Goal: Transaction & Acquisition: Purchase product/service

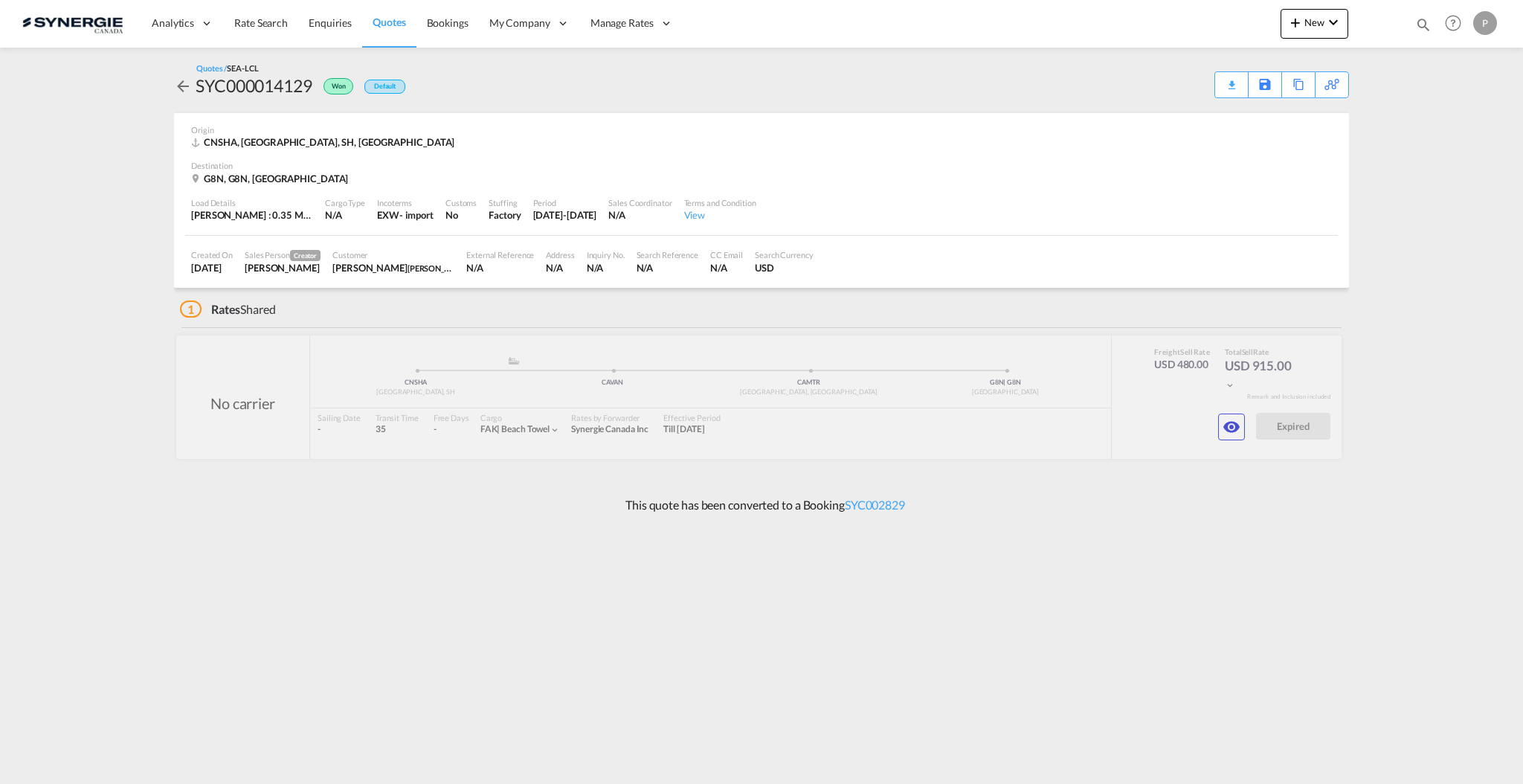
click at [1425, 31] on md-icon "icon-magnify" at bounding box center [1423, 24] width 16 height 16
click at [1193, 24] on select "Bookings Quotes Enquiries" at bounding box center [1187, 24] width 71 height 27
select select "Quotes"
click at [1151, 11] on select "Bookings Quotes Enquiries" at bounding box center [1187, 24] width 71 height 27
click at [1262, 31] on input at bounding box center [1311, 24] width 185 height 26
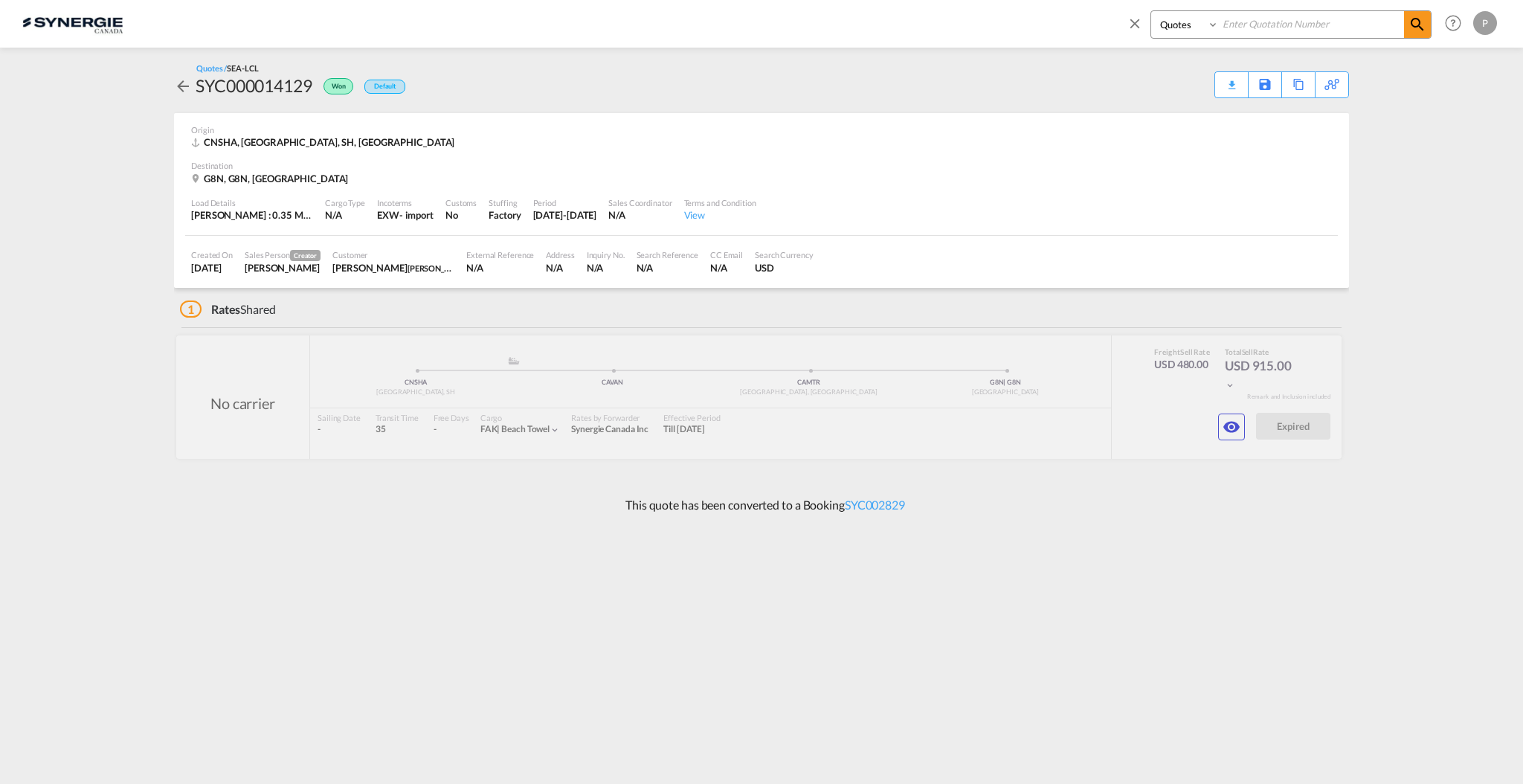
paste input "SYC000014916"
type input "SYC000014916"
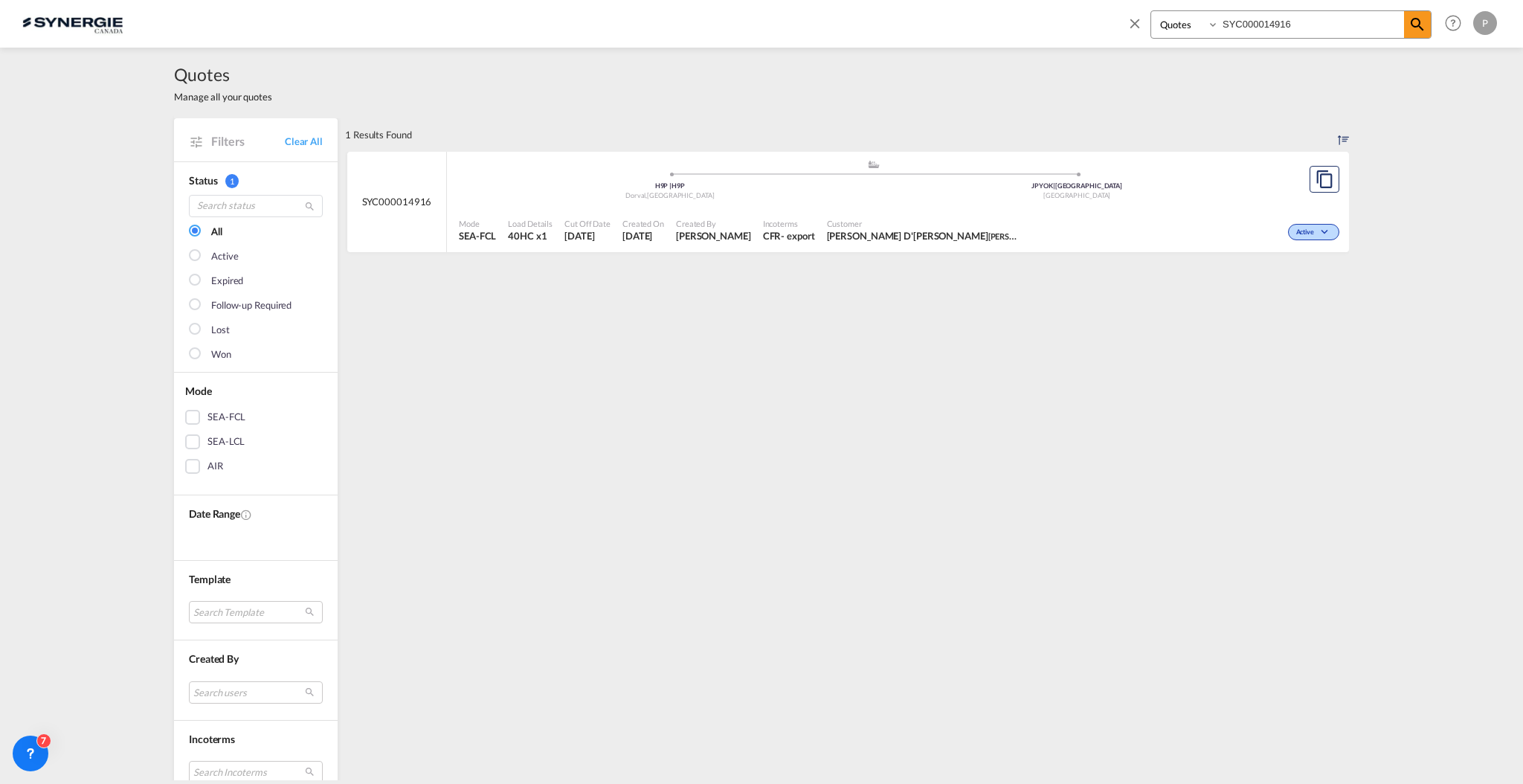
click at [1027, 225] on div "Active" at bounding box center [1185, 230] width 317 height 37
click at [690, 230] on span "[PERSON_NAME]" at bounding box center [714, 235] width 75 height 13
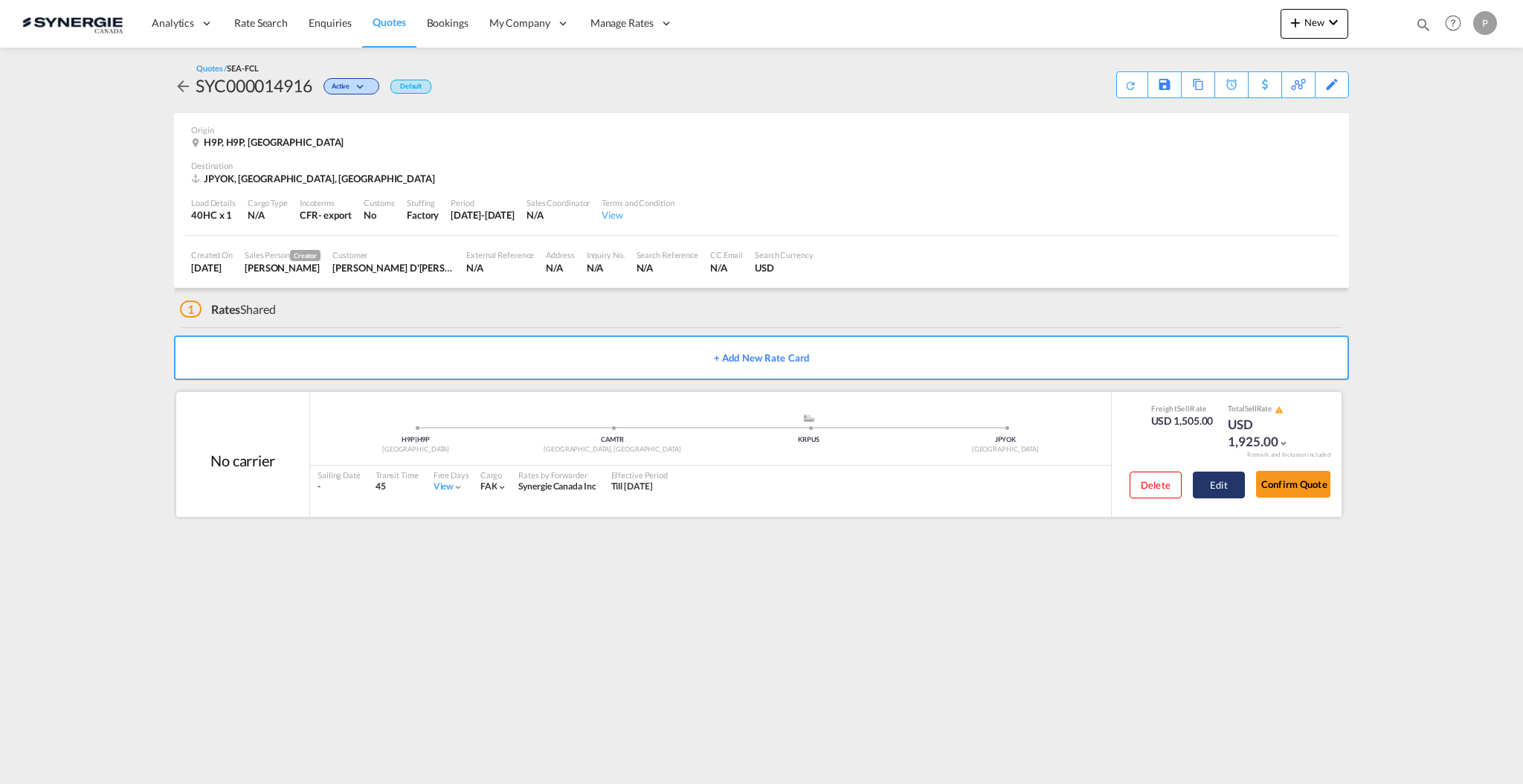
click at [1199, 482] on button "Edit" at bounding box center [1219, 485] width 52 height 27
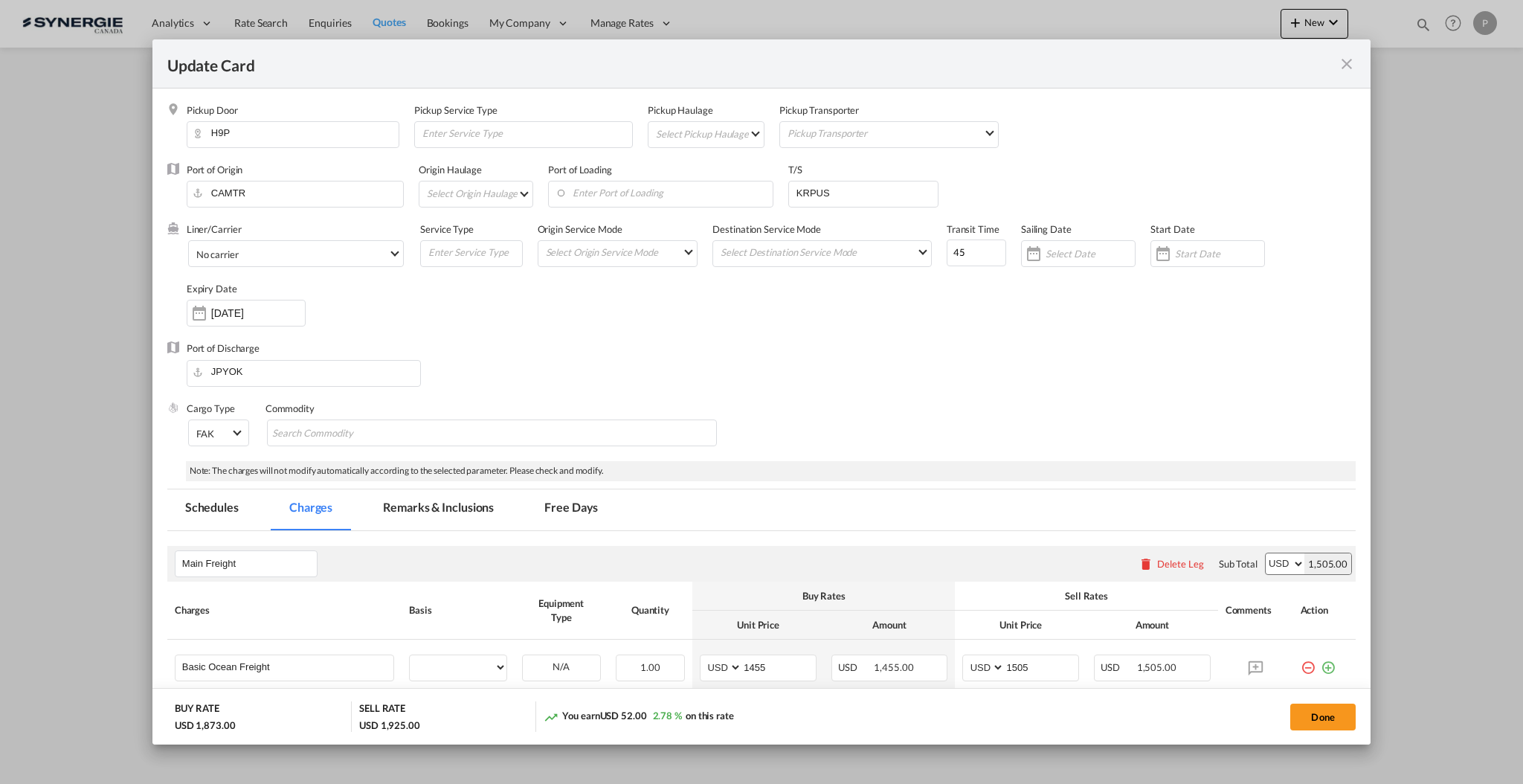
select select "per container"
click at [430, 479] on div "Note: The charges will not modify automatically according to the selected param…" at bounding box center [771, 471] width 1170 height 20
click at [440, 505] on md-tab-item "Remarks & Inclusions" at bounding box center [439, 509] width 146 height 41
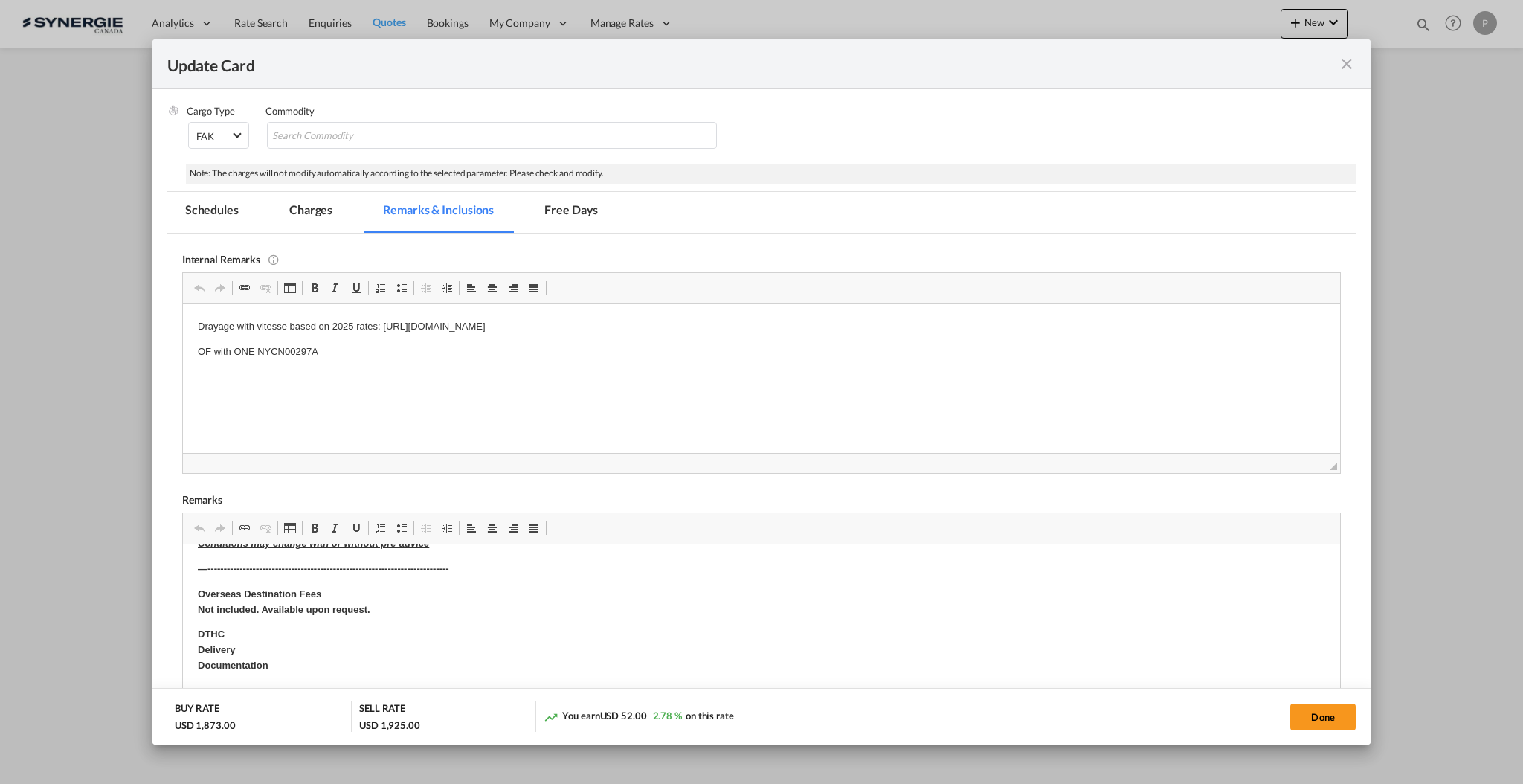
scroll to position [396, 0]
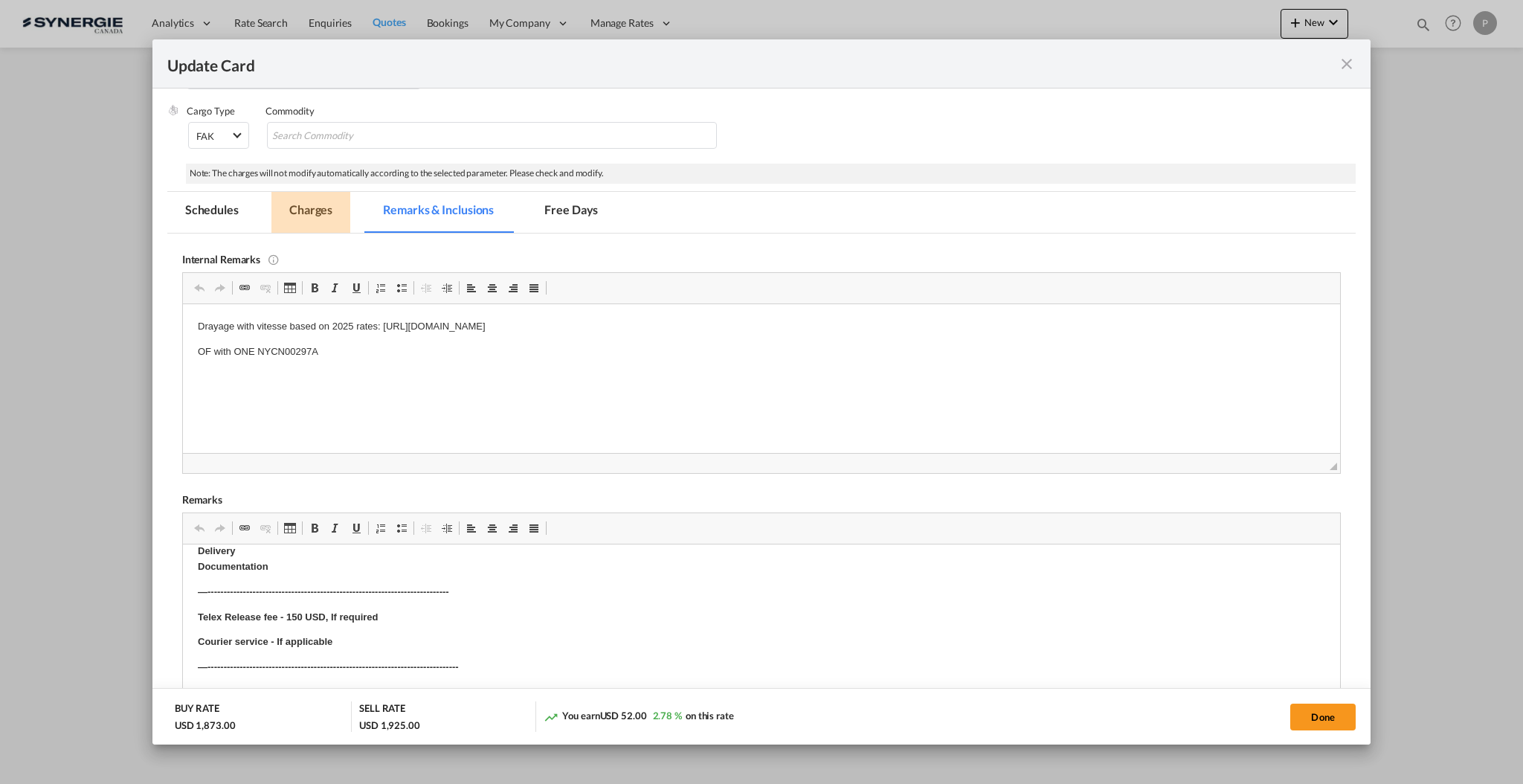
click at [322, 215] on md-tab-item "Charges" at bounding box center [311, 212] width 78 height 41
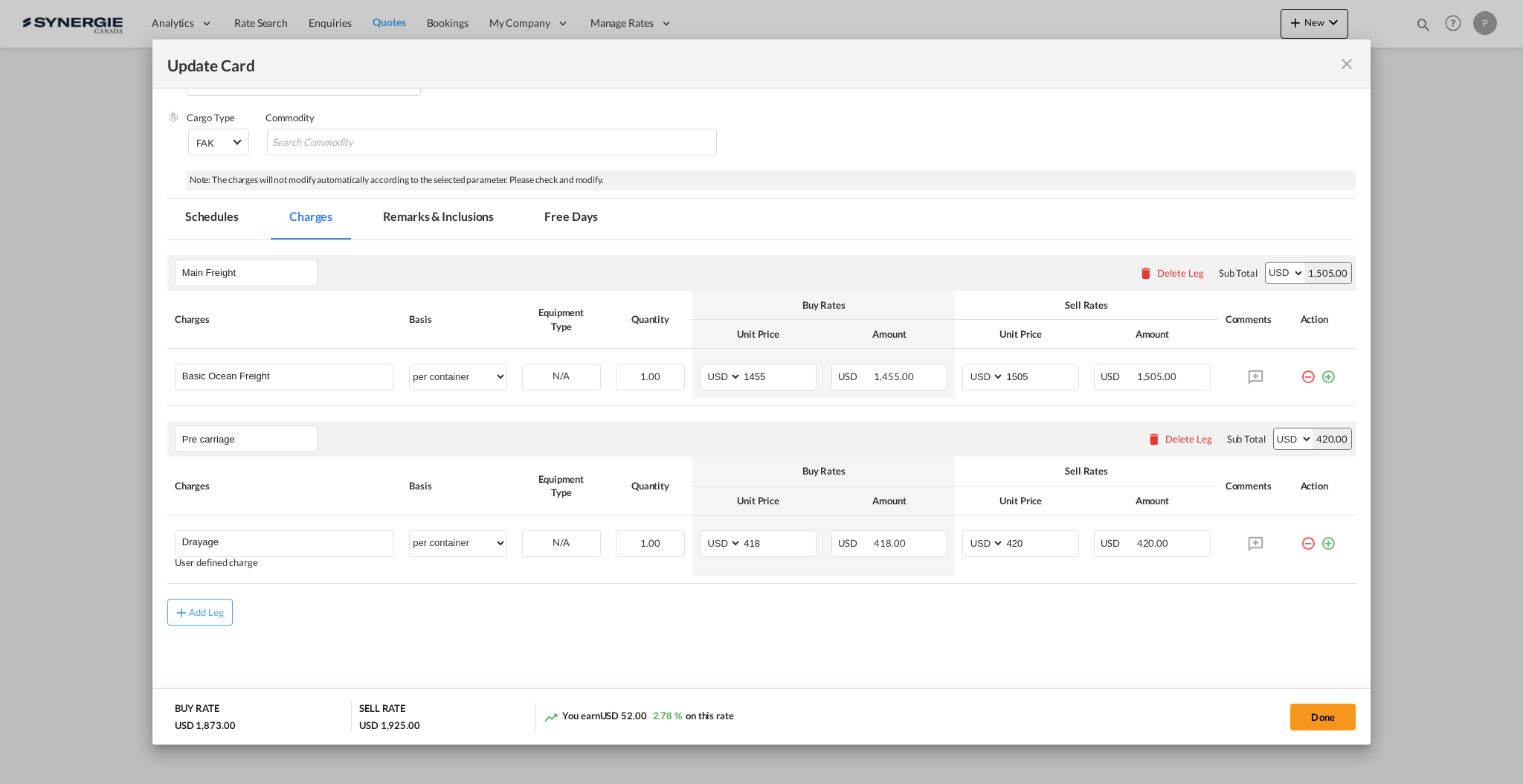
scroll to position [292, 0]
click at [1347, 61] on md-icon "icon-close fg-AAA8AD m-0 pointer" at bounding box center [1347, 64] width 18 height 18
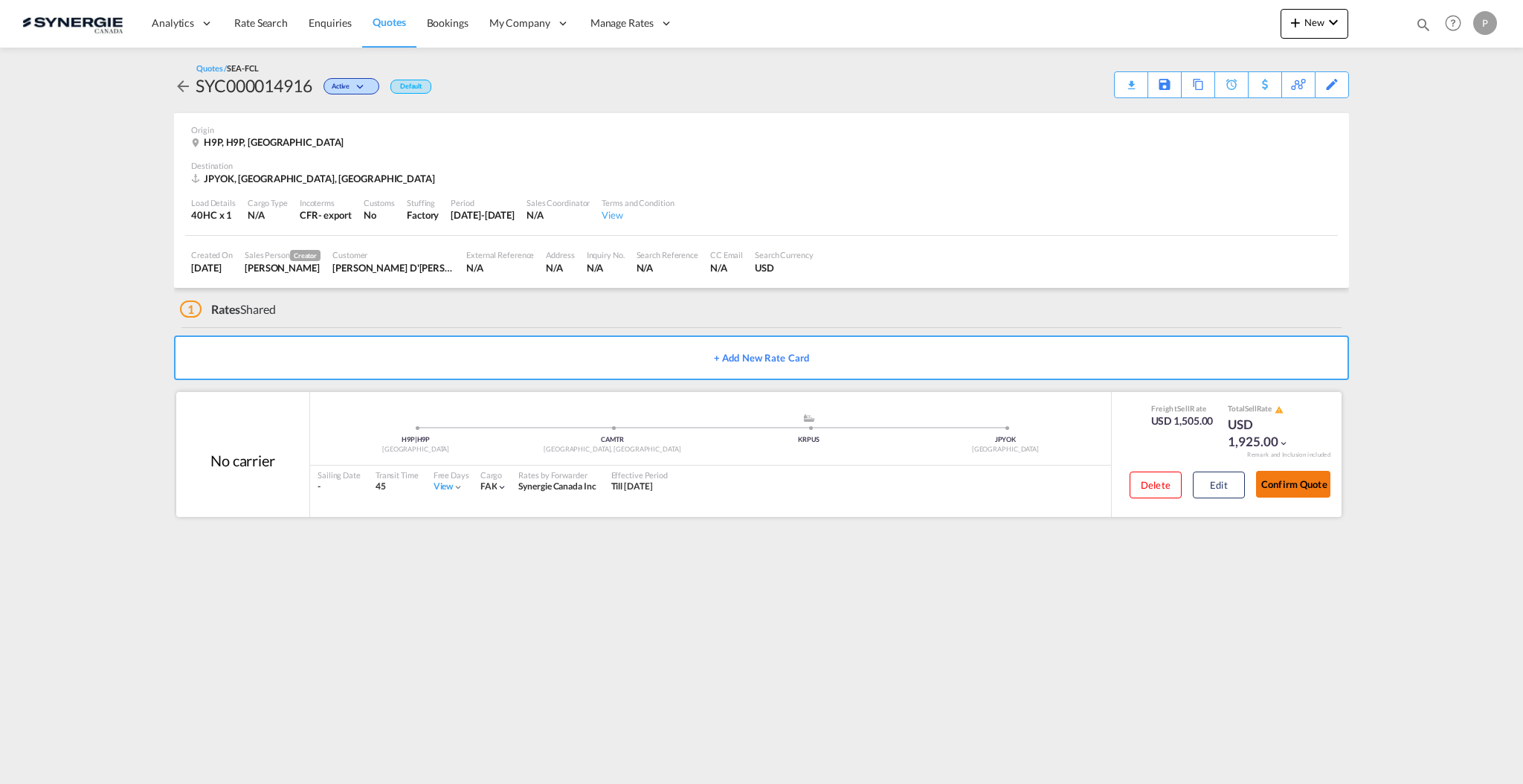
click at [1294, 479] on button "Confirm Quote" at bounding box center [1293, 484] width 75 height 27
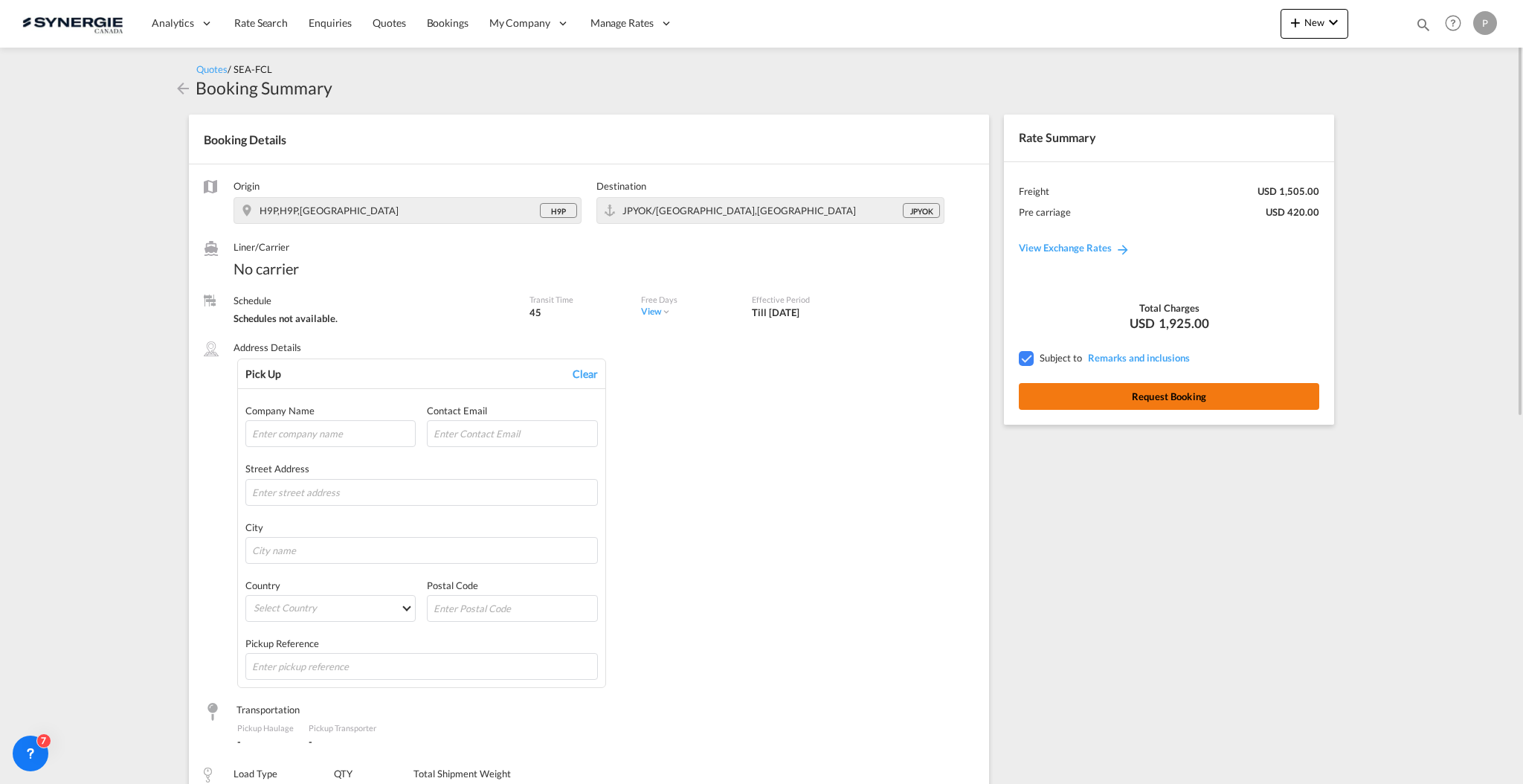
click at [1176, 394] on button "Request Booking" at bounding box center [1169, 396] width 300 height 27
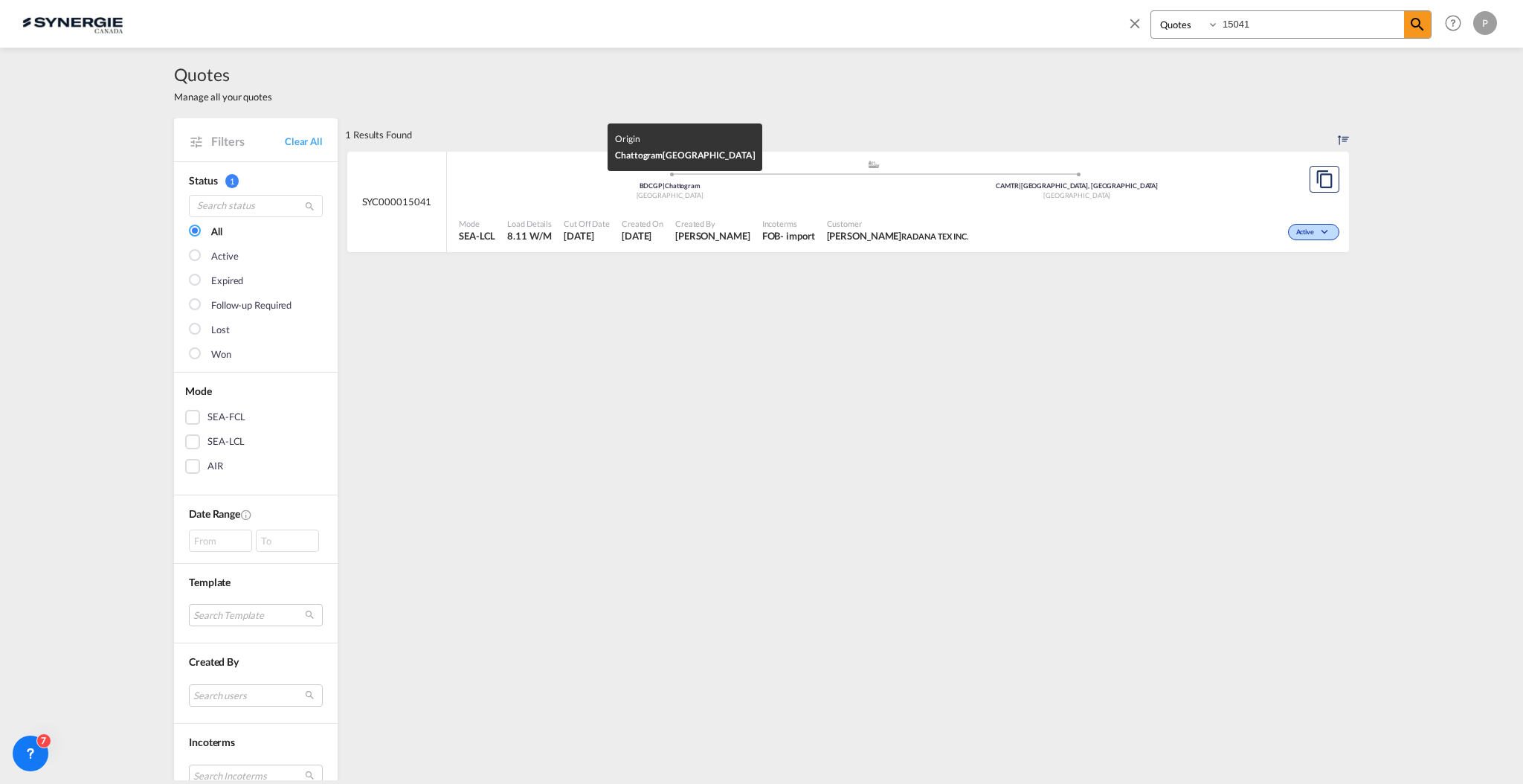
select select "Quotes"
click at [1277, 21] on input "15041" at bounding box center [1311, 24] width 185 height 26
paste input "SYC000014129"
type input "SYC000014129"
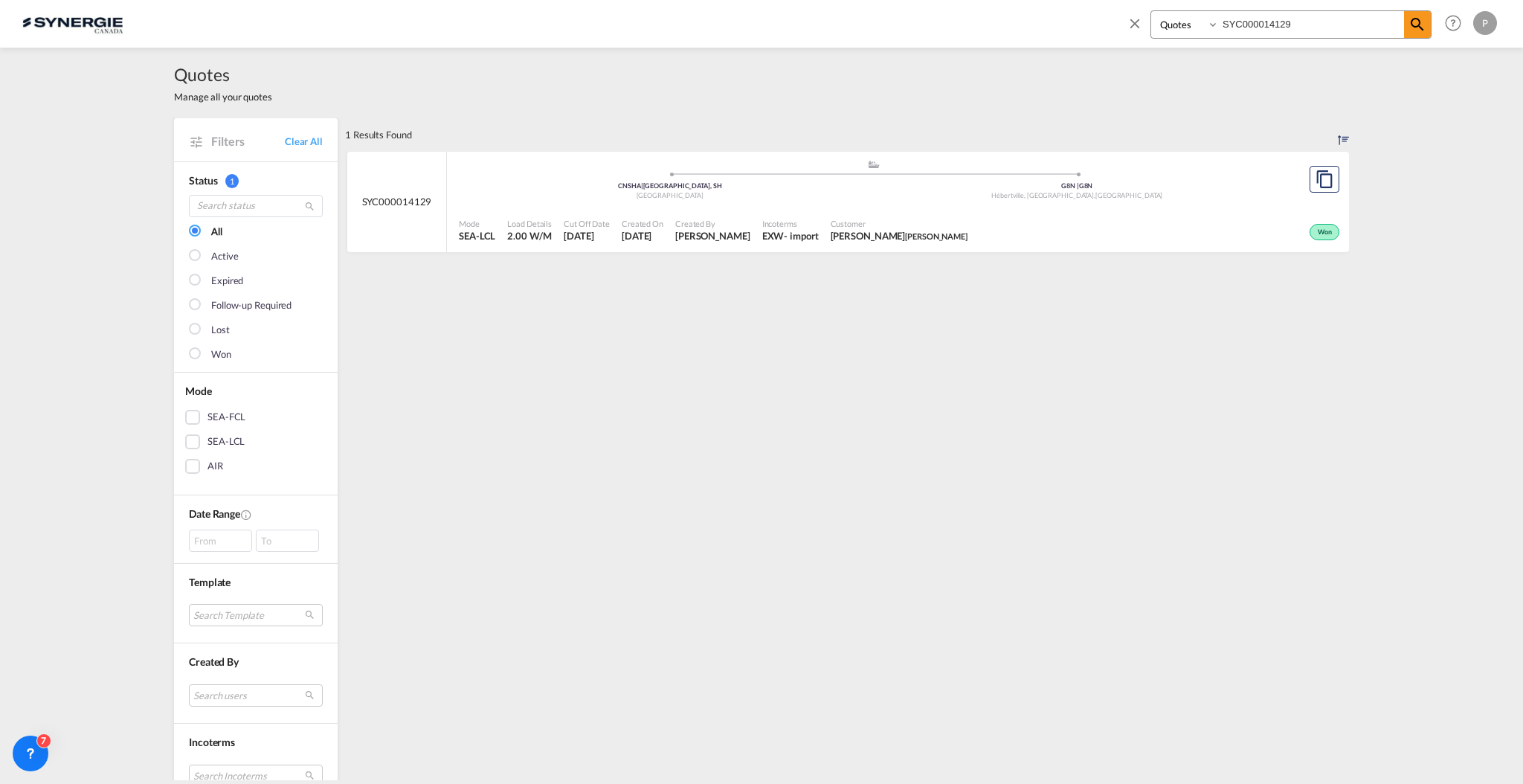
click at [763, 212] on div "Incoterms EXW - import" at bounding box center [790, 230] width 68 height 37
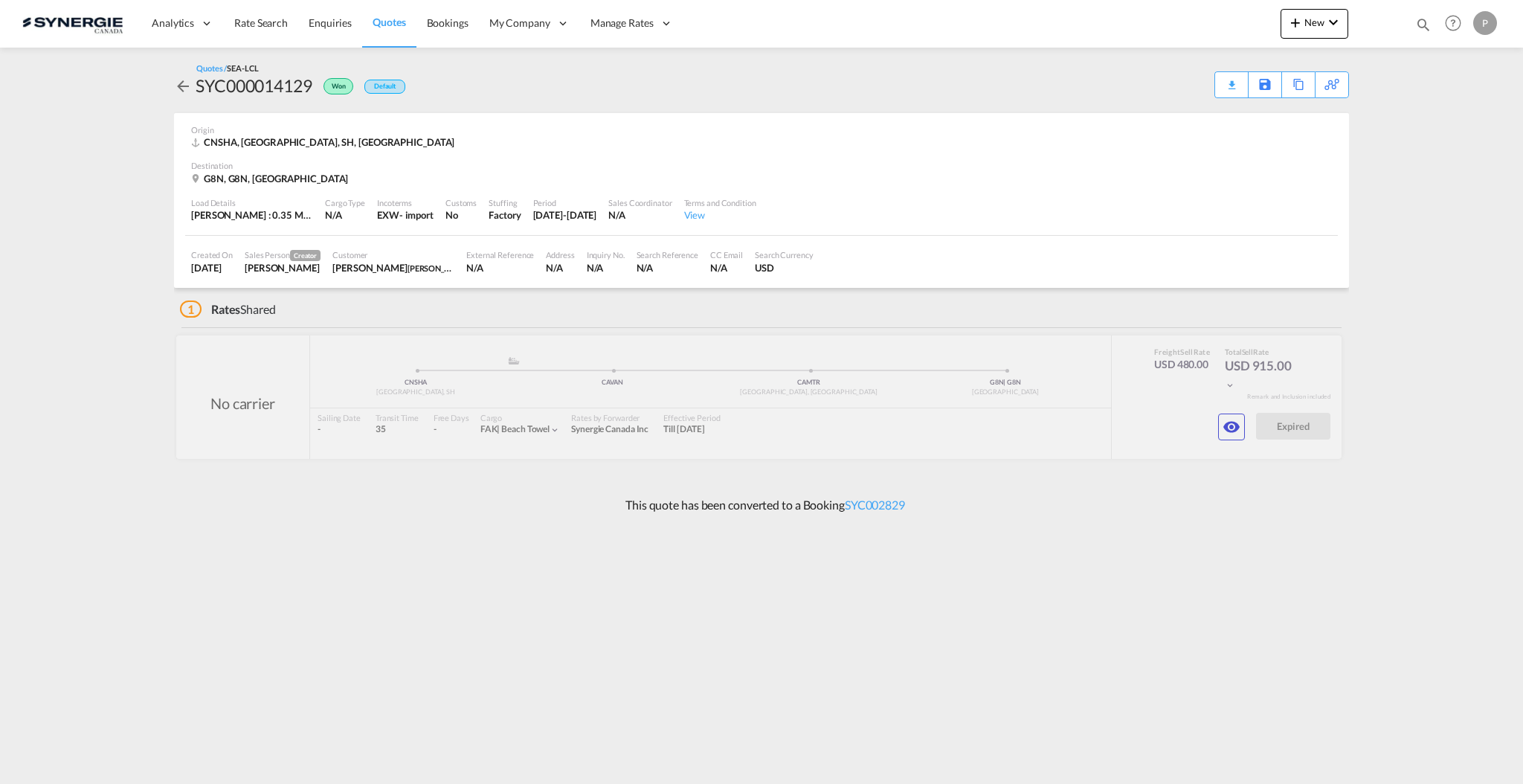
click at [1427, 20] on md-icon "icon-magnify" at bounding box center [1423, 24] width 16 height 16
click at [1165, 20] on select "Bookings Quotes Enquiries" at bounding box center [1187, 24] width 71 height 27
select select "Quotes"
click at [1151, 11] on select "Bookings Quotes Enquiries" at bounding box center [1187, 24] width 71 height 27
click at [1257, 25] on input at bounding box center [1311, 24] width 185 height 26
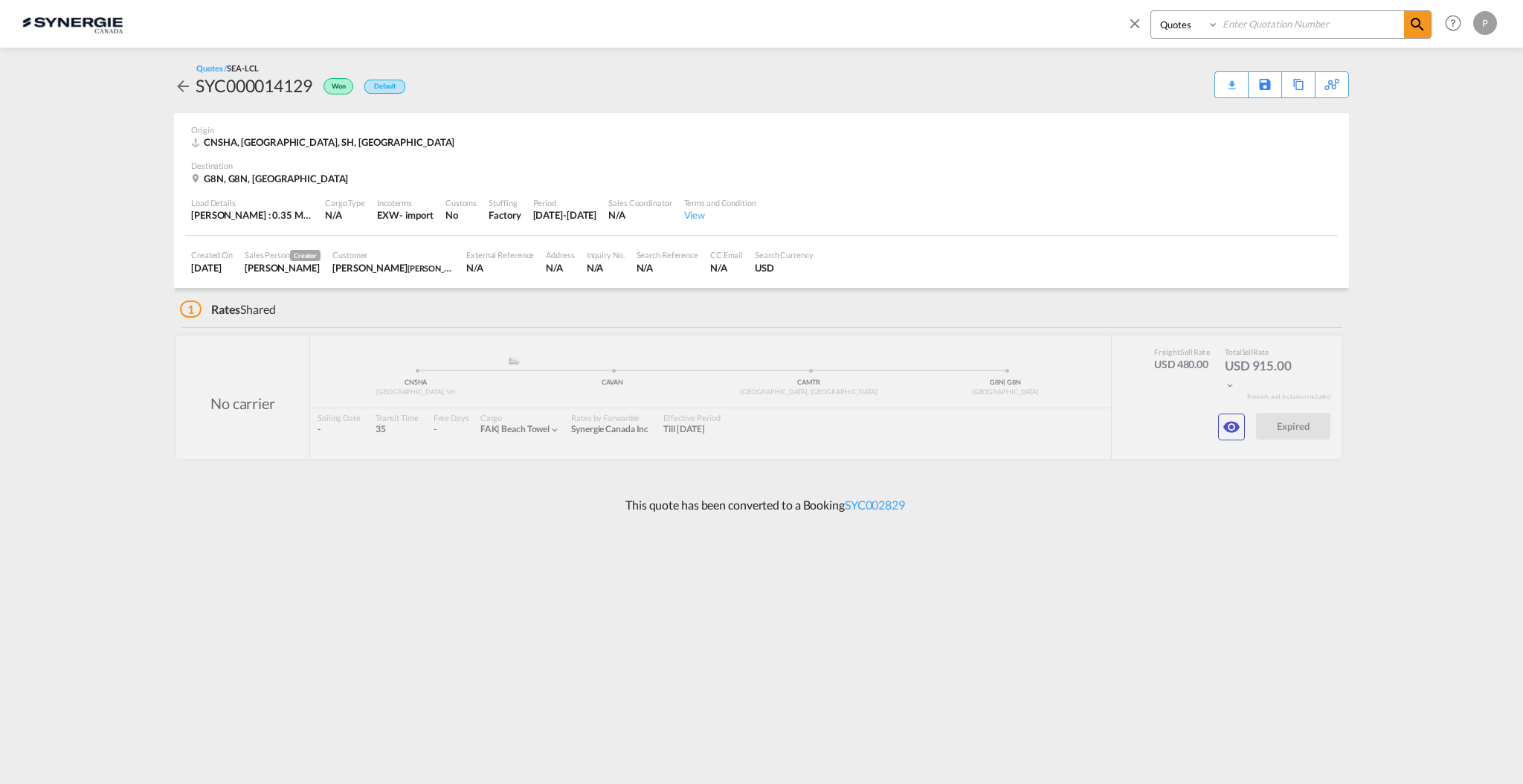
paste input "L.I.T. AIR & SEA GMBH"
type input "L.I.T. AIR & SEA GMBH"
click at [1281, 29] on input at bounding box center [1311, 24] width 185 height 26
paste input "SYC000015050"
type input "SYC000015050"
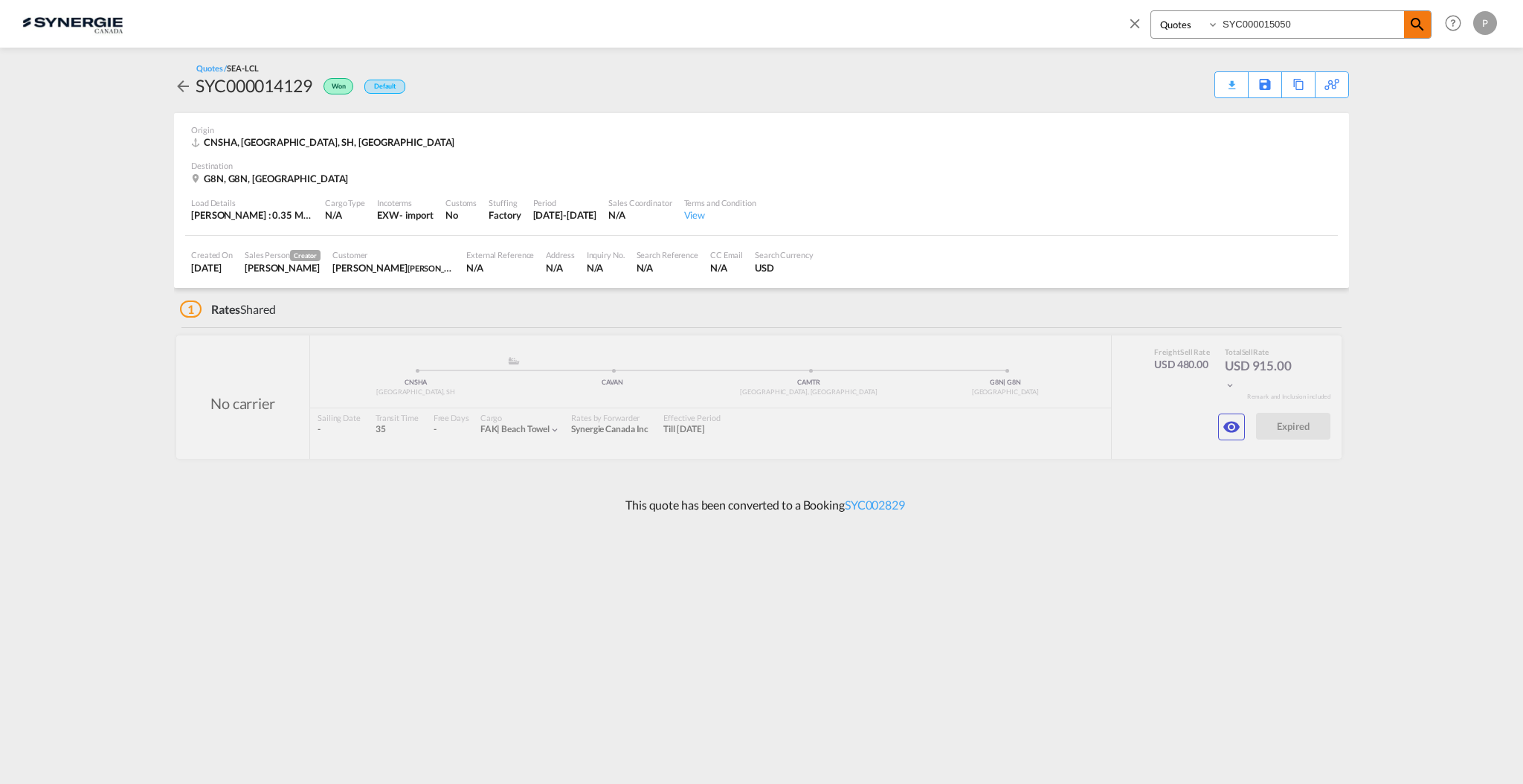
click at [1414, 24] on md-icon "icon-magnify" at bounding box center [1418, 24] width 18 height 18
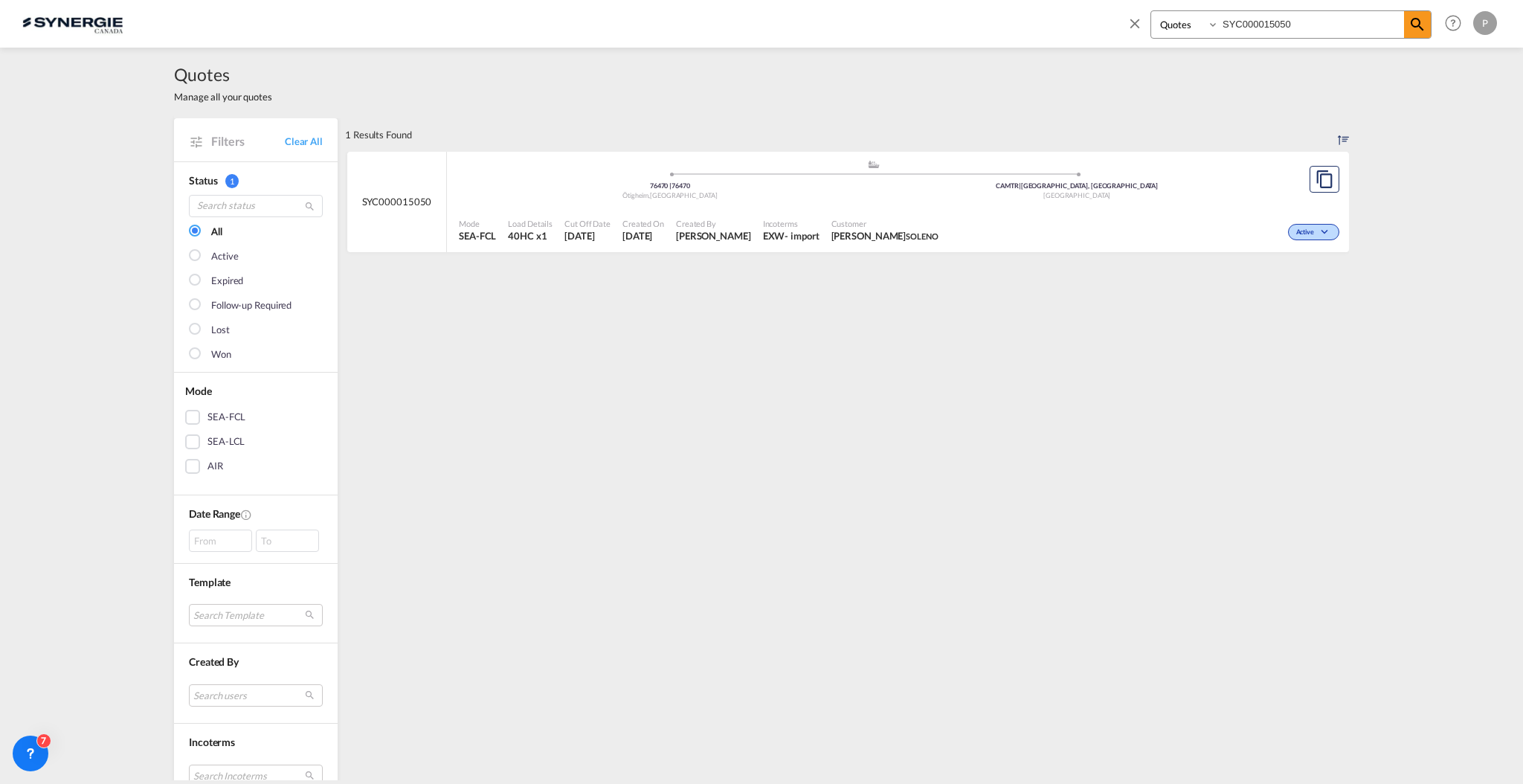
click at [984, 202] on div ".a{fill:#aaa8ad;} .a{fill:#aaa8ad;} 76470 | 76470 Ötigheim , Germany CAMTR | Mo…" at bounding box center [873, 183] width 830 height 48
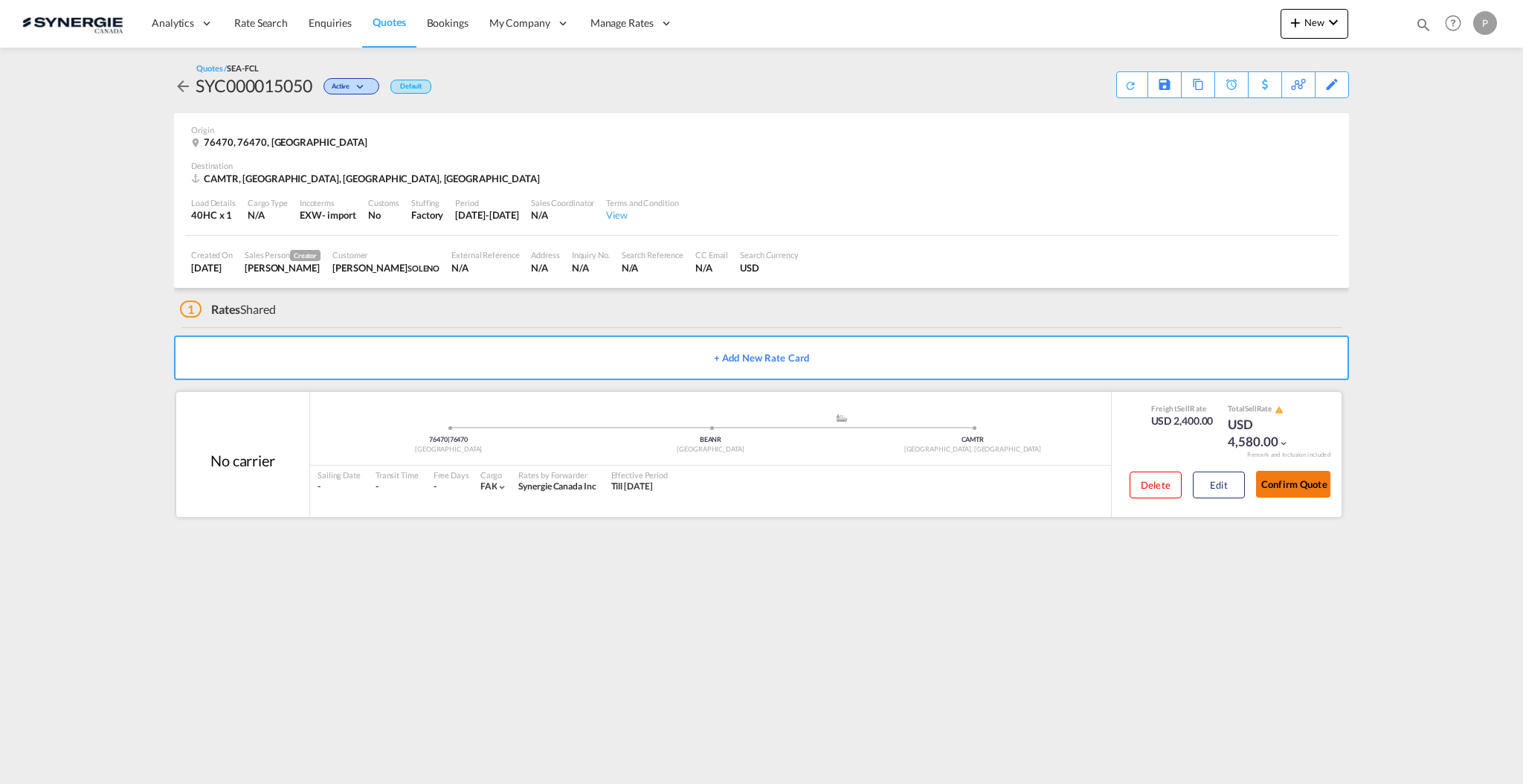
click at [1277, 487] on button "Confirm Quote" at bounding box center [1293, 484] width 75 height 27
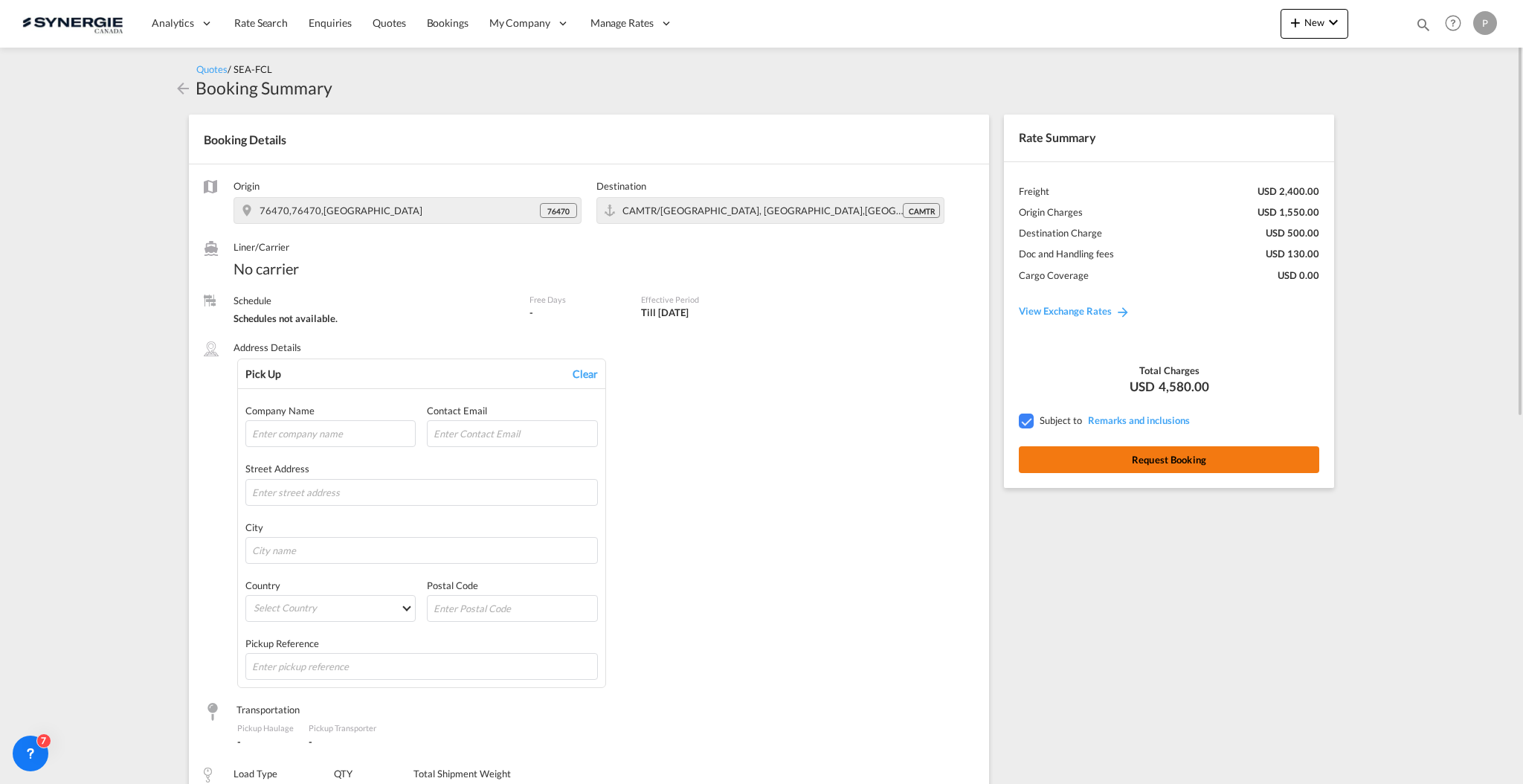
click at [1139, 462] on button "Request Booking" at bounding box center [1169, 459] width 300 height 27
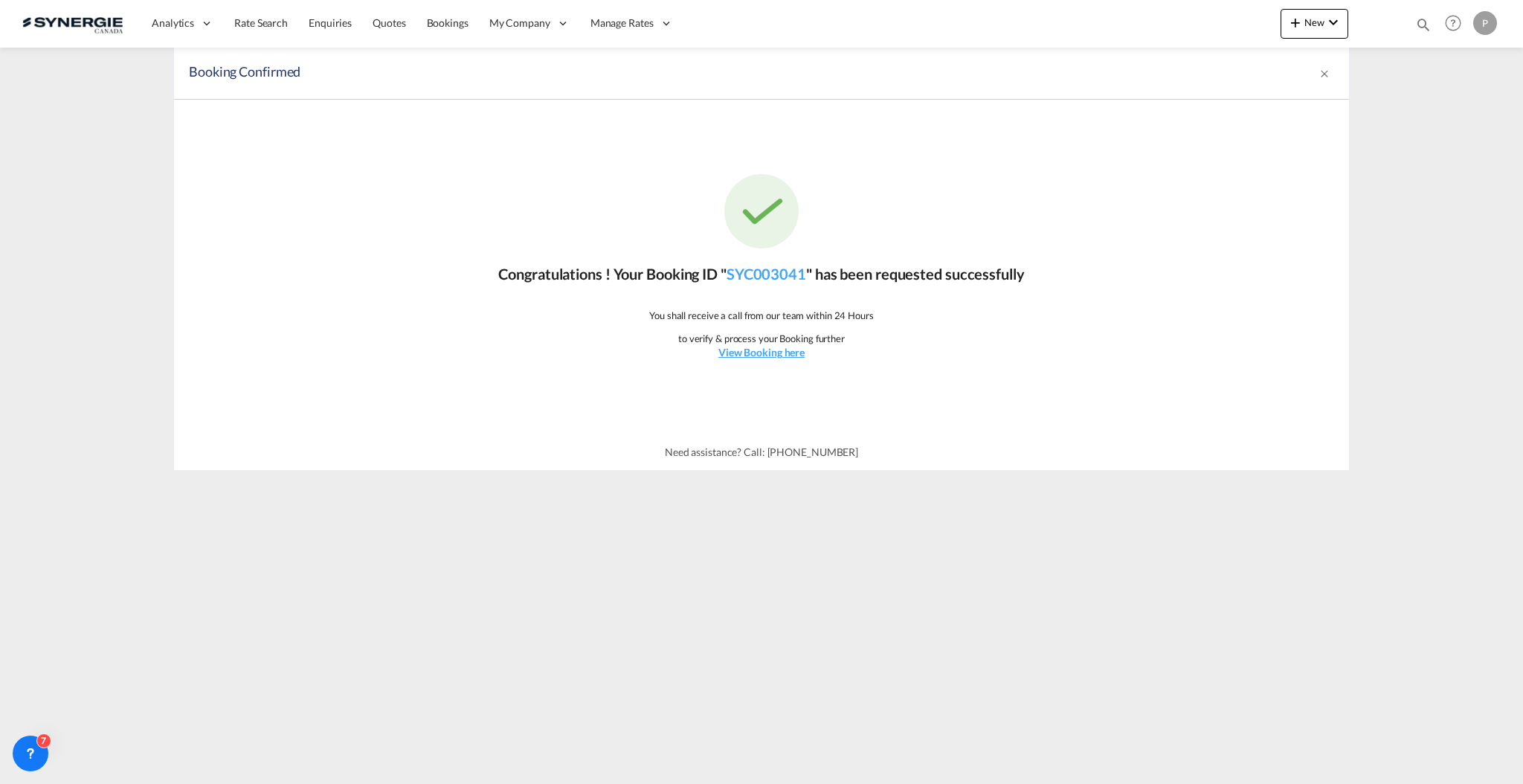
click at [1431, 19] on md-icon "icon-magnify" at bounding box center [1423, 24] width 16 height 16
drag, startPoint x: 1203, startPoint y: 23, endPoint x: 1197, endPoint y: 34, distance: 12.5
click at [1201, 23] on select "Bookings Quotes Enquiries" at bounding box center [1187, 24] width 71 height 27
select select "Quotes"
click at [1151, 11] on select "Bookings Quotes Enquiries" at bounding box center [1187, 24] width 71 height 27
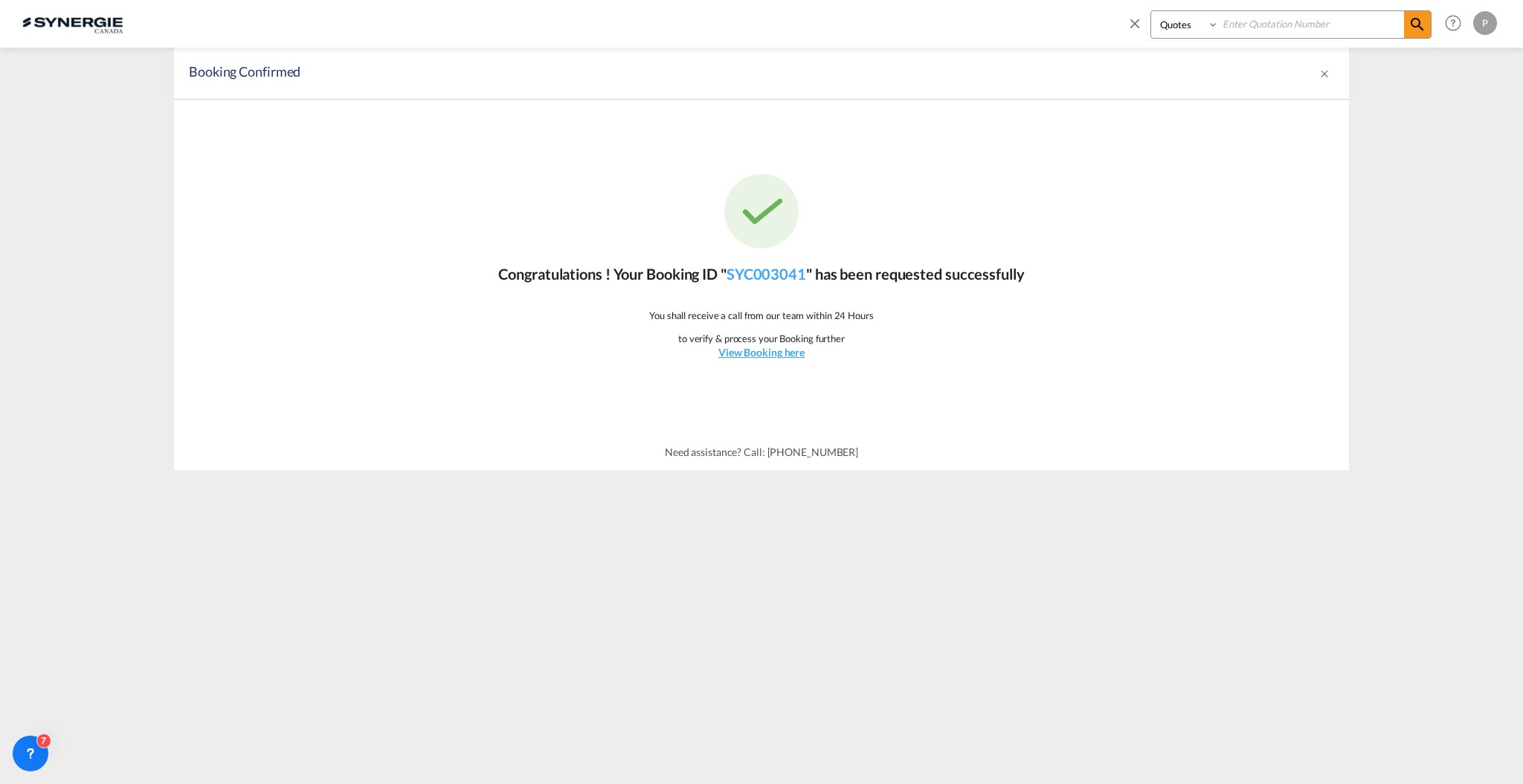
click at [1271, 25] on input at bounding box center [1311, 24] width 185 height 26
paste input "SYC000014876"
type input "SYC000014876"
click at [1411, 32] on md-icon "icon-magnify" at bounding box center [1418, 24] width 18 height 18
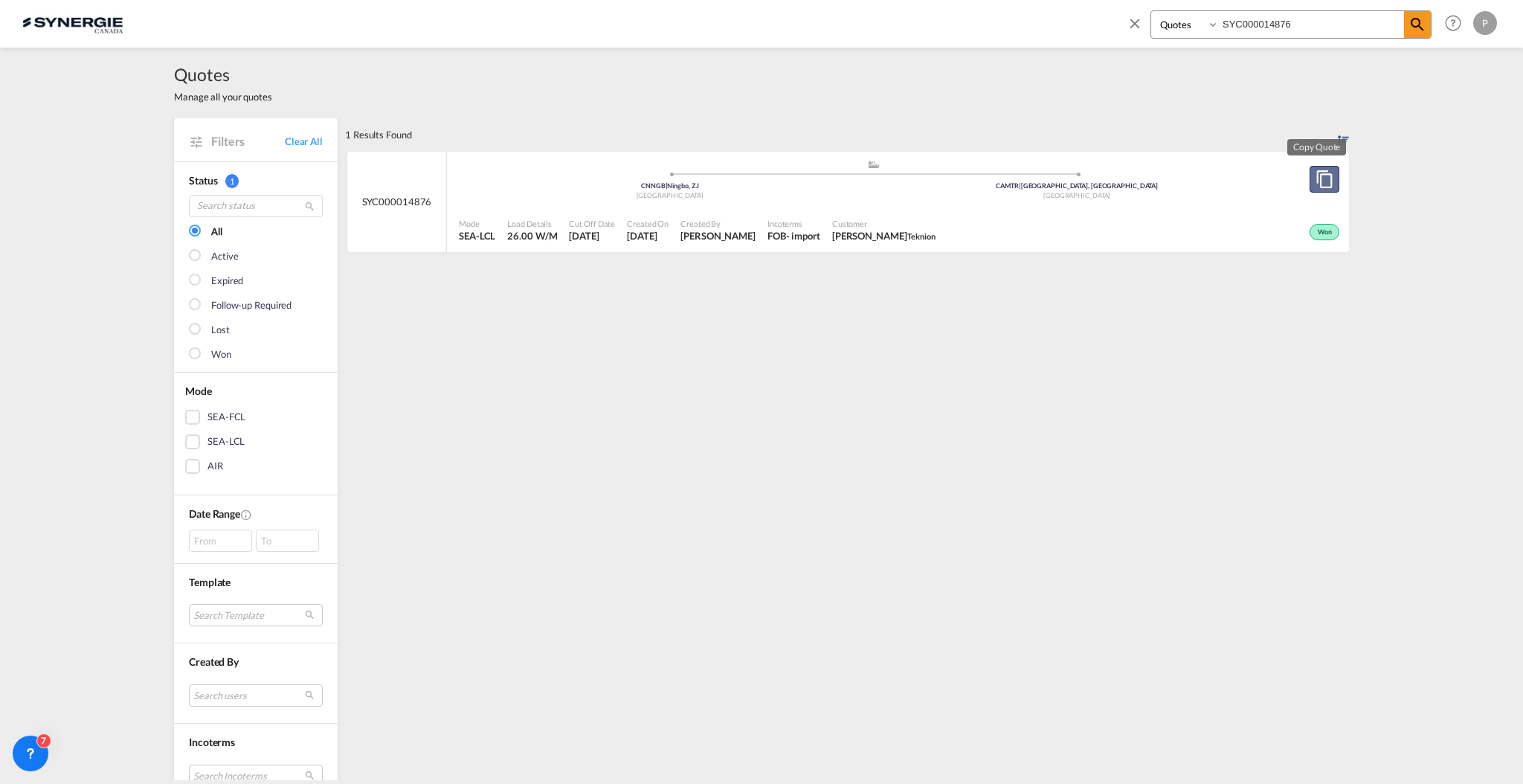
click at [1326, 176] on button "Copy Quote" at bounding box center [1324, 179] width 30 height 27
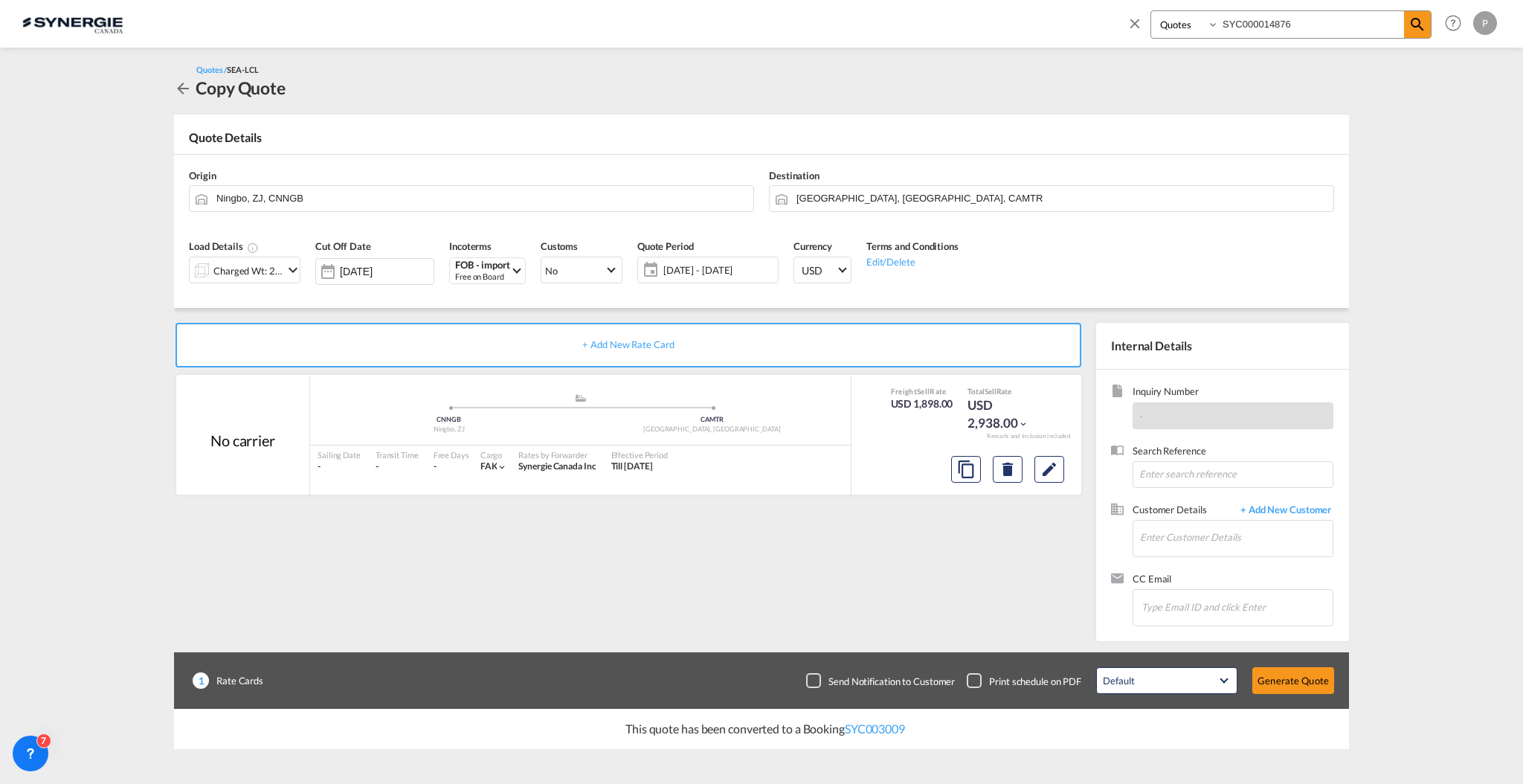
click at [202, 266] on div at bounding box center [201, 270] width 24 height 30
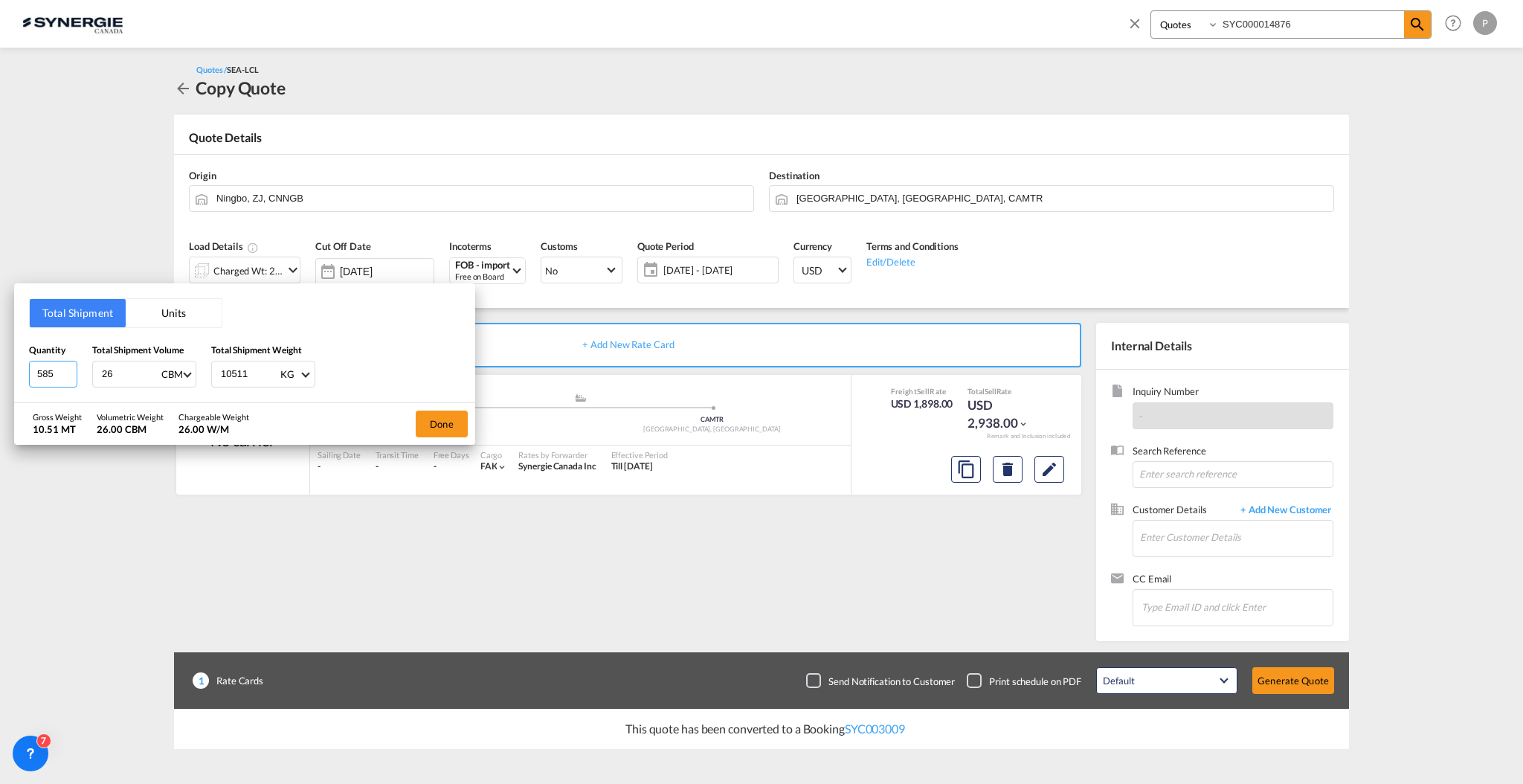
click at [53, 366] on input "585" at bounding box center [53, 374] width 48 height 27
type input "27"
type input "33"
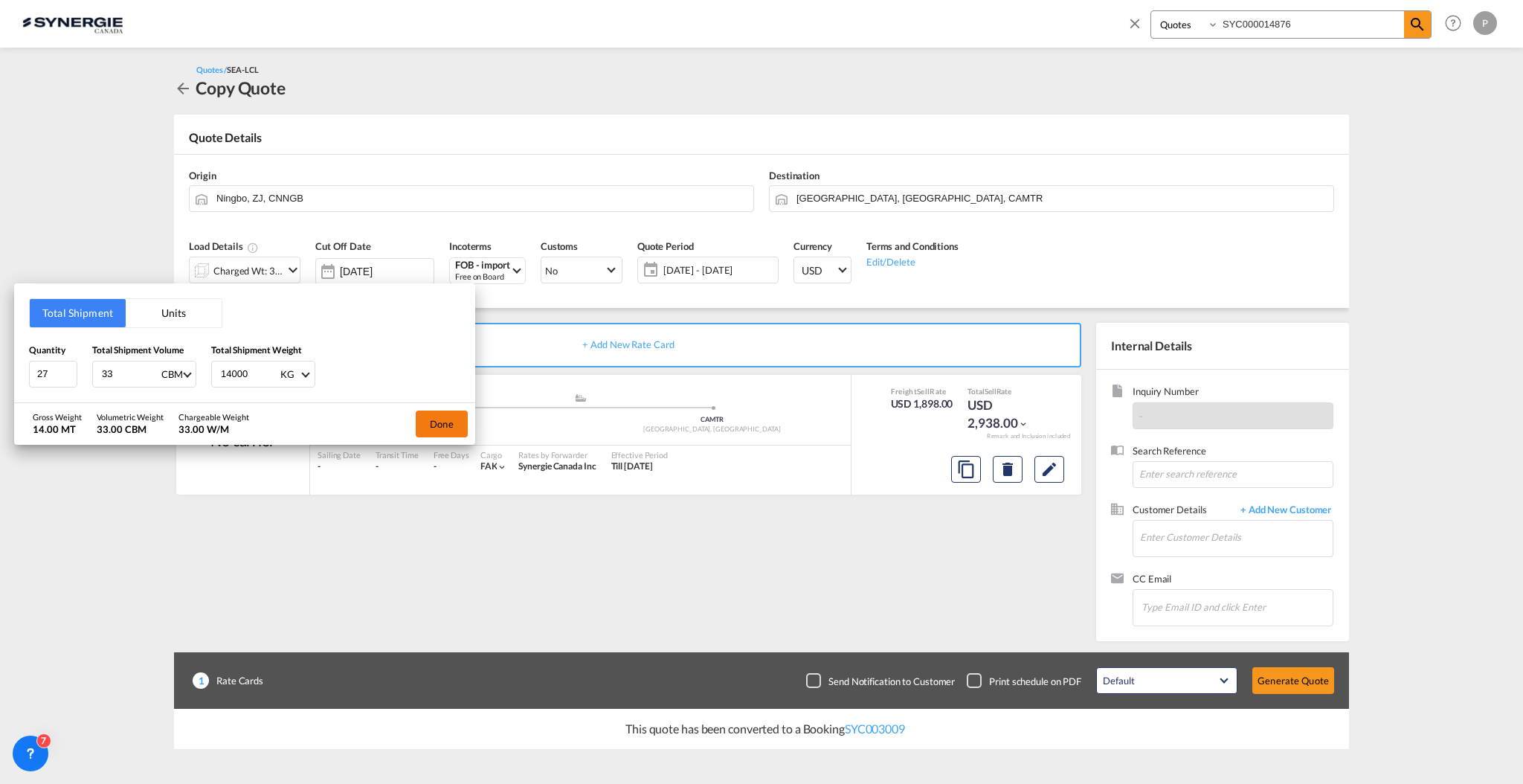
type input "14000"
click at [441, 420] on button "Done" at bounding box center [442, 424] width 52 height 27
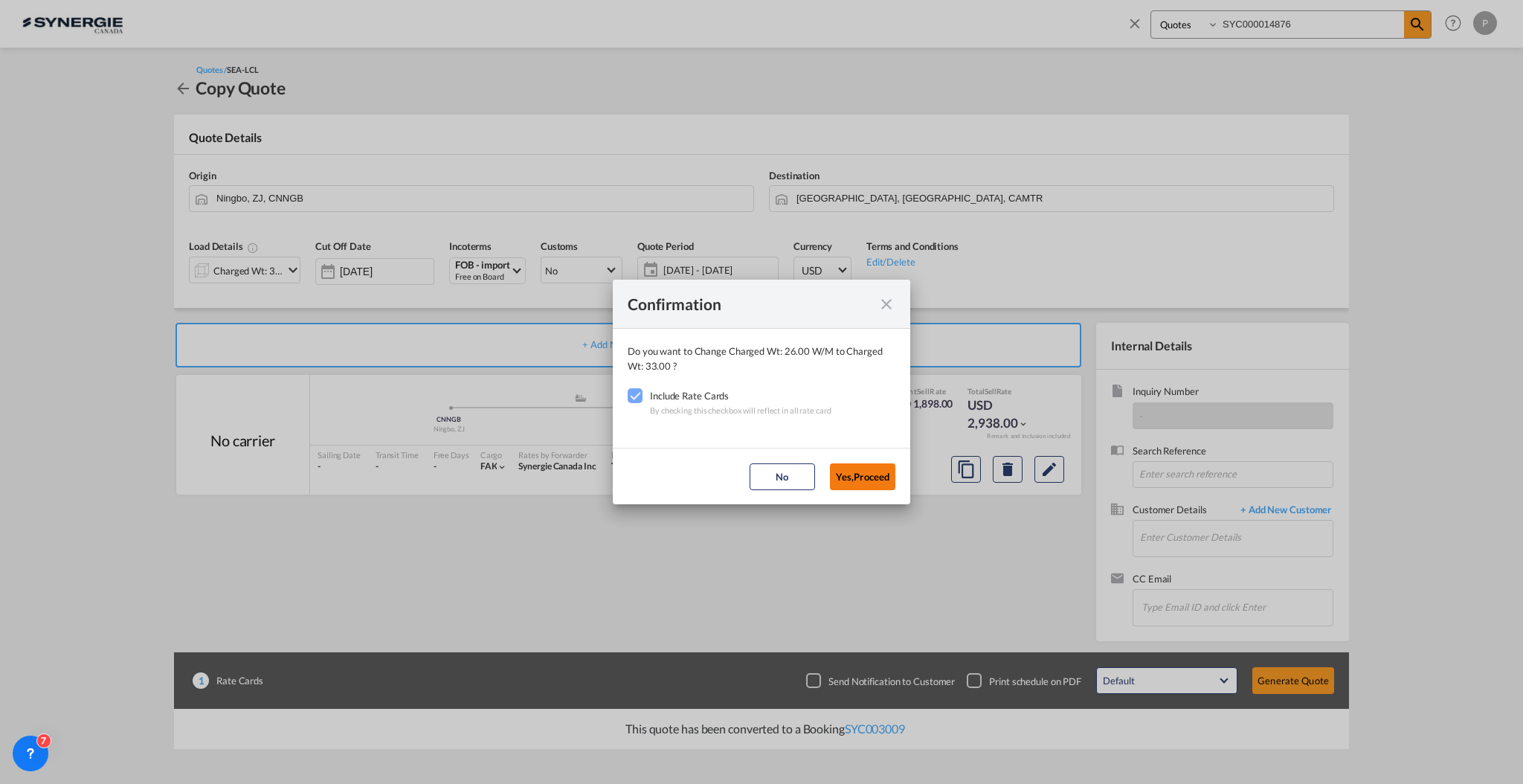
click at [851, 471] on button "Yes,Proceed" at bounding box center [863, 476] width 65 height 27
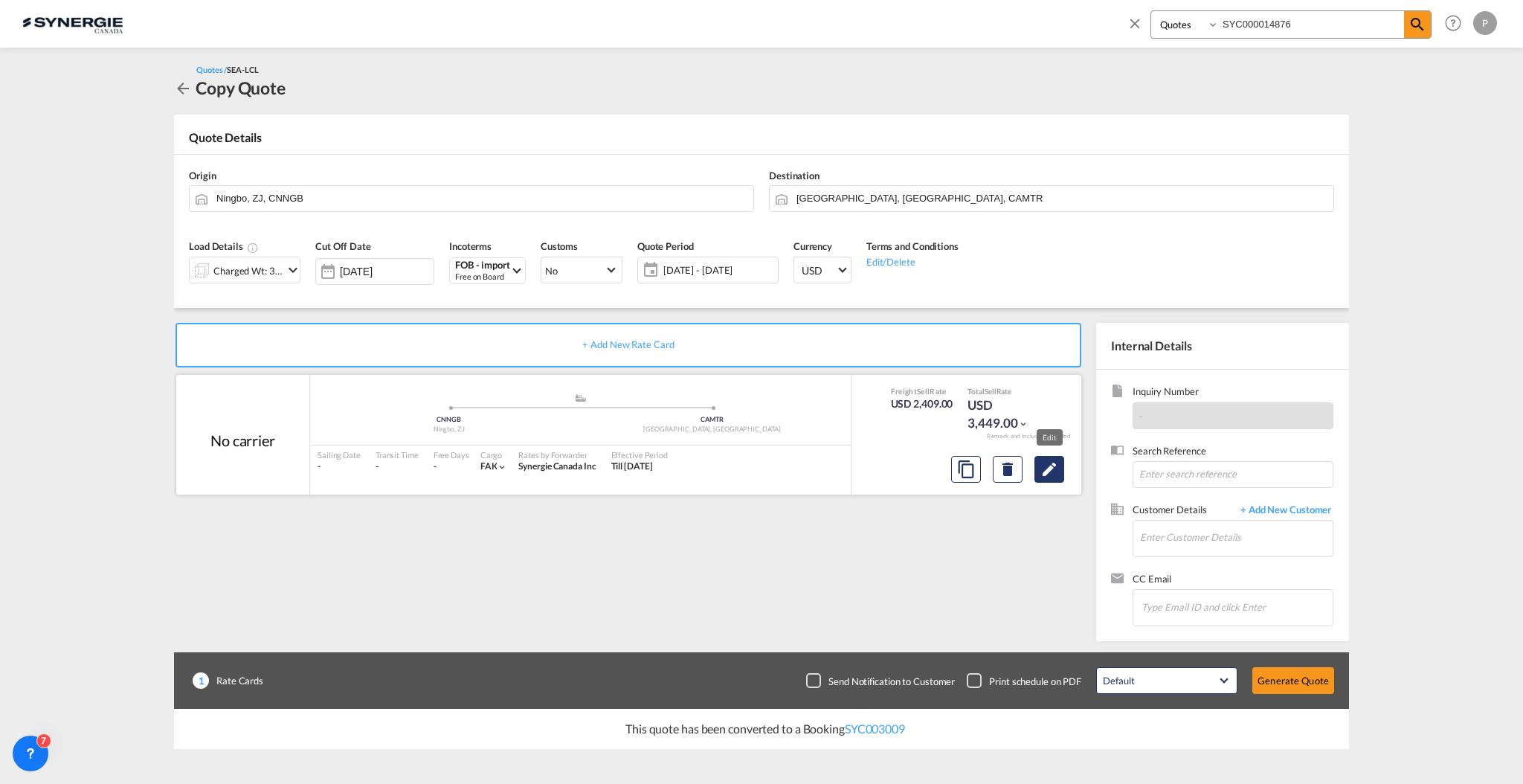
click at [1048, 471] on md-icon "Edit" at bounding box center [1049, 469] width 18 height 18
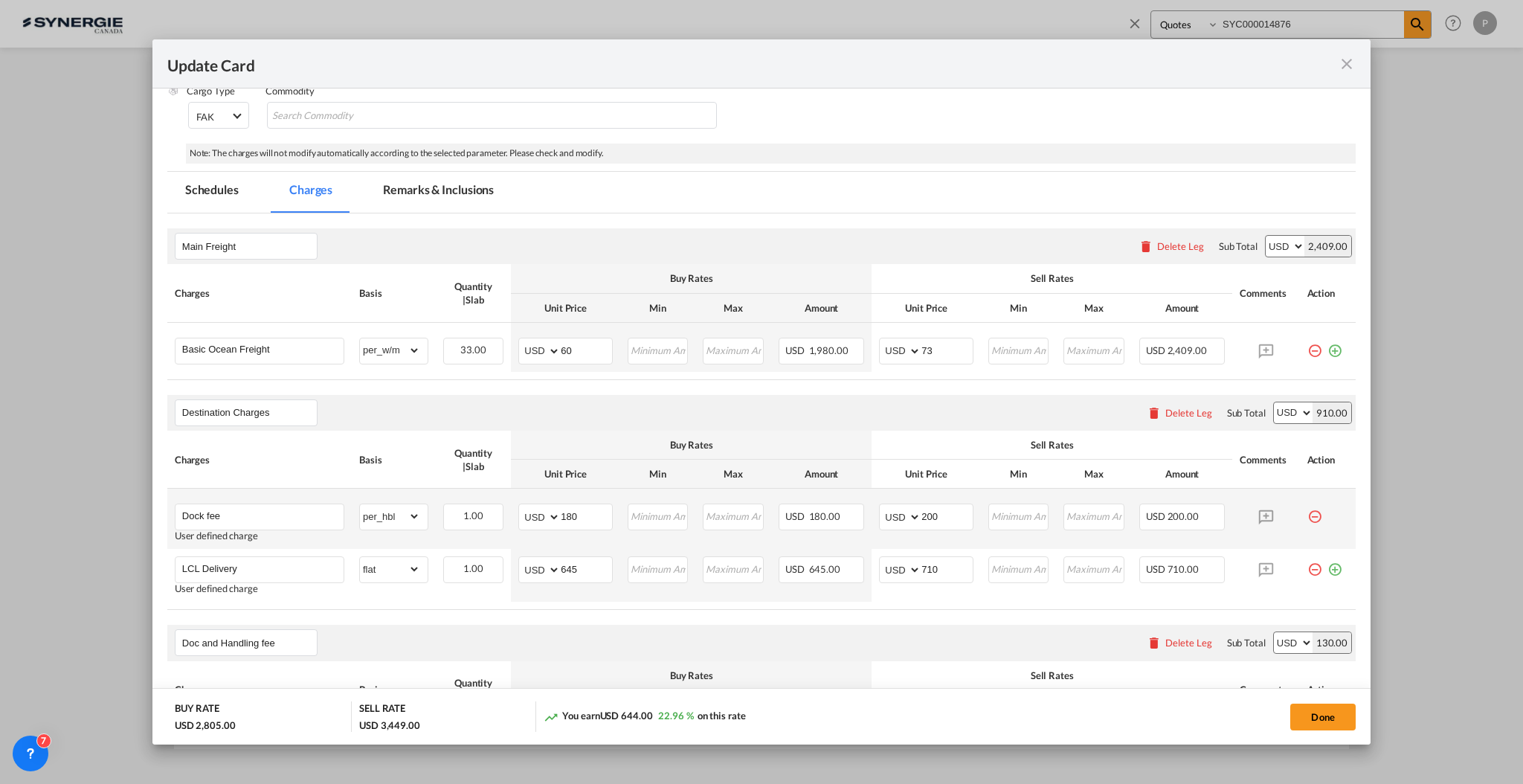
scroll to position [298, 0]
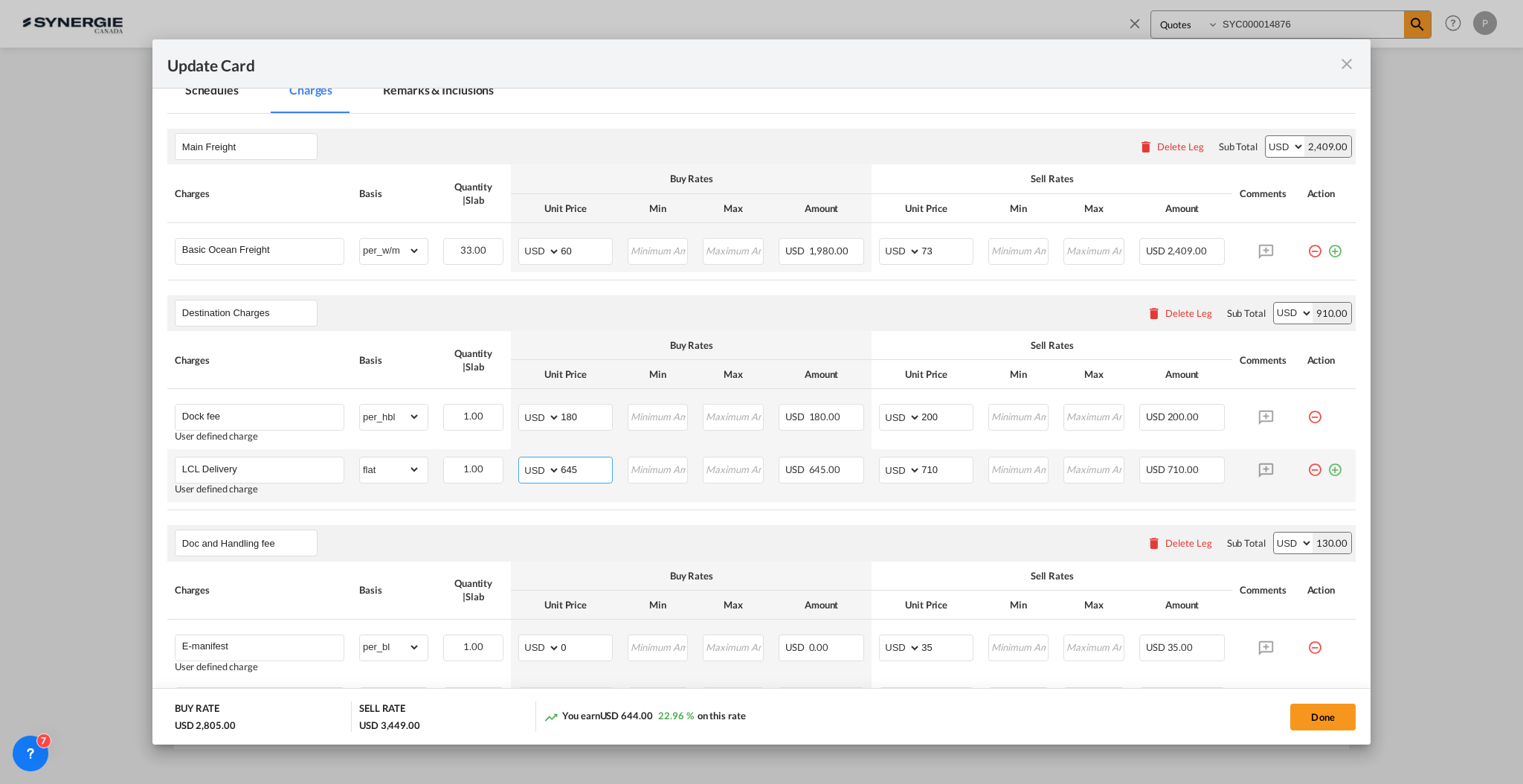
click at [566, 469] on input "645" at bounding box center [586, 468] width 52 height 22
click at [566, 469] on input "645" at bounding box center [586, 468] width 52 height 22
type input "677"
type input "800"
drag, startPoint x: 941, startPoint y: 415, endPoint x: 920, endPoint y: 410, distance: 21.6
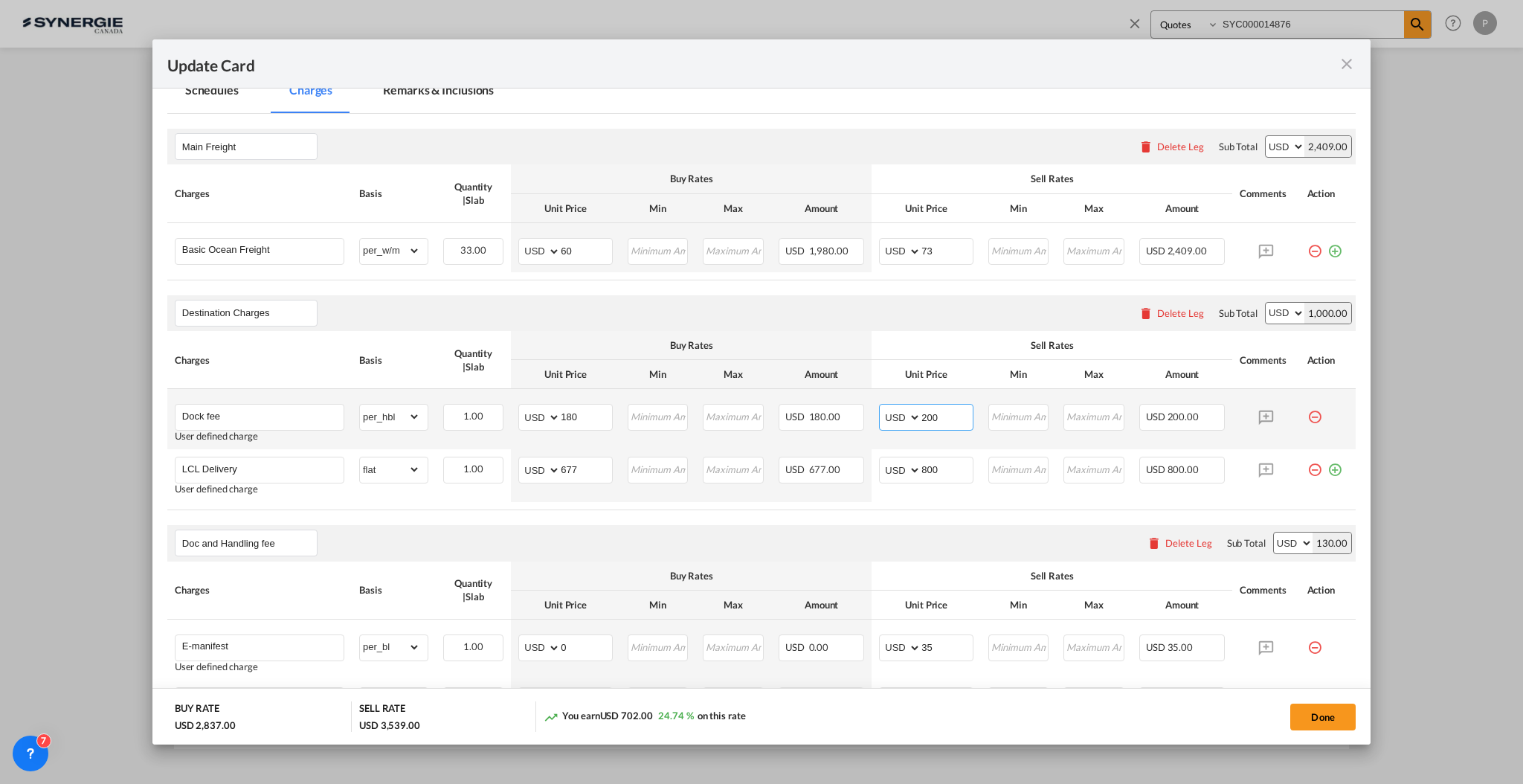
click at [922, 410] on input "200" at bounding box center [947, 415] width 52 height 22
type input "266"
drag, startPoint x: 574, startPoint y: 412, endPoint x: 551, endPoint y: 412, distance: 23.0
click at [551, 412] on md-input-container "AED AFN ALL AMD ANG AOA ARS AUD AWG AZN BAM BBD BDT BGN BHD BIF BMD BND [PERSON…" at bounding box center [566, 417] width 95 height 27
type input "240"
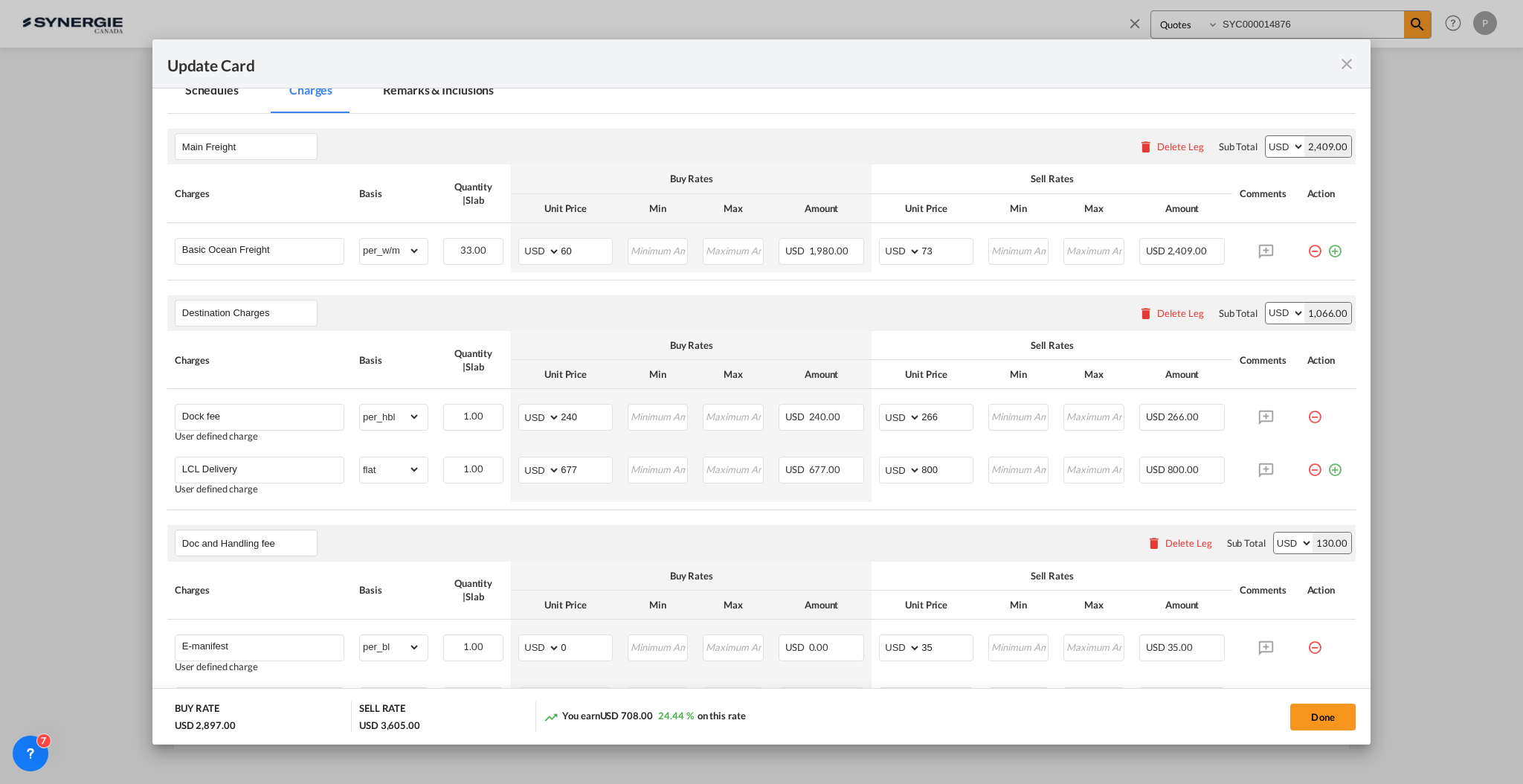
click at [606, 354] on th "Buy Rates" at bounding box center [691, 345] width 361 height 29
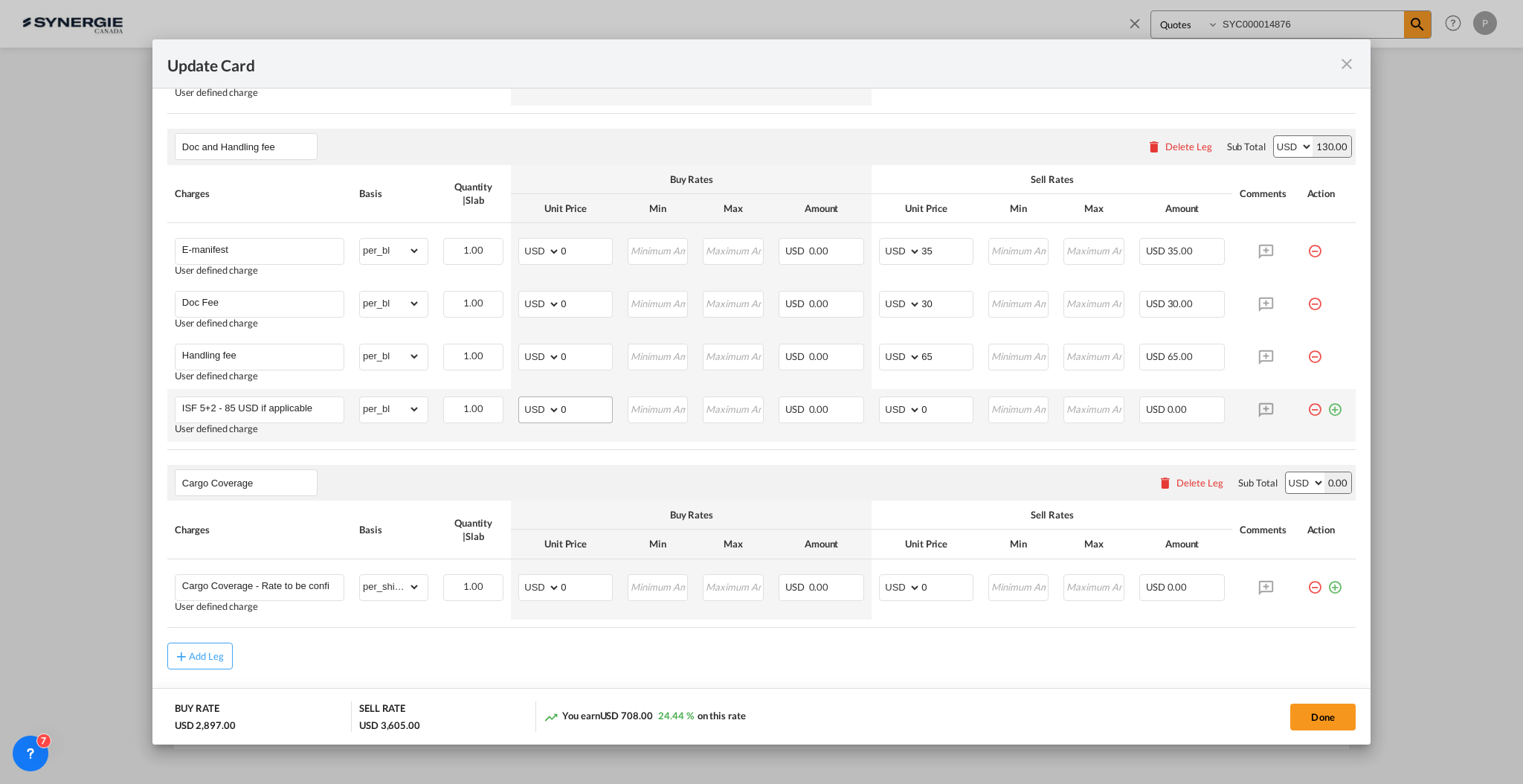
scroll to position [739, 0]
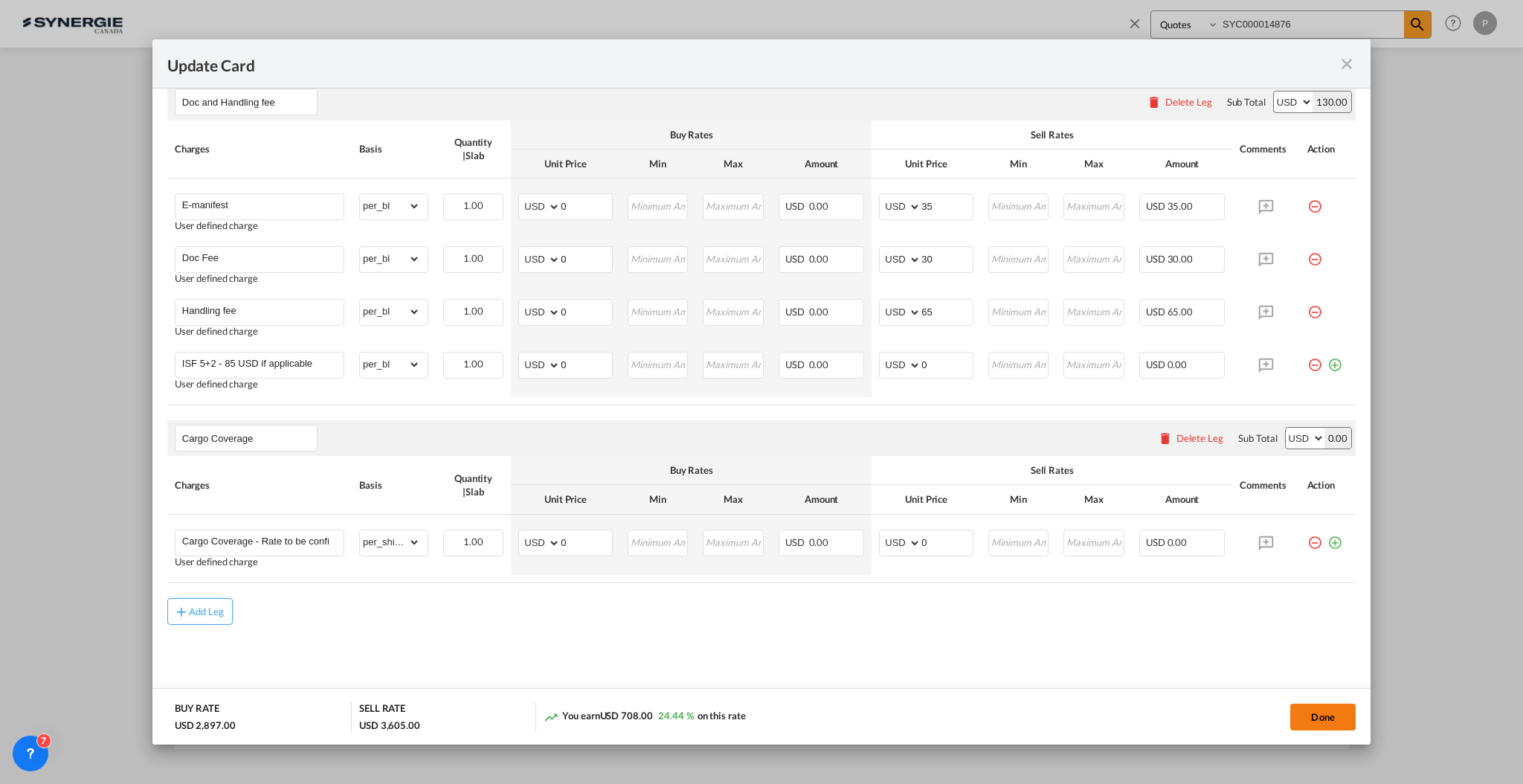
click at [1328, 712] on button "Done" at bounding box center [1323, 716] width 65 height 27
type input "[DATE]"
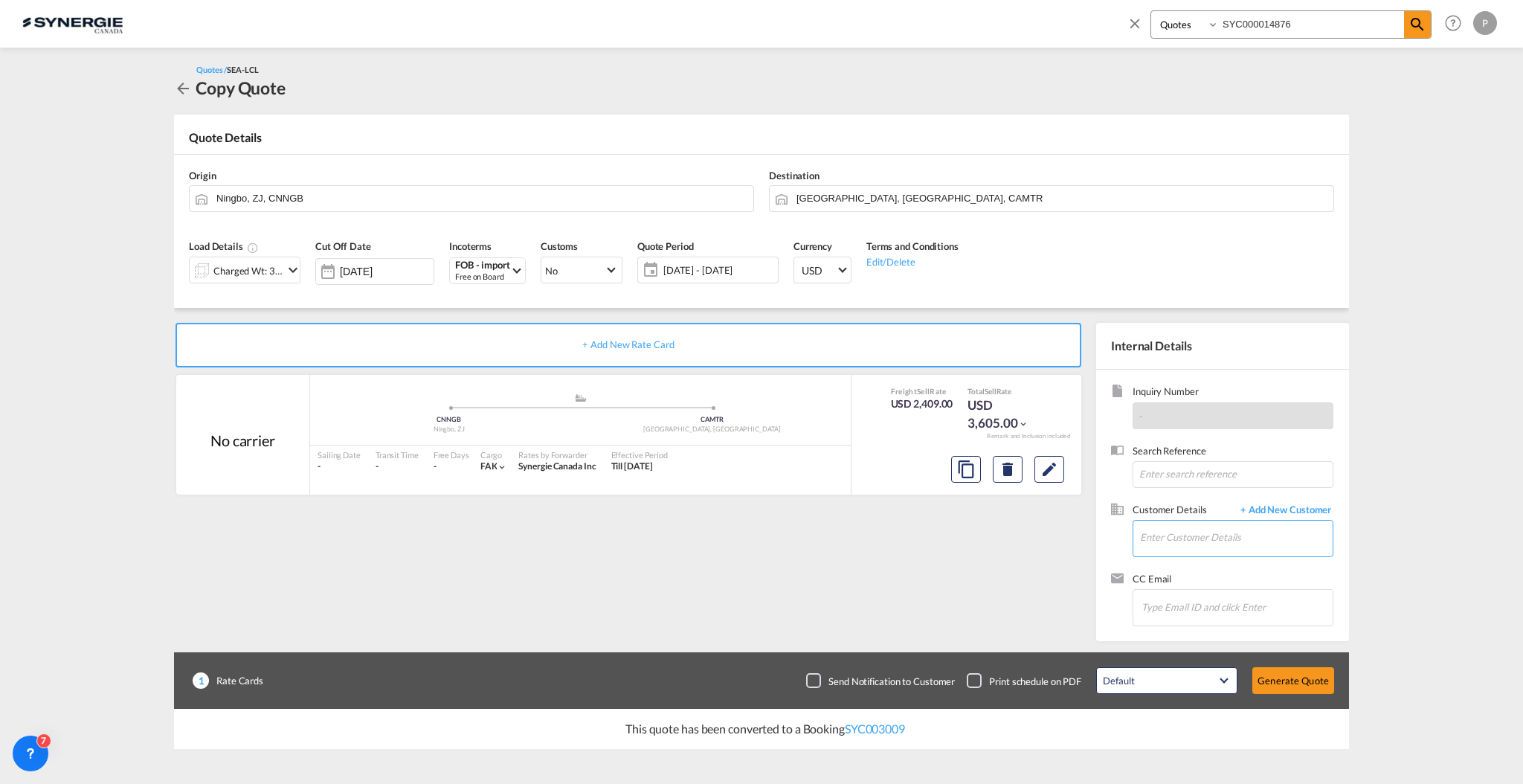
click at [1221, 542] on input "Enter Customer Details" at bounding box center [1237, 537] width 192 height 33
click at [1181, 528] on input "Enter Customer Details" at bounding box center [1237, 537] width 192 height 33
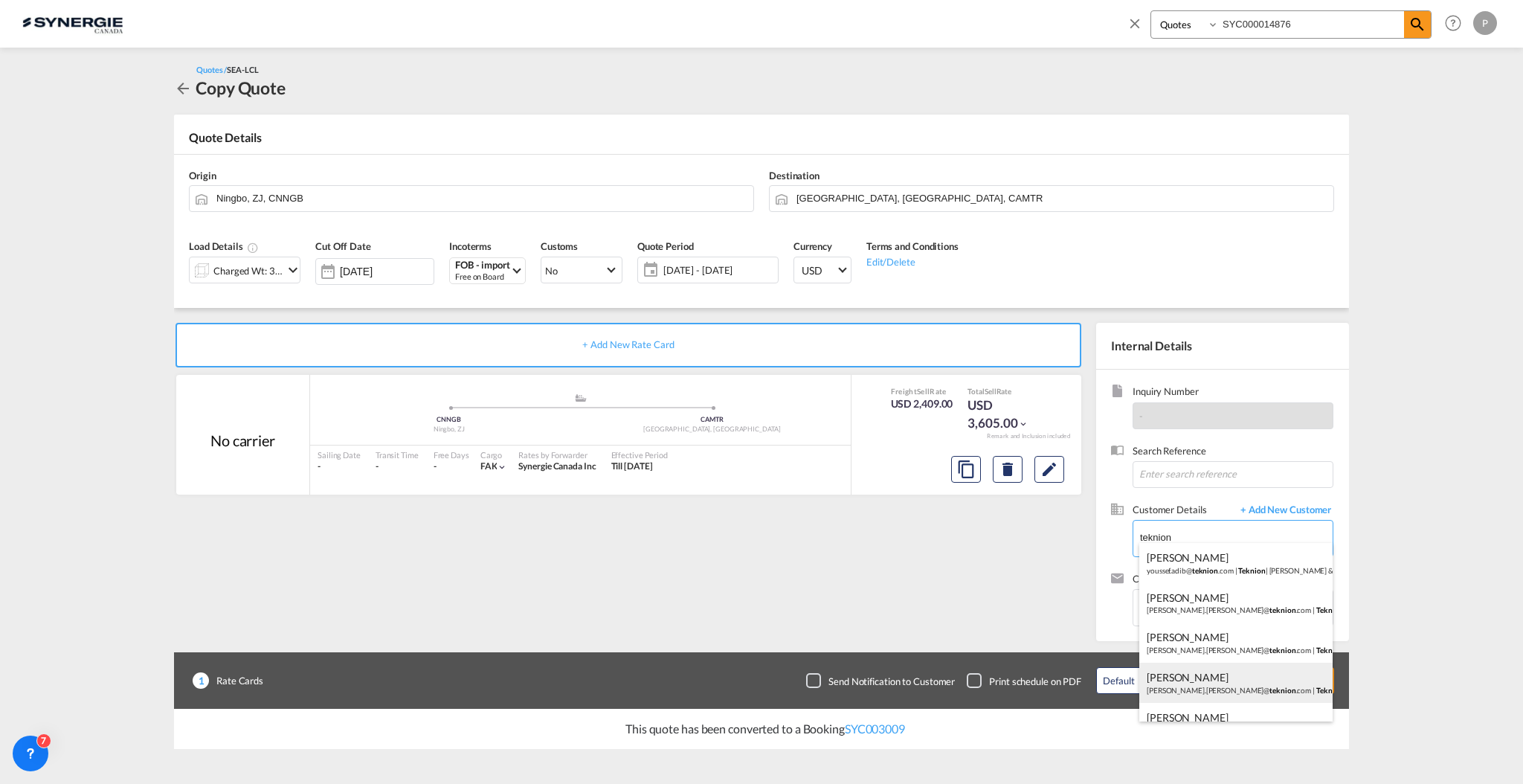
click at [1237, 675] on div "[PERSON_NAME] [PERSON_NAME].[PERSON_NAME]@ teknion .com | Teknion" at bounding box center [1236, 682] width 193 height 40
type input "Teknion, [PERSON_NAME] Thibault, [EMAIL_ADDRESS][PERSON_NAME][DOMAIN_NAME]"
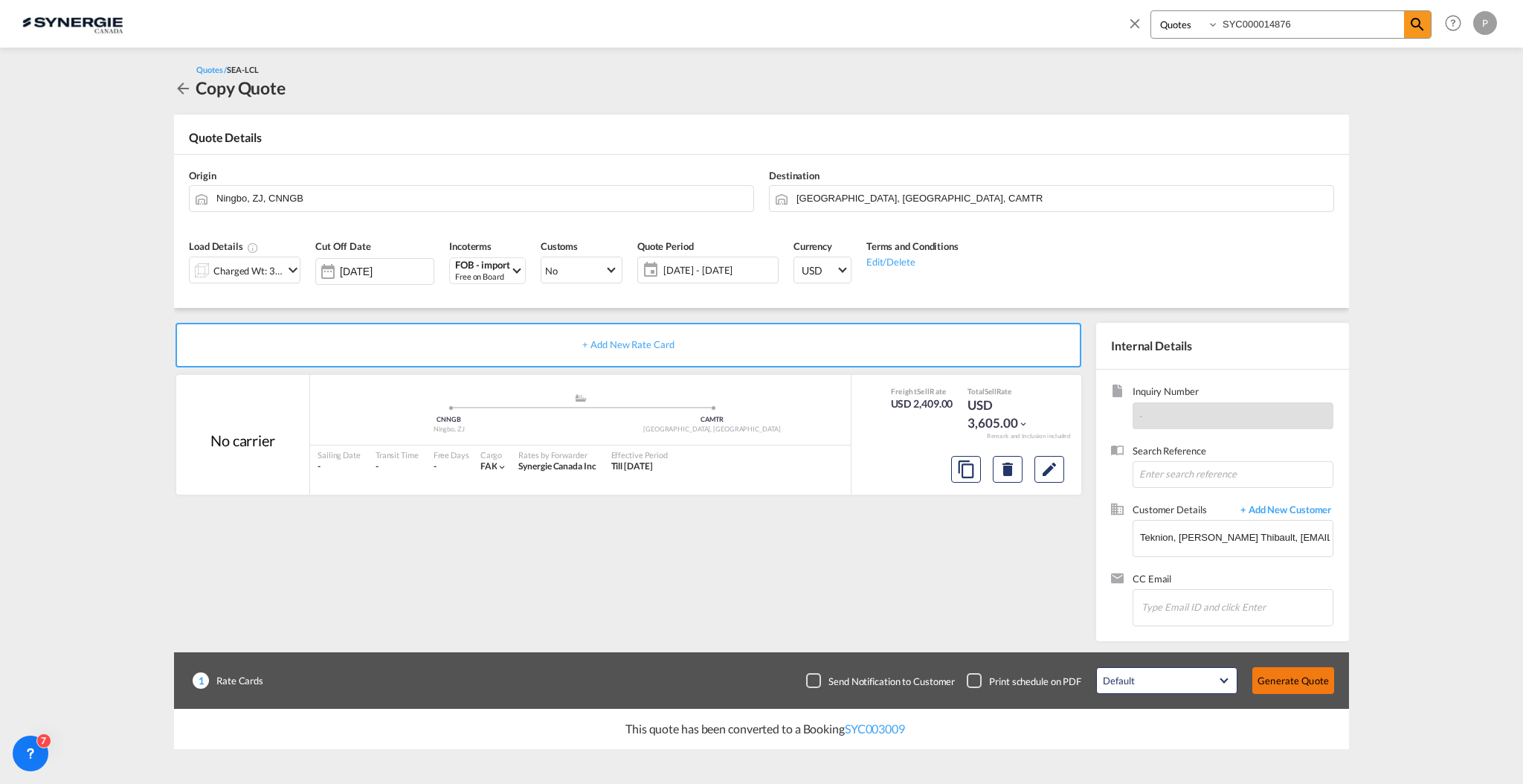
click at [1317, 678] on button "Generate Quote" at bounding box center [1294, 680] width 82 height 27
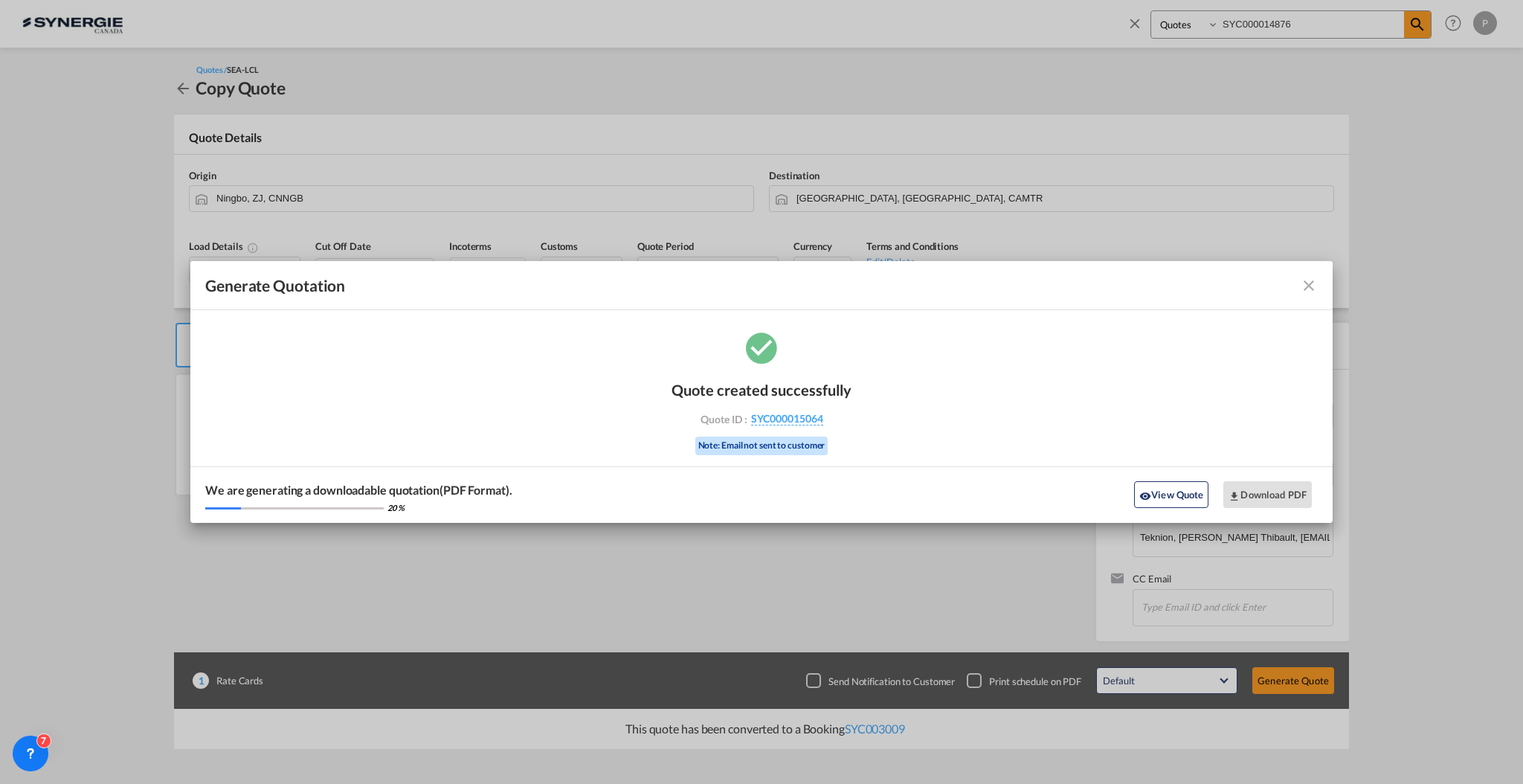
drag, startPoint x: 858, startPoint y: 425, endPoint x: 826, endPoint y: 425, distance: 32.0
click at [826, 425] on div "Quote created successfully Quote ID : SYC000015064 Note: Email not sent to cust…" at bounding box center [761, 425] width 1143 height 194
copy div "SYC000015064"
click at [1251, 489] on button "Download PDF" at bounding box center [1267, 494] width 89 height 27
click at [1190, 498] on button "View Quote" at bounding box center [1171, 494] width 75 height 27
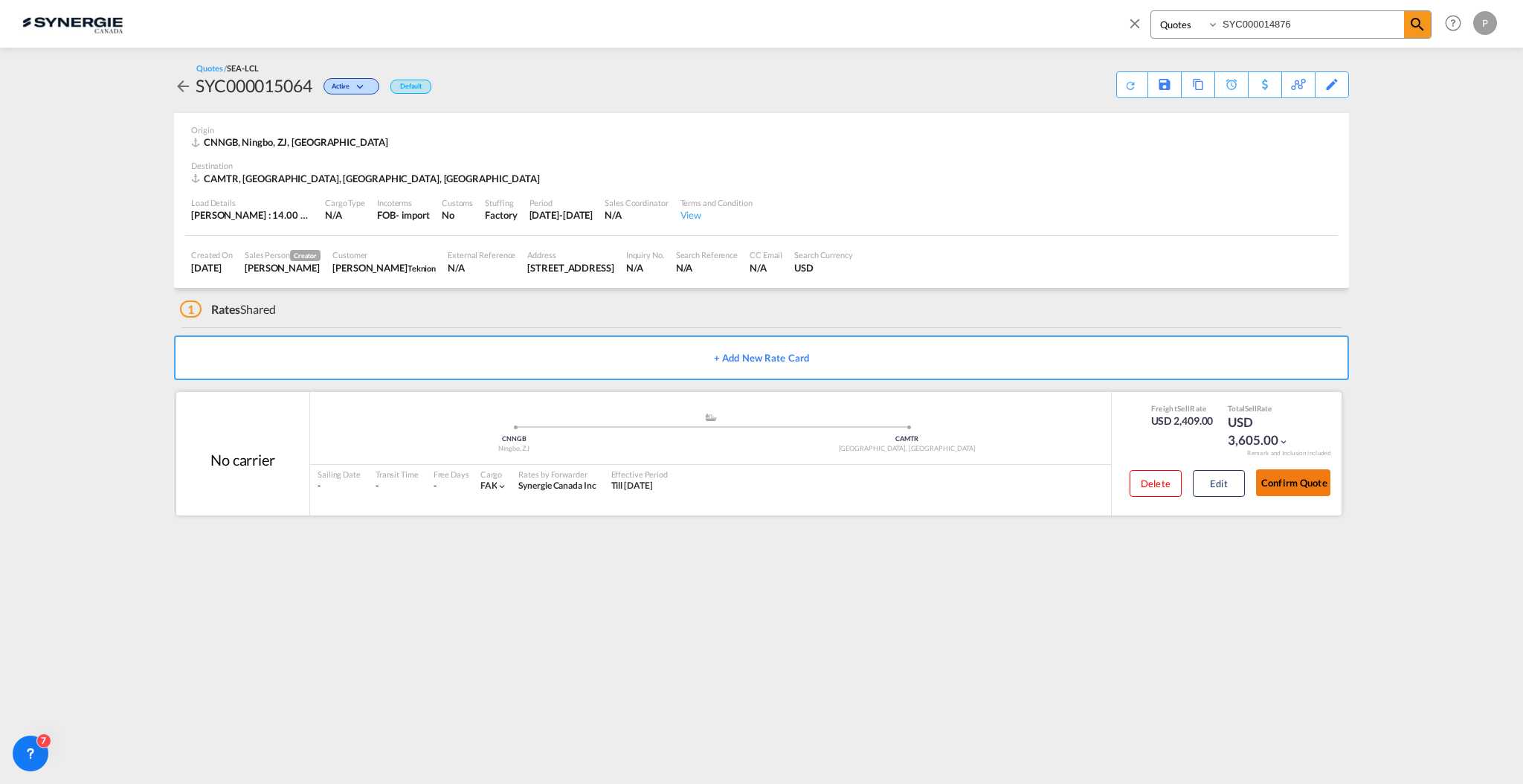
click at [1308, 487] on button "Confirm Quote" at bounding box center [1293, 482] width 75 height 27
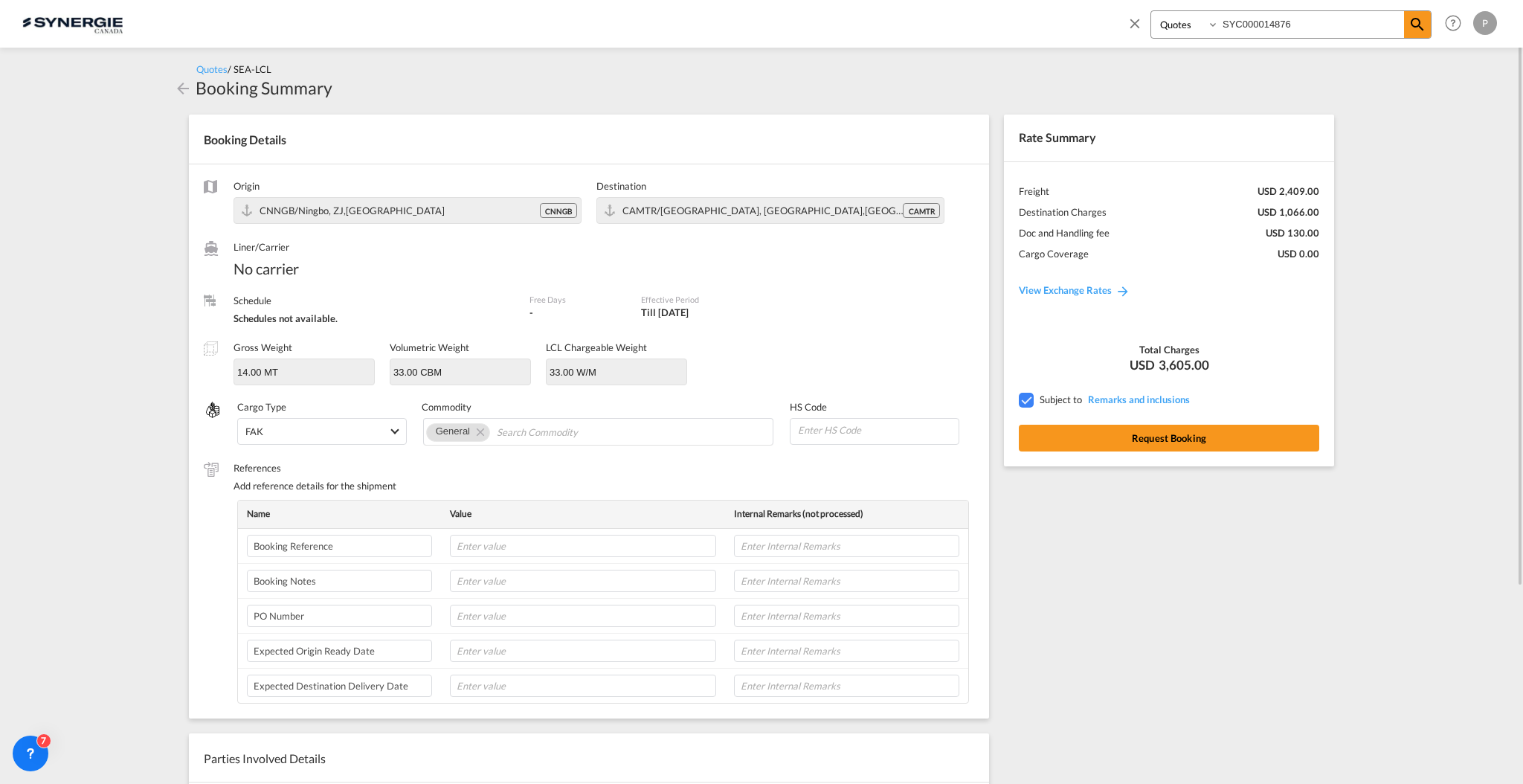
click at [1140, 24] on md-icon "icon-close" at bounding box center [1134, 22] width 16 height 16
click at [1322, 25] on span "New" at bounding box center [1314, 22] width 55 height 12
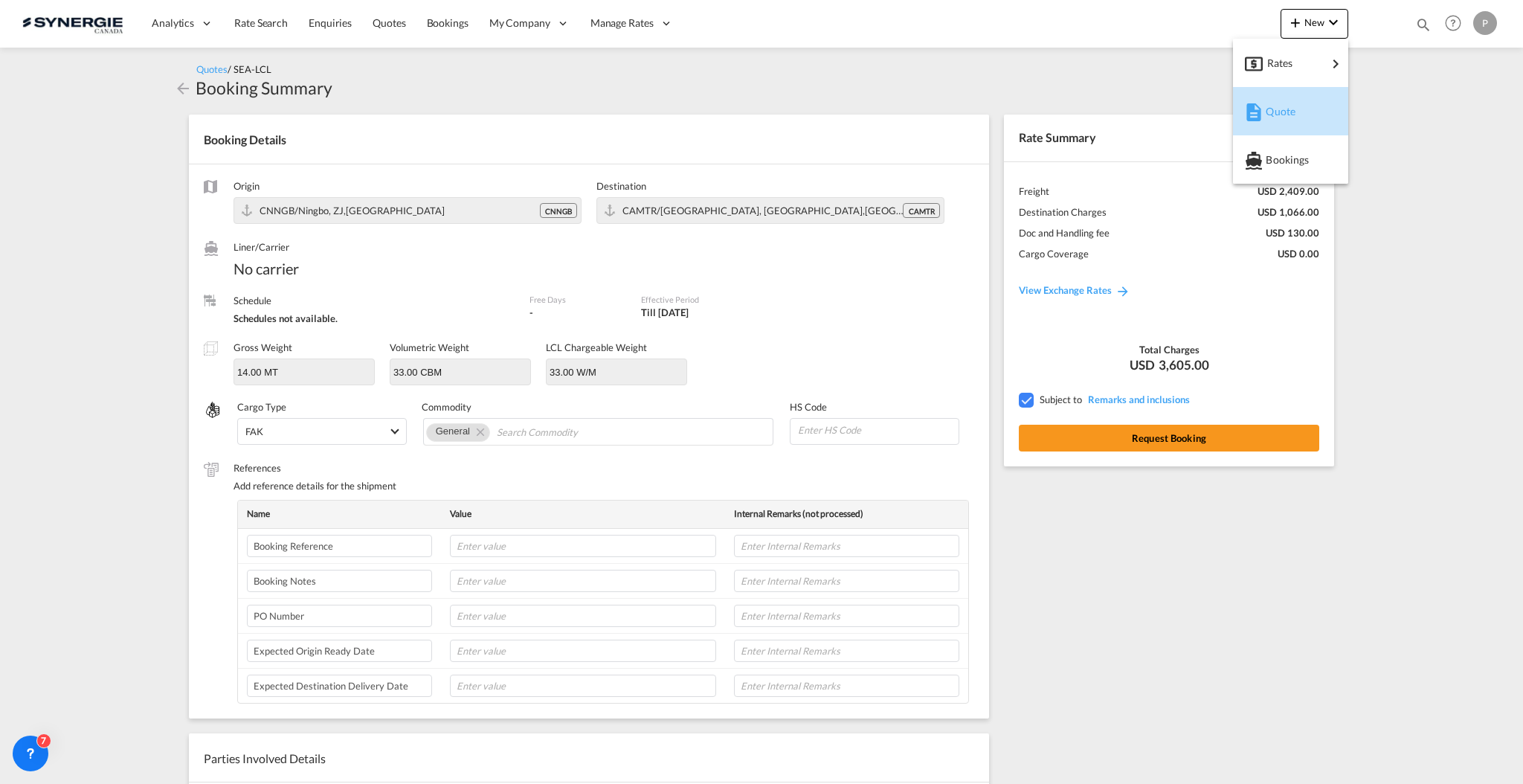
click at [1282, 112] on span "Quote" at bounding box center [1274, 112] width 16 height 30
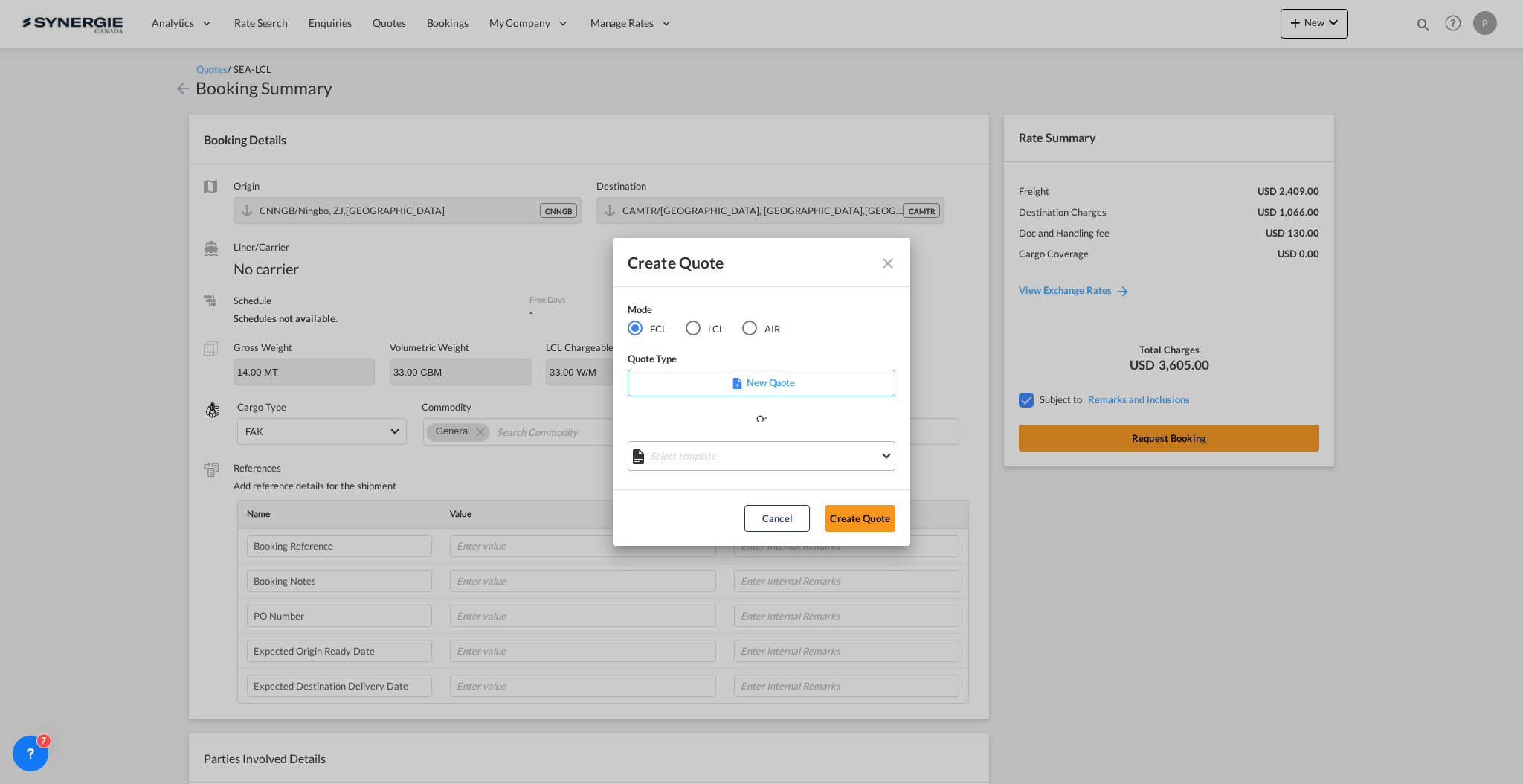
click at [722, 453] on md-select "Select template *NEW* FCL FREEHAND / DAP [PERSON_NAME] | [DATE] *NEW* Import FC…" at bounding box center [762, 455] width 268 height 30
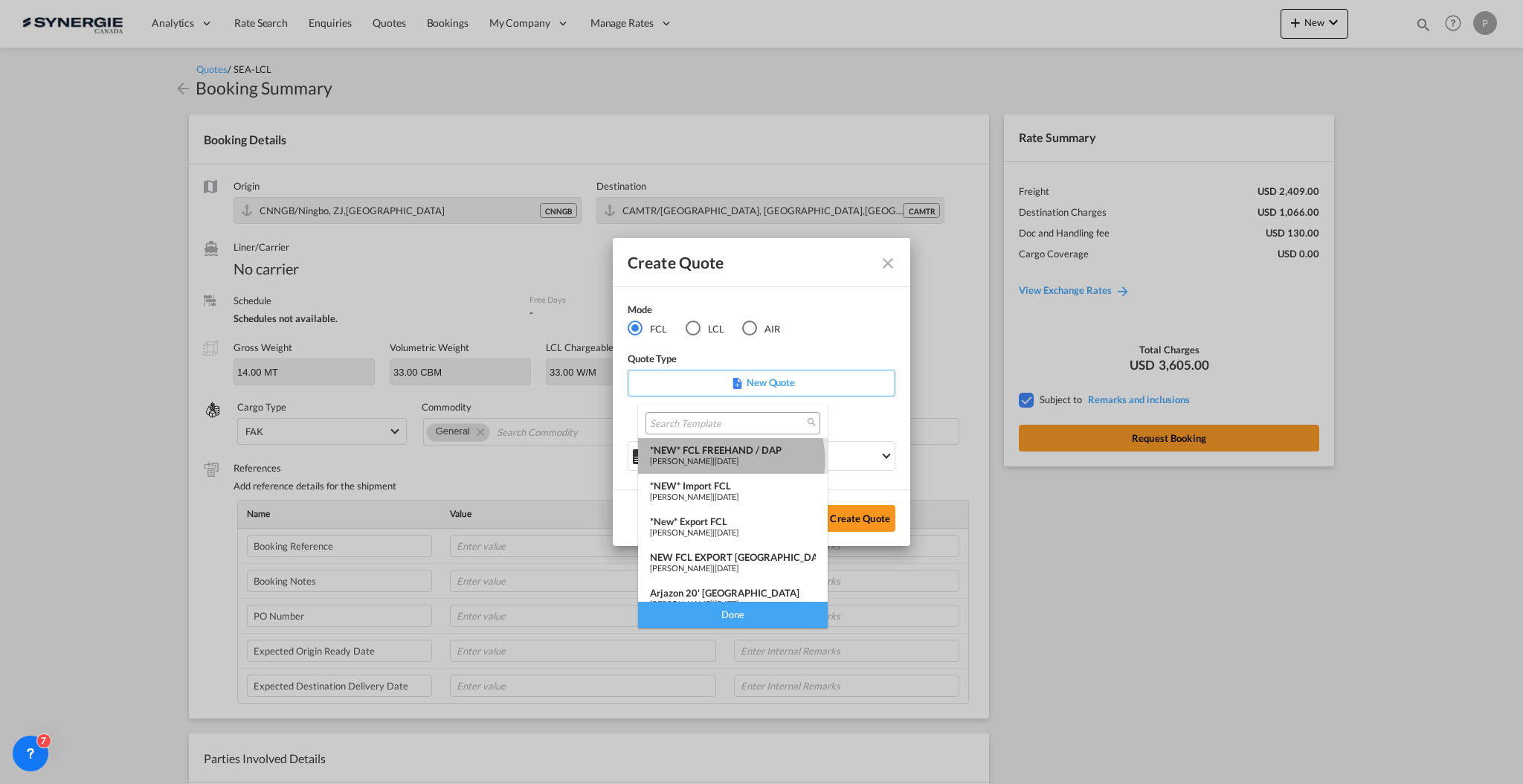
click at [713, 459] on span "[PERSON_NAME]" at bounding box center [681, 460] width 62 height 10
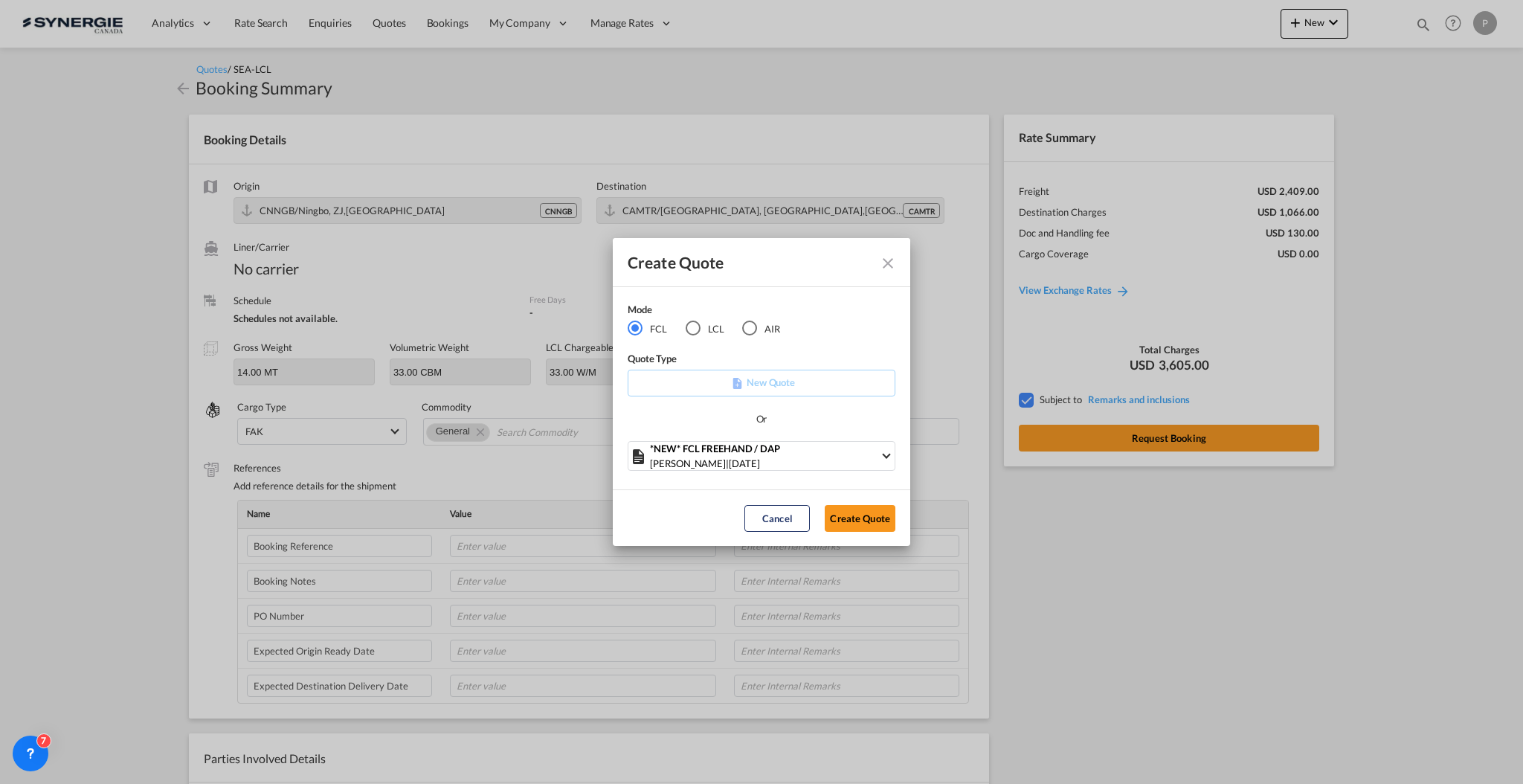
click at [691, 332] on div "LCL" at bounding box center [693, 328] width 15 height 15
click at [696, 461] on md-select "Select template *NEW* UBV [GEOGRAPHIC_DATA] consol LCL [PERSON_NAME] | [DATE] N…" at bounding box center [762, 455] width 268 height 30
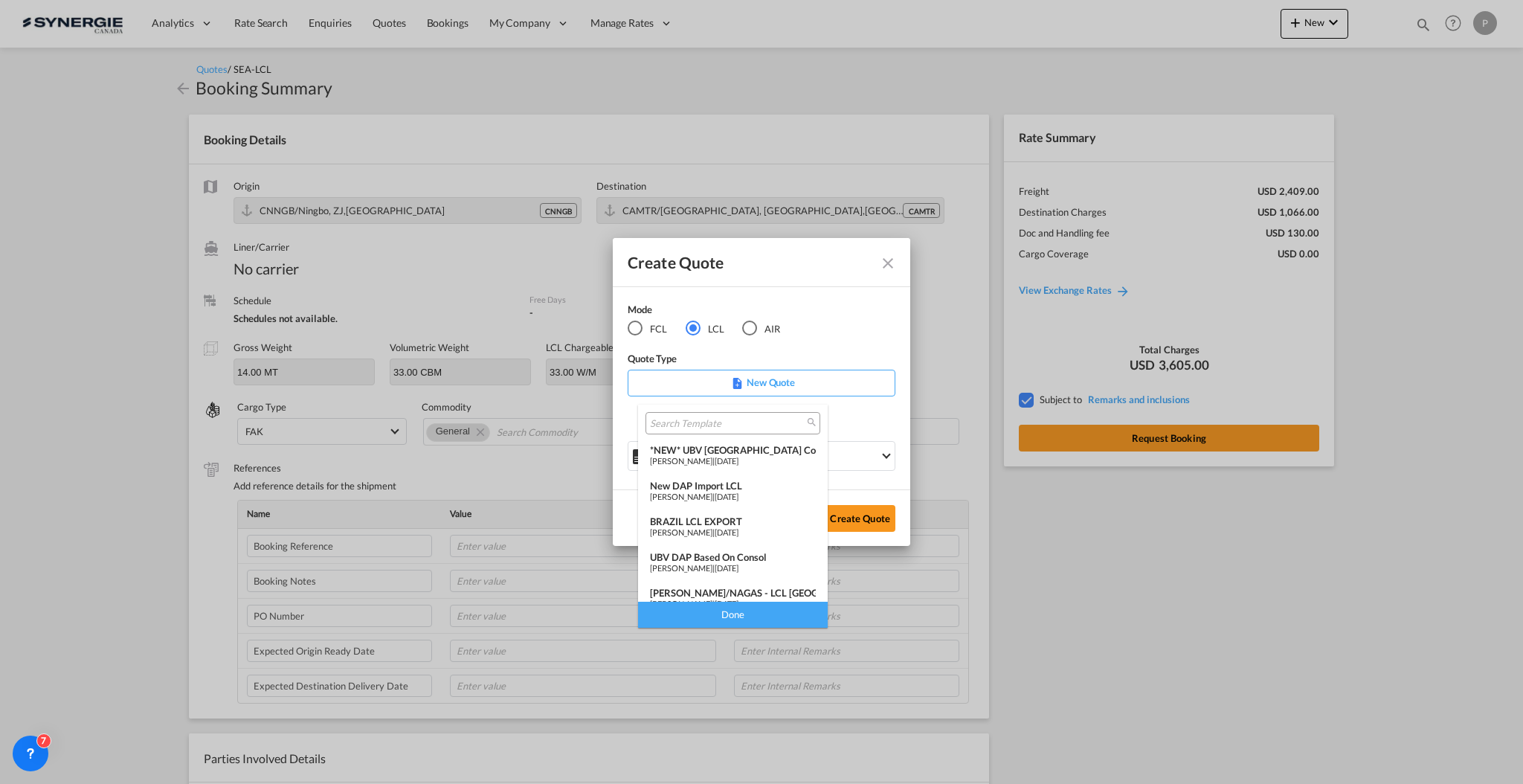
click at [702, 487] on div "New DAP Import LCL" at bounding box center [733, 485] width 166 height 12
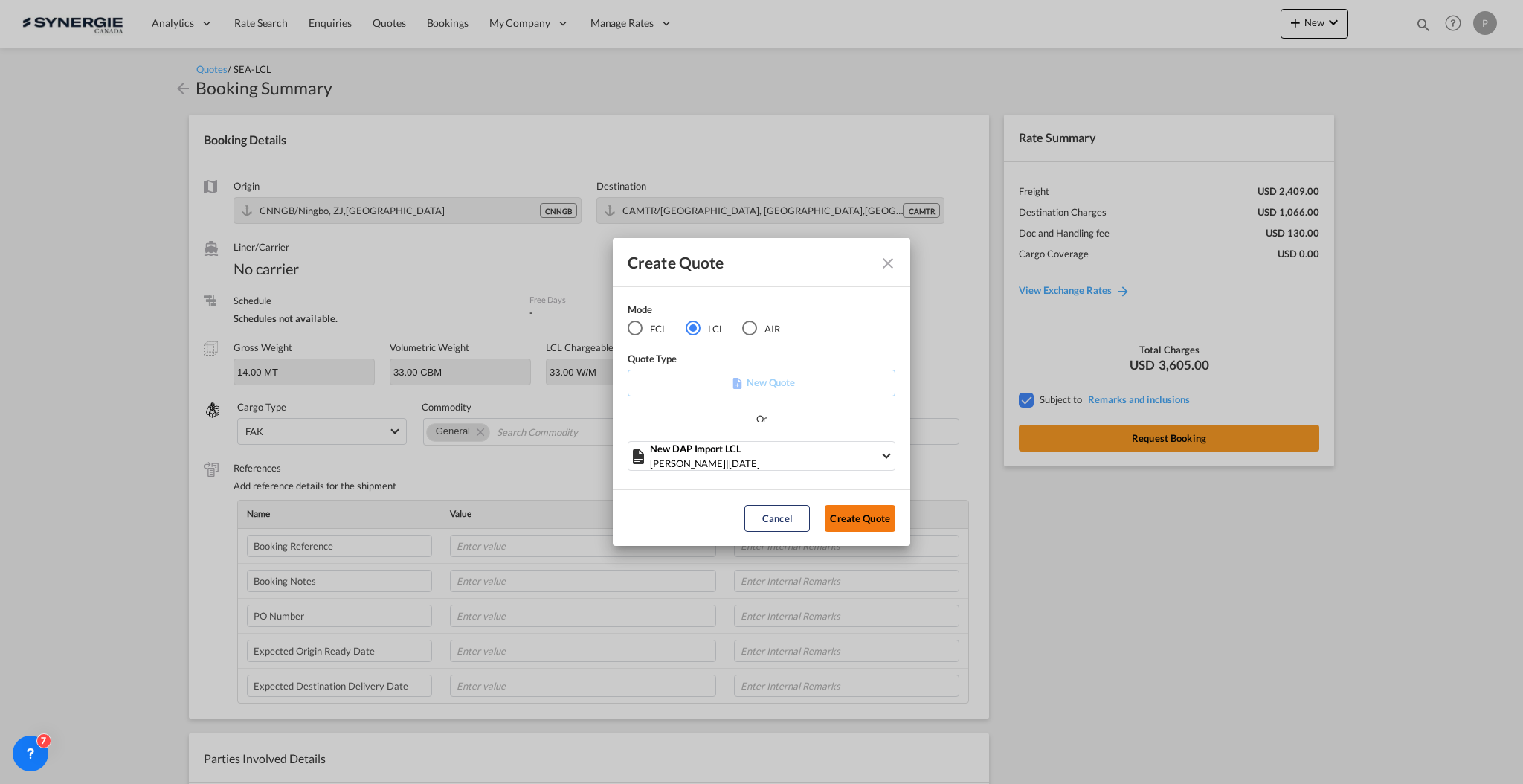
click at [853, 509] on button "Create Quote" at bounding box center [860, 518] width 71 height 27
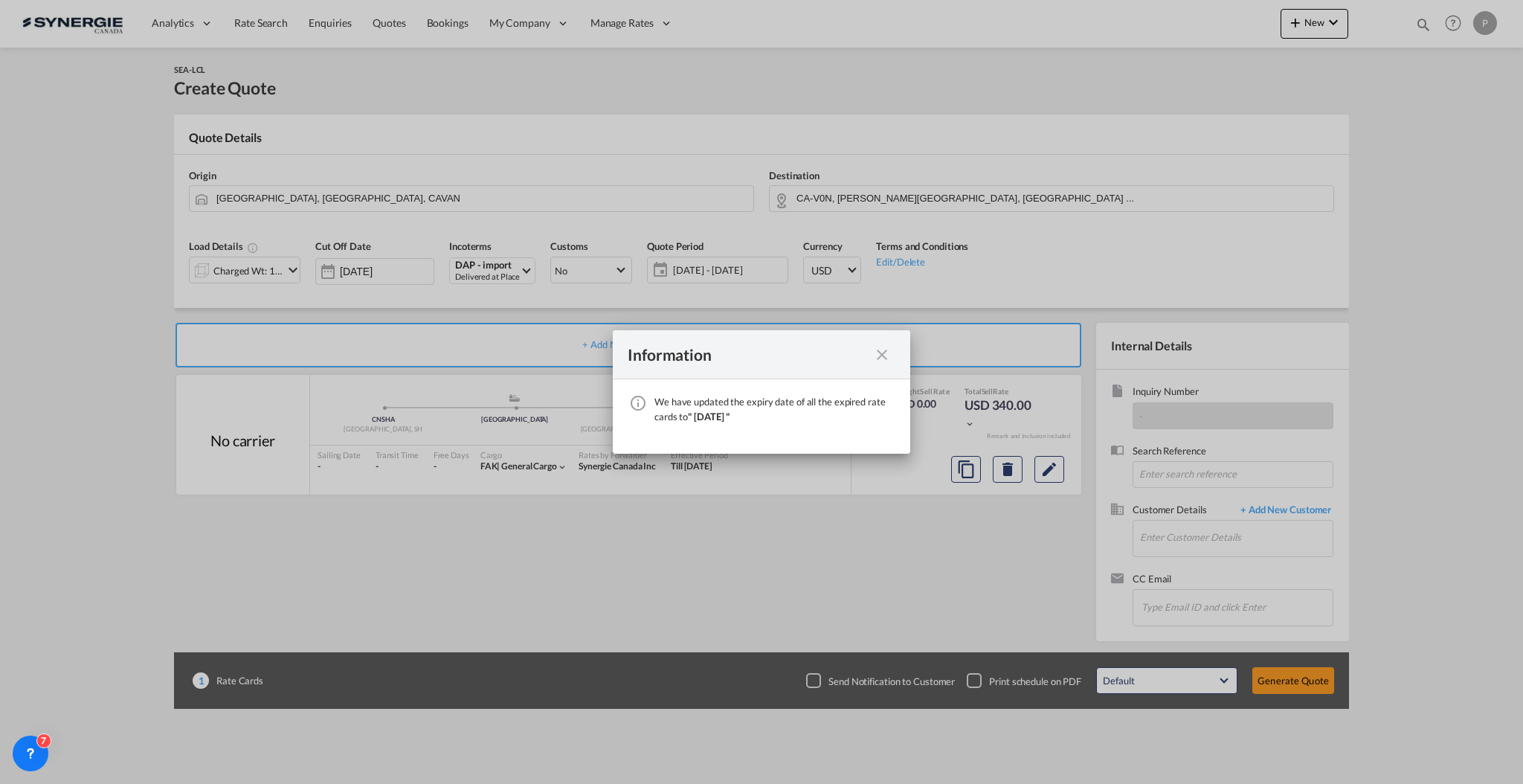
click at [880, 362] on md-icon "icon-close fg-AAA8AD cursor" at bounding box center [882, 354] width 18 height 18
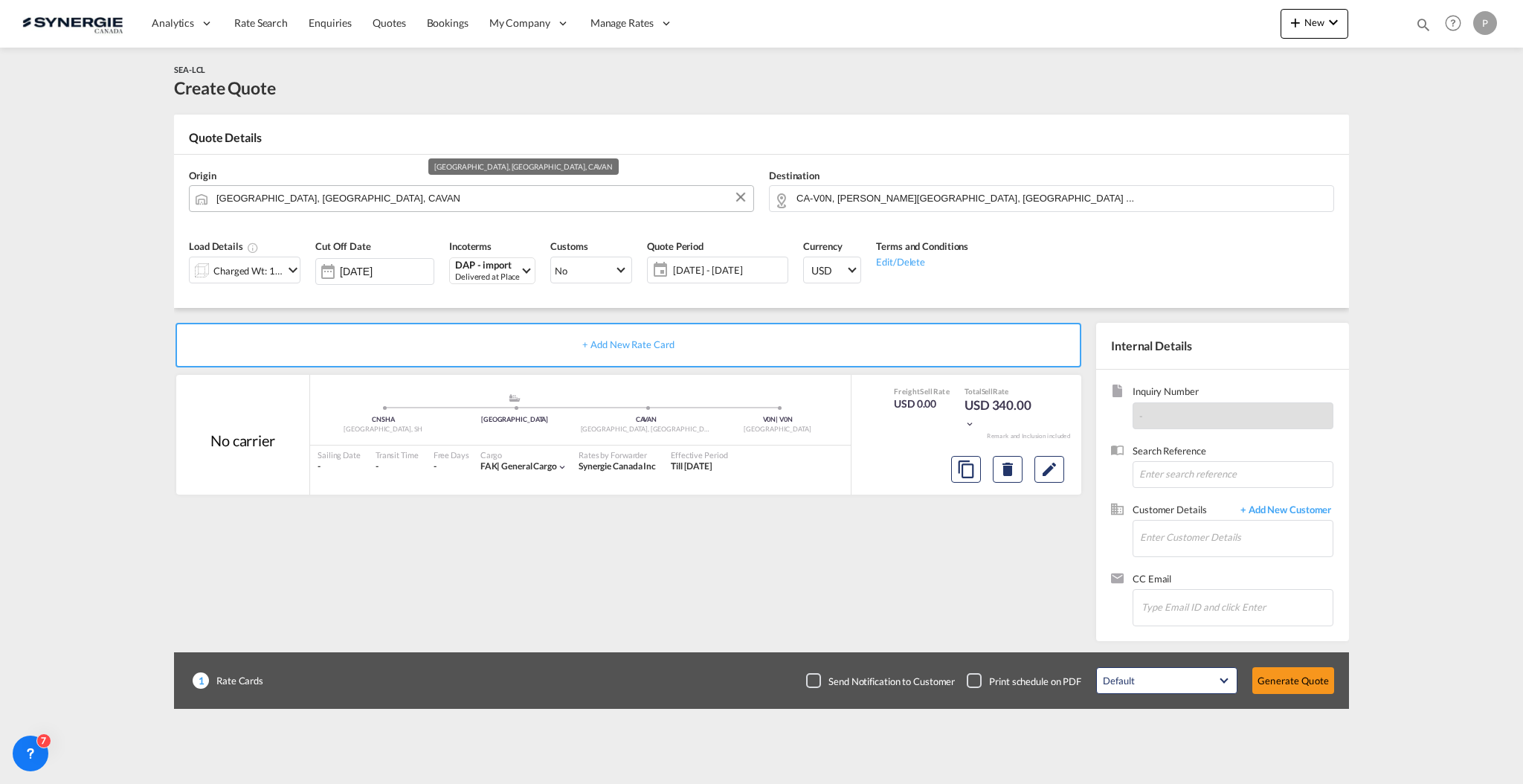
click at [303, 196] on input "[GEOGRAPHIC_DATA], [GEOGRAPHIC_DATA], CAVAN" at bounding box center [481, 199] width 529 height 26
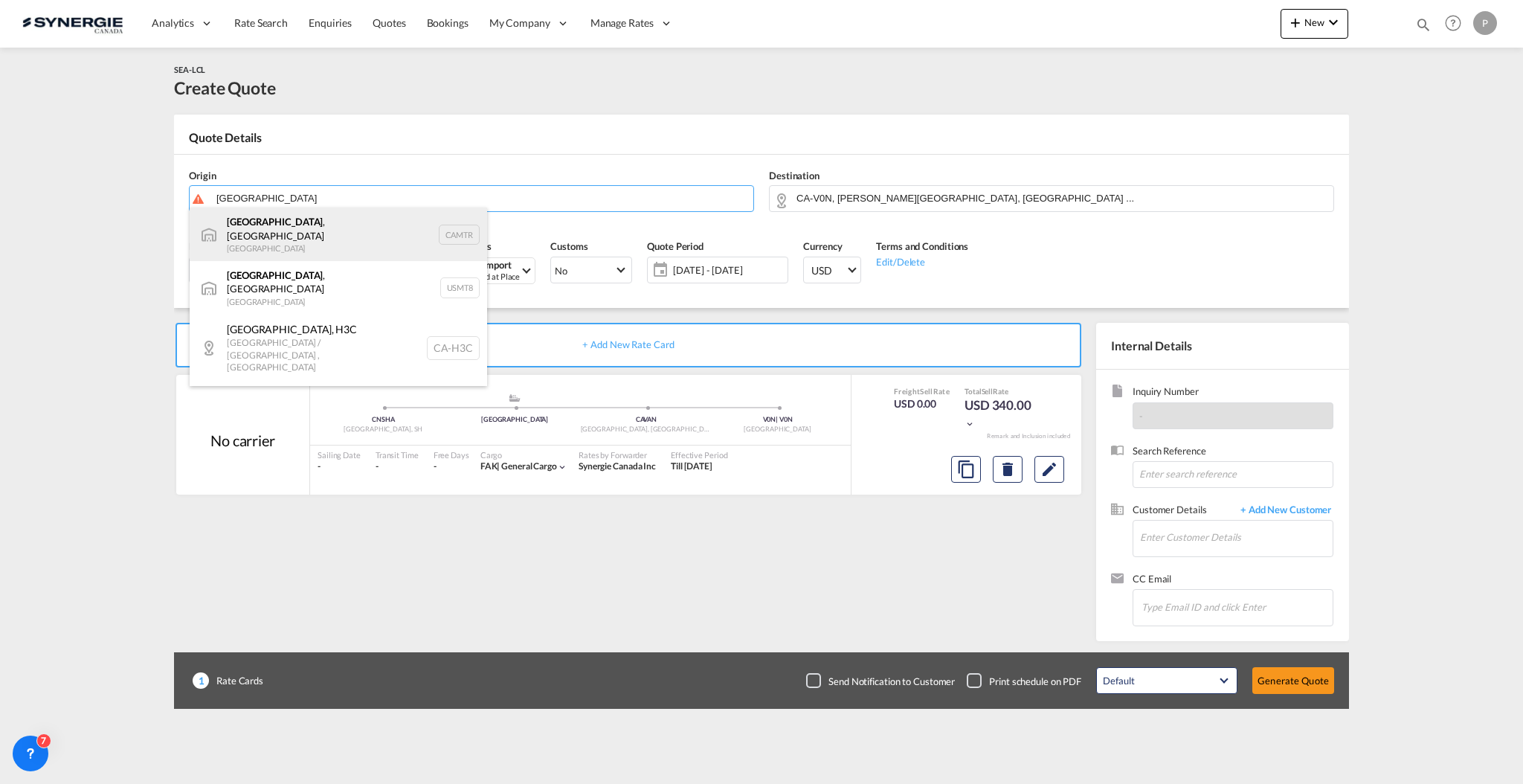
click at [305, 219] on div "[GEOGRAPHIC_DATA] , [GEOGRAPHIC_DATA] Canada CAMTR" at bounding box center [338, 235] width 298 height 54
type input "[GEOGRAPHIC_DATA], [GEOGRAPHIC_DATA], CAMTR"
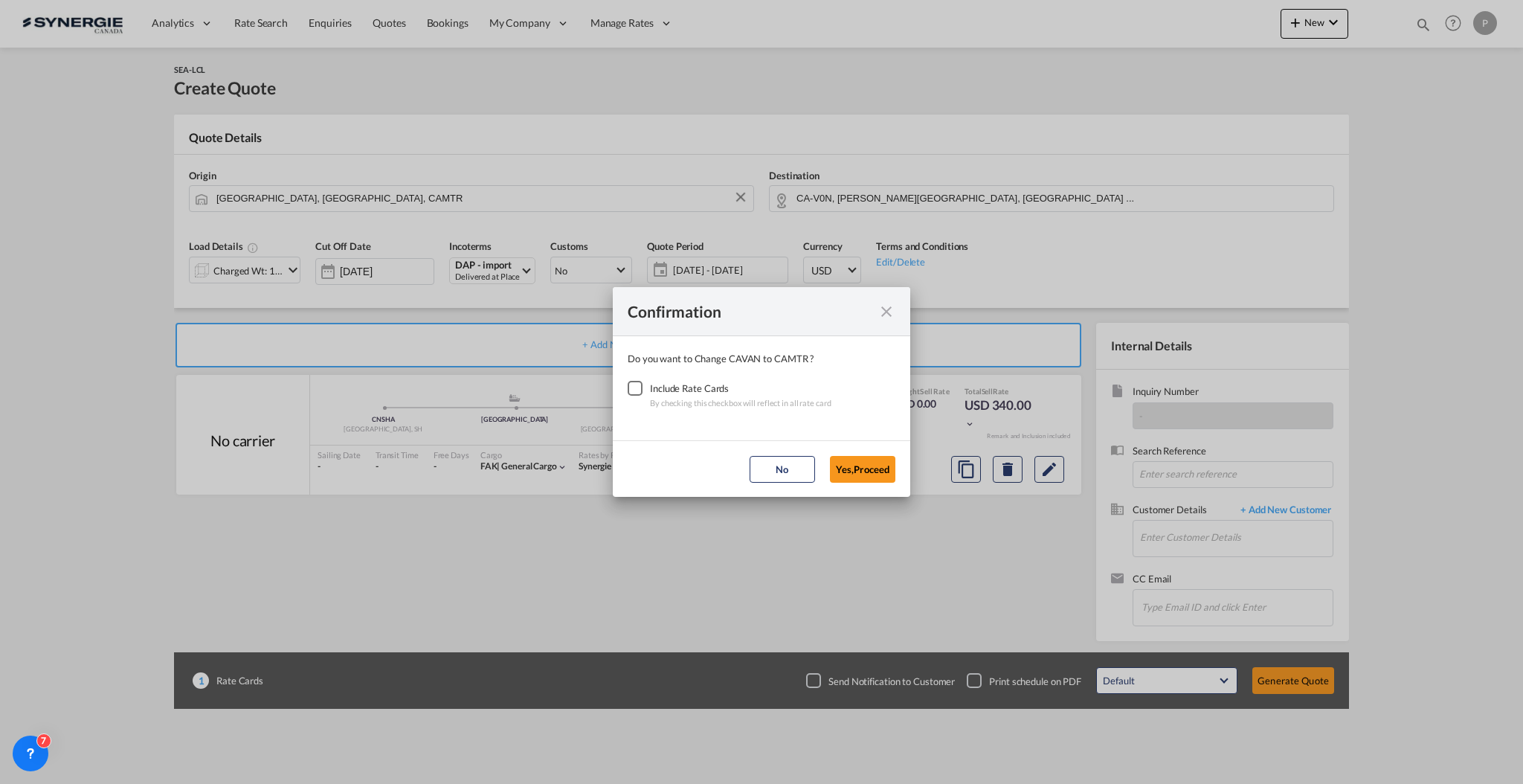
click at [633, 389] on div "Checkbox No Ink" at bounding box center [635, 388] width 15 height 15
click at [878, 470] on button "Yes,Proceed" at bounding box center [863, 469] width 65 height 27
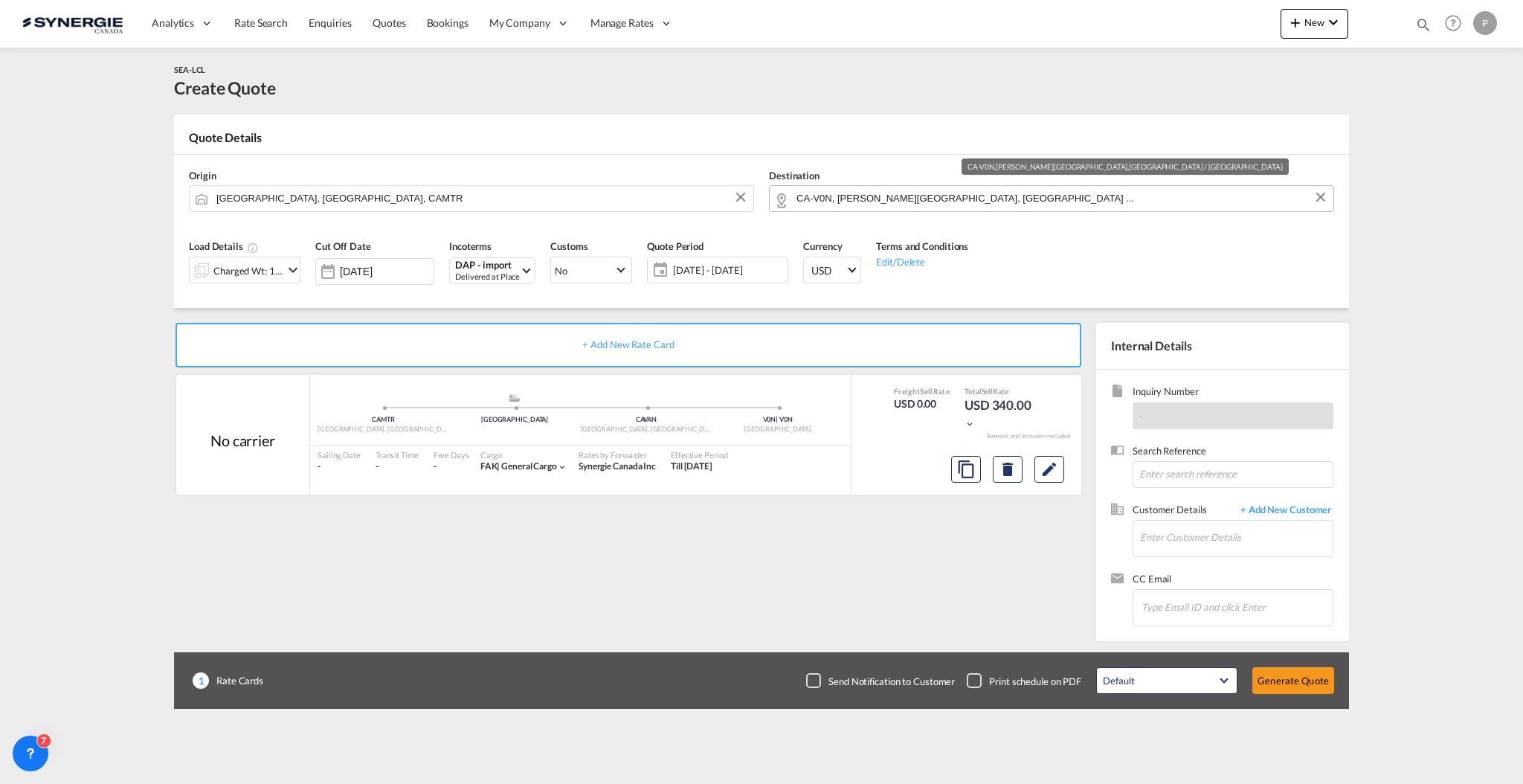
click at [859, 208] on md-autocomplete "CA-V0N, [PERSON_NAME][GEOGRAPHIC_DATA], [GEOGRAPHIC_DATA] ..." at bounding box center [1060, 199] width 530 height 27
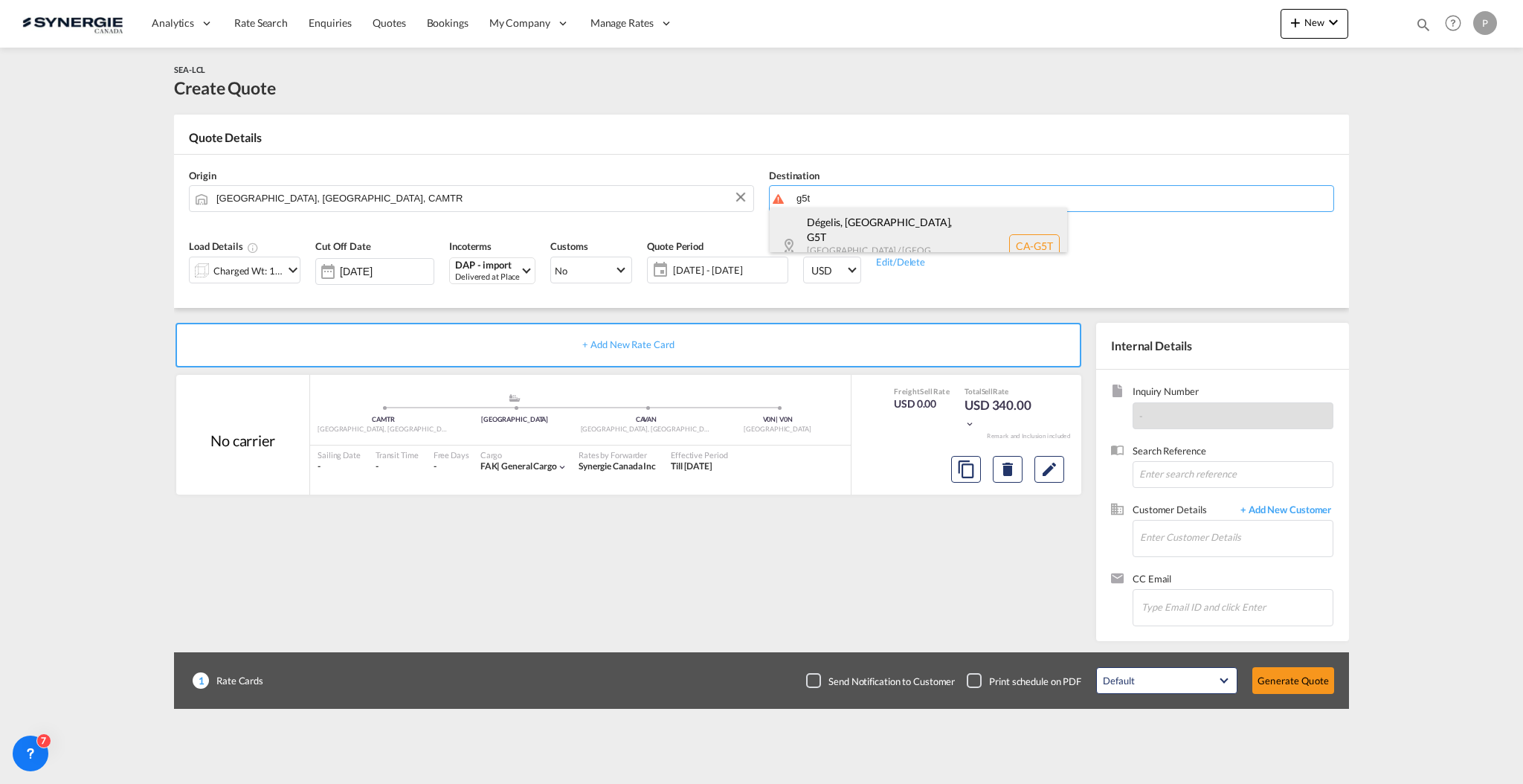
click at [851, 230] on div "Dégelis, [GEOGRAPHIC_DATA] , G5T [GEOGRAPHIC_DATA] / [GEOGRAPHIC_DATA] [GEOGRAP…" at bounding box center [918, 246] width 298 height 77
type input "CA-G5T, Dégelis, [GEOGRAPHIC_DATA], [GEOGRAPHIC_DATA] / [GEOGRAPHIC_DATA]"
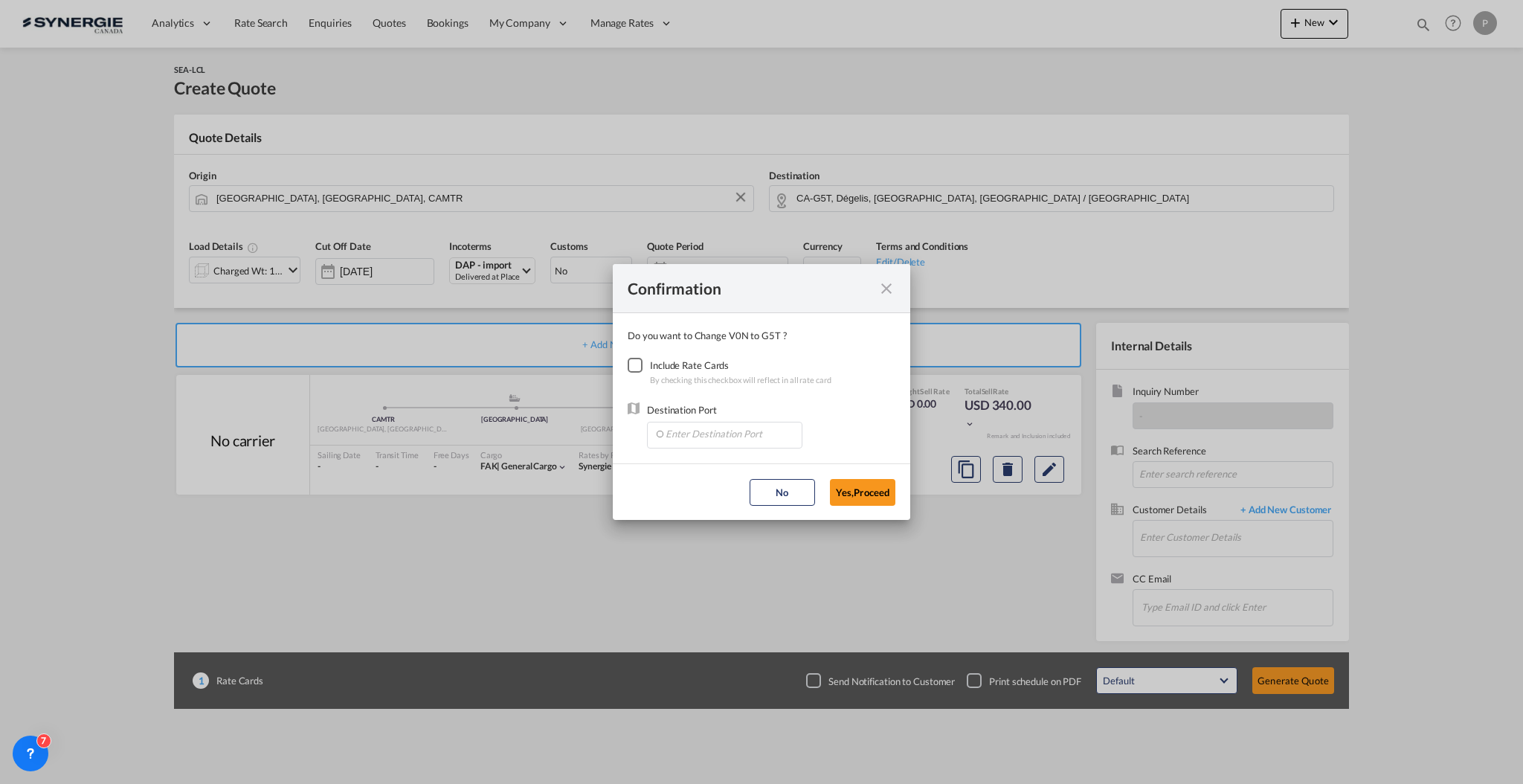
click at [643, 361] on div "Checkbox No Ink" at bounding box center [635, 365] width 15 height 15
click at [694, 438] on input "Enter Destination Port" at bounding box center [728, 433] width 147 height 22
click at [684, 467] on span "[GEOGRAPHIC_DATA], [GEOGRAPHIC_DATA], [GEOGRAPHIC_DATA], [GEOGRAPHIC_DATA], [GE…" at bounding box center [991, 466] width 653 height 12
type input "[GEOGRAPHIC_DATA], [GEOGRAPHIC_DATA], [GEOGRAPHIC_DATA], [GEOGRAPHIC_DATA], [GE…"
click at [848, 488] on button "Yes,Proceed" at bounding box center [863, 492] width 65 height 27
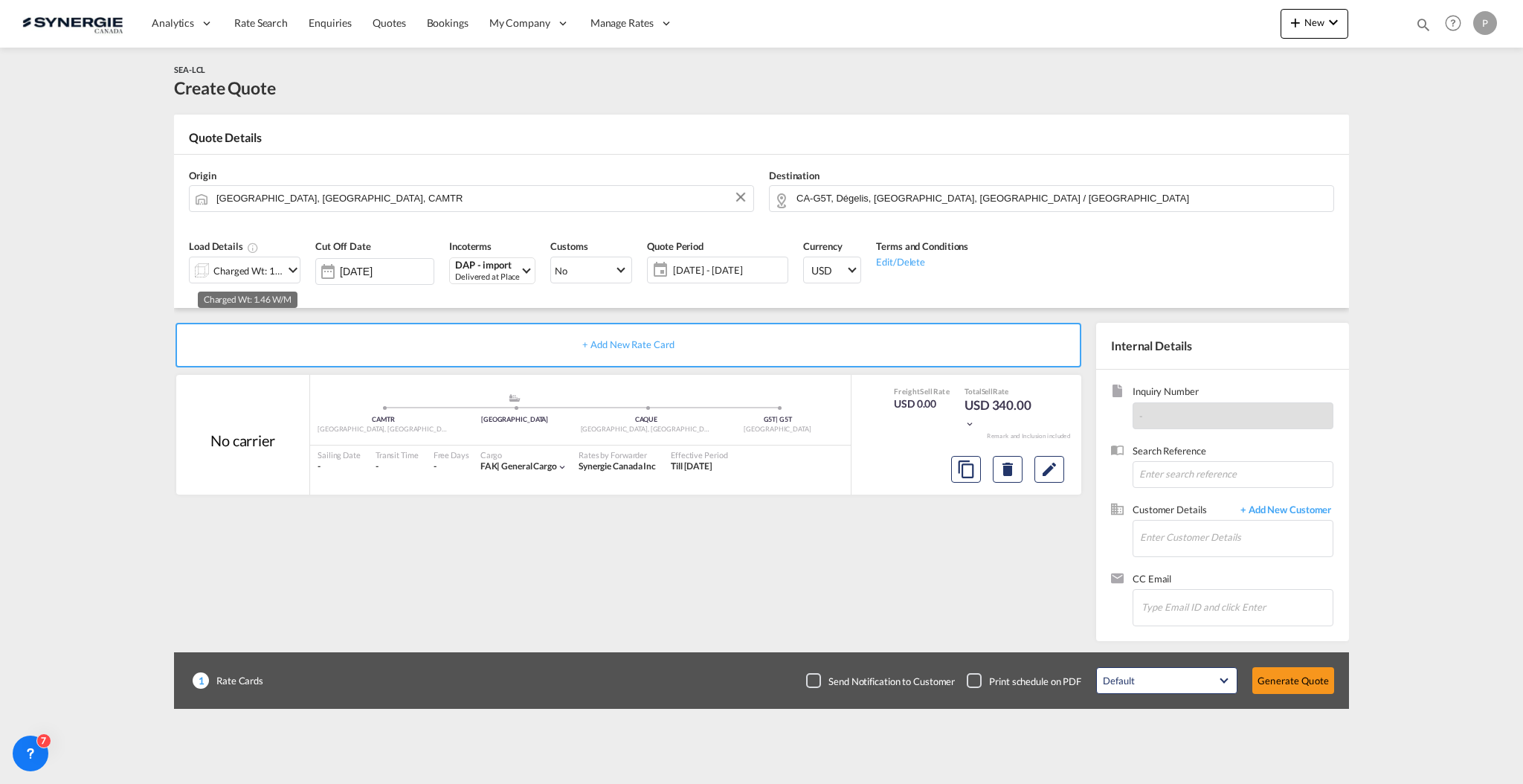
click at [215, 272] on div "Charged Wt: 1.46 W/M" at bounding box center [248, 270] width 70 height 21
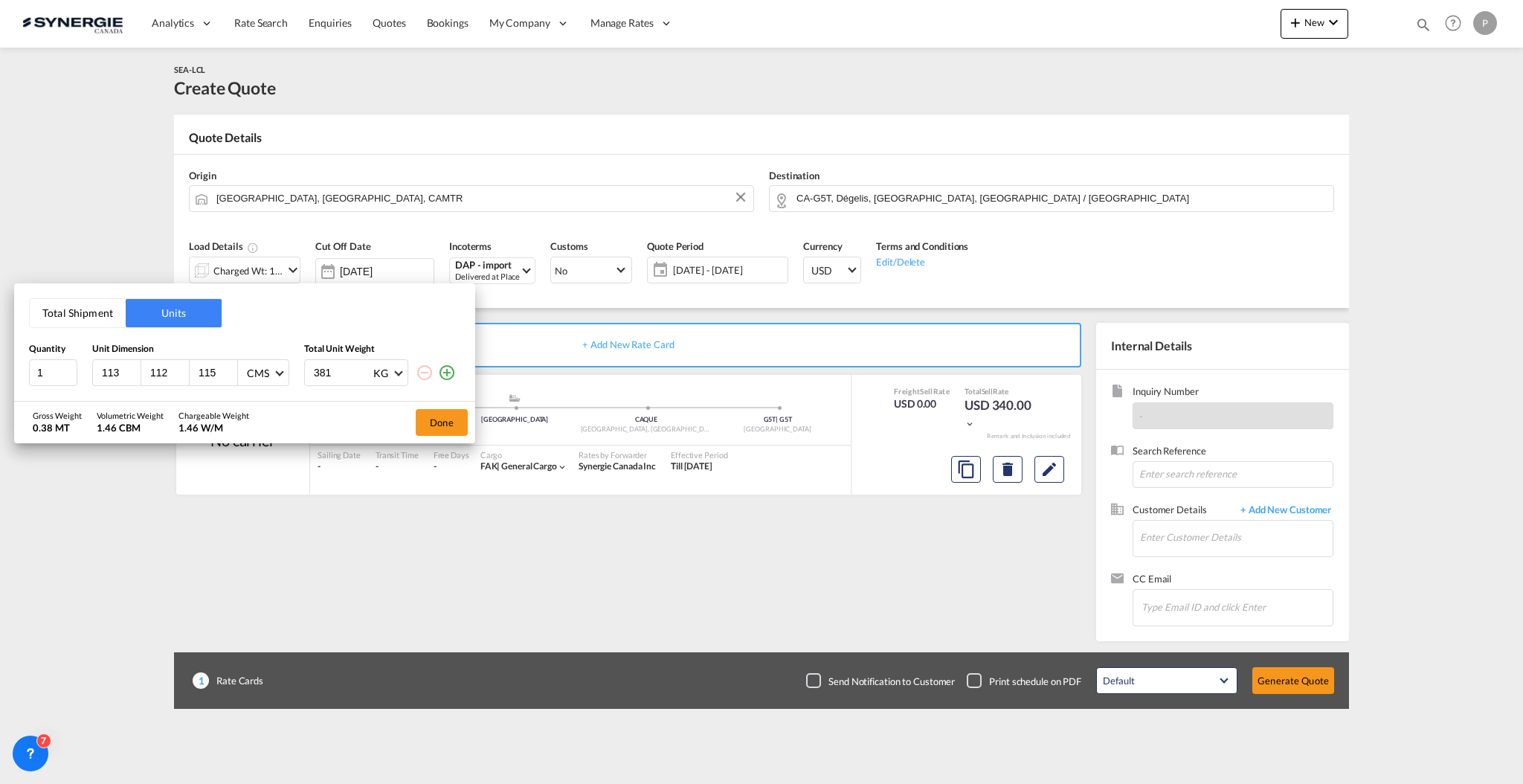
drag, startPoint x: 114, startPoint y: 359, endPoint x: 112, endPoint y: 372, distance: 13.2
click at [114, 359] on div "113 112 115 CMS CMS Inches" at bounding box center [191, 372] width 197 height 27
click at [109, 378] on input "113" at bounding box center [120, 372] width 40 height 13
type input "158"
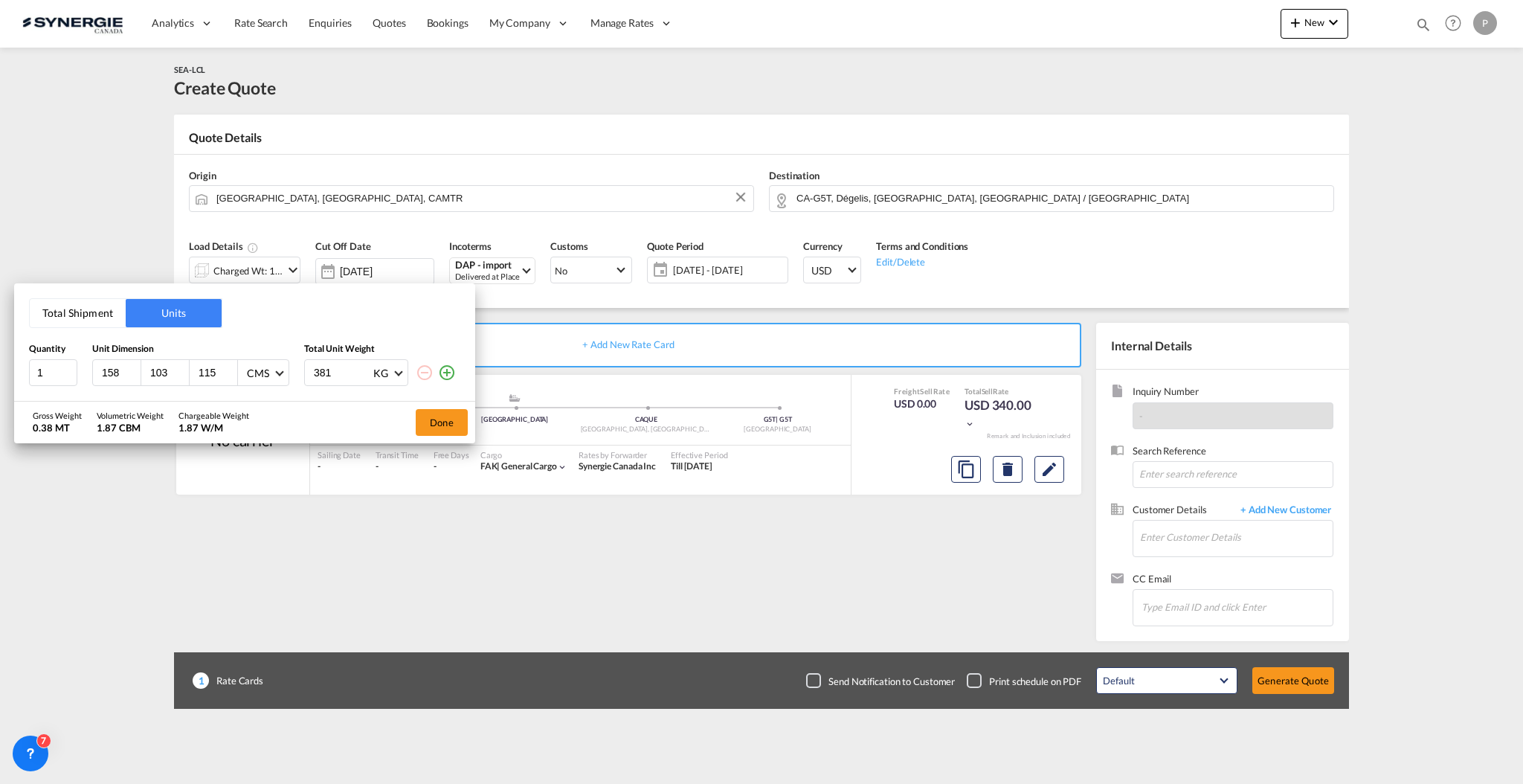
type input "103"
type input "145"
type input "357"
click at [445, 375] on md-icon "icon-plus-circle-outline" at bounding box center [446, 372] width 18 height 18
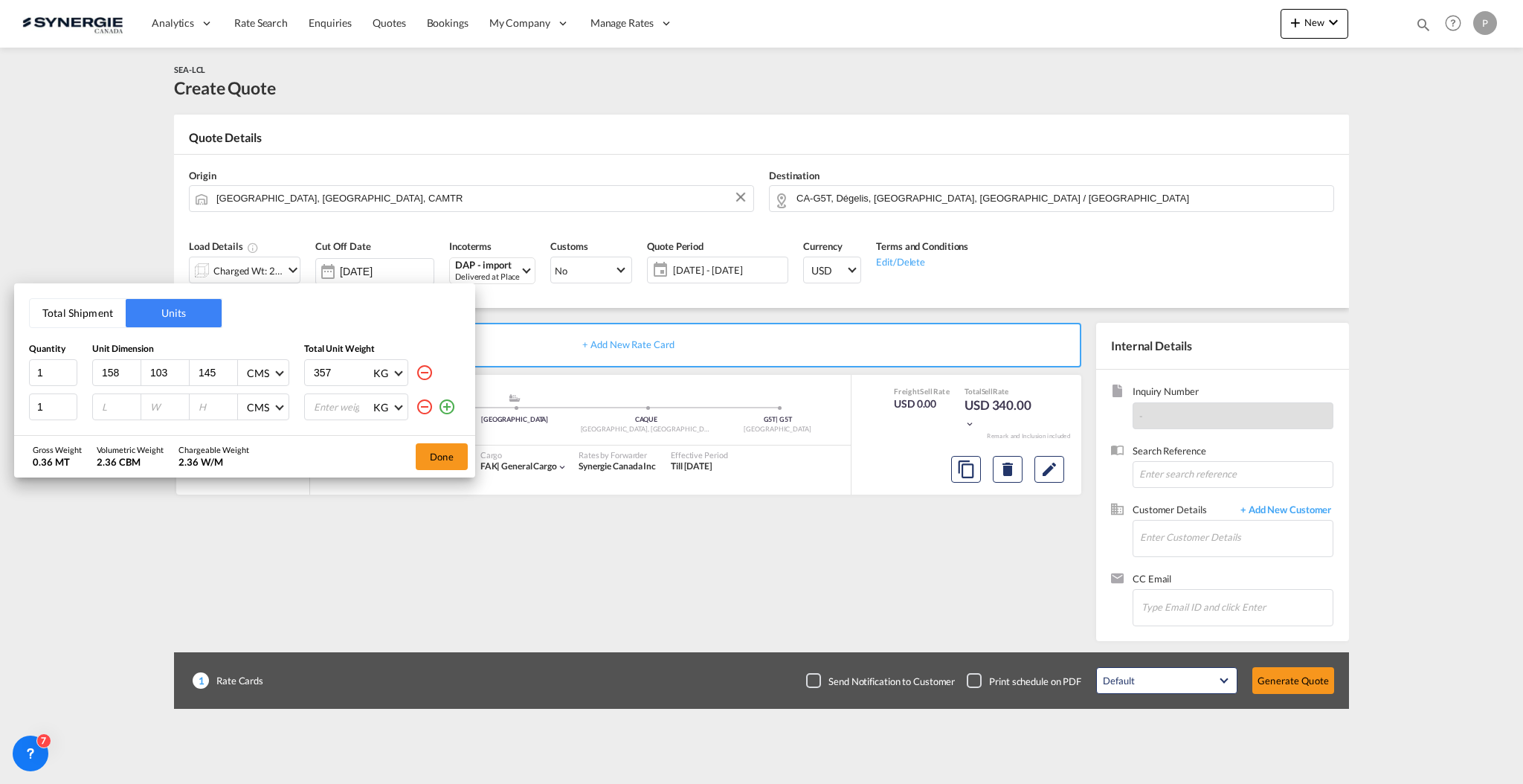
click at [94, 409] on div at bounding box center [117, 406] width 48 height 25
click at [102, 409] on input "number" at bounding box center [120, 406] width 40 height 13
type input "225"
type input "169"
type input "161"
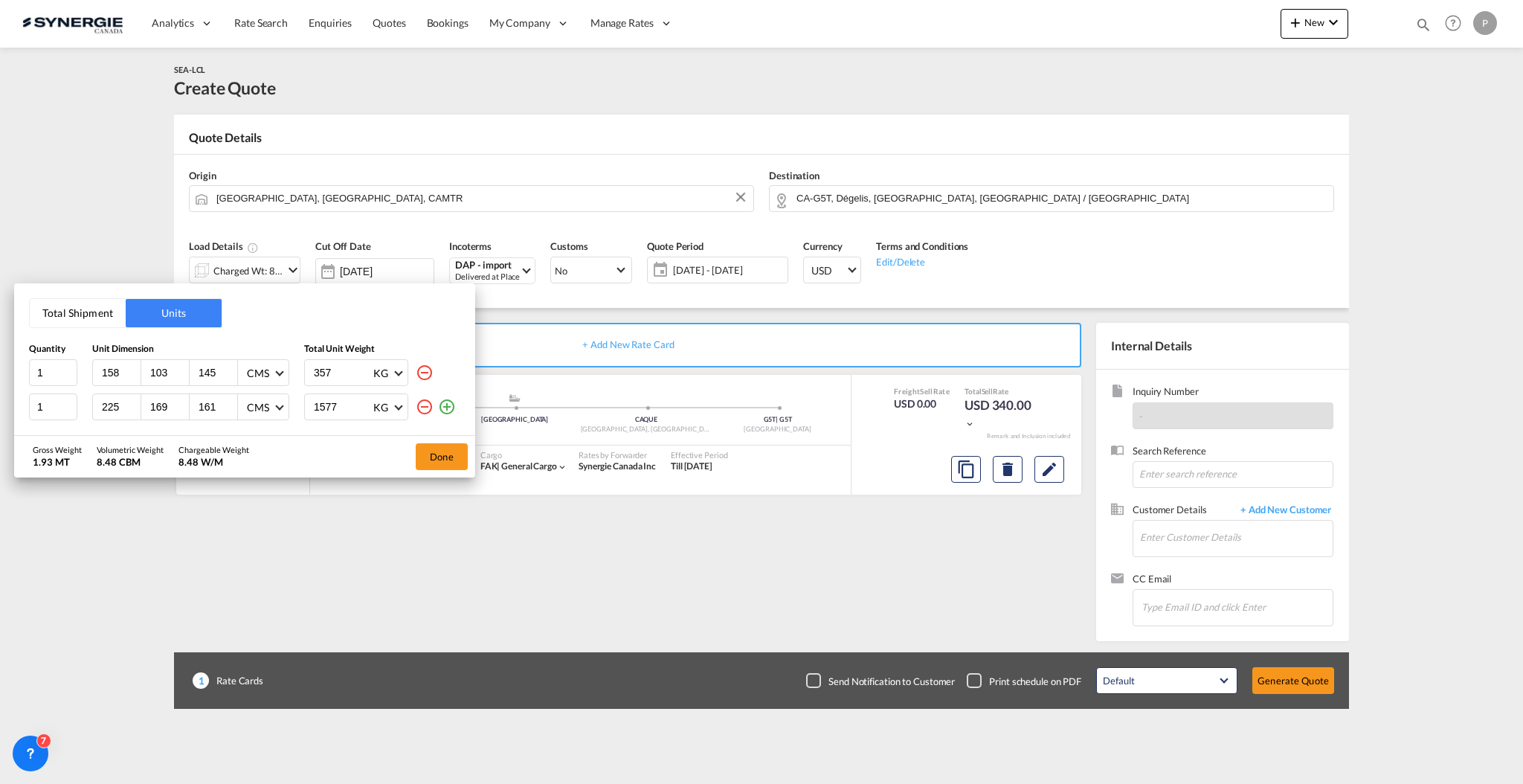
type input "1577"
click at [449, 404] on md-icon "icon-plus-circle-outline" at bounding box center [446, 406] width 18 height 18
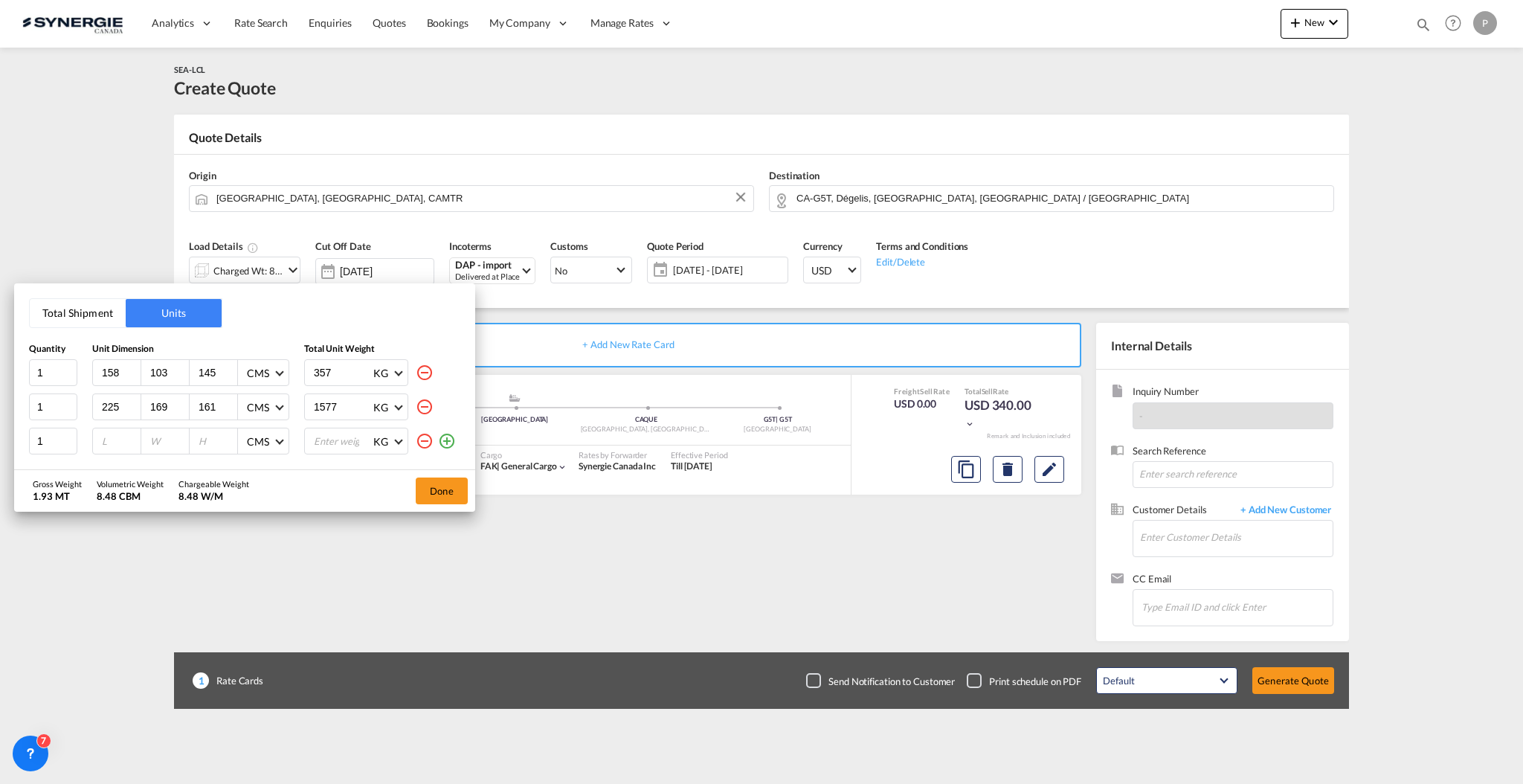
click at [116, 442] on input "number" at bounding box center [120, 440] width 40 height 13
type input "108"
type input "78"
type input "108"
type input "113"
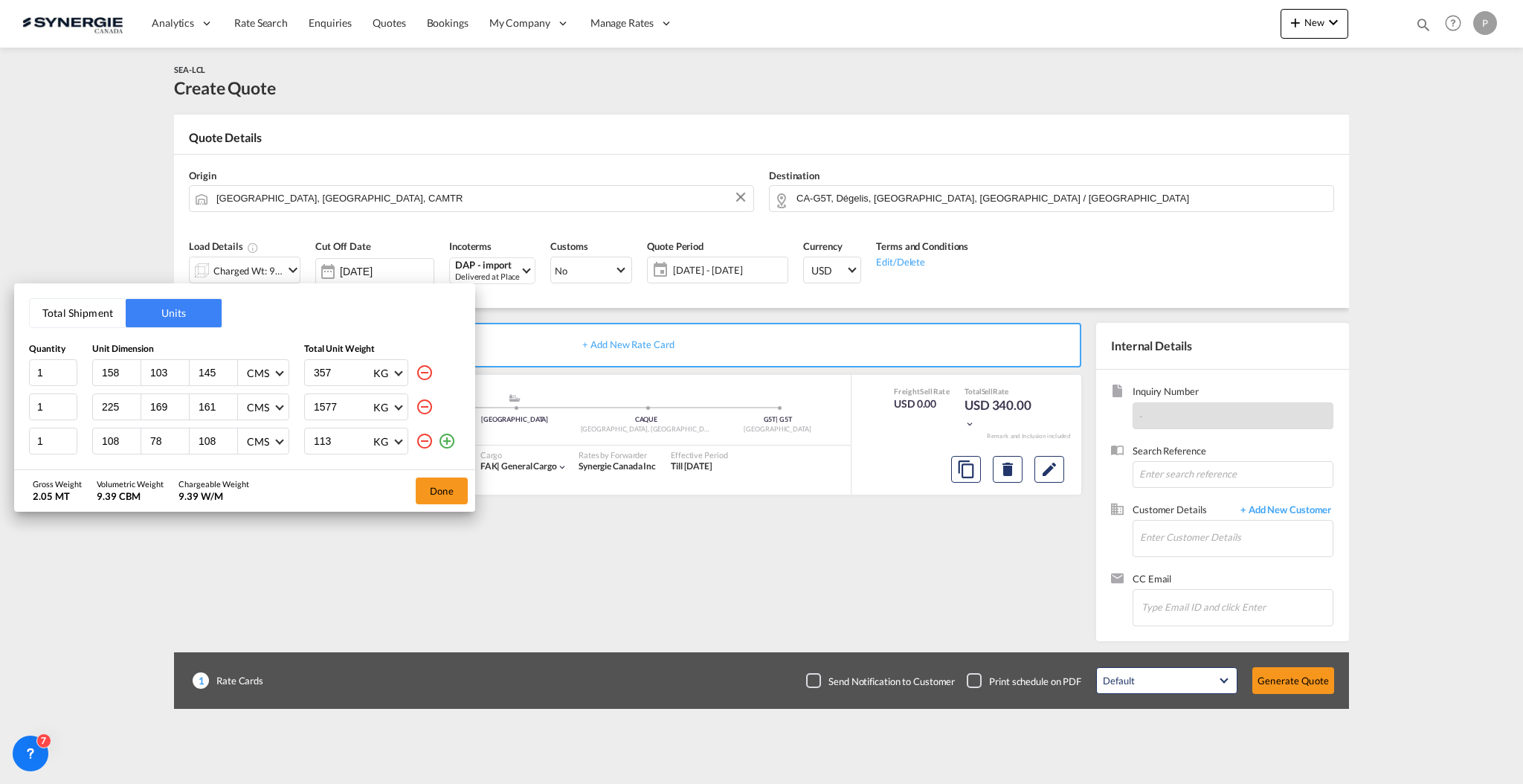
click at [446, 441] on md-icon "icon-plus-circle-outline" at bounding box center [446, 441] width 18 height 18
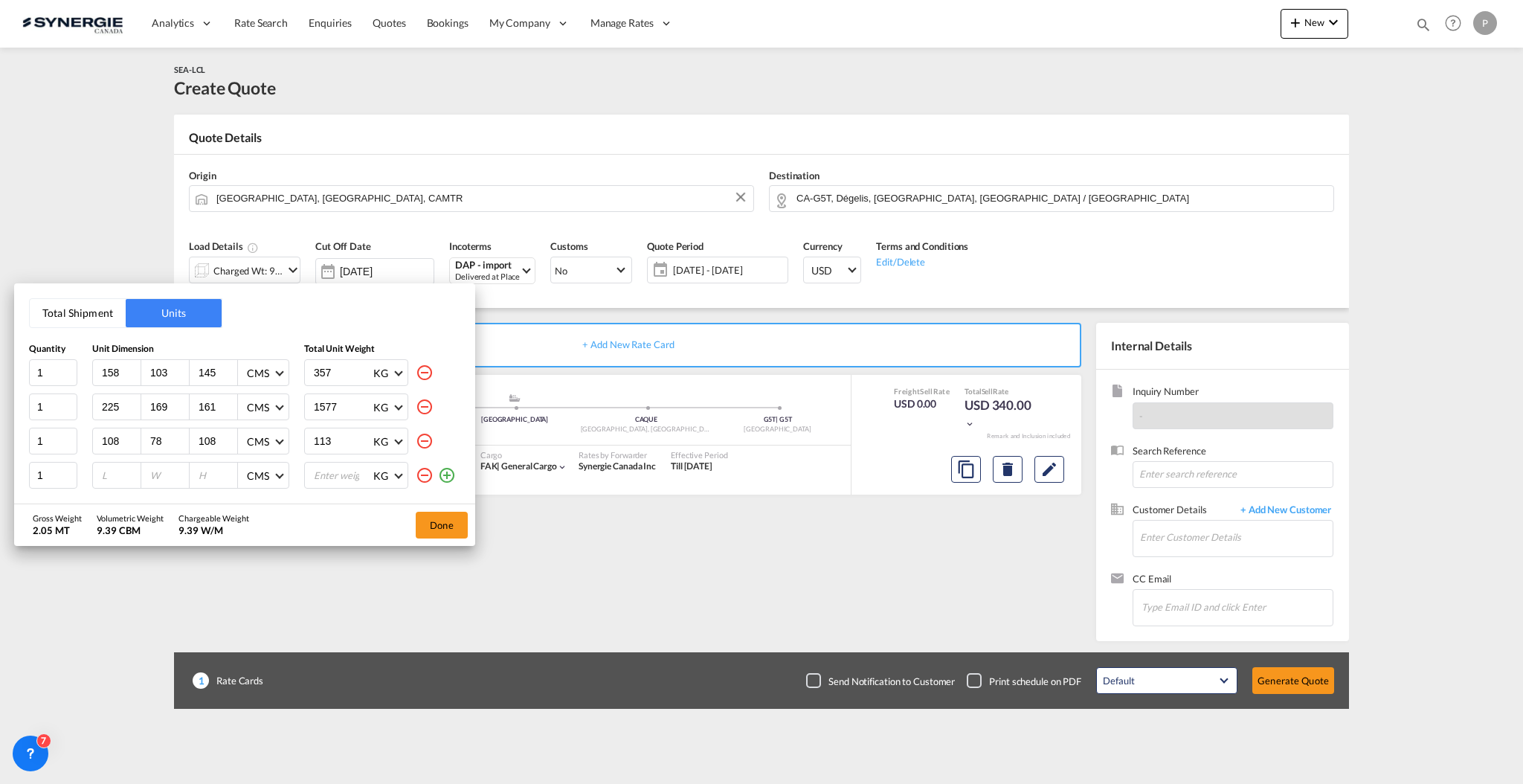
click at [114, 475] on input "number" at bounding box center [120, 475] width 40 height 13
type input "218"
type input "138"
type input "110"
type input "481"
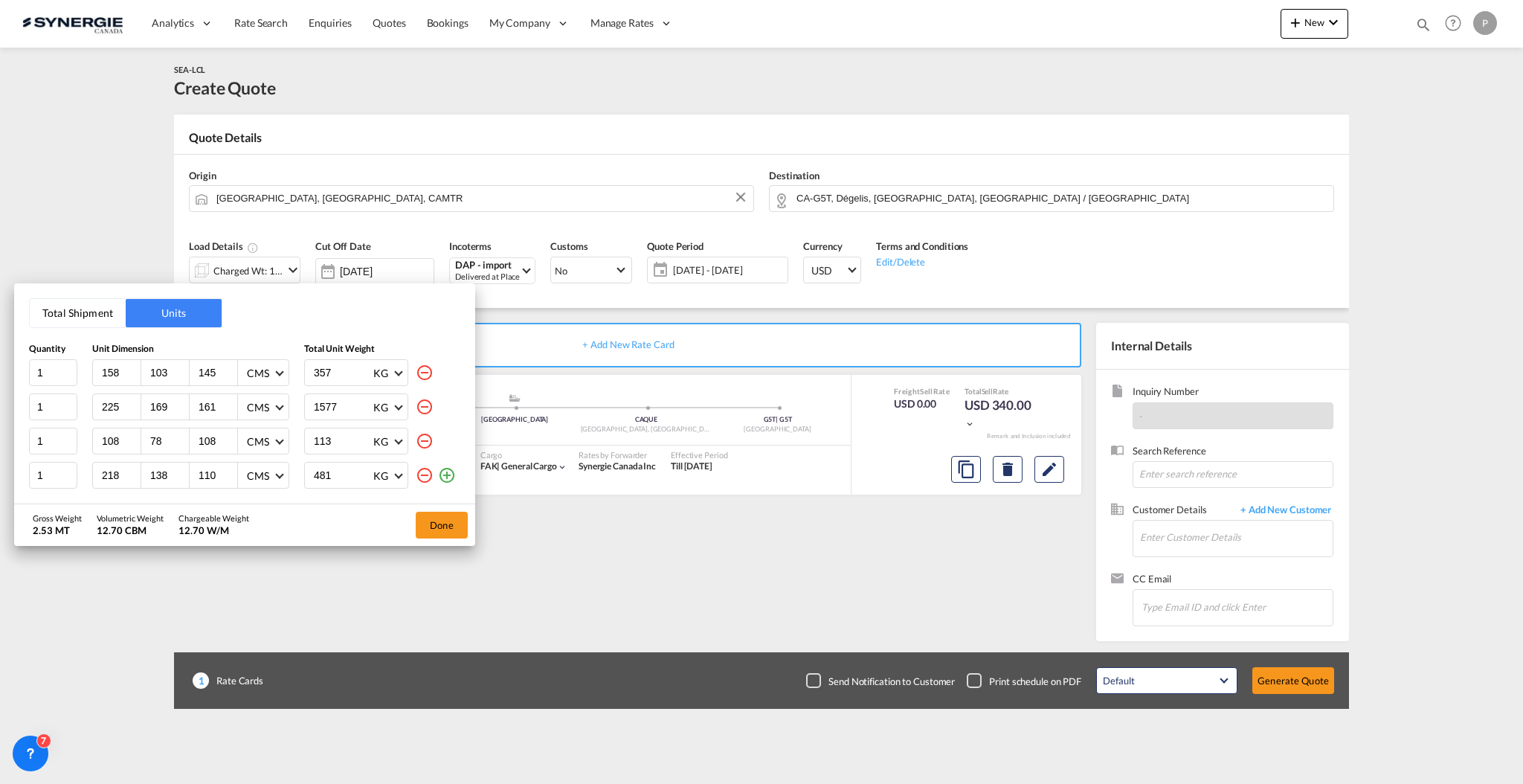
click at [453, 477] on md-icon "icon-plus-circle-outline" at bounding box center [446, 475] width 18 height 18
click at [100, 479] on input "number" at bounding box center [120, 479] width 40 height 13
type input "257"
type input "65"
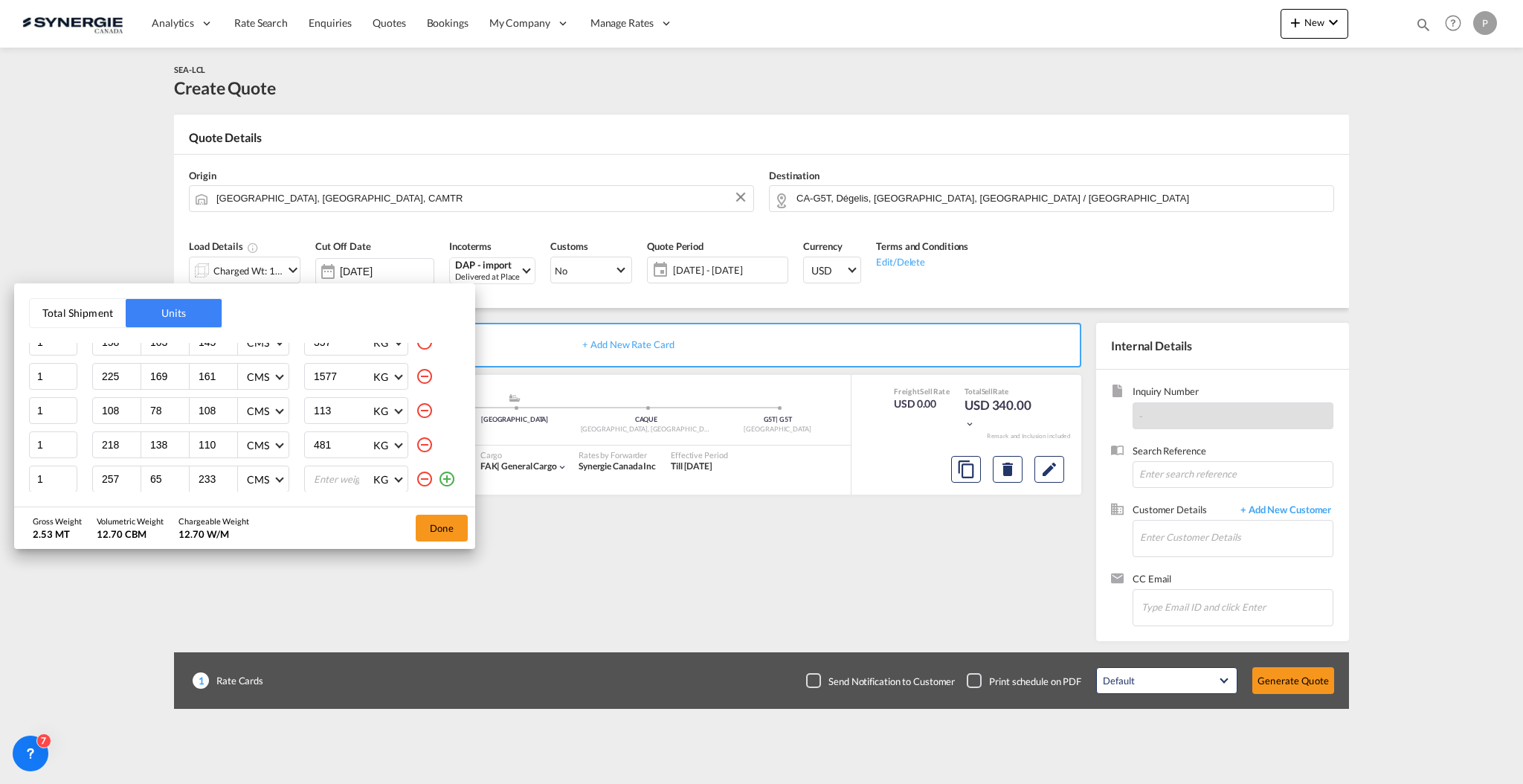
type input "233"
type input "439"
click at [437, 533] on button "Done" at bounding box center [442, 528] width 52 height 27
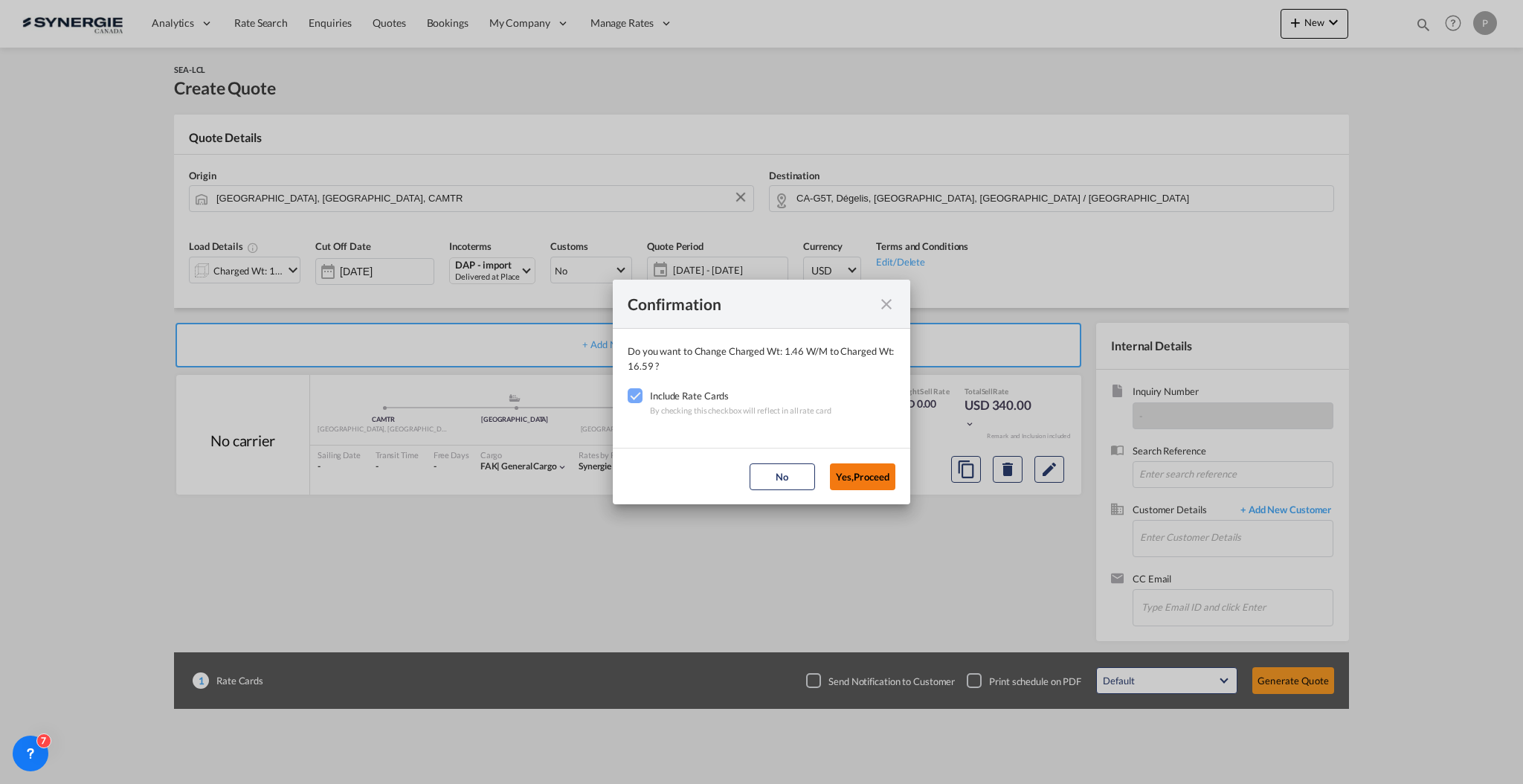
click at [884, 478] on button "Yes,Proceed" at bounding box center [863, 476] width 65 height 27
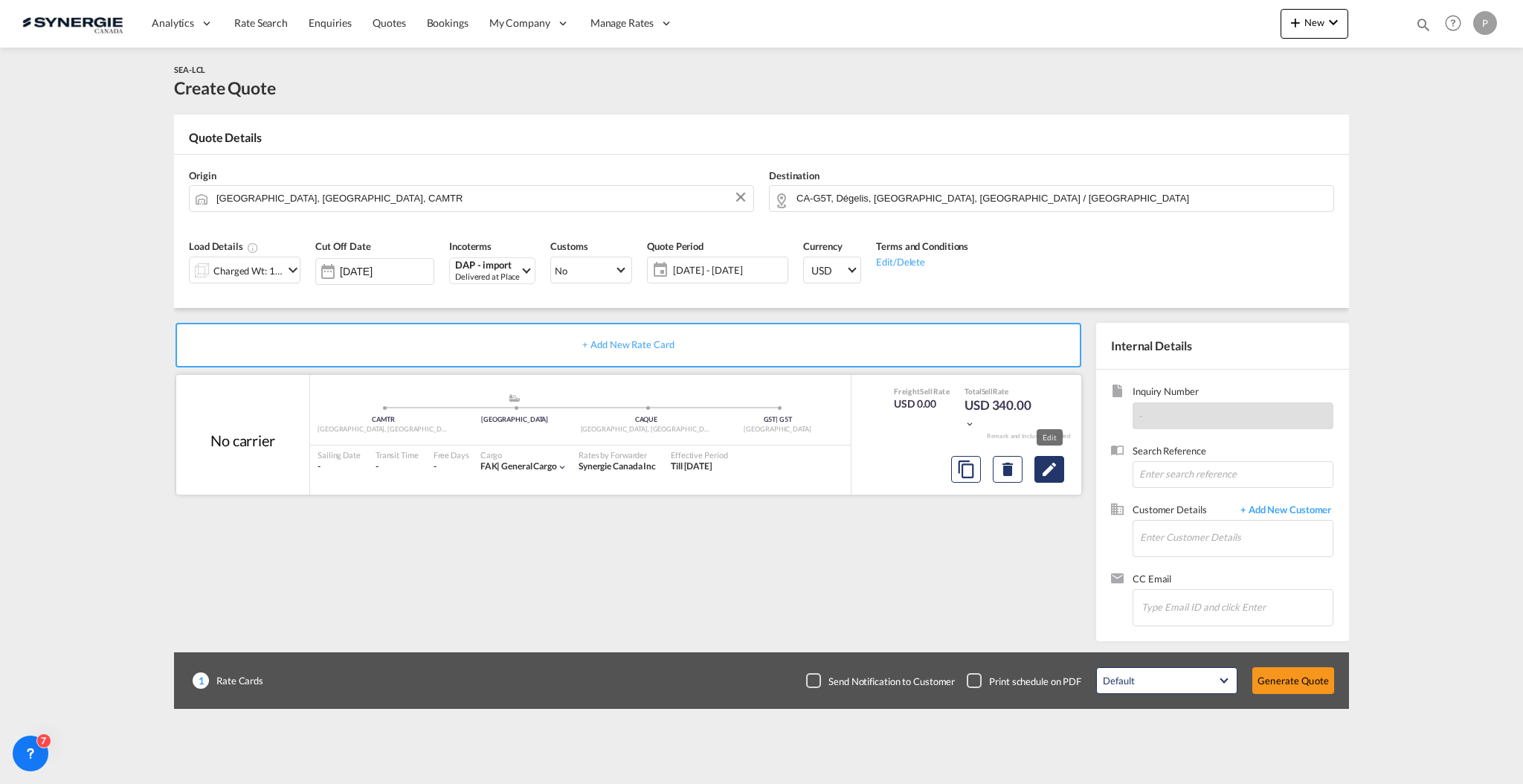
click at [1048, 471] on md-icon "Edit" at bounding box center [1049, 469] width 18 height 18
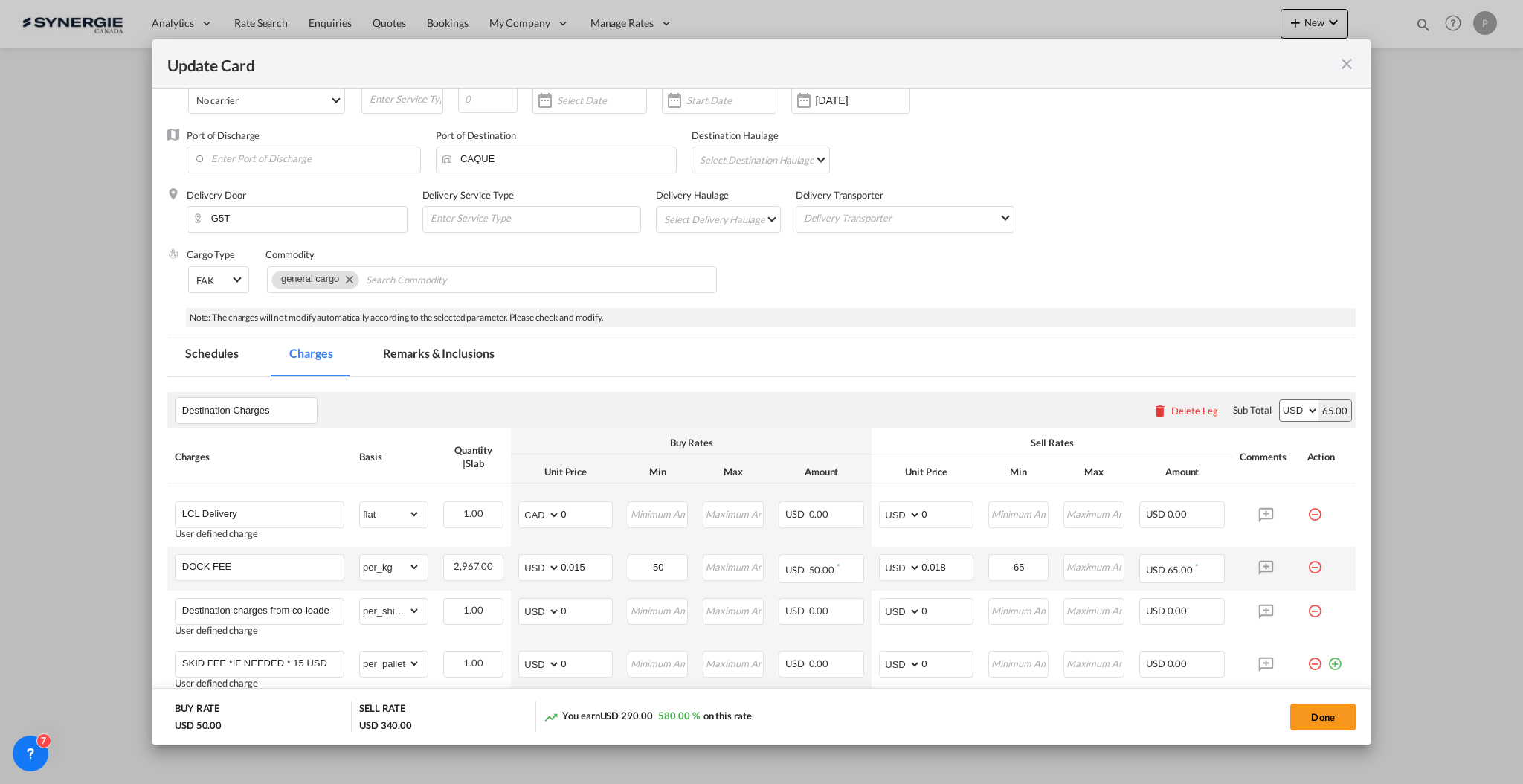
scroll to position [198, 0]
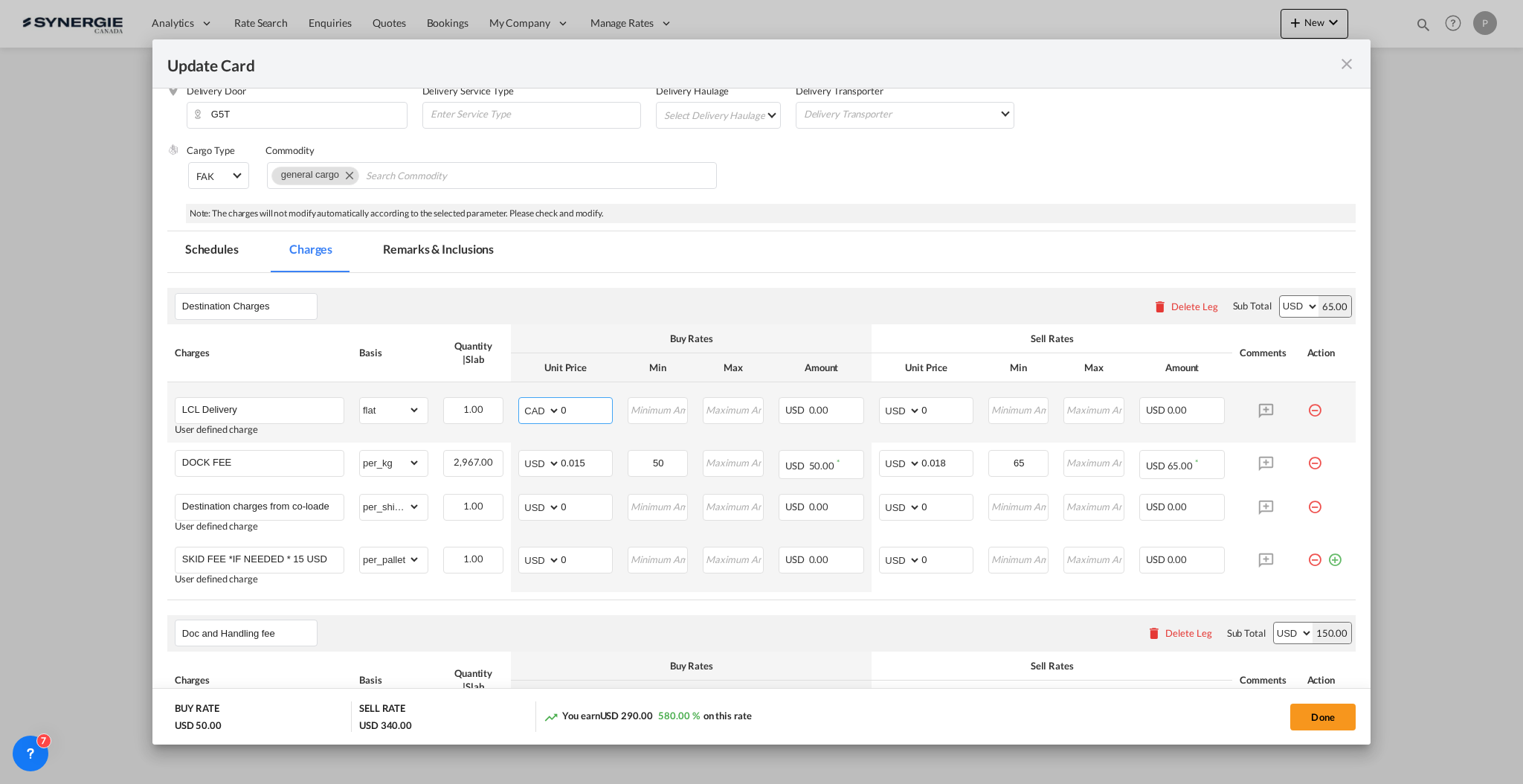
click at [525, 411] on select "AED AFN ALL AMD ANG AOA ARS AUD AWG AZN BAM BBD BDT BGN BHD BIF BMD BND BOB BRL…" at bounding box center [541, 410] width 38 height 21
select select "string:USD"
click at [522, 400] on select "AED AFN ALL AMD ANG AOA ARS AUD AWG AZN BAM BBD BDT BGN BHD BIF BMD BND BOB BRL…" at bounding box center [541, 410] width 38 height 21
type input "887"
click at [932, 415] on input "0" at bounding box center [947, 409] width 52 height 22
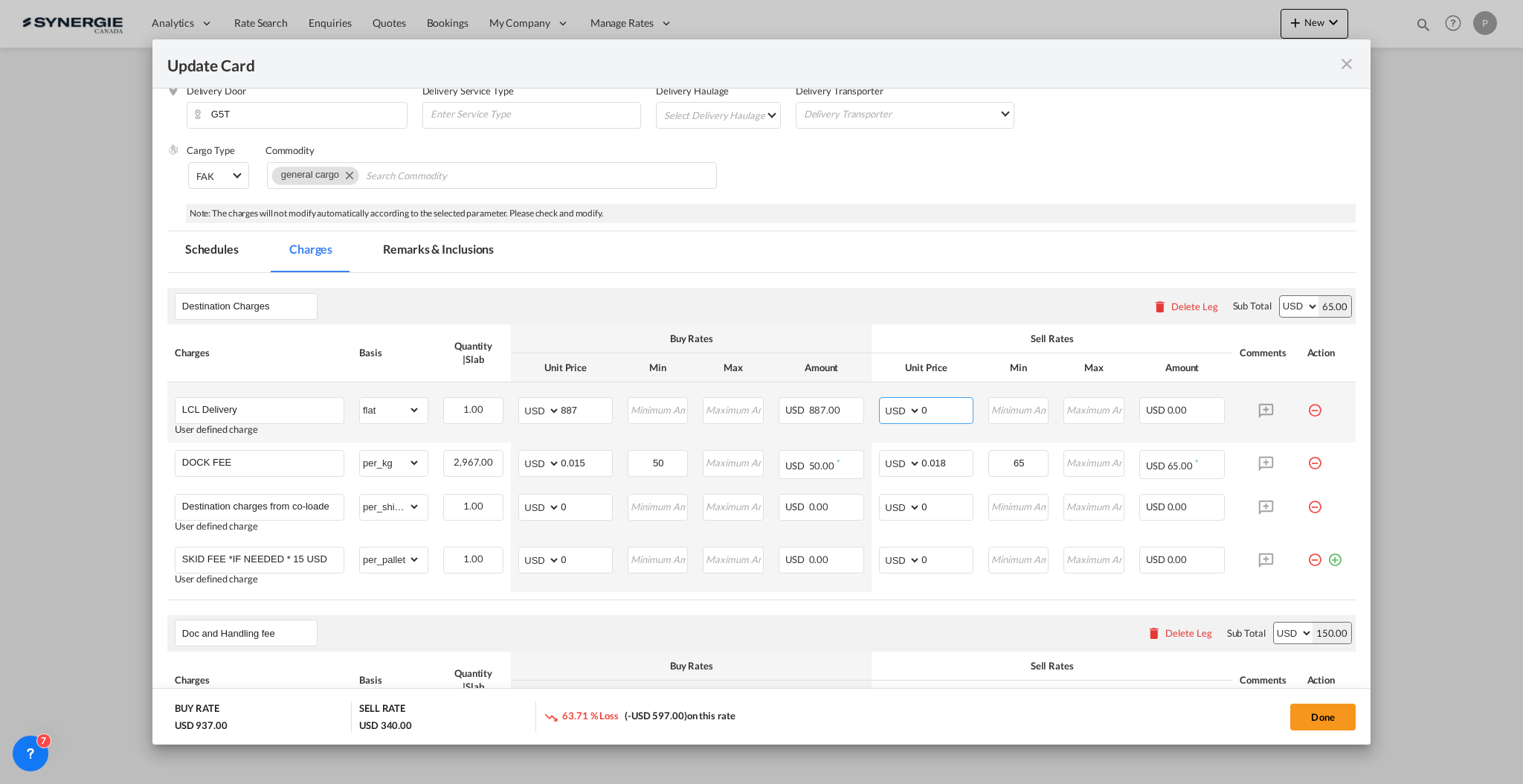
click at [932, 415] on input "0" at bounding box center [947, 409] width 52 height 22
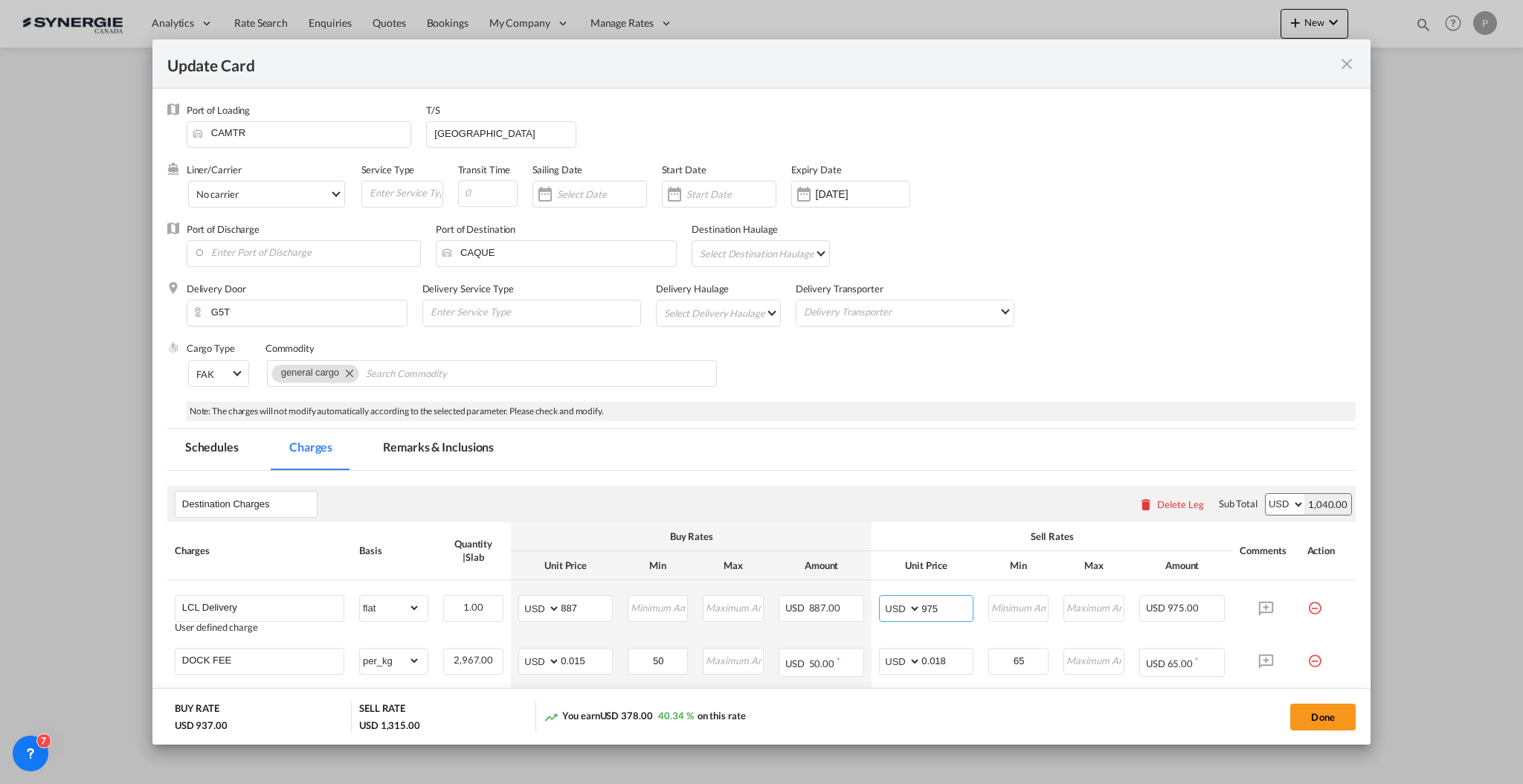
scroll to position [99, 0]
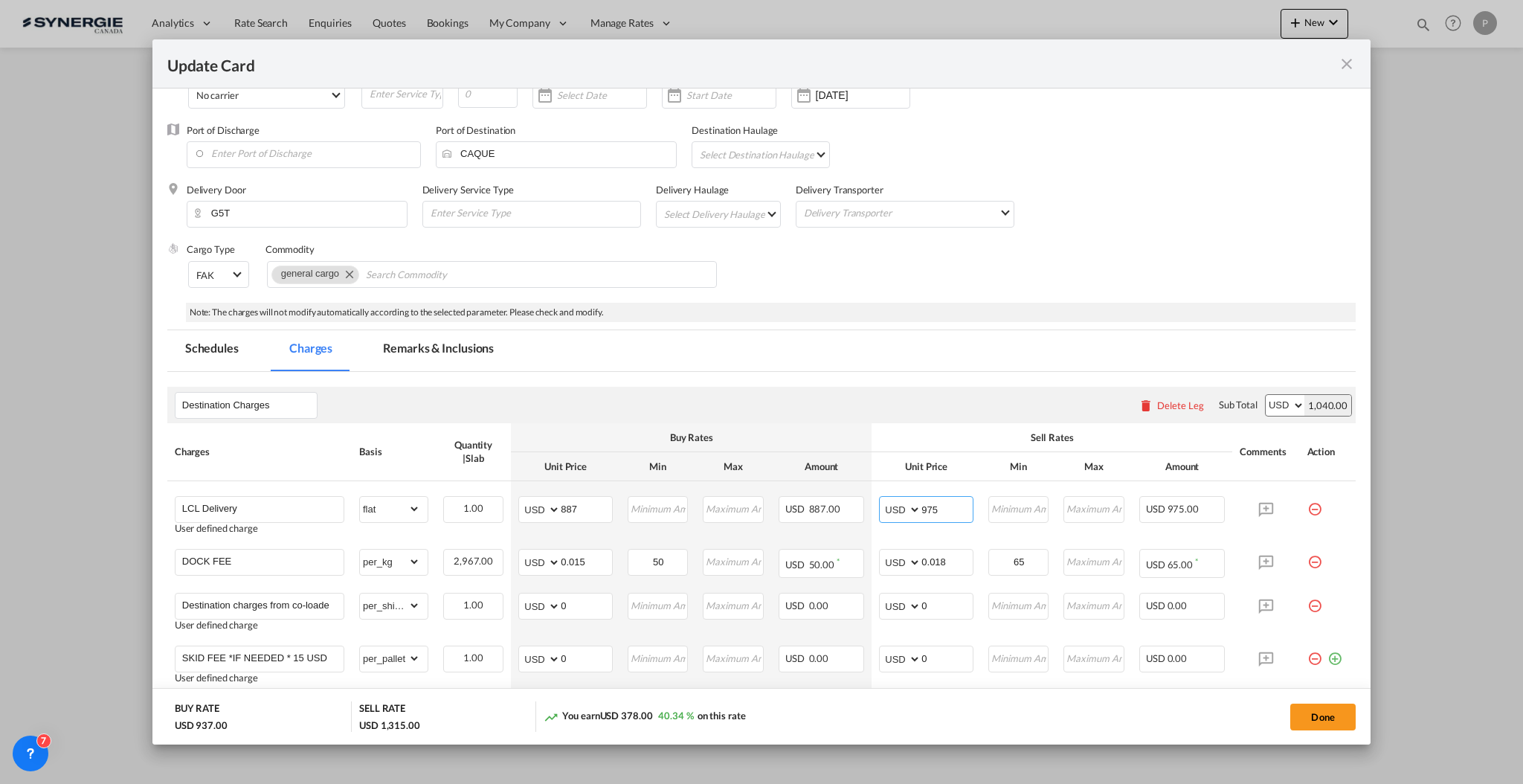
type input "975"
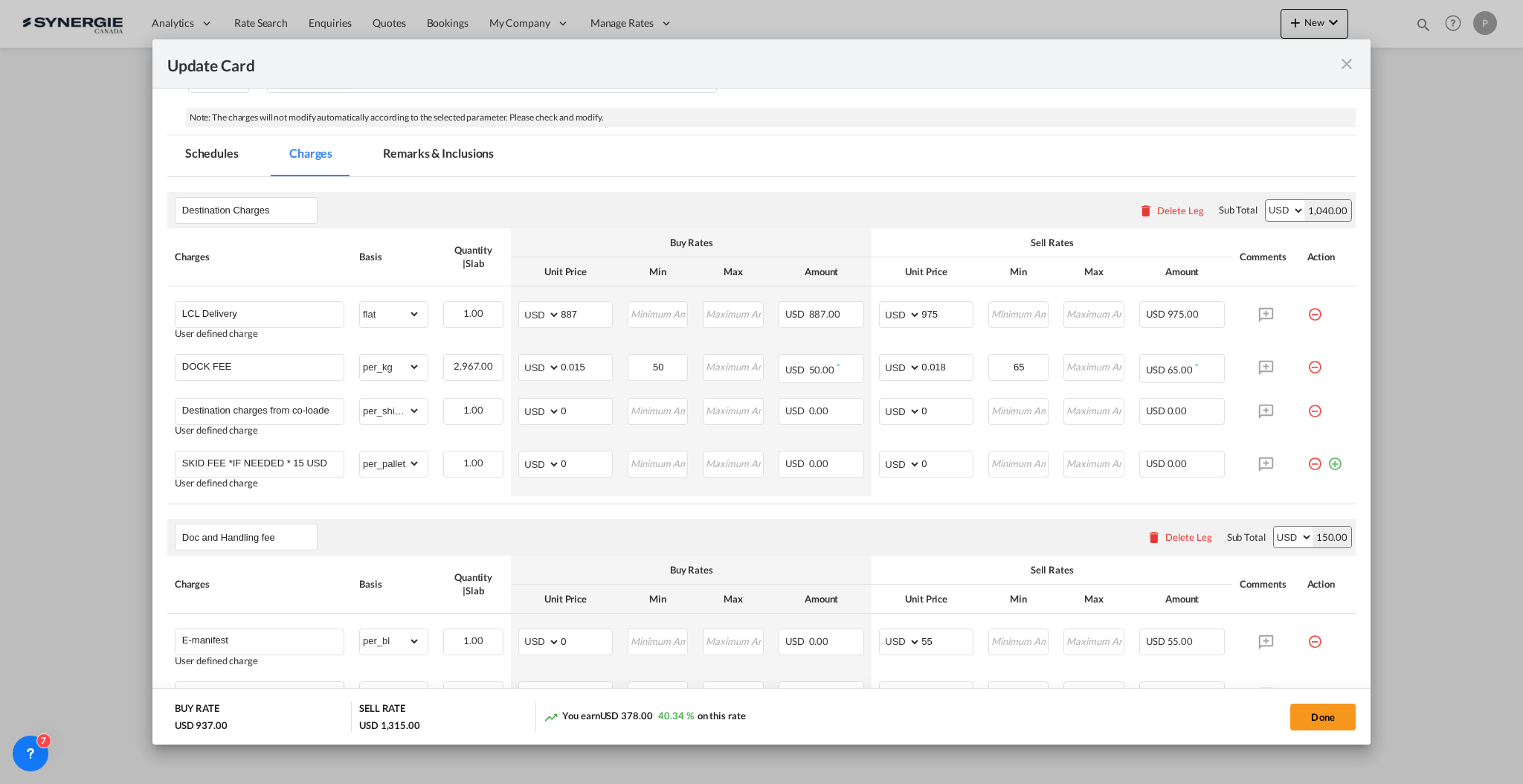
scroll to position [298, 0]
click at [403, 456] on select "gross_weight volumetric_weight per_shipment per_bl per_km per_hawb per_kg flat …" at bounding box center [390, 459] width 60 height 24
click at [1333, 719] on button "Done" at bounding box center [1323, 716] width 65 height 27
type input "[DATE]"
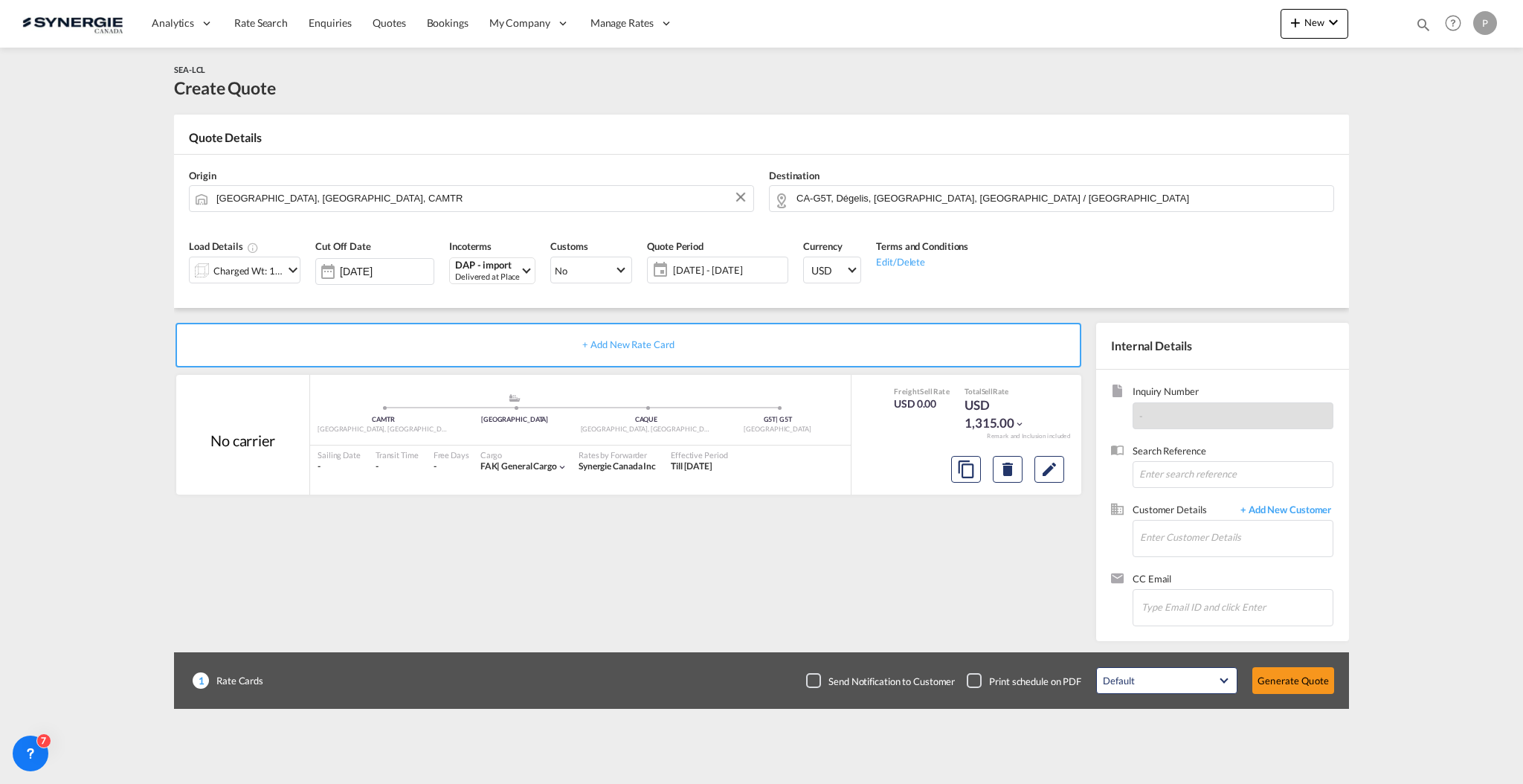
click at [262, 269] on div "Charged Wt: 16.59 W/M" at bounding box center [248, 270] width 70 height 21
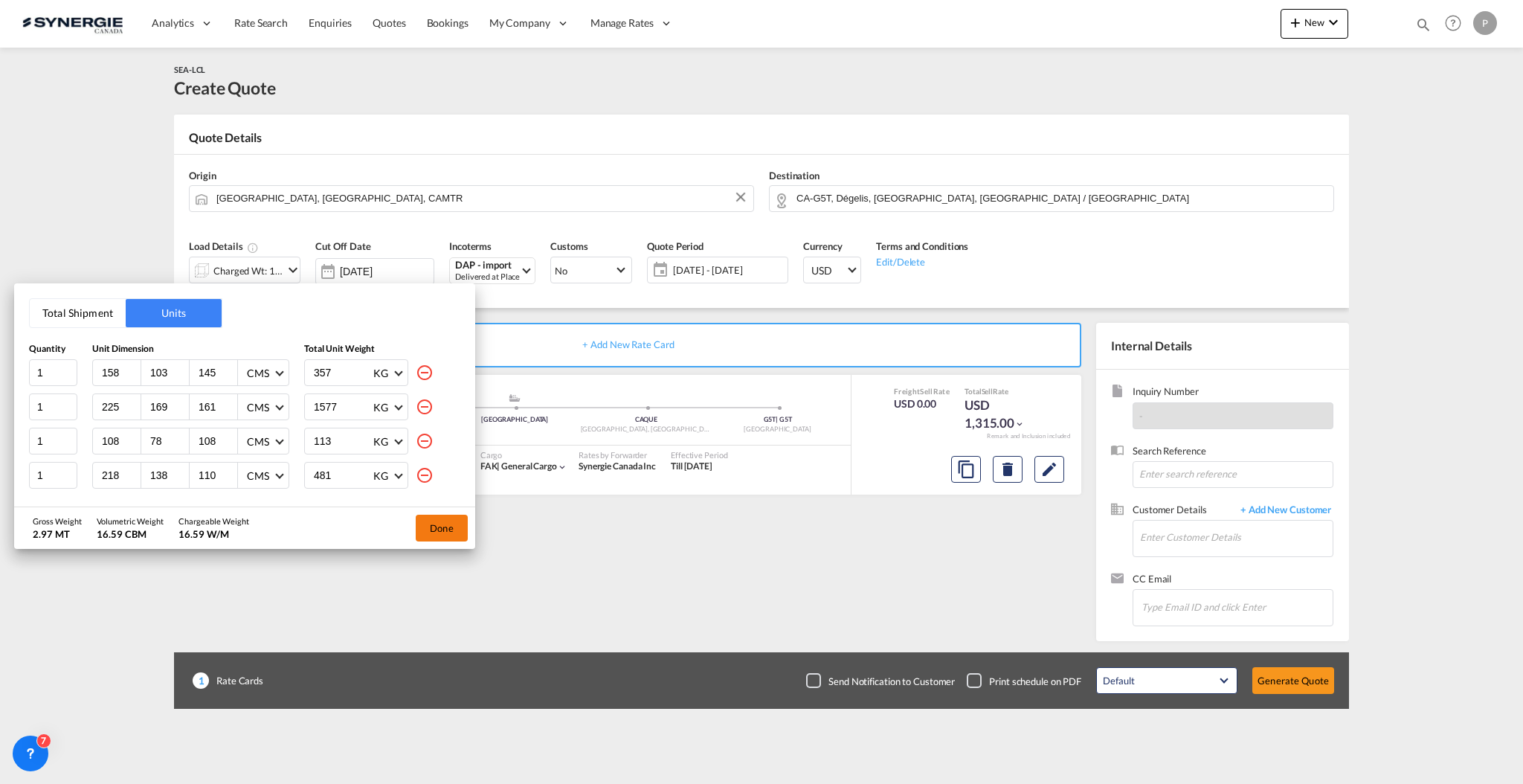
click at [447, 531] on button "Done" at bounding box center [442, 528] width 52 height 27
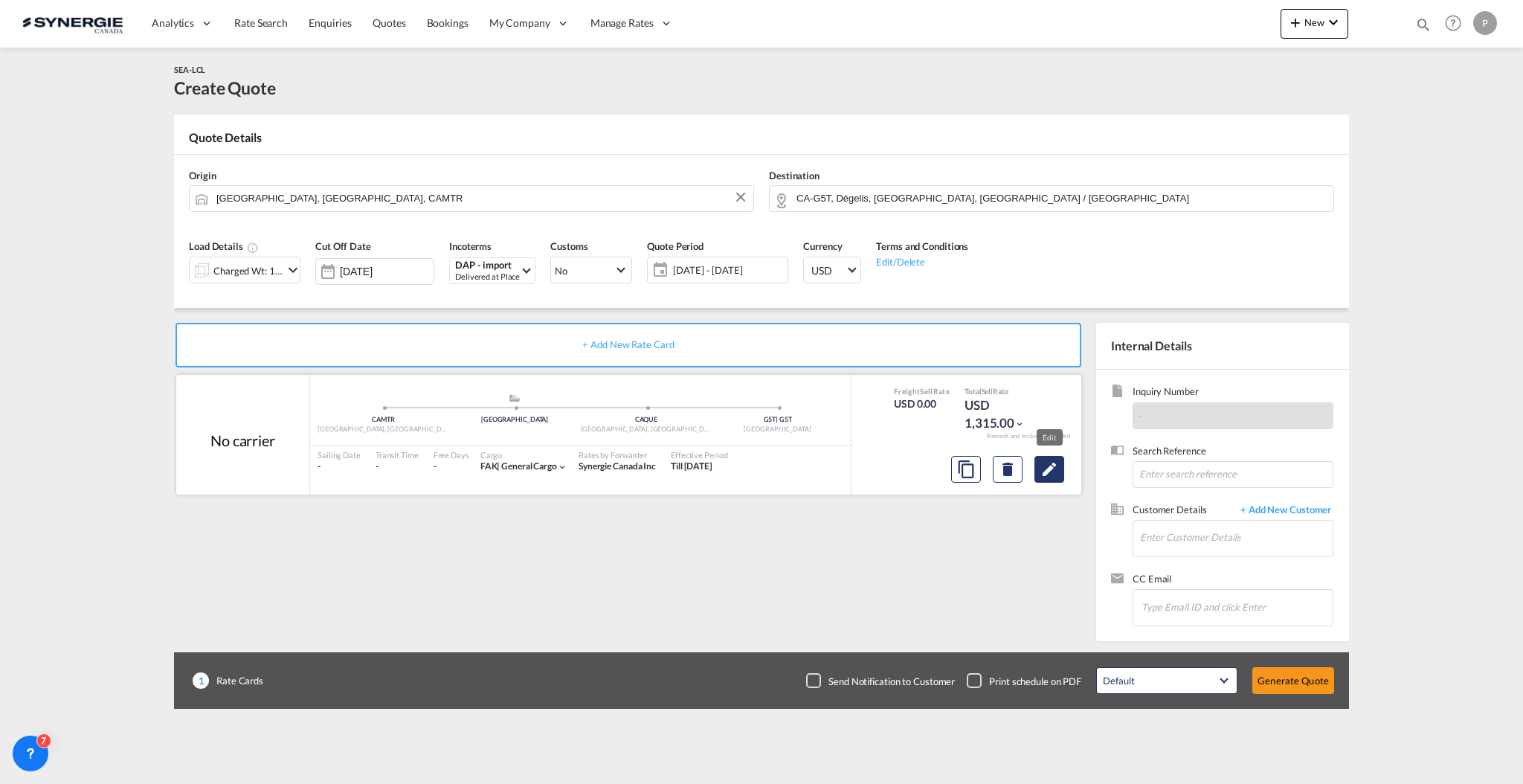
click at [1057, 470] on md-icon "Edit" at bounding box center [1049, 469] width 18 height 18
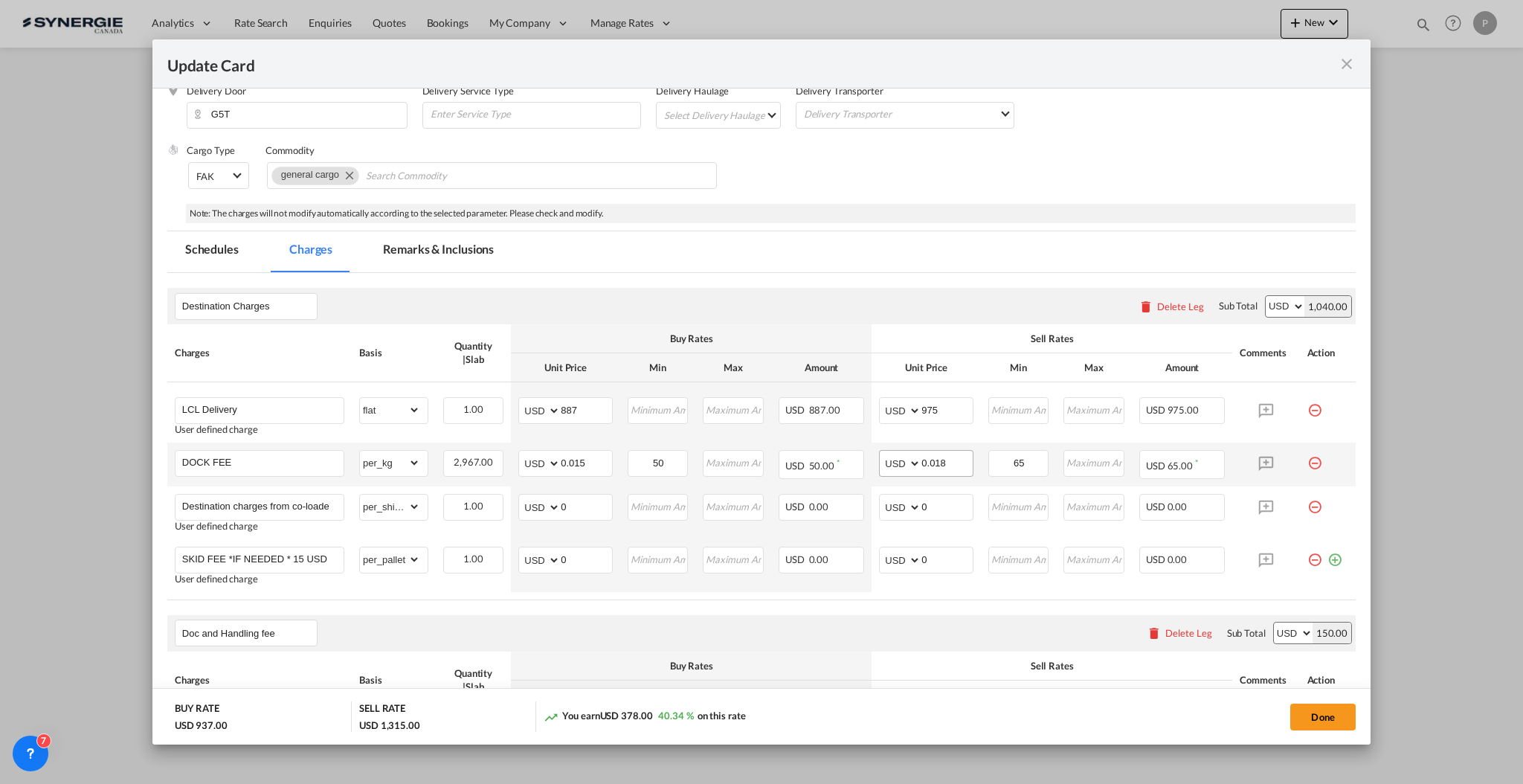
scroll to position [198, 0]
click at [937, 459] on input "0.018" at bounding box center [947, 462] width 52 height 22
click at [399, 464] on select "gross_weight volumetric_weight per_shipment per_bl per_km per_hawb per_kg flat …" at bounding box center [390, 462] width 60 height 24
select select "per_bl"
click at [360, 451] on select "gross_weight volumetric_weight per_shipment per_bl per_km per_hawb per_kg flat …" at bounding box center [390, 462] width 60 height 24
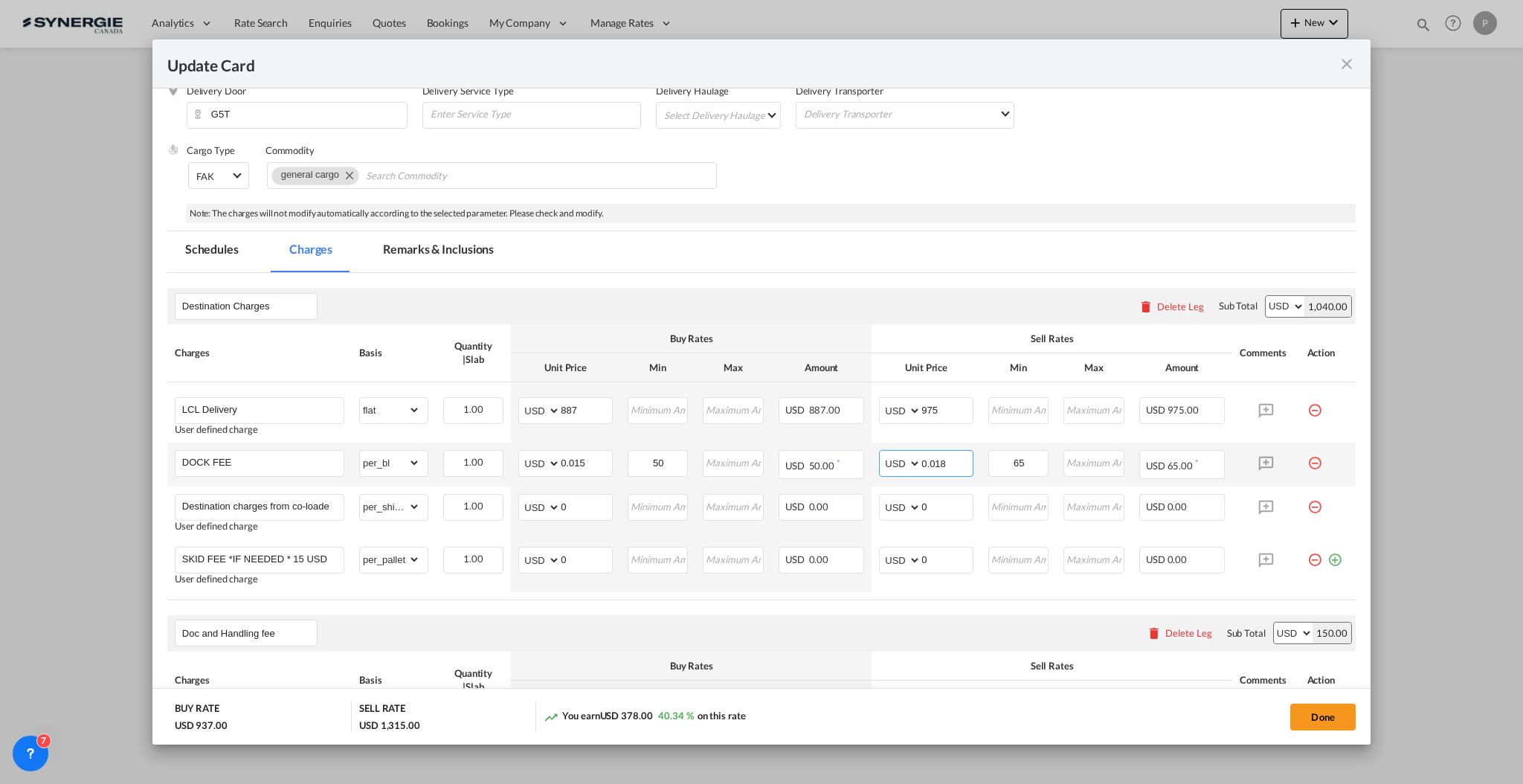
click at [930, 459] on input "0.018" at bounding box center [947, 462] width 52 height 22
type input "95"
type input "70"
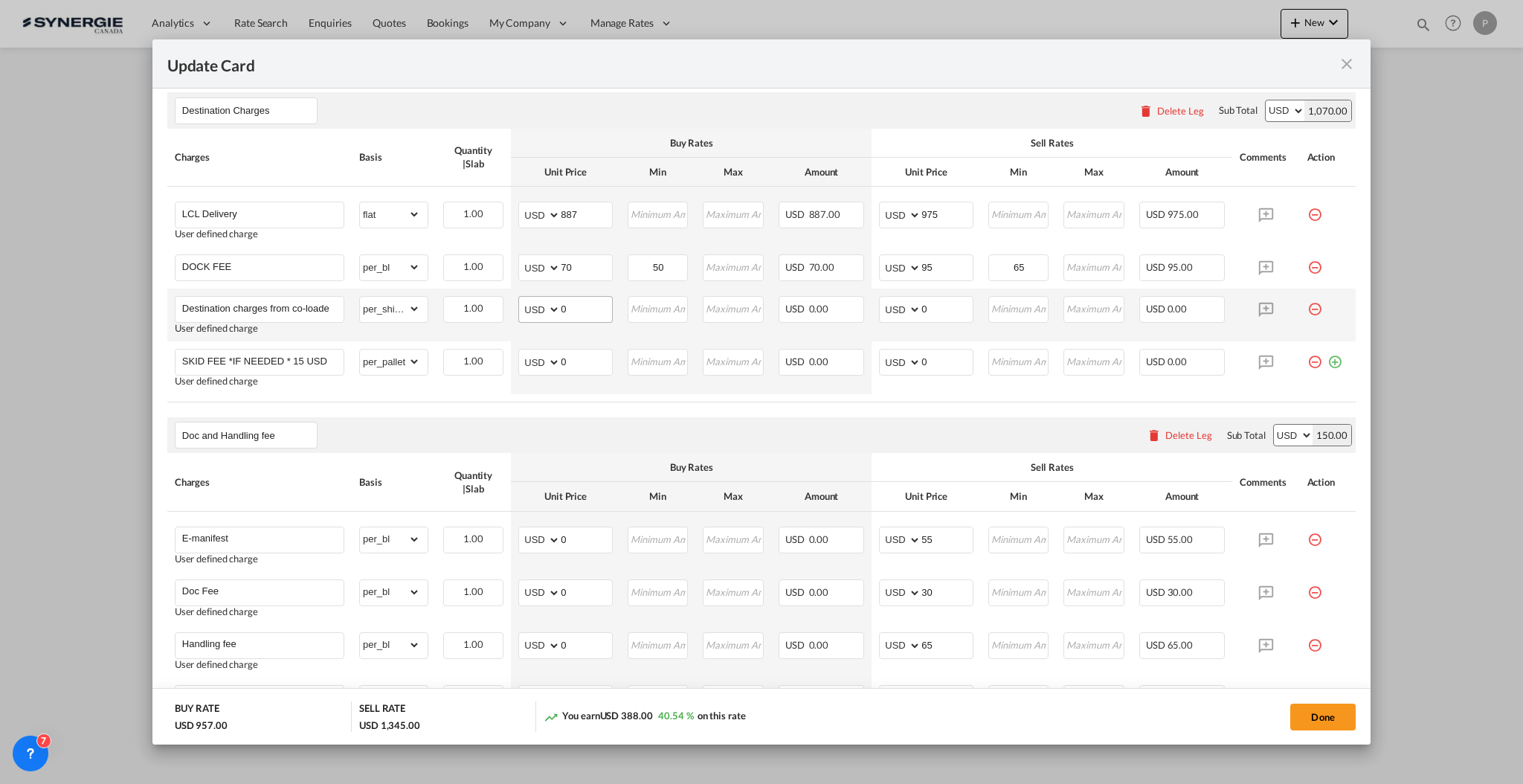
scroll to position [396, 0]
click at [672, 261] on input "50" at bounding box center [659, 263] width 58 height 22
click at [672, 260] on input "50" at bounding box center [659, 263] width 58 height 22
click at [1037, 262] on td "65 Please Enter Invalid Input" at bounding box center [1019, 265] width 76 height 42
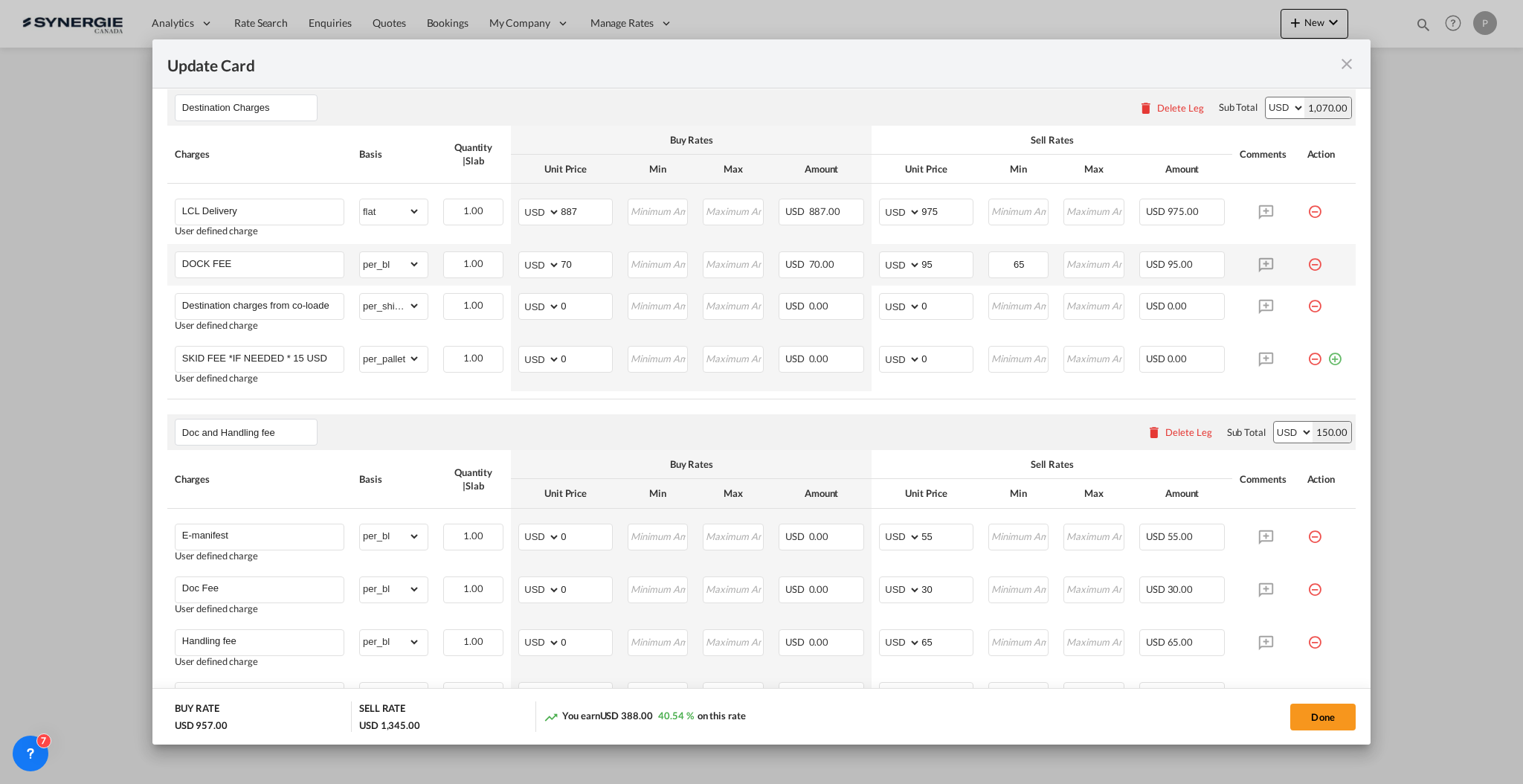
click at [1037, 262] on td "65 Please Enter Invalid Input" at bounding box center [1019, 265] width 76 height 42
click at [1010, 266] on input "65" at bounding box center [1019, 263] width 58 height 22
click at [1010, 265] on input "65" at bounding box center [1019, 263] width 58 height 22
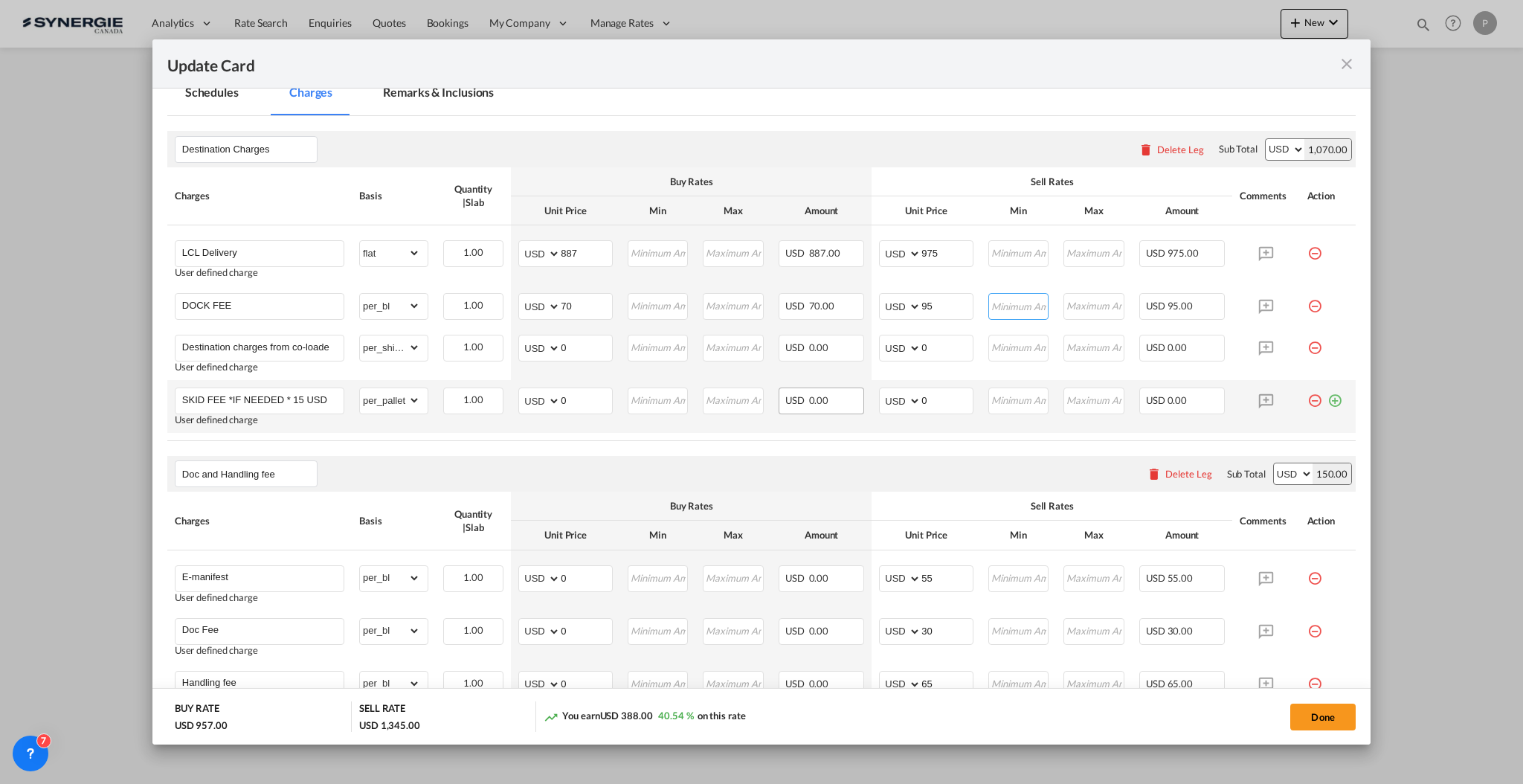
scroll to position [298, 0]
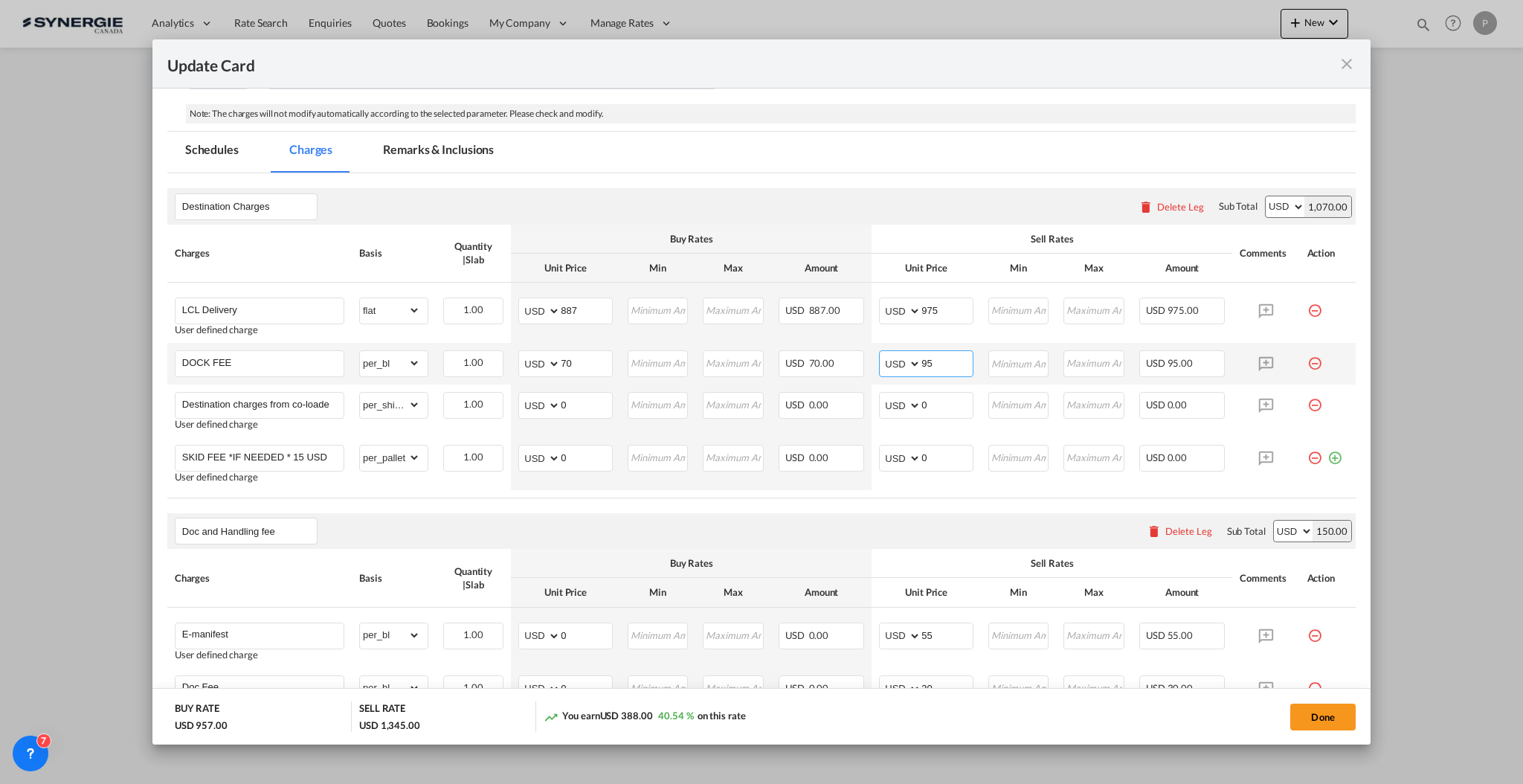
click at [938, 362] on input "95" at bounding box center [947, 362] width 52 height 22
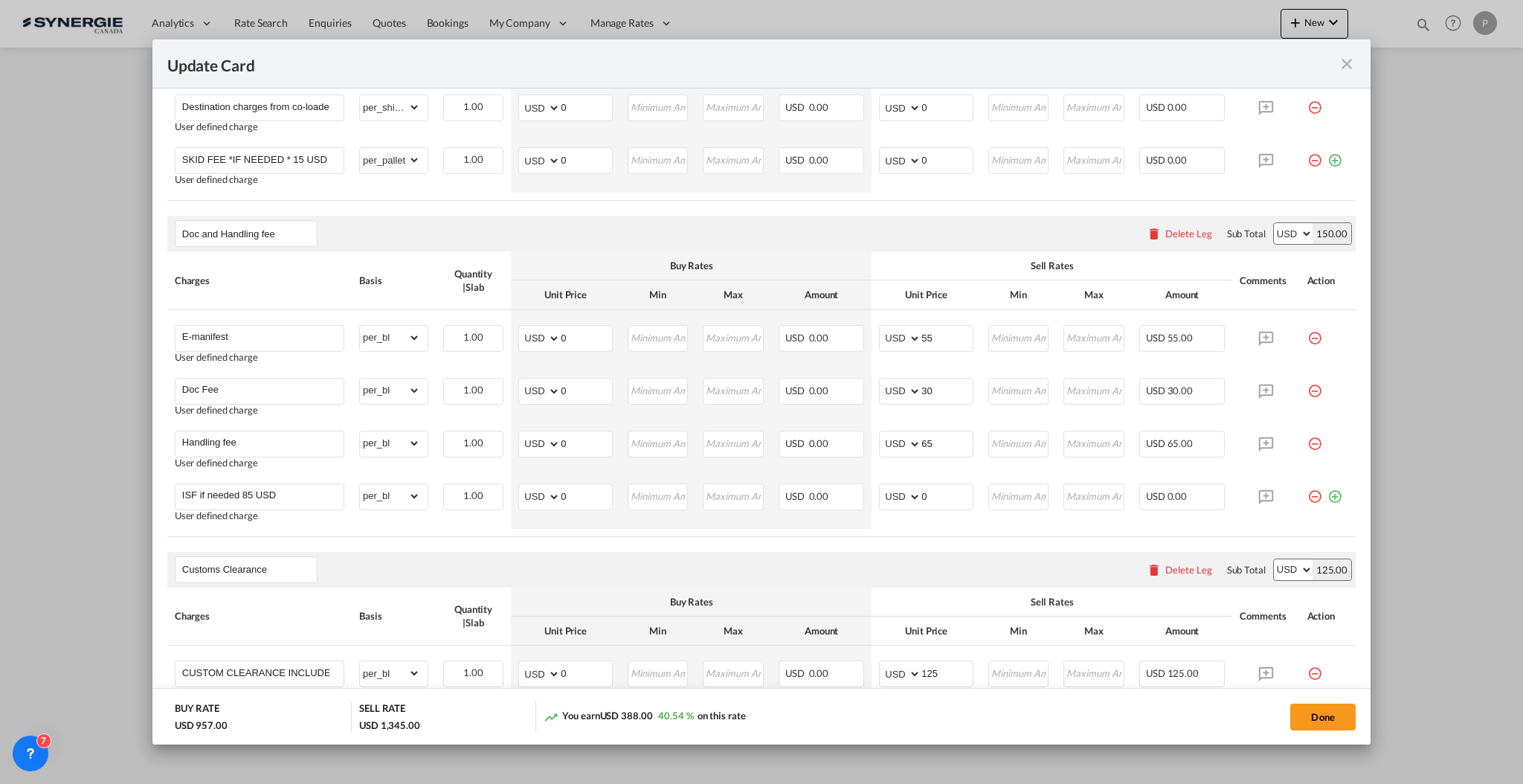
scroll to position [792, 0]
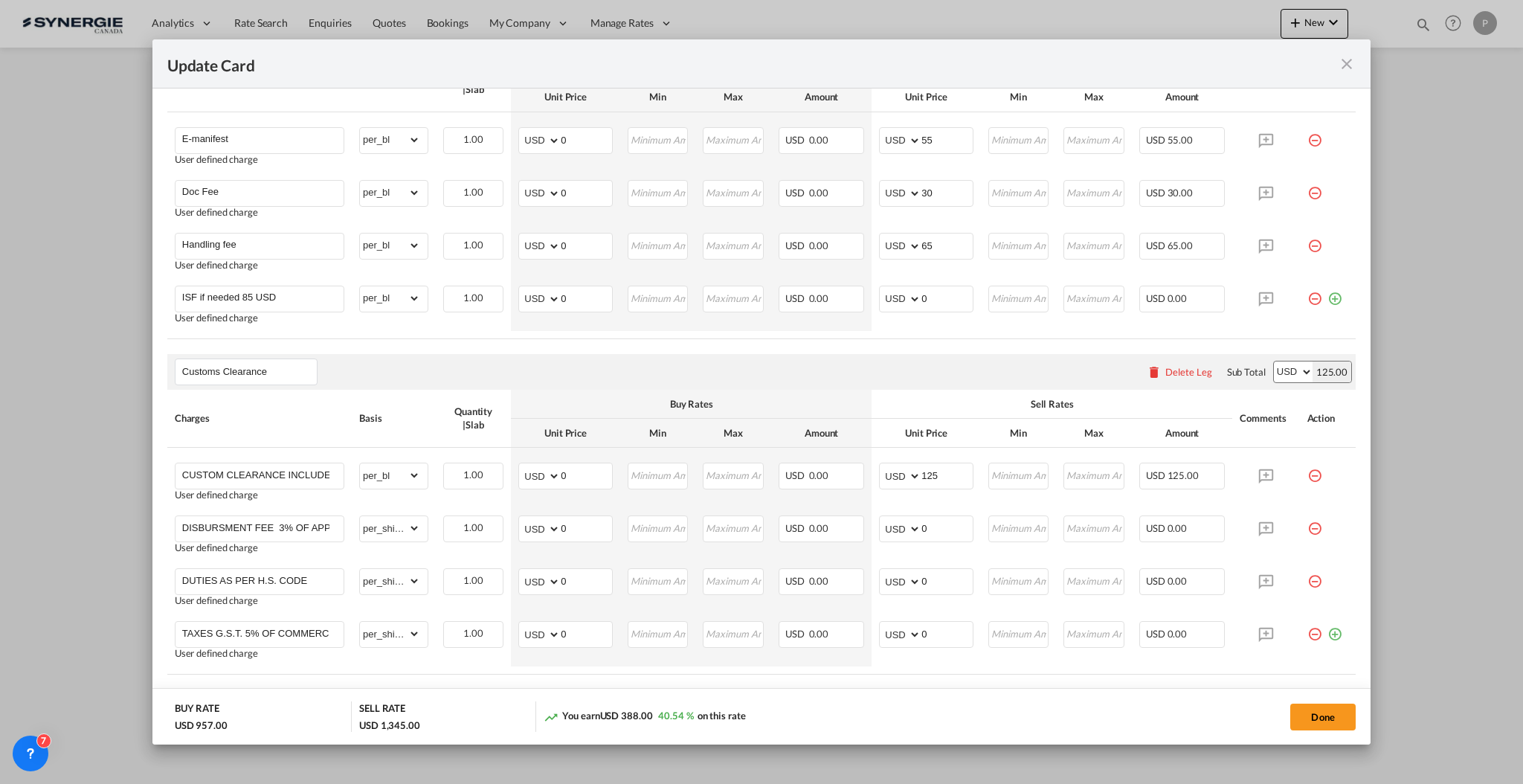
click at [1166, 373] on div "Delete Leg" at bounding box center [1189, 372] width 47 height 12
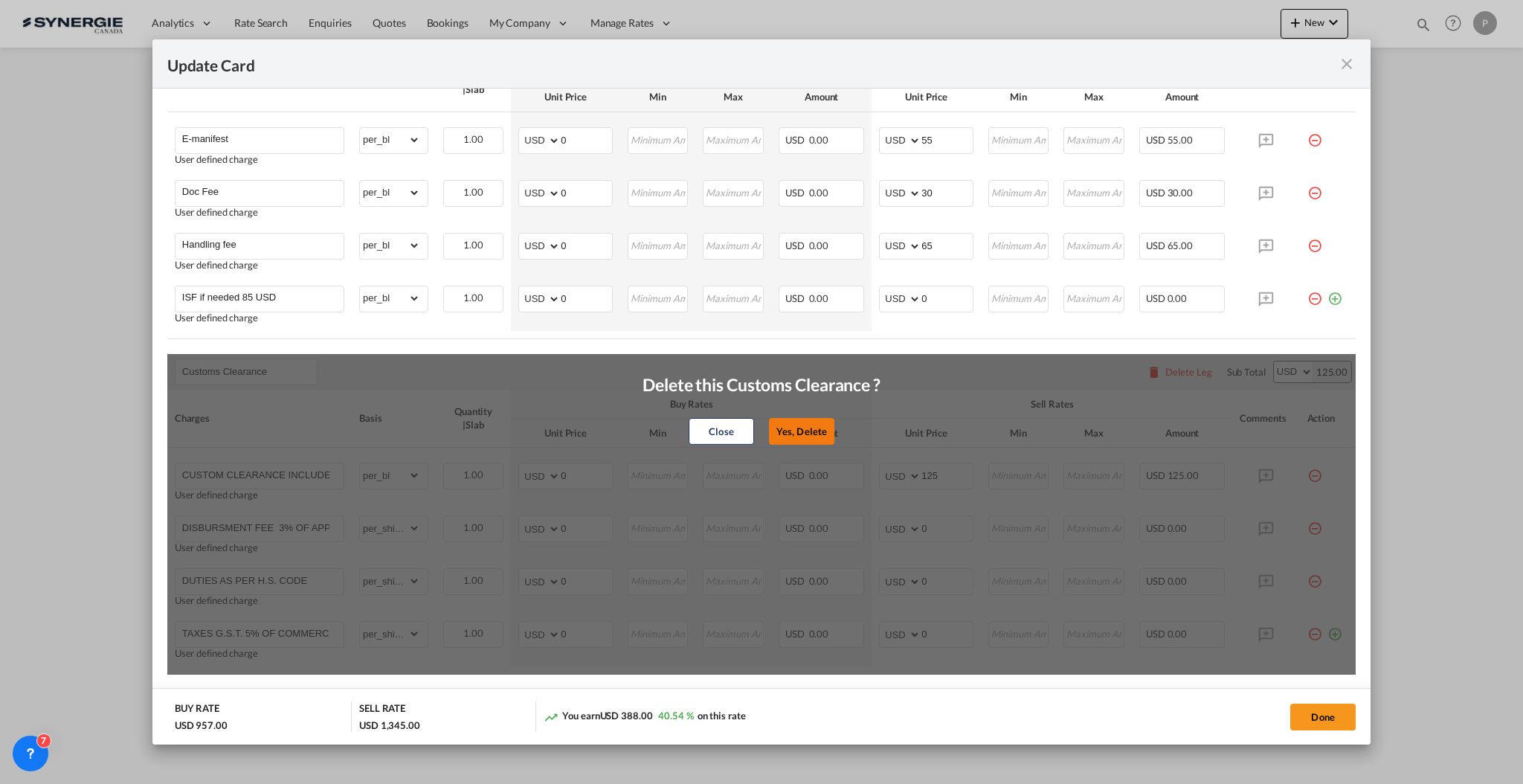
click at [780, 433] on button "Yes, Delete" at bounding box center [801, 431] width 65 height 27
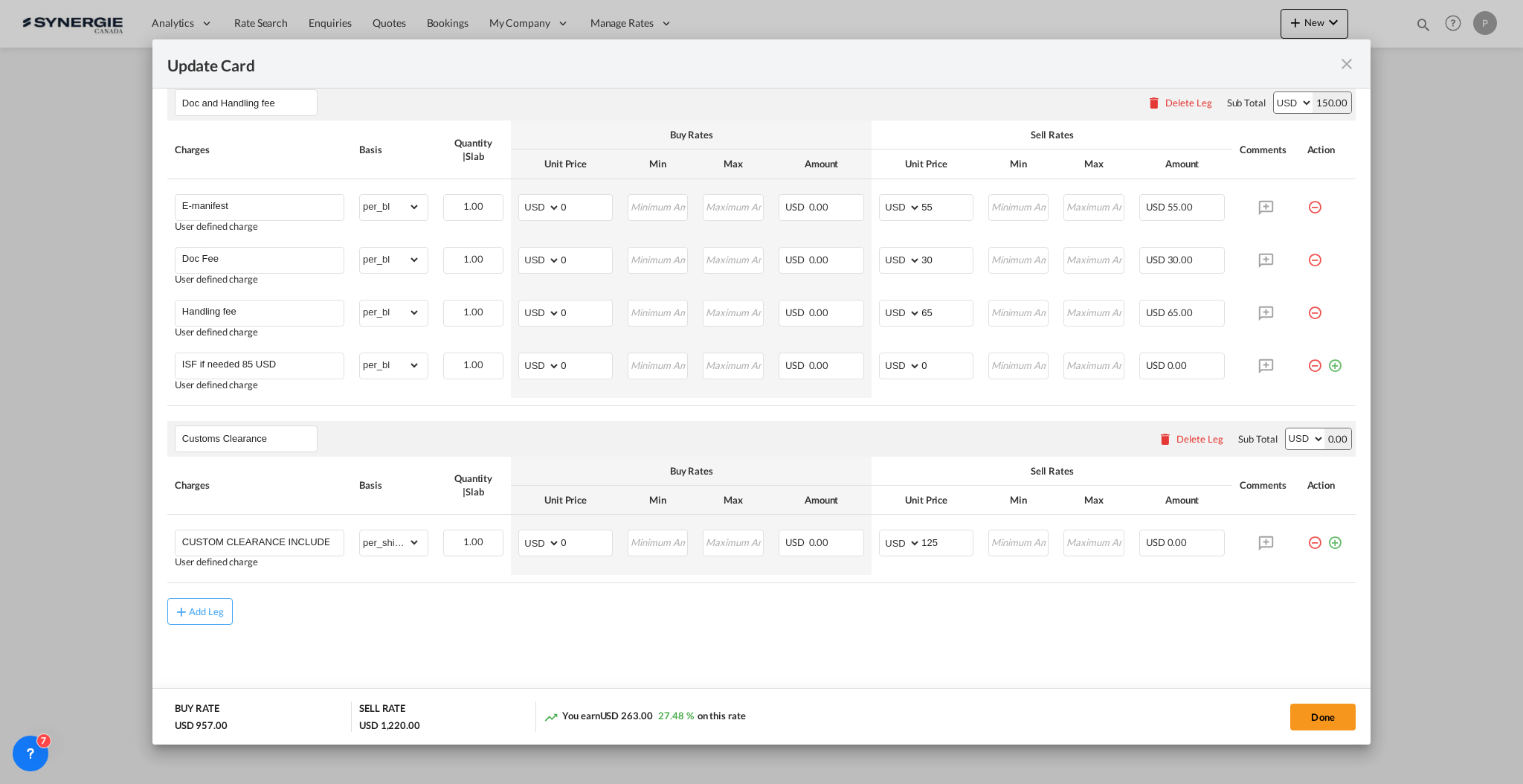
type input "CONGESTION SURCHARGE"
type input "CONGESTION SURCHARGE Please note that due to global port congestion, many ocean…"
select select "per_shipment"
type input "0"
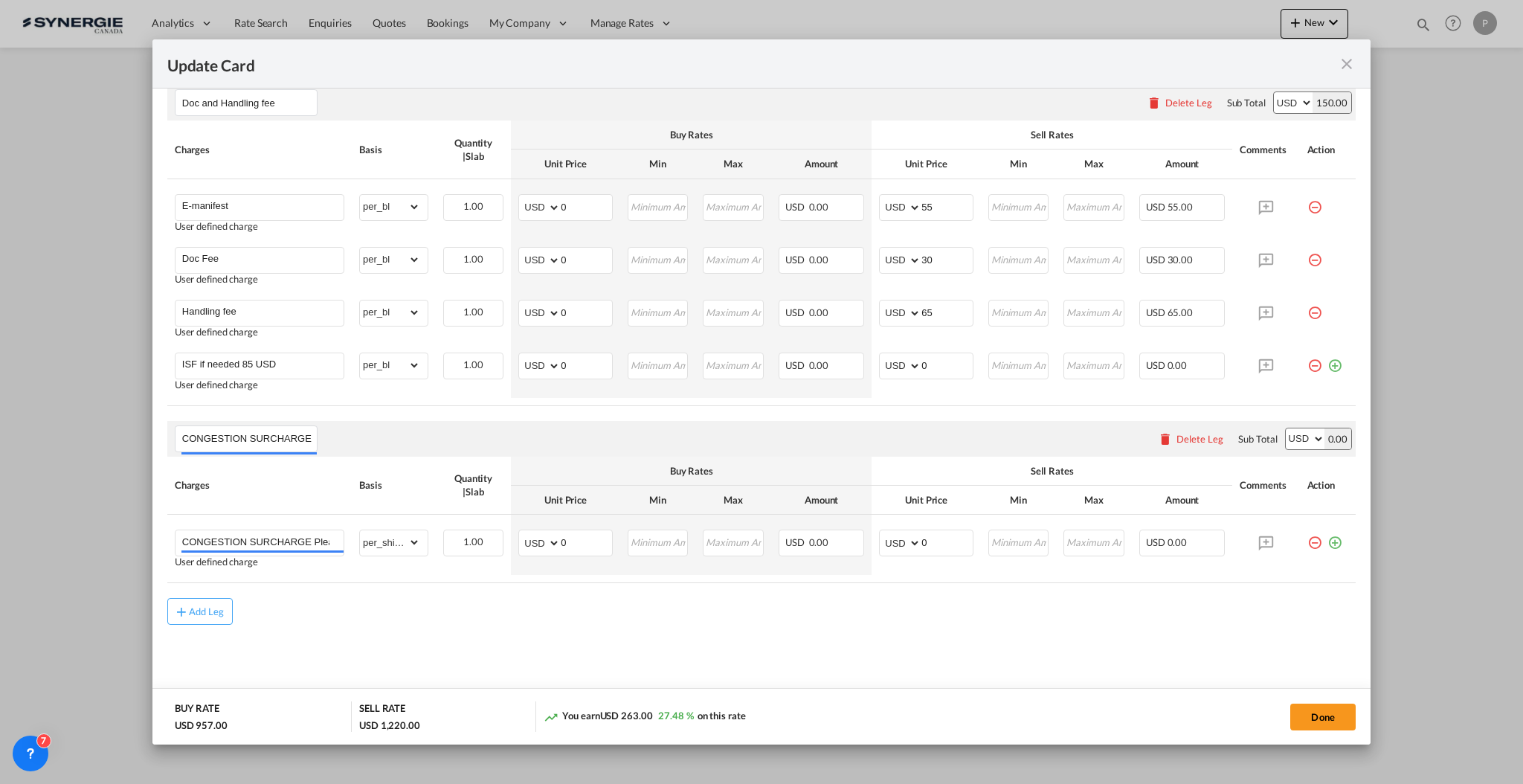
click at [949, 628] on md-content "Destination Charges Please enter leg name Leg Name Already Exists Delete Leg Su…" at bounding box center [761, 226] width 1189 height 963
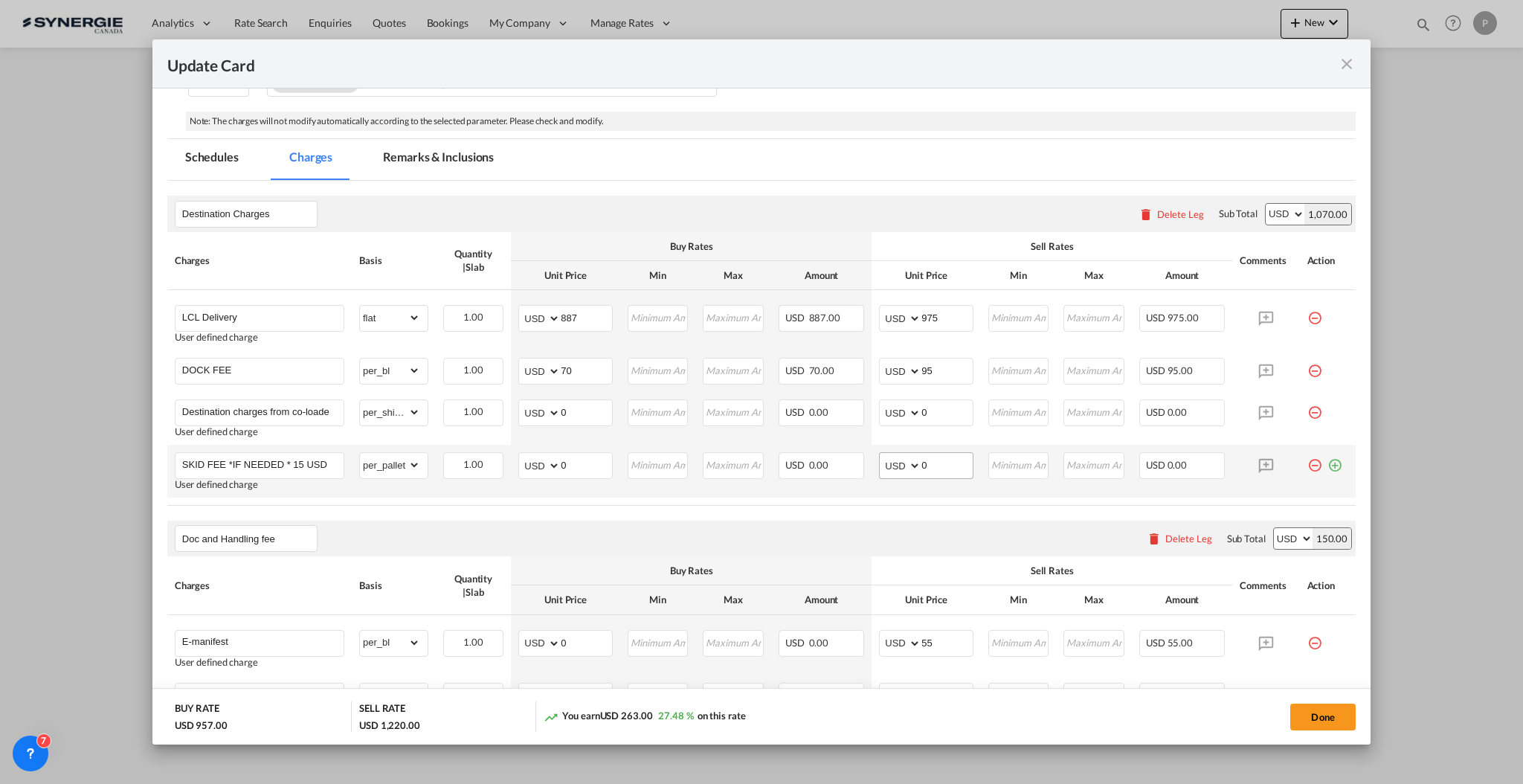
scroll to position [528, 0]
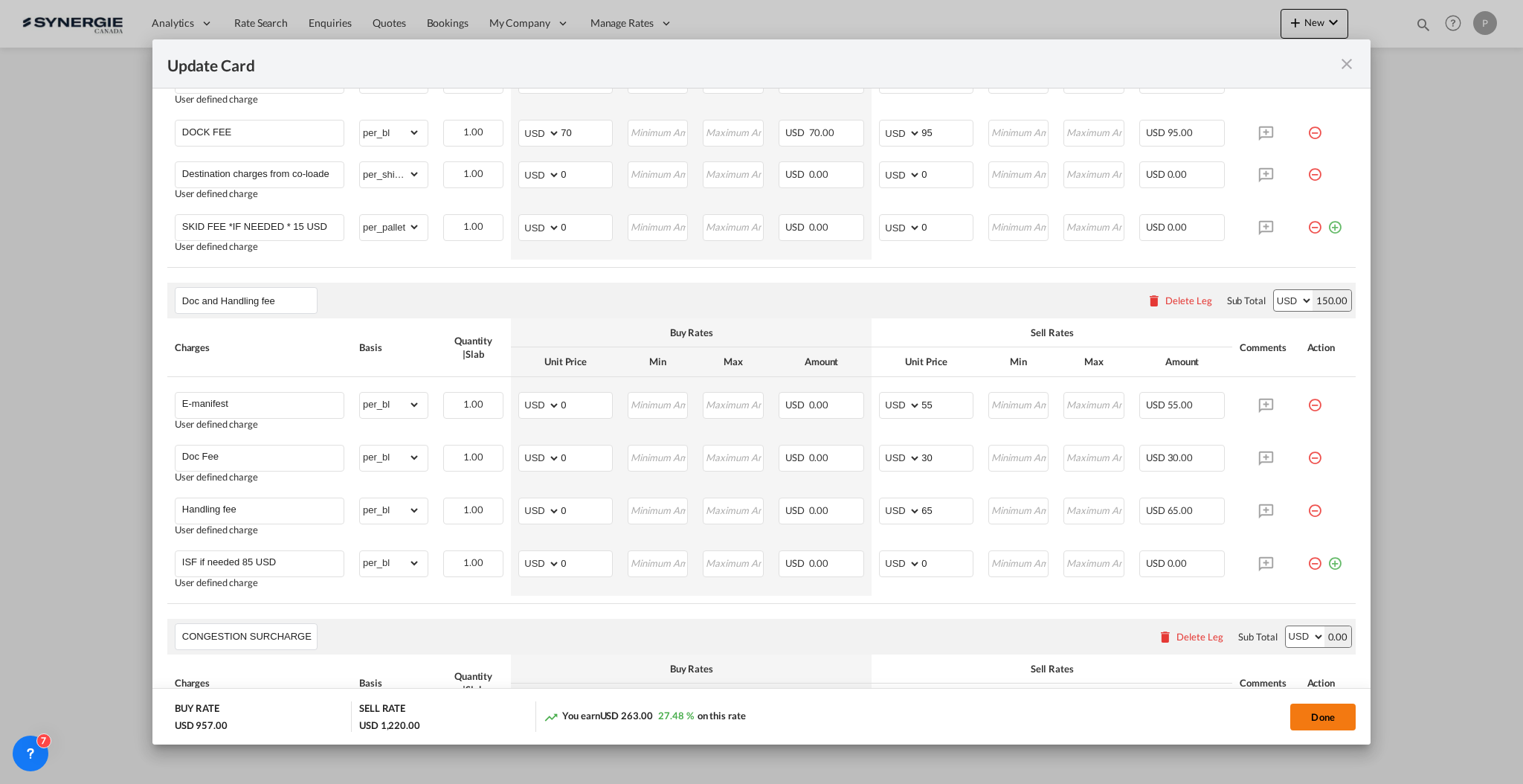
click at [1338, 722] on button "Done" at bounding box center [1323, 716] width 65 height 27
type input "[DATE]"
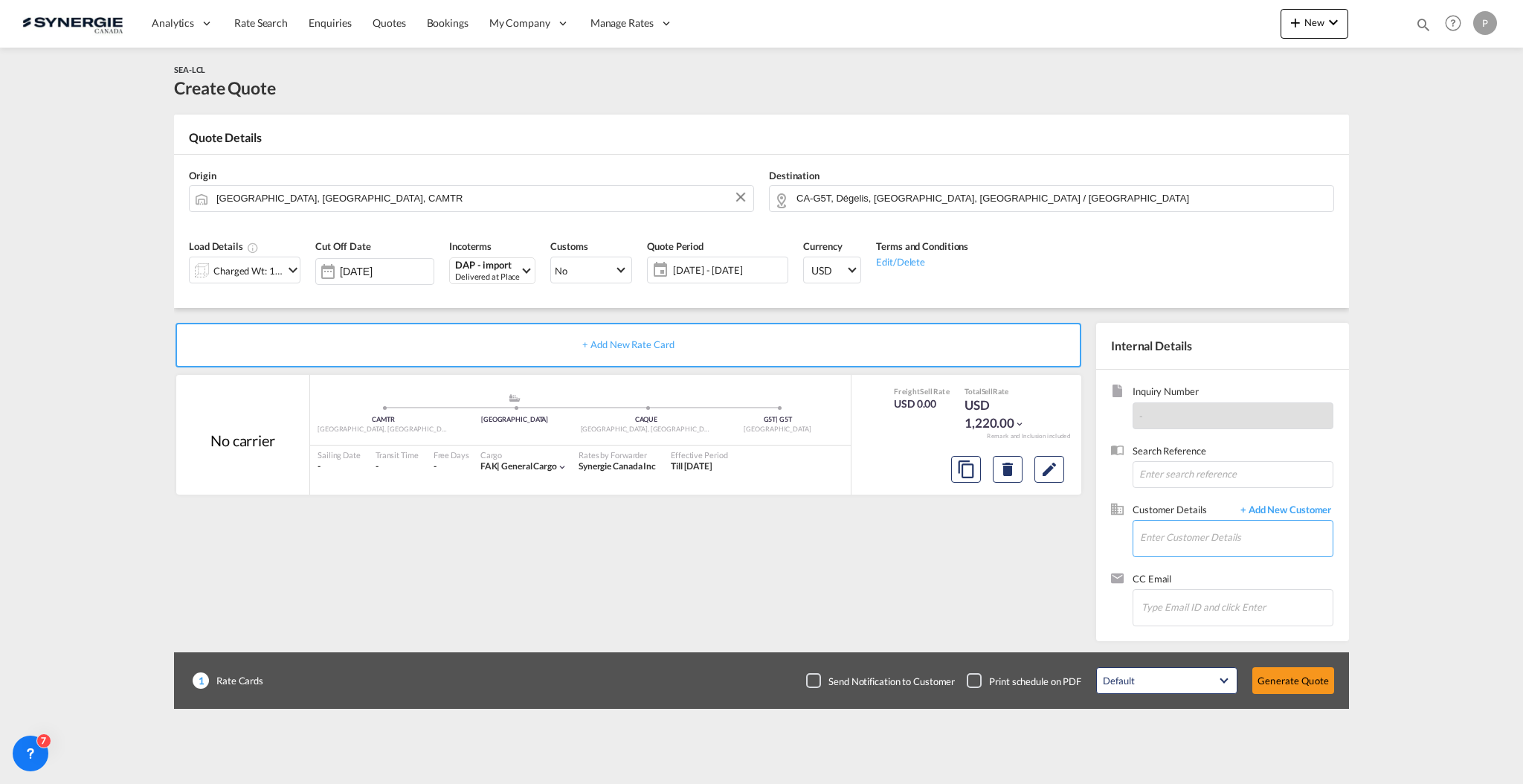
click at [1265, 543] on input "Enter Customer Details" at bounding box center [1237, 537] width 192 height 33
click at [1051, 475] on md-icon "Edit" at bounding box center [1049, 469] width 18 height 18
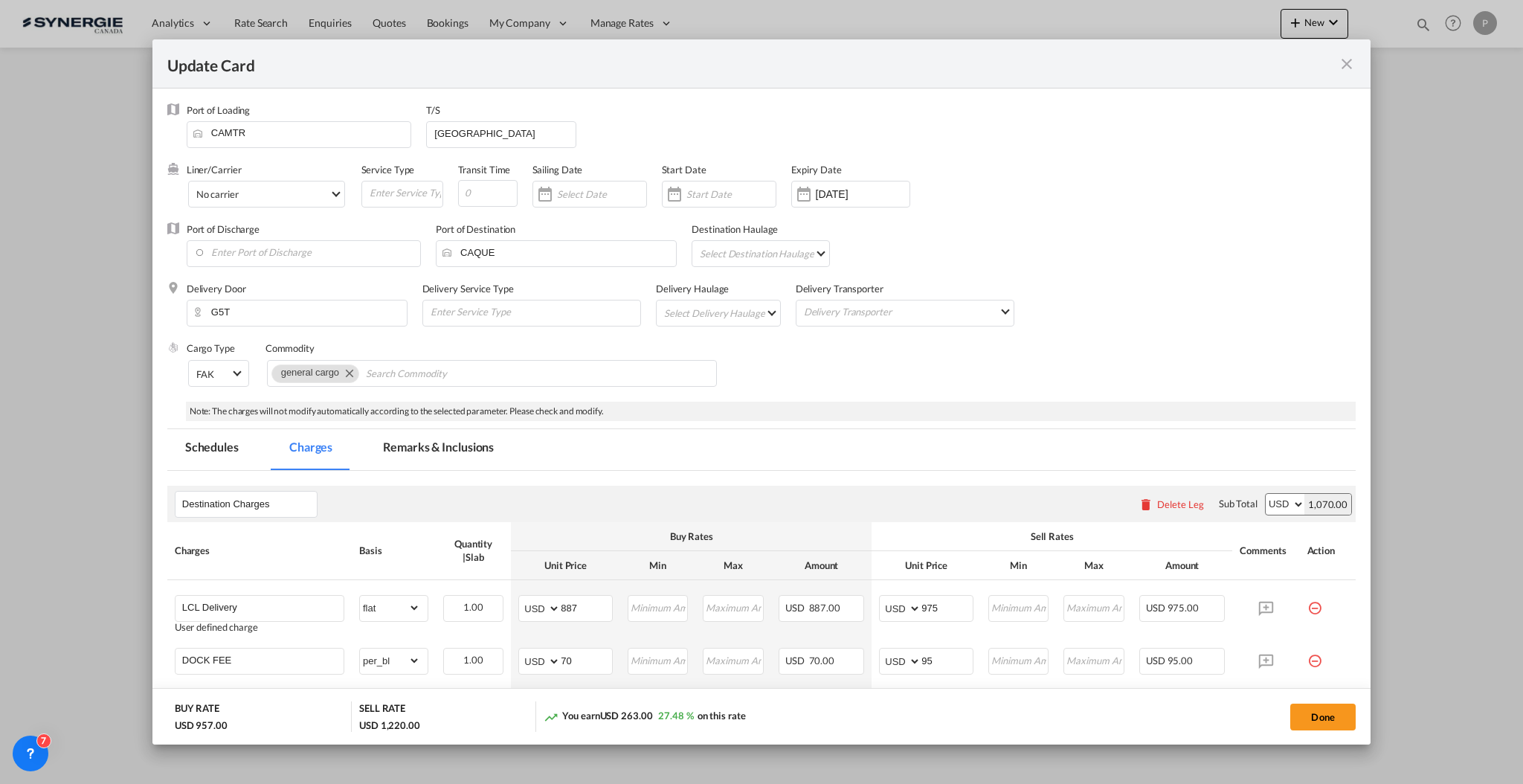
scroll to position [495, 0]
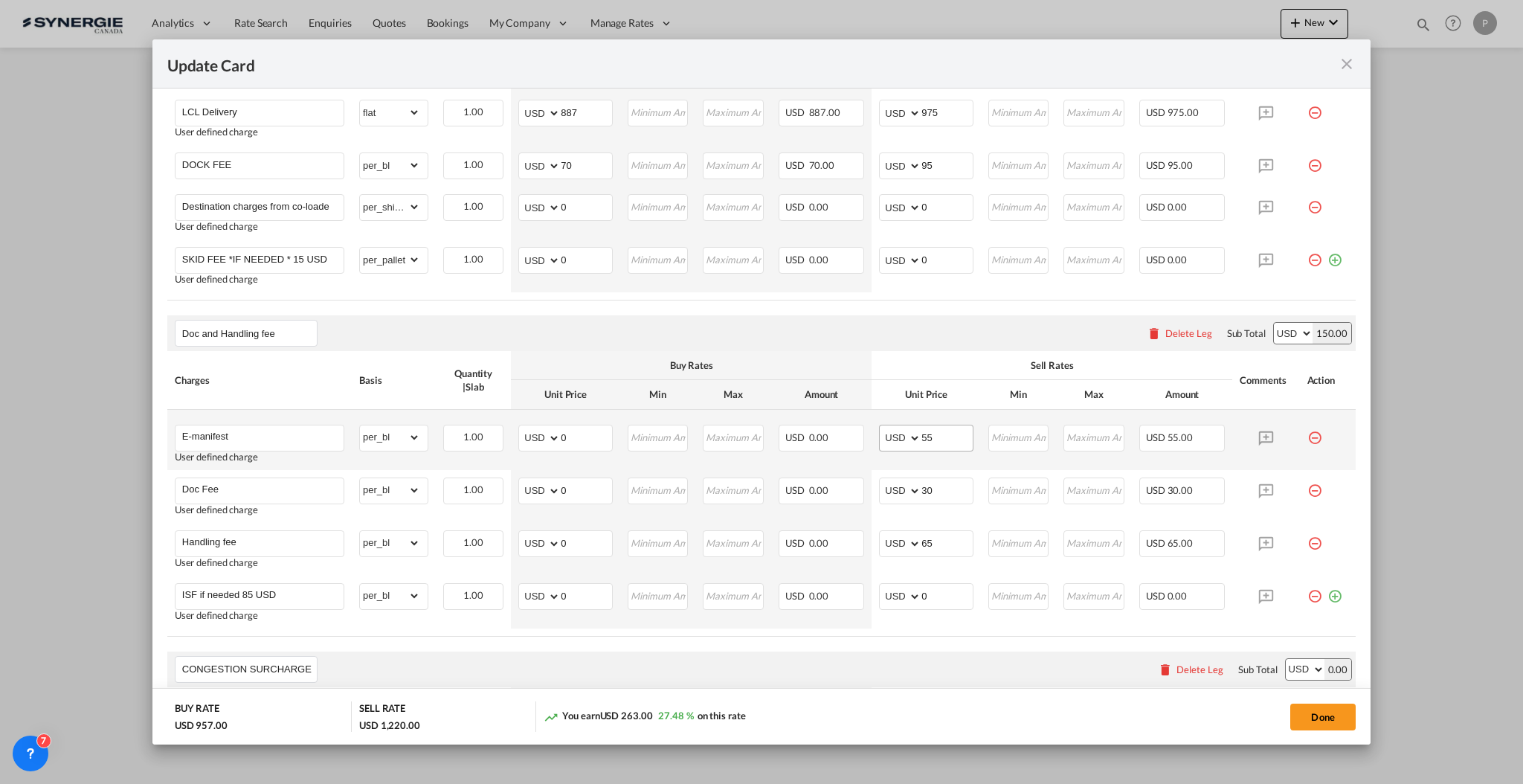
click at [944, 449] on md-input-container "AED AFN ALL AMD ANG AOA ARS AUD AWG AZN BAM BBD BDT BGN BHD BIF BMD BND [PERSON…" at bounding box center [926, 438] width 95 height 27
click at [945, 429] on input "55" at bounding box center [947, 436] width 52 height 22
type input "35"
click at [1302, 719] on button "Done" at bounding box center [1323, 716] width 65 height 27
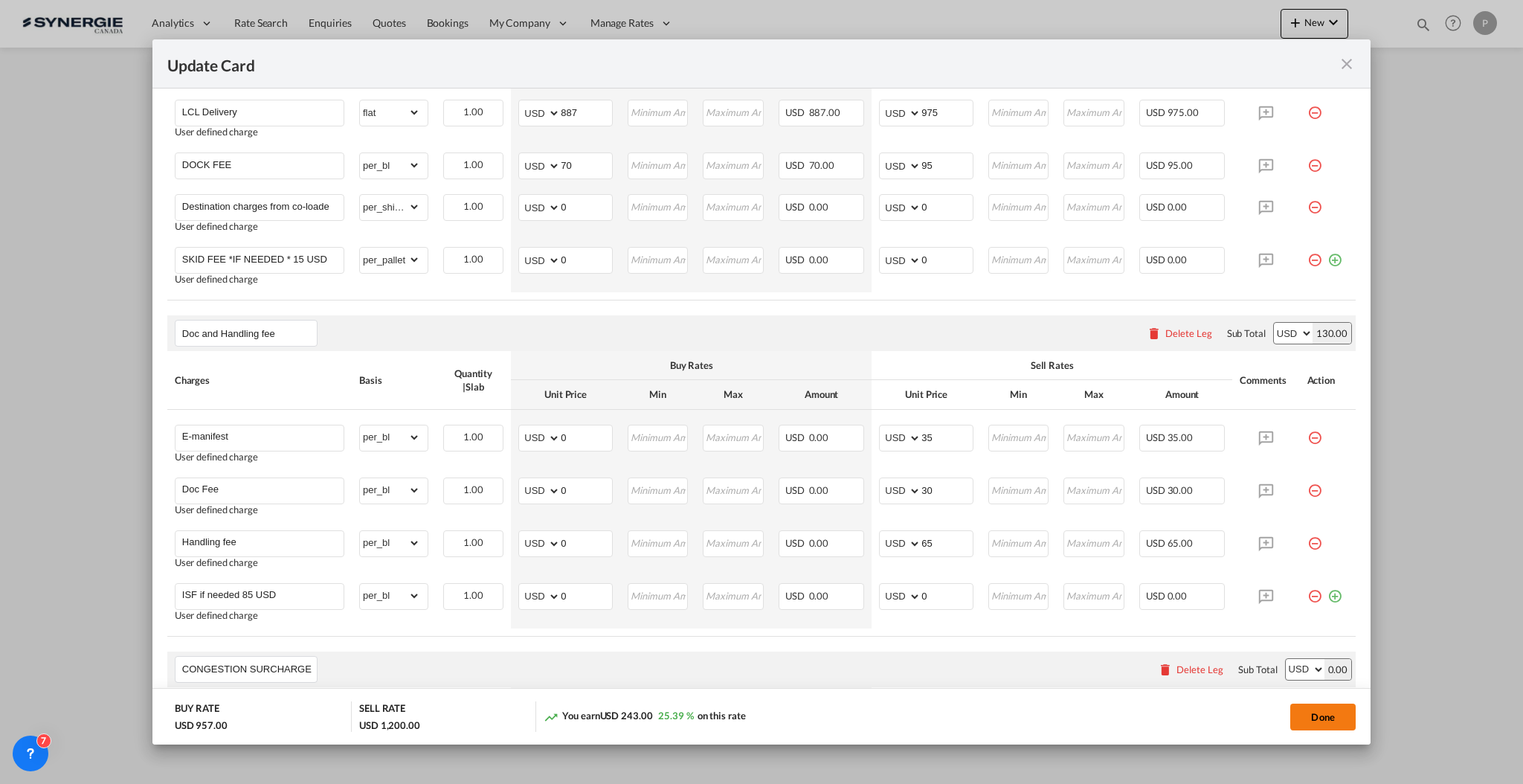
type input "[DATE]"
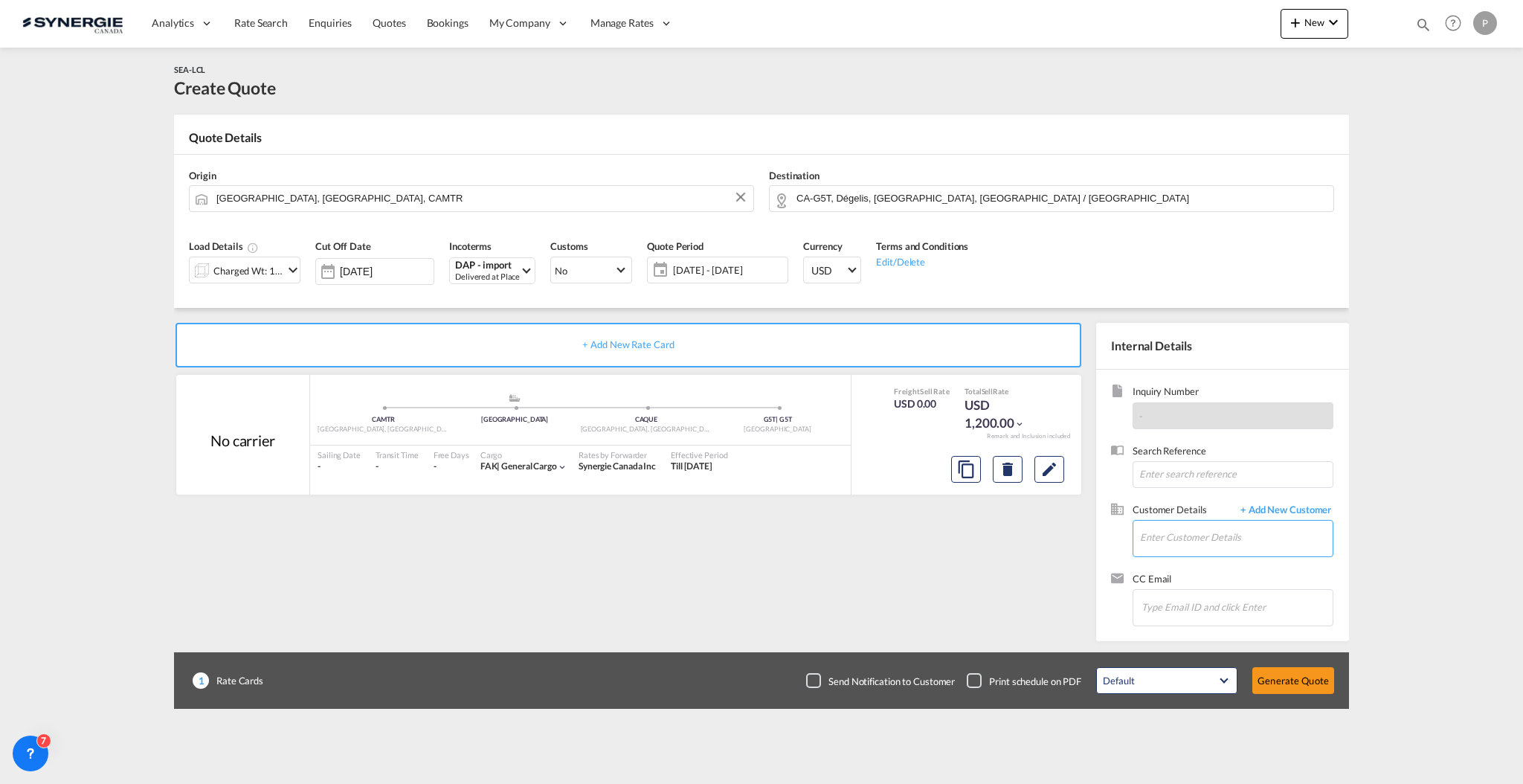
click at [1236, 543] on input "Enter Customer Details" at bounding box center [1237, 537] width 192 height 33
paste input "[PERSON_NAME][EMAIL_ADDRESS][DOMAIN_NAME]"
click at [1228, 576] on div "[PERSON_NAME] [PERSON_NAME][EMAIL_ADDRESS][DOMAIN_NAME]" at bounding box center [1288, 563] width 298 height 40
type input "DOU PRODUITS DERABLE BIOLOGIQUES INC, [PERSON_NAME], [PERSON_NAME][EMAIL_ADDRES…"
click at [1059, 472] on button "Edit" at bounding box center [1049, 469] width 30 height 27
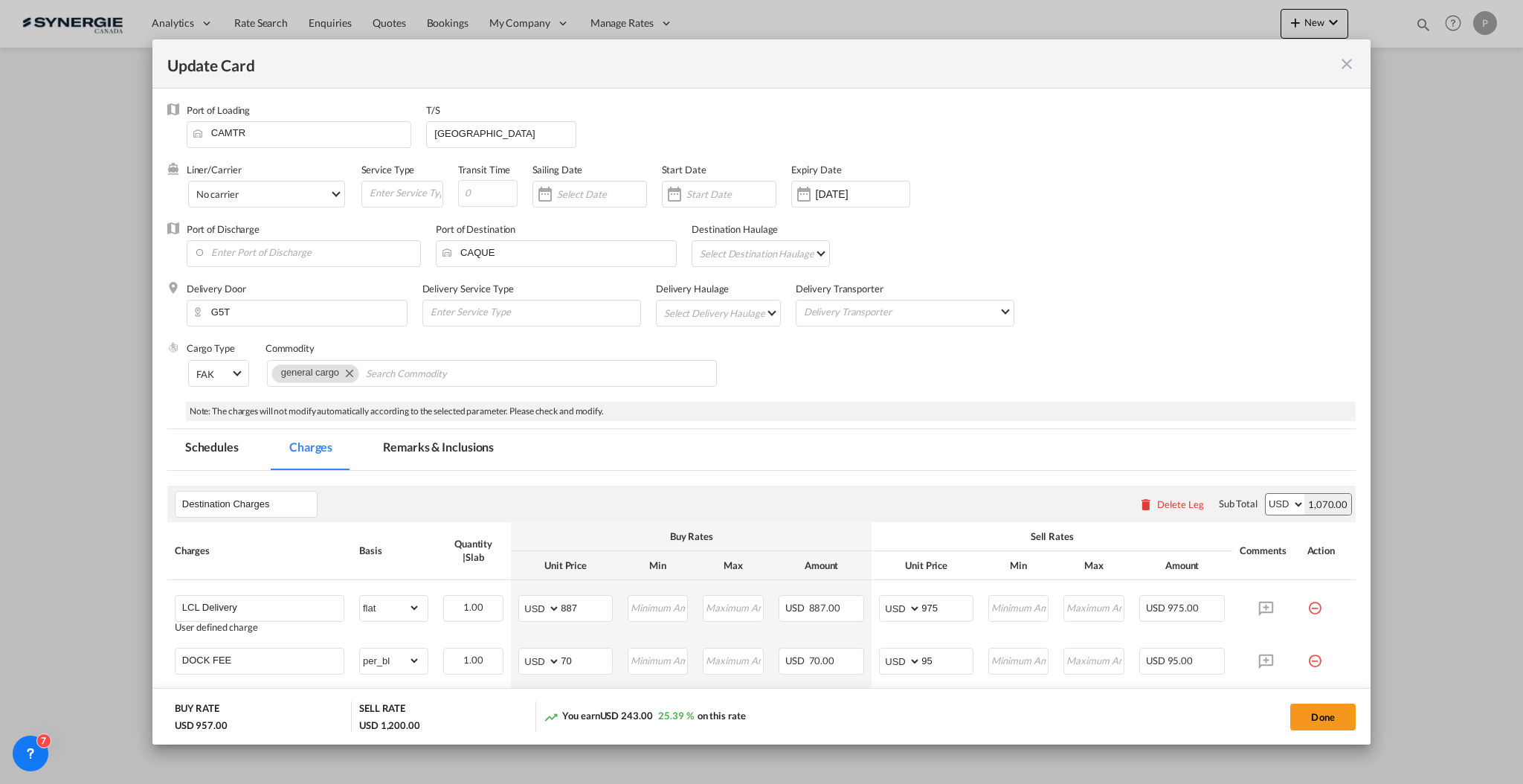
click at [410, 440] on md-tab-item "Remarks & Inclusions" at bounding box center [439, 449] width 146 height 41
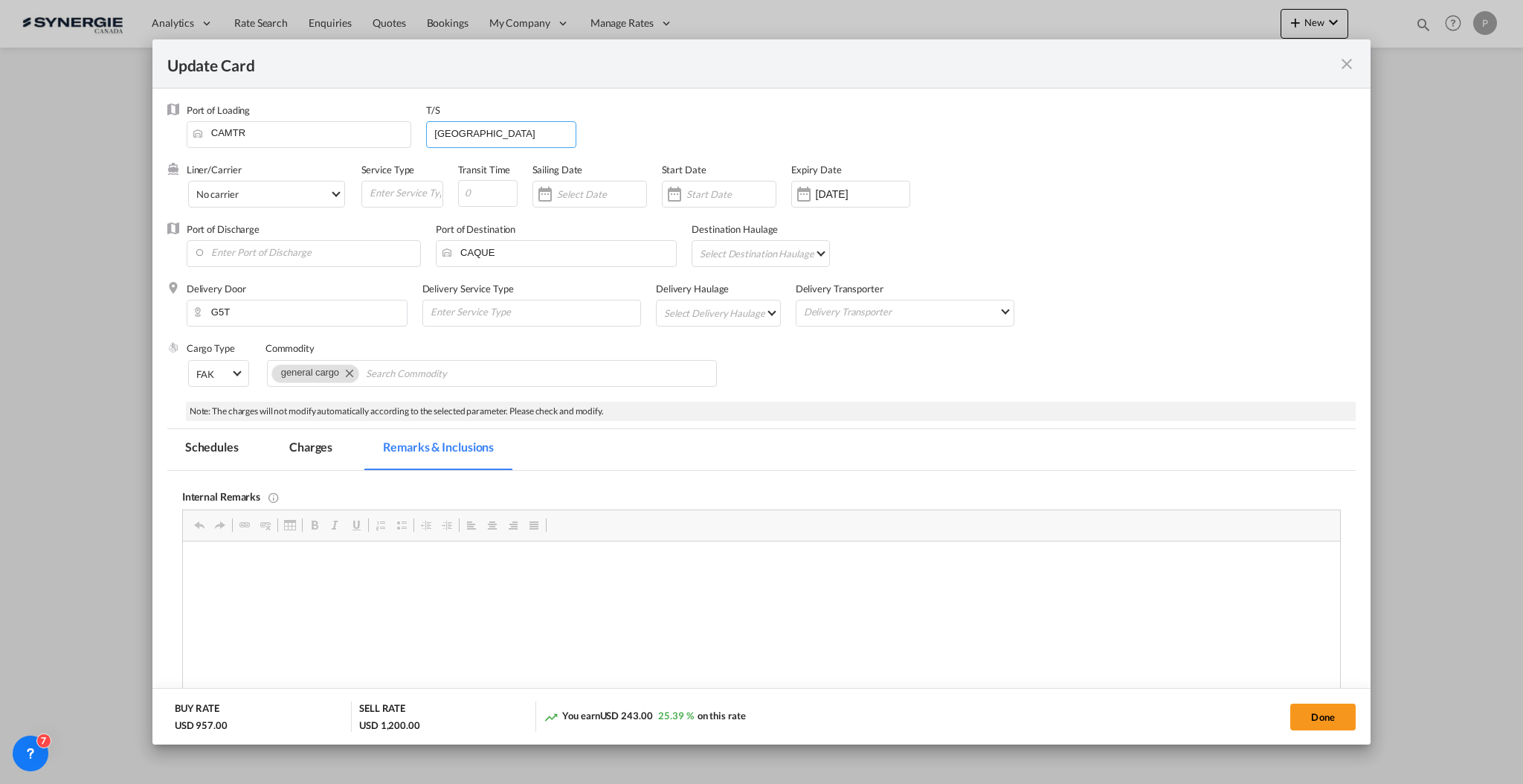
click at [468, 130] on input "[GEOGRAPHIC_DATA]" at bounding box center [505, 133] width 143 height 22
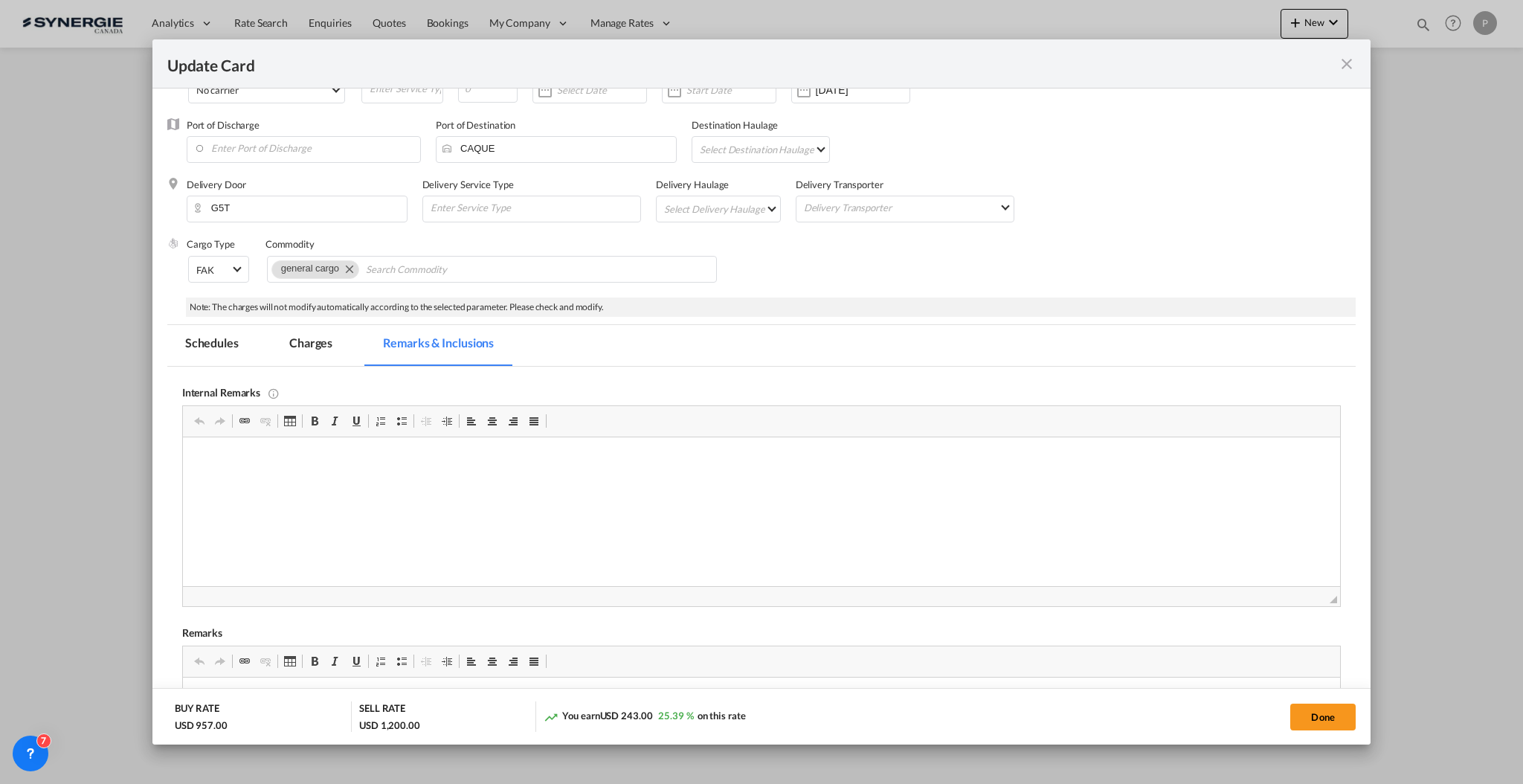
scroll to position [298, 0]
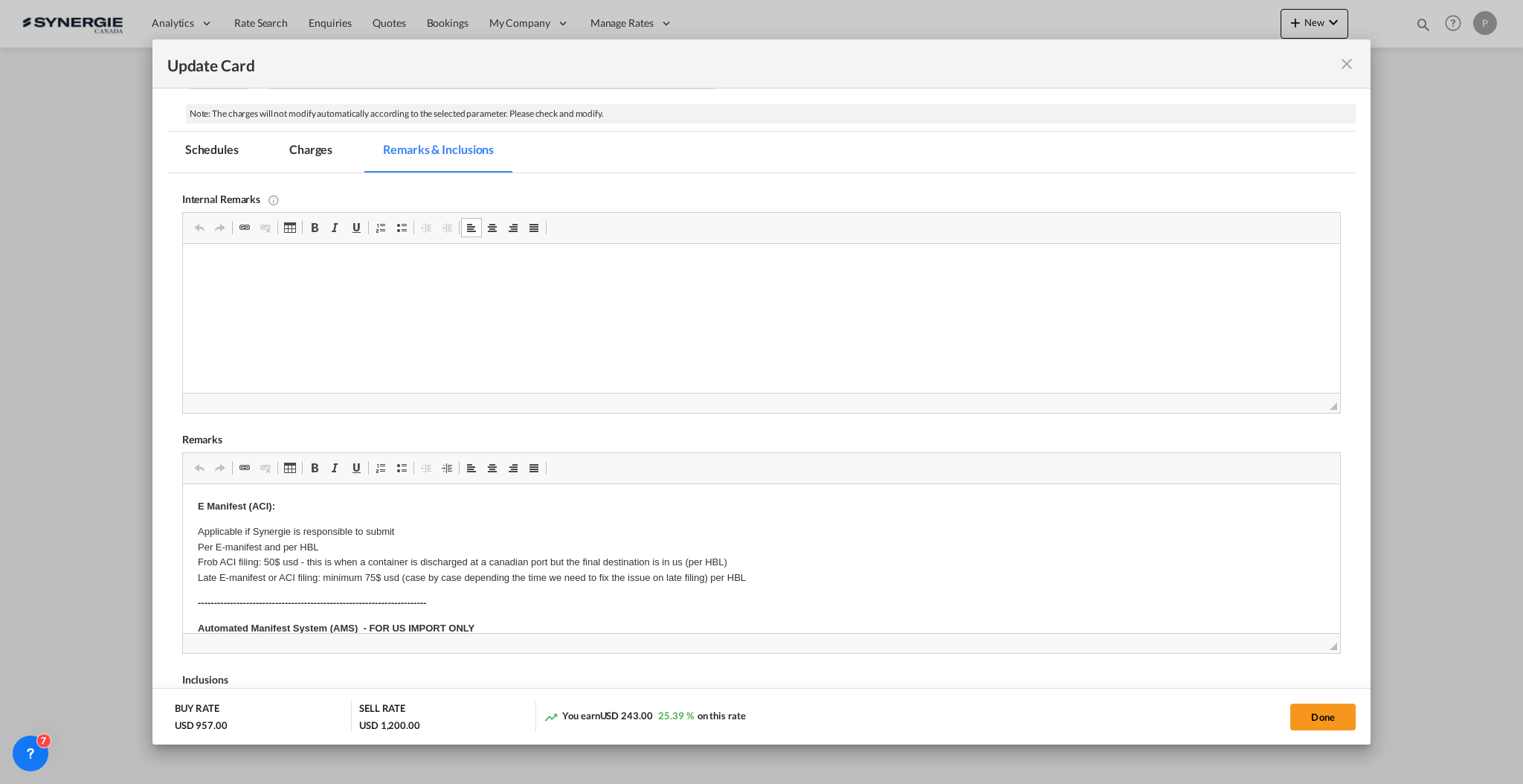
drag, startPoint x: 513, startPoint y: 339, endPoint x: 482, endPoint y: 322, distance: 35.4
click at [482, 289] on html at bounding box center [761, 266] width 1157 height 45
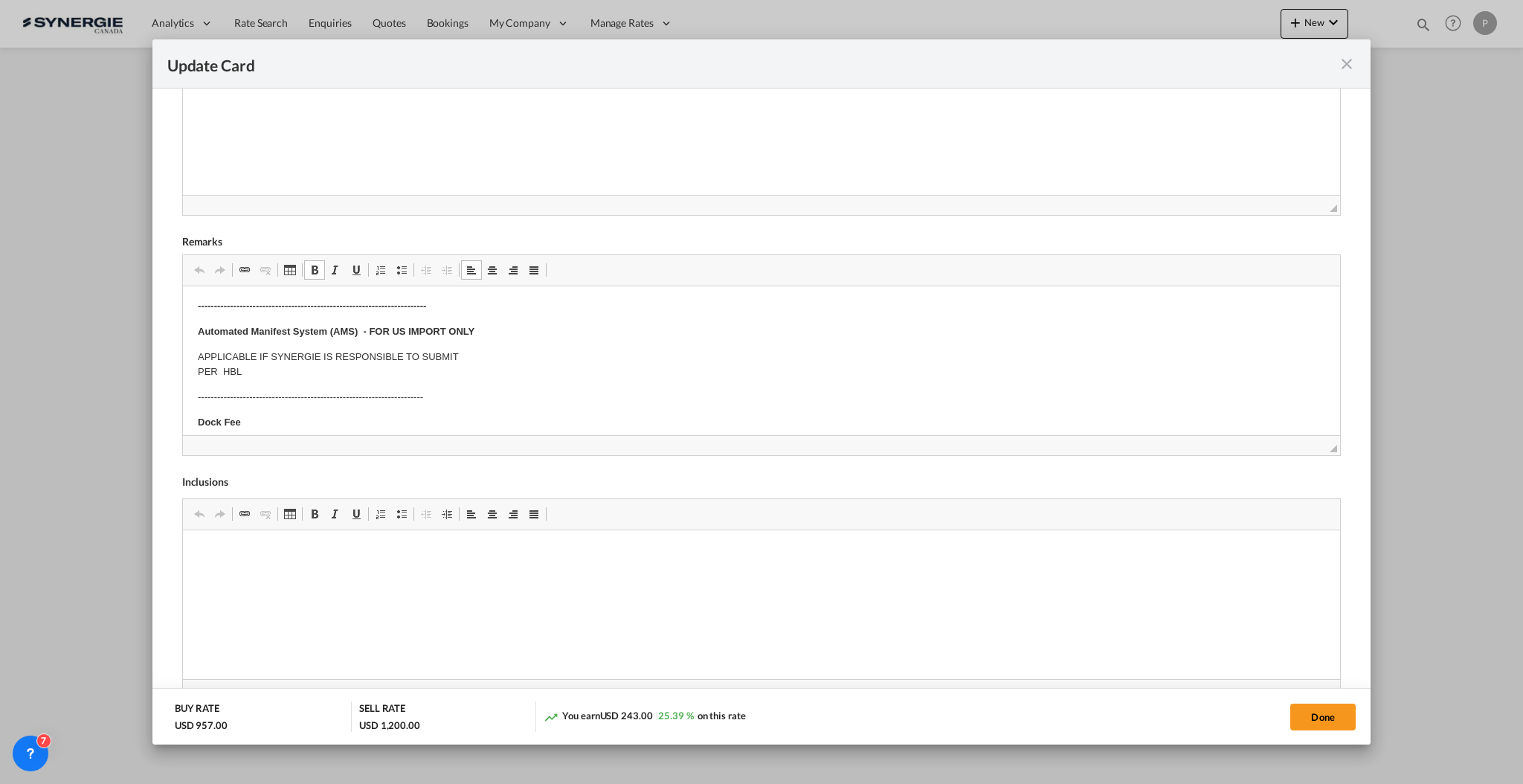
scroll to position [0, 0]
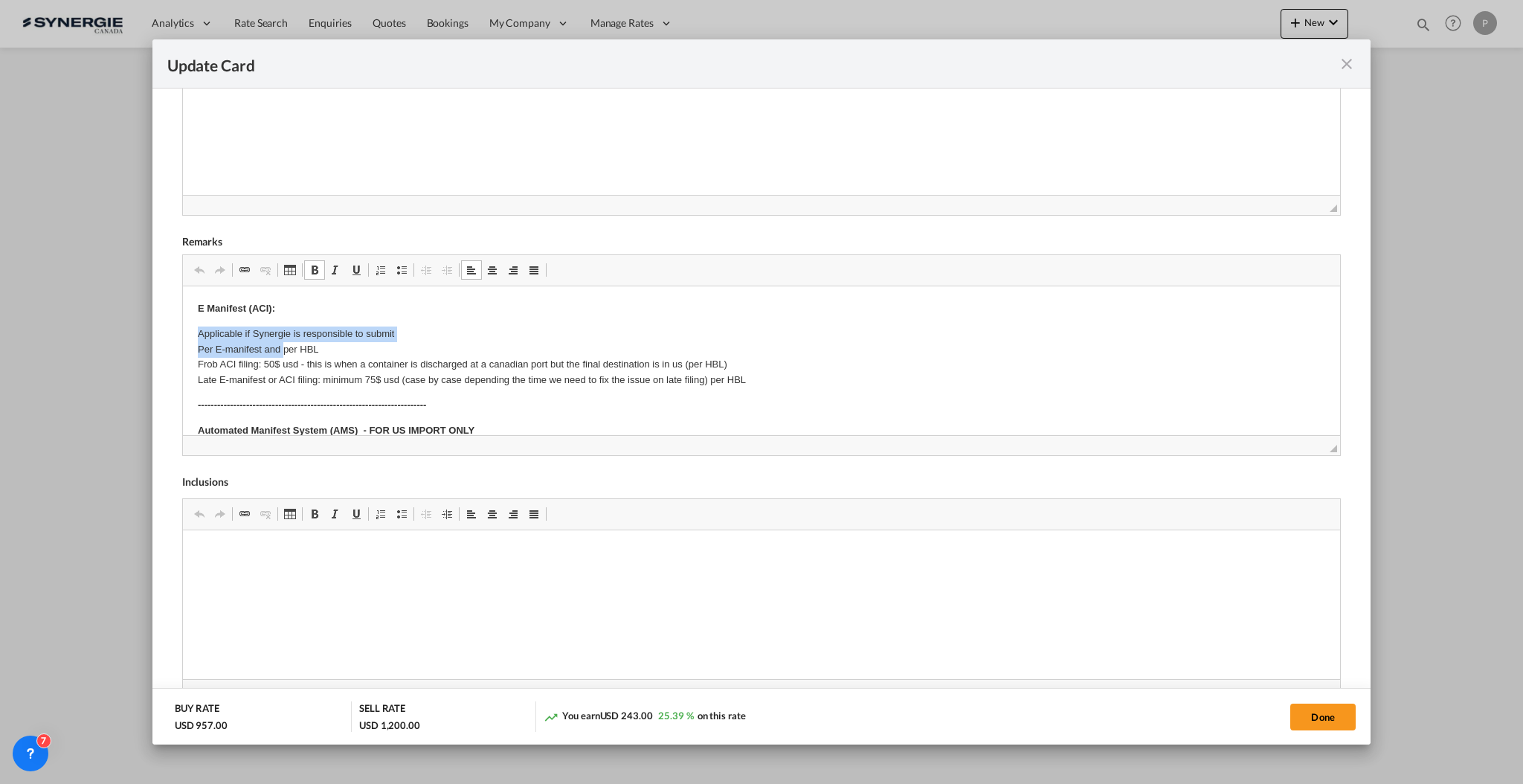
drag, startPoint x: 186, startPoint y: 332, endPoint x: 281, endPoint y: 351, distance: 96.9
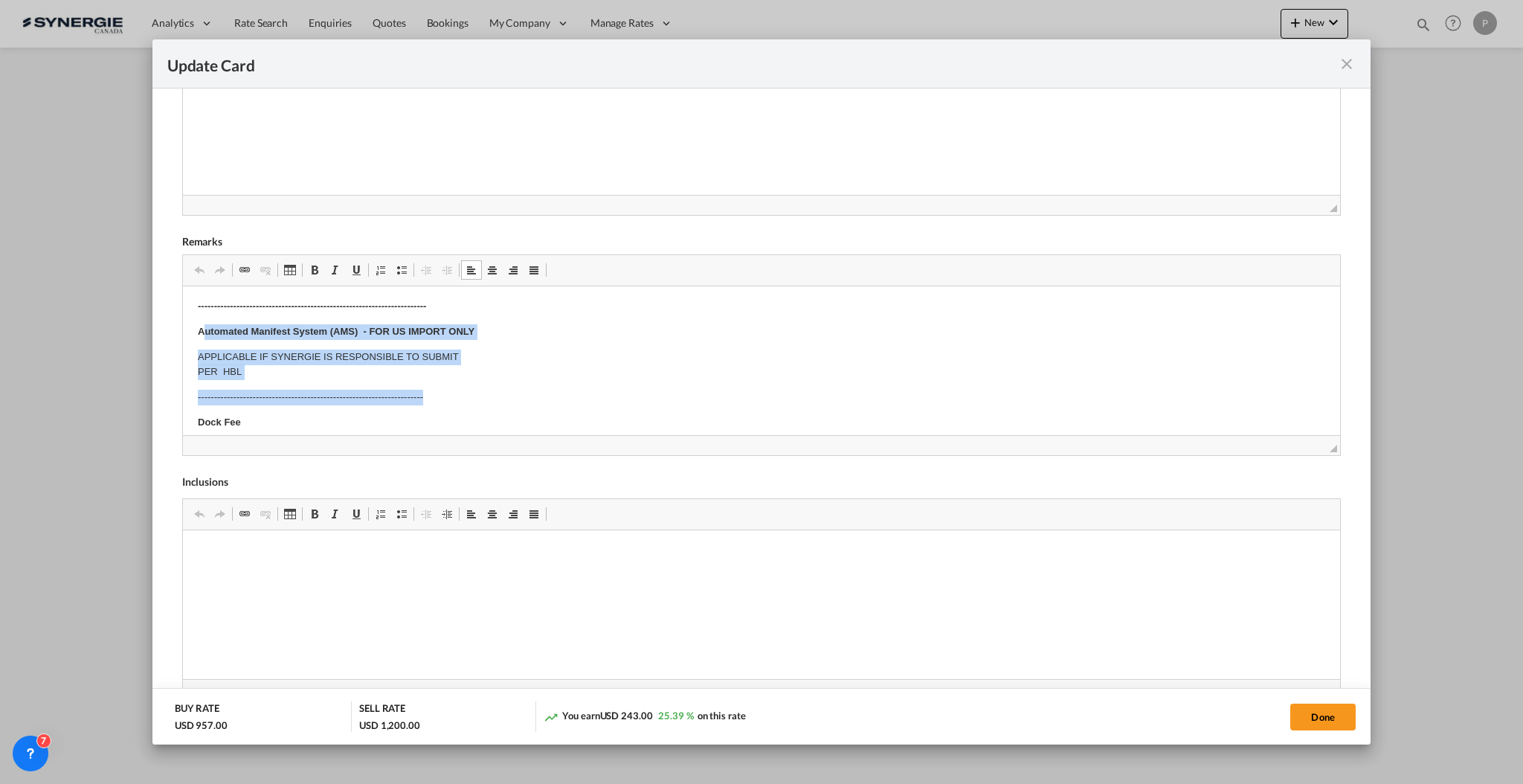
drag, startPoint x: 201, startPoint y: 330, endPoint x: 438, endPoint y: 383, distance: 242.9
click at [438, 383] on body "E Manifest (ACI): Applicable if Synergie is responsible to submit Per E-manifes…" at bounding box center [760, 666] width 1127 height 928
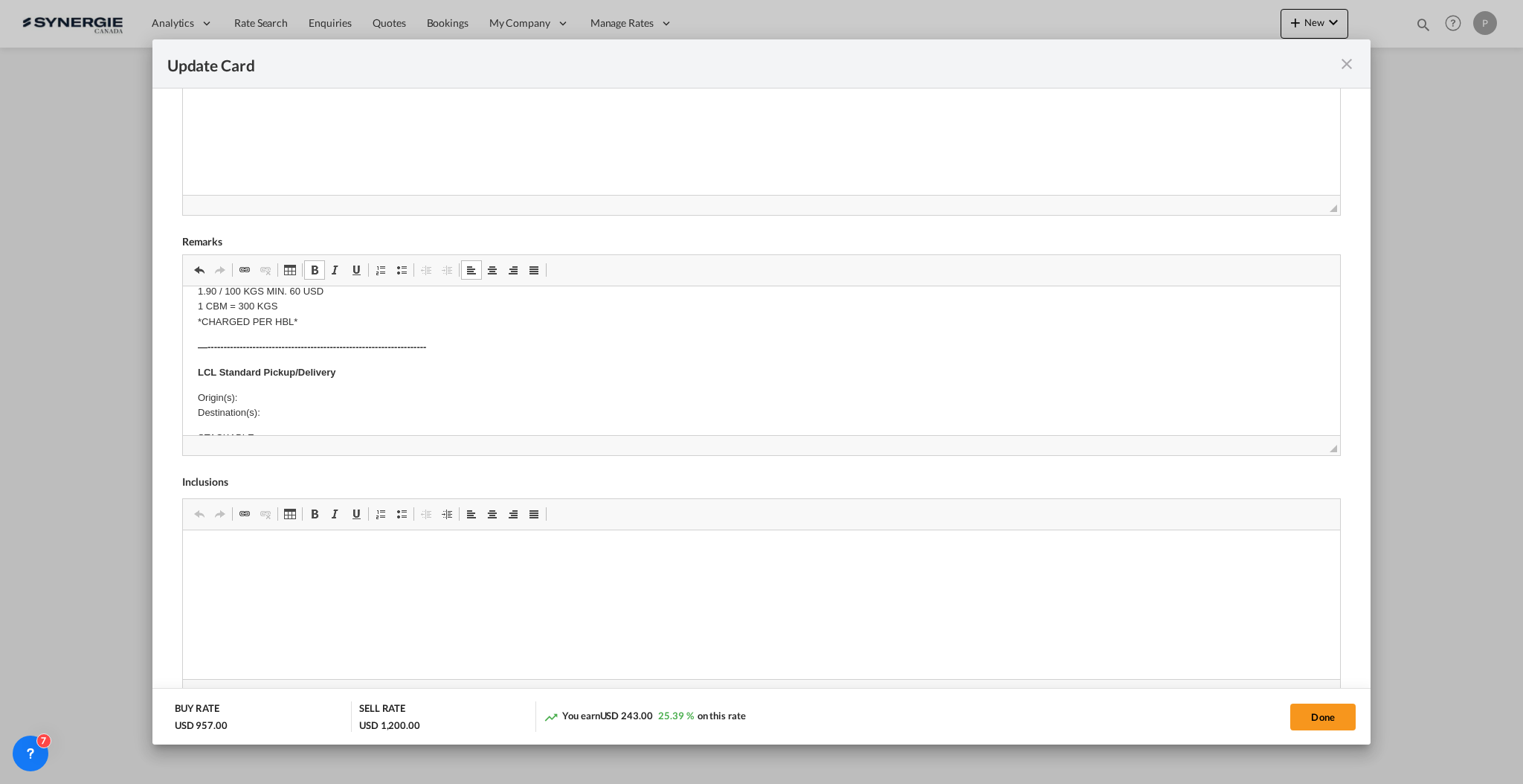
scroll to position [198, 0]
click at [436, 382] on p "Origin(s): Destination(s):" at bounding box center [760, 372] width 1127 height 32
click at [446, 372] on p "Origin(s): Destination(s):" at bounding box center [760, 372] width 1127 height 32
click at [452, 366] on p "Origin(s): Destination(s):" at bounding box center [760, 372] width 1127 height 32
click at [302, 385] on p "Origin(s): Destination(s):" at bounding box center [760, 372] width 1127 height 32
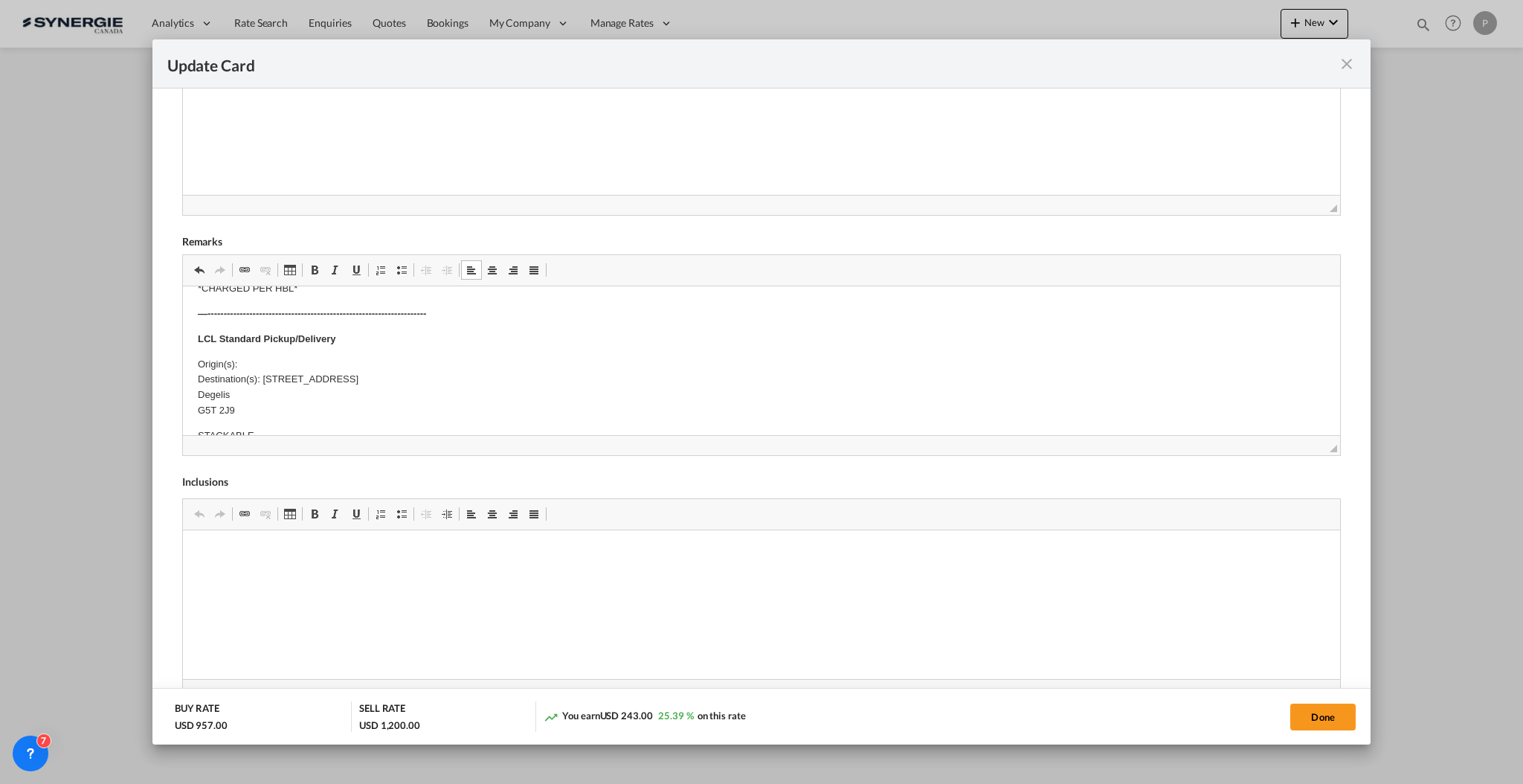
click at [385, 375] on p "Origin(s): Destination(s): [STREET_ADDRESS]" at bounding box center [760, 388] width 1127 height 62
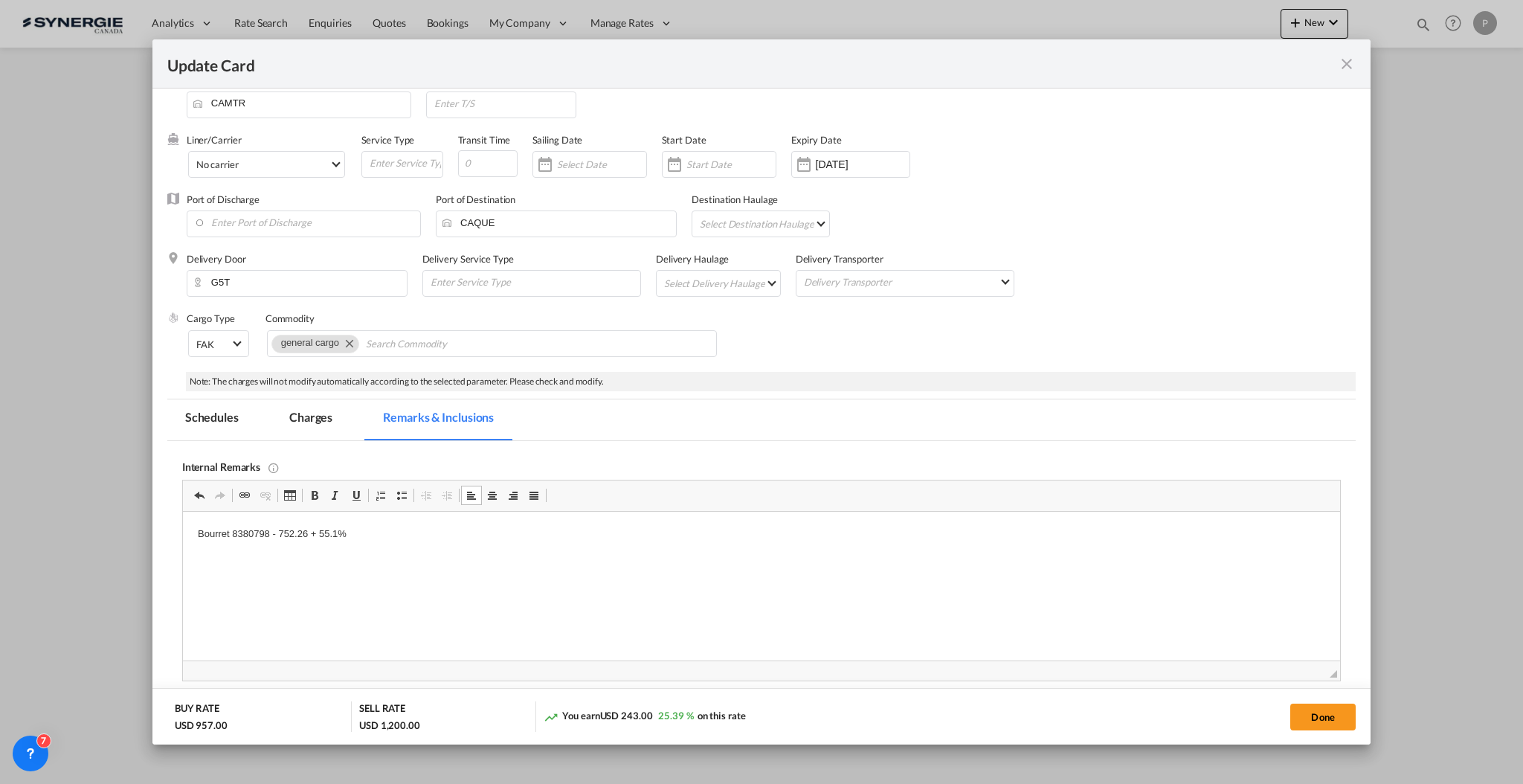
scroll to position [0, 0]
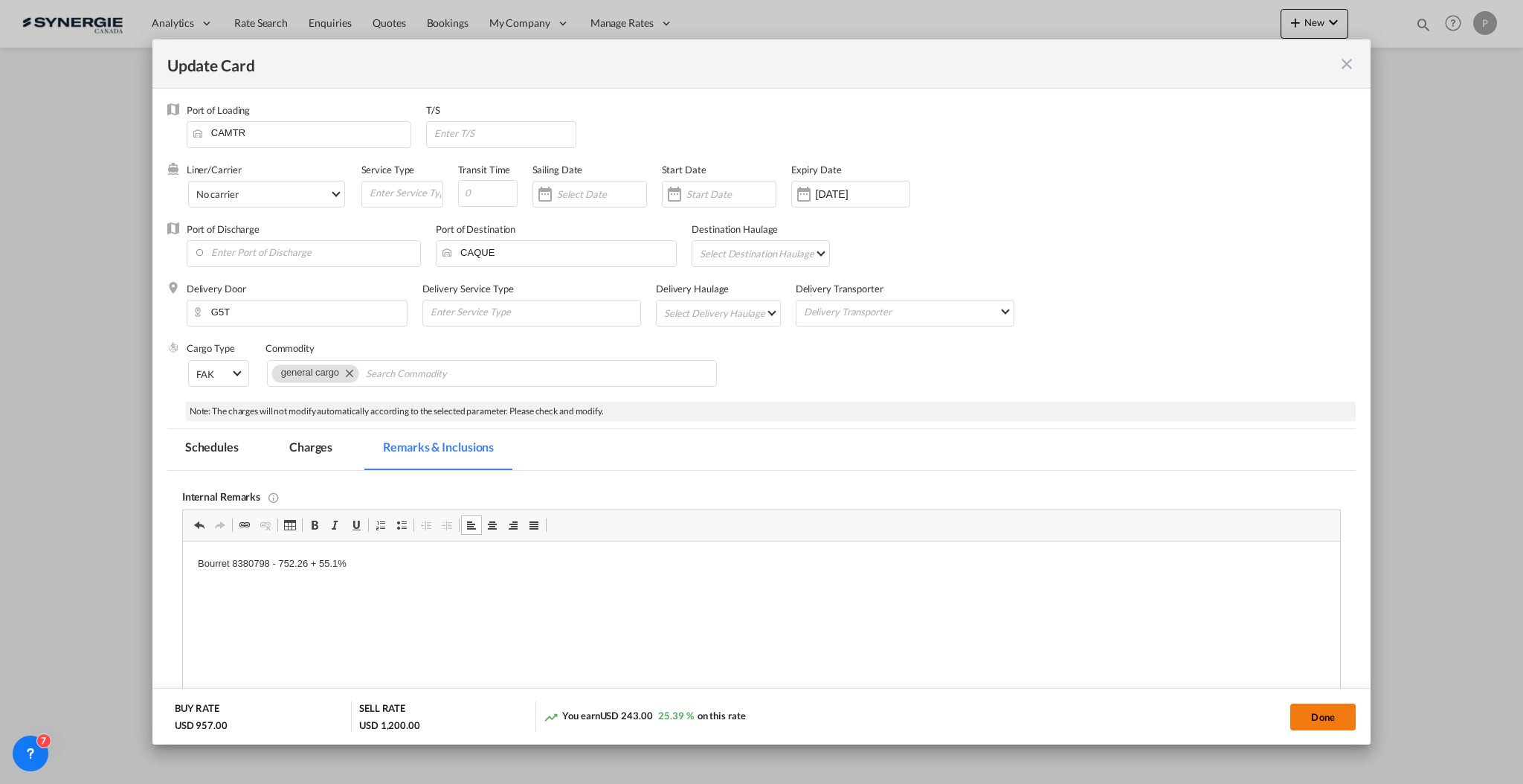
click at [1334, 716] on button "Done" at bounding box center [1323, 716] width 65 height 27
type input "[DATE]"
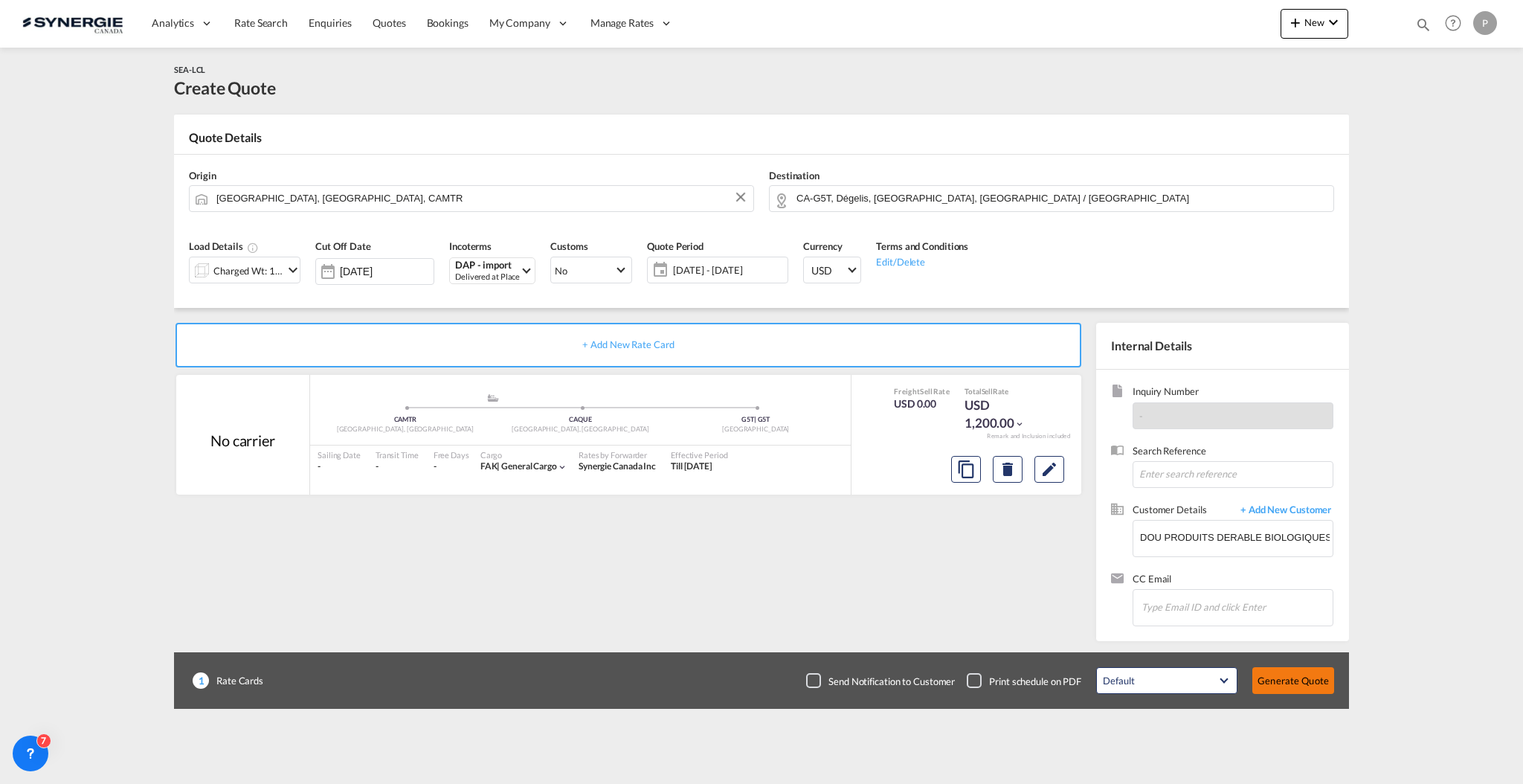
click at [1306, 682] on button "Generate Quote" at bounding box center [1294, 680] width 82 height 27
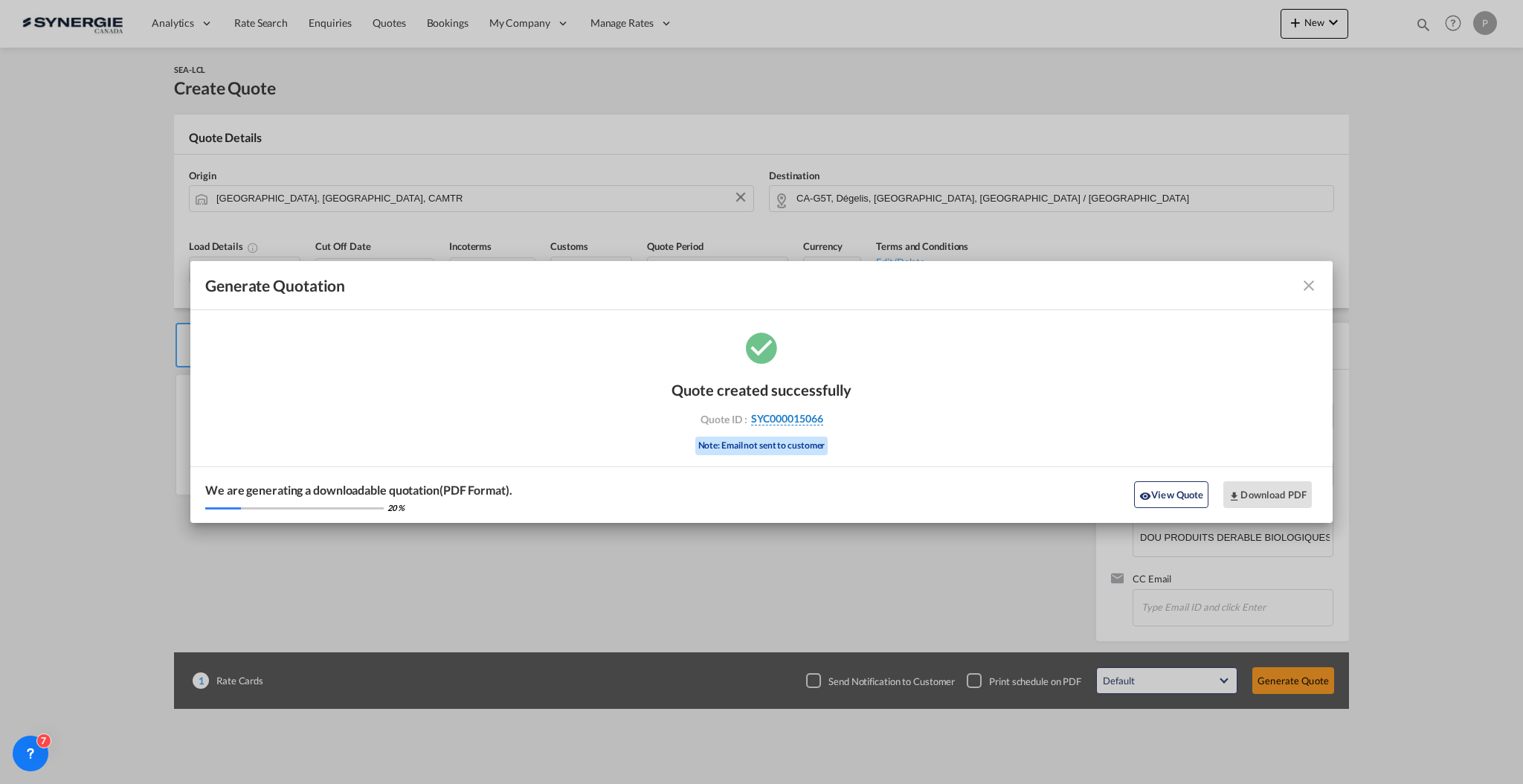
drag, startPoint x: 836, startPoint y: 415, endPoint x: 823, endPoint y: 418, distance: 13.3
click at [823, 418] on div "Quote ID : SYC000015066" at bounding box center [762, 418] width 172 height 13
copy div "SYC000015066"
click at [1276, 487] on button "Download PDF" at bounding box center [1267, 494] width 89 height 27
click at [1313, 290] on md-icon "icon-close fg-AAA8AD cursor m-0" at bounding box center [1308, 285] width 18 height 18
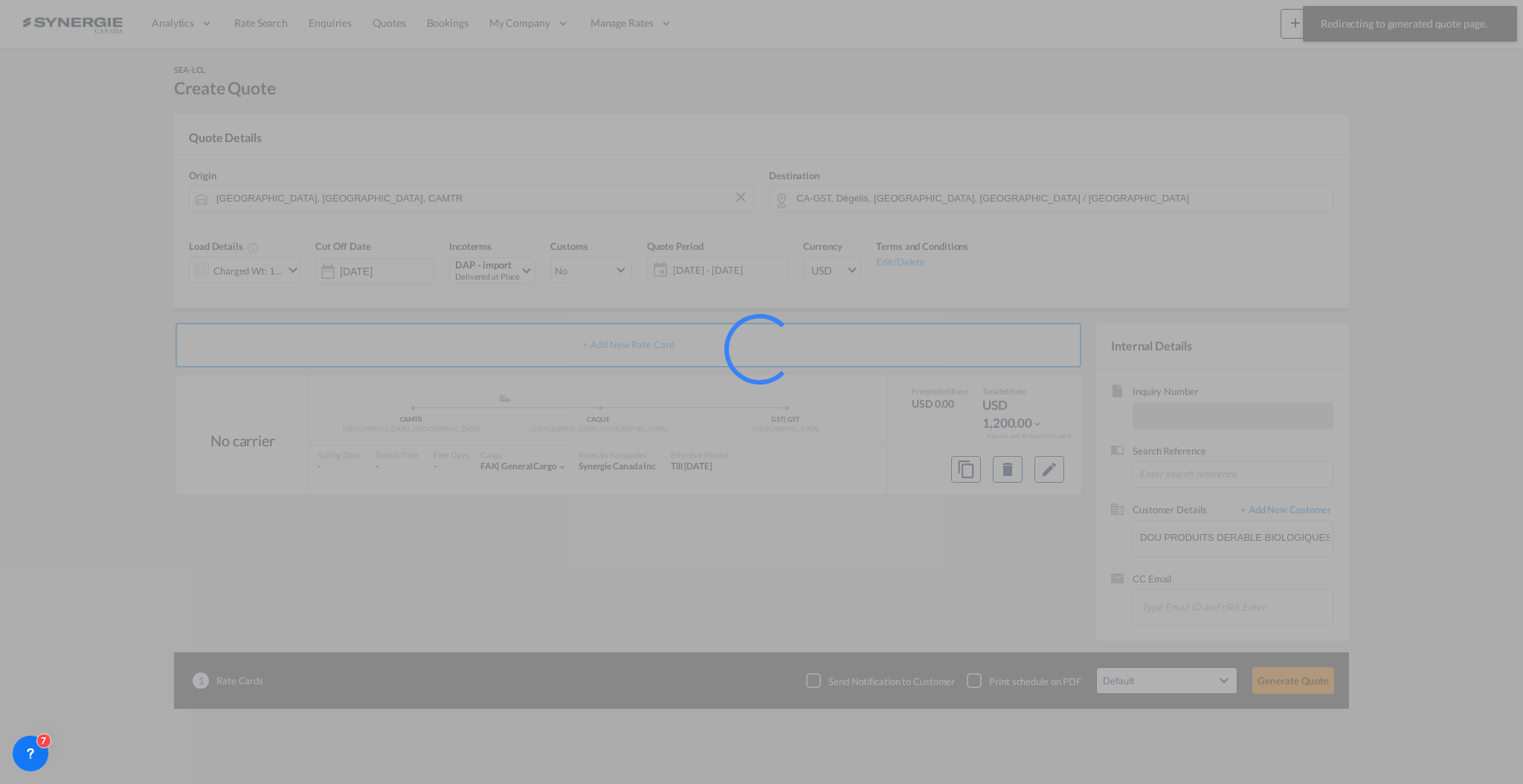
click at [1420, 30] on div at bounding box center [761, 392] width 1523 height 784
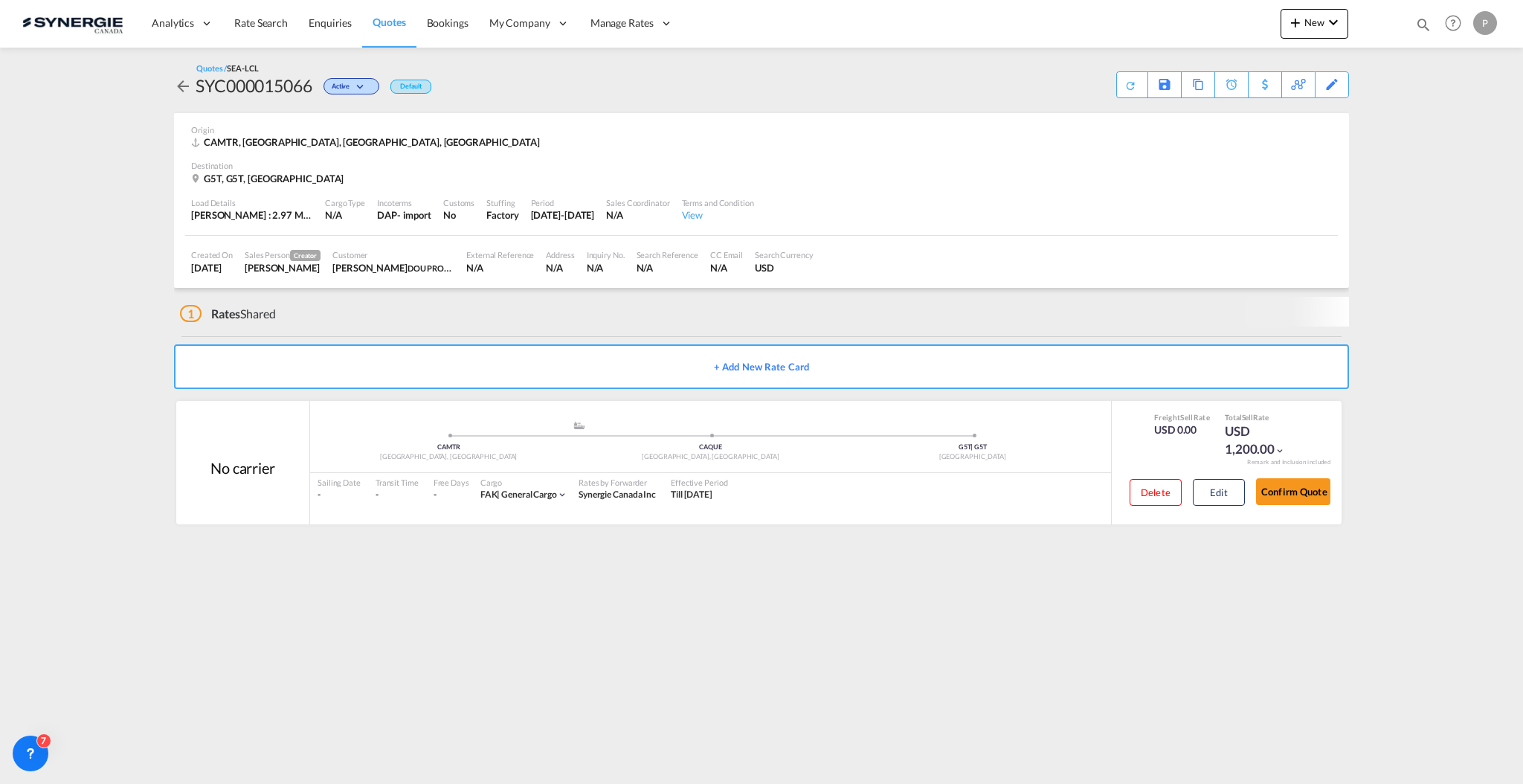
click at [1422, 25] on md-toast "Redirecting to generated quote page. Press Escape to dismiss." at bounding box center [1411, 24] width 226 height 48
click at [1426, 24] on md-icon "icon-magnify" at bounding box center [1423, 24] width 16 height 16
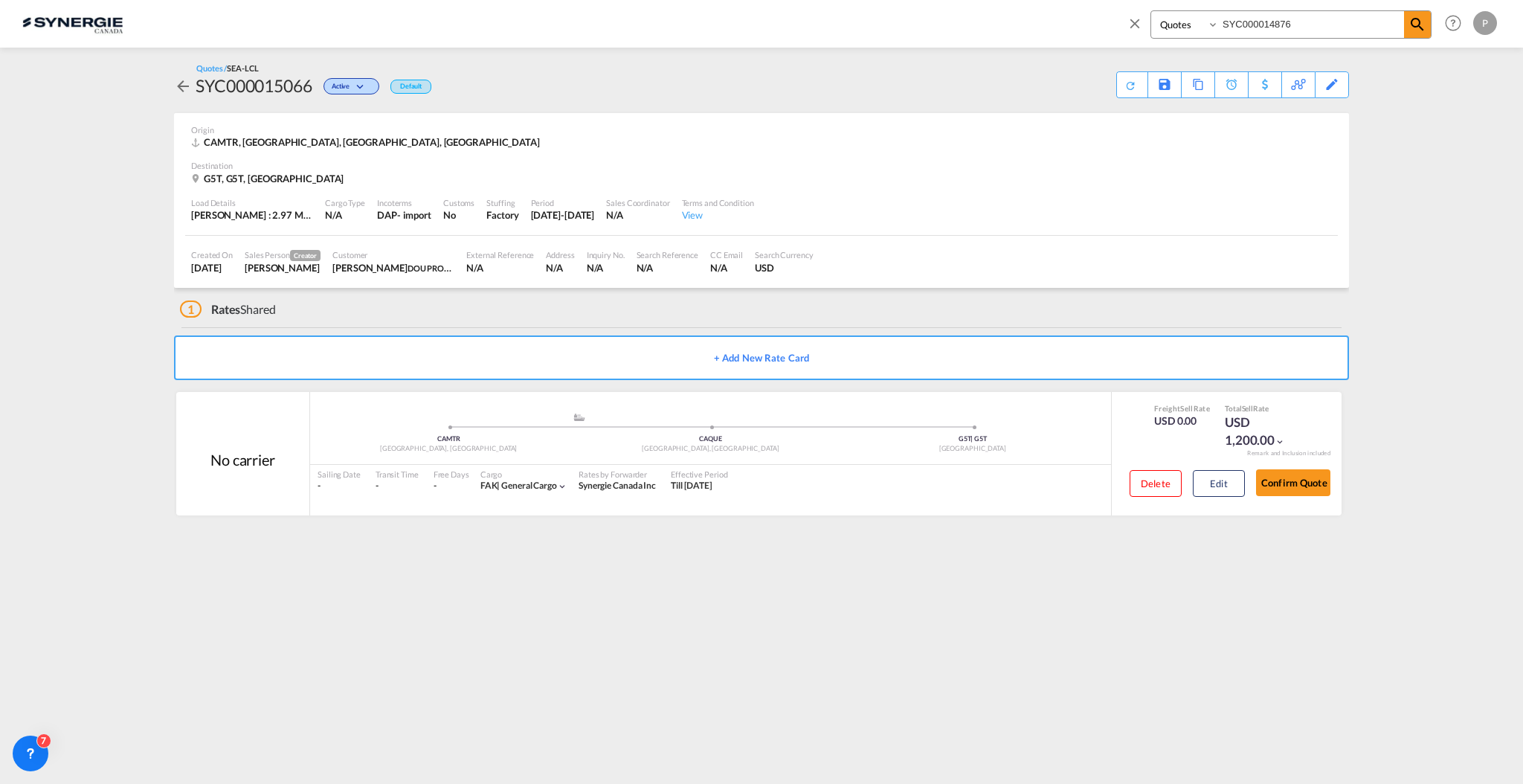
click at [1293, 34] on input "SYC000014876" at bounding box center [1311, 24] width 185 height 26
paste input "04"
type input "SYC000014804"
click at [1409, 29] on md-icon "icon-magnify" at bounding box center [1418, 24] width 18 height 18
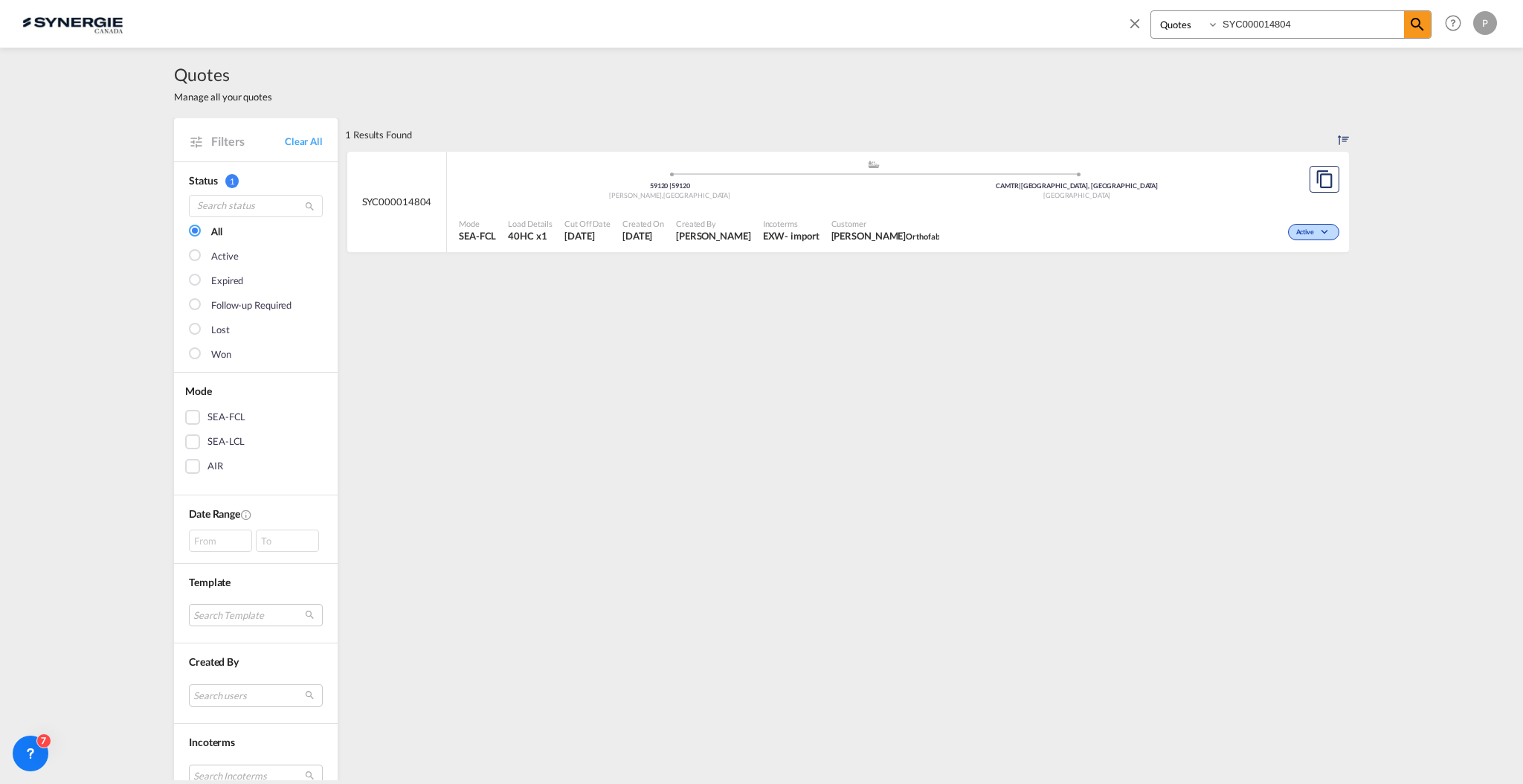
click at [946, 212] on div "Customer [PERSON_NAME]" at bounding box center [886, 230] width 121 height 37
click at [1139, 31] on span at bounding box center [1138, 28] width 24 height 35
click at [1311, 28] on span "New" at bounding box center [1314, 22] width 55 height 12
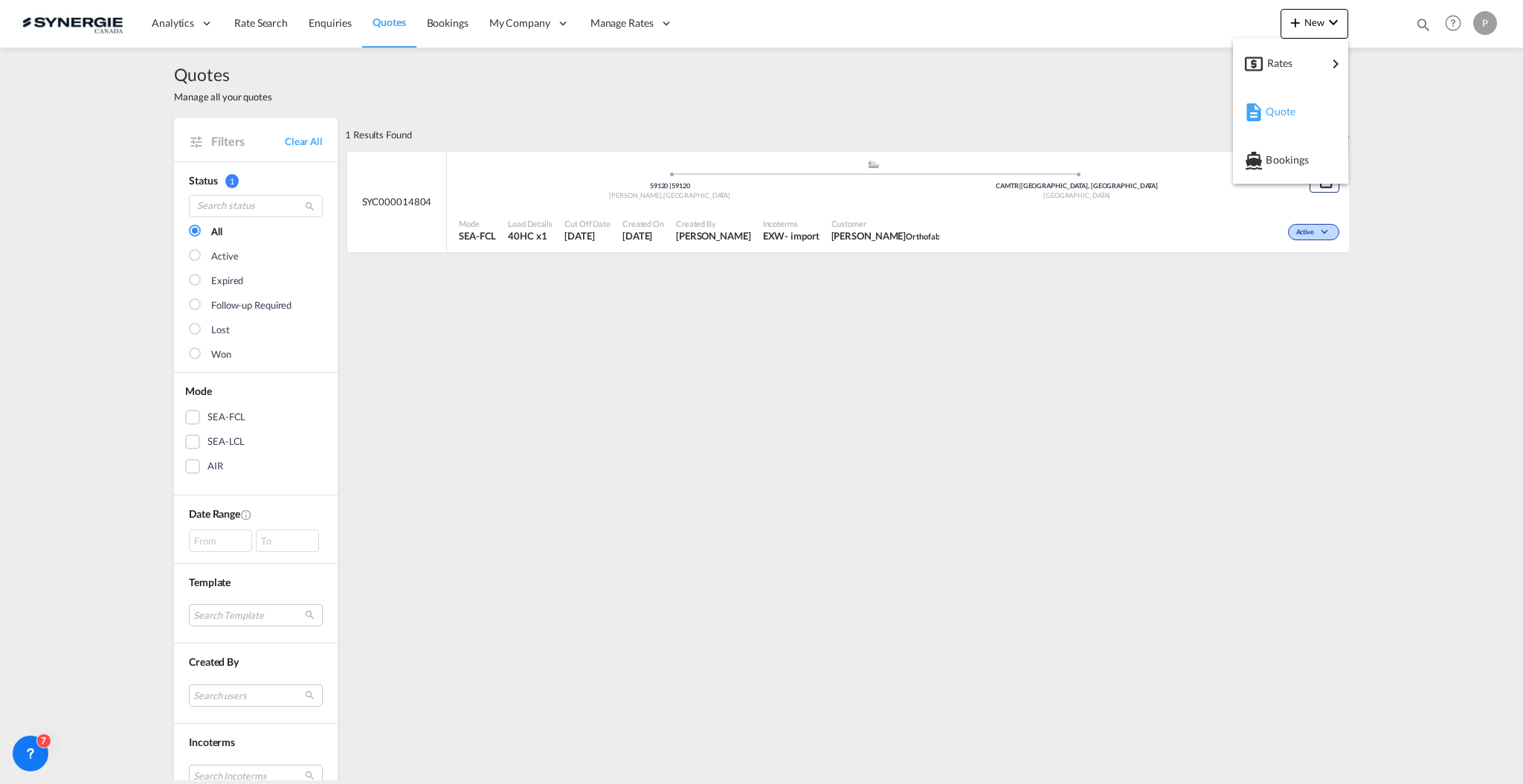
click at [1282, 104] on span "Quote" at bounding box center [1274, 112] width 16 height 30
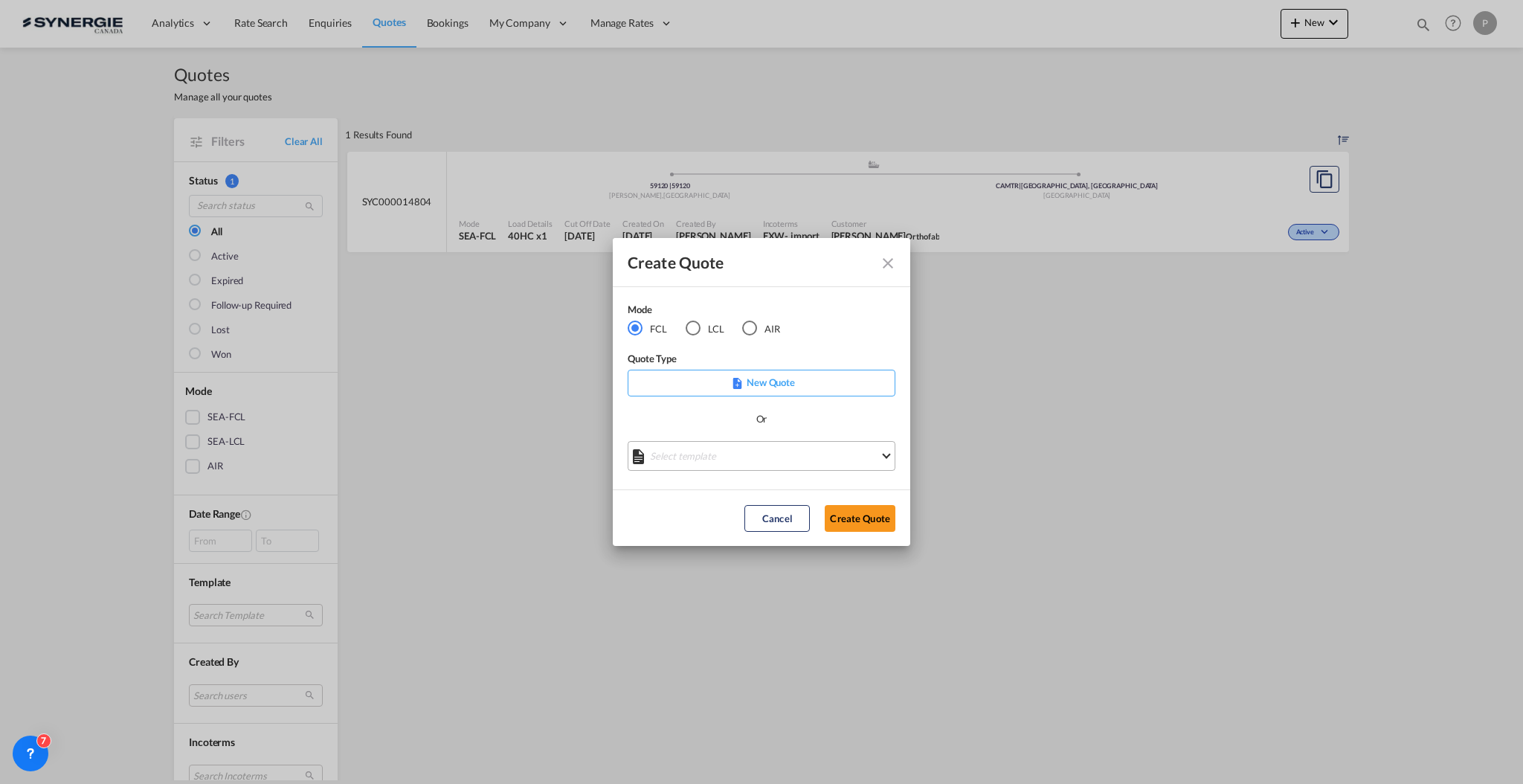
click at [750, 463] on md-select "Select template *NEW* FCL FREEHAND / DAP [PERSON_NAME] | [DATE] *NEW* Import FC…" at bounding box center [762, 455] width 268 height 30
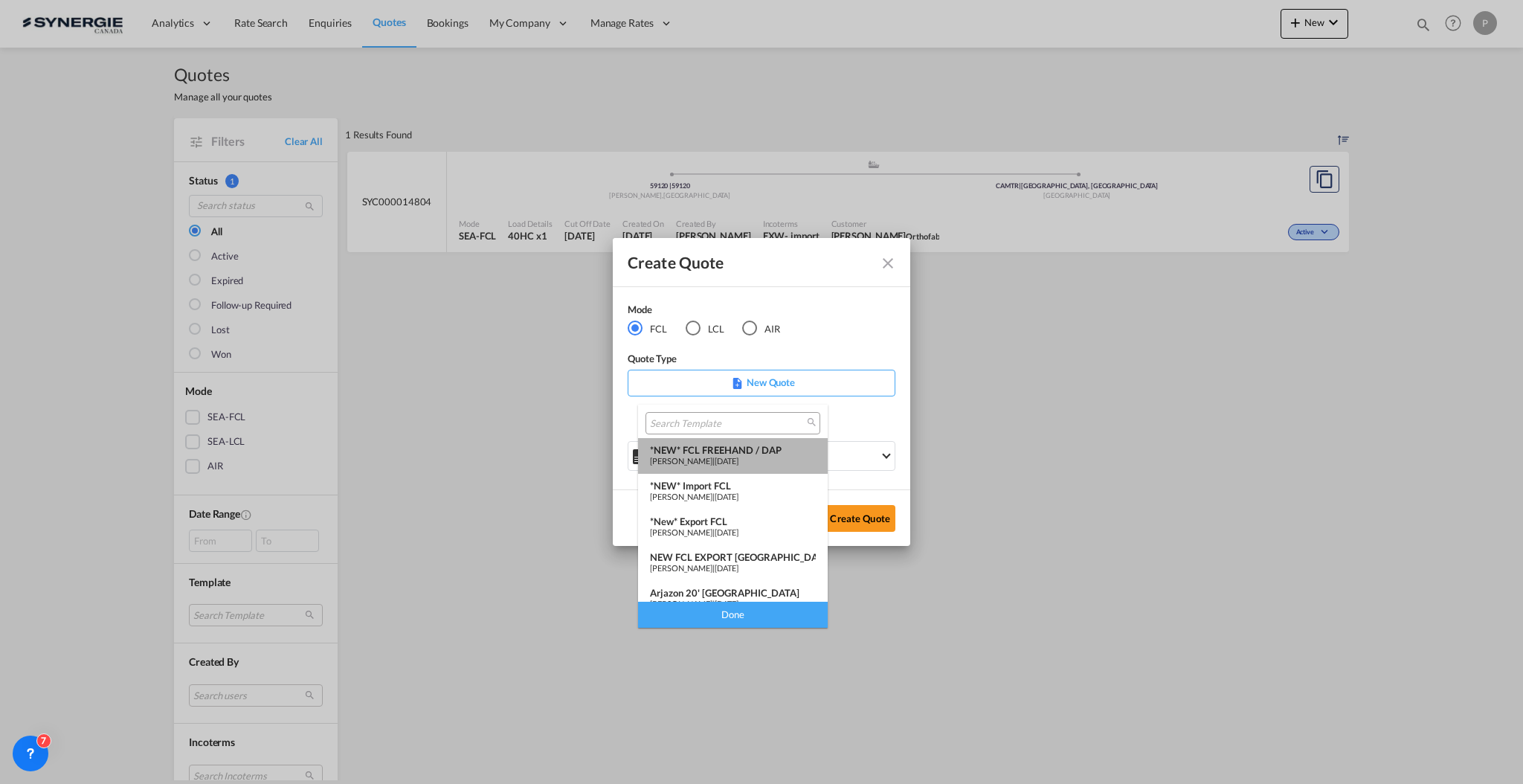
click at [748, 465] on md-option "*NEW* FCL FREEHAND / DAP [PERSON_NAME] | [DATE]" at bounding box center [733, 455] width 189 height 35
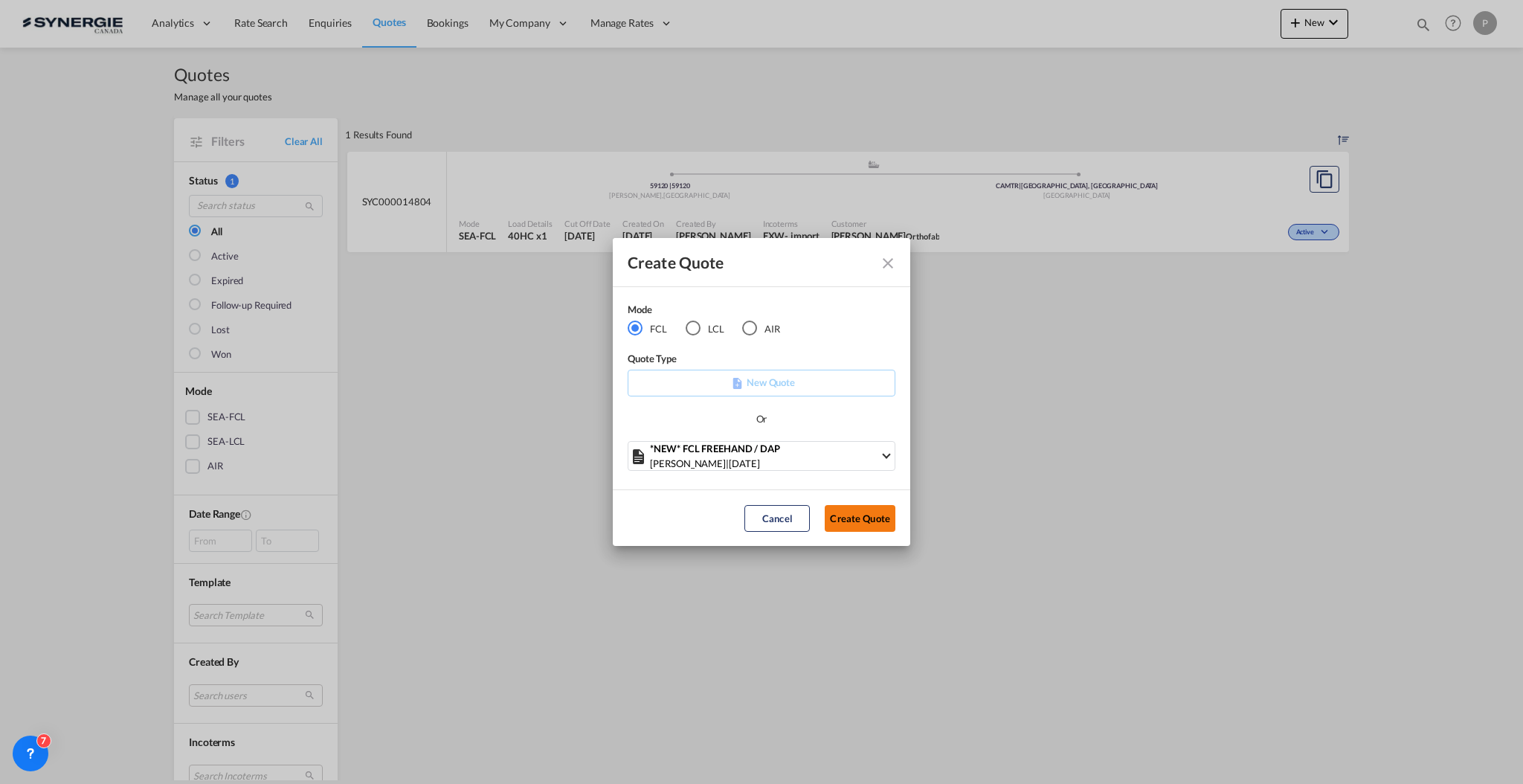
click at [870, 515] on button "Create Quote" at bounding box center [860, 518] width 71 height 27
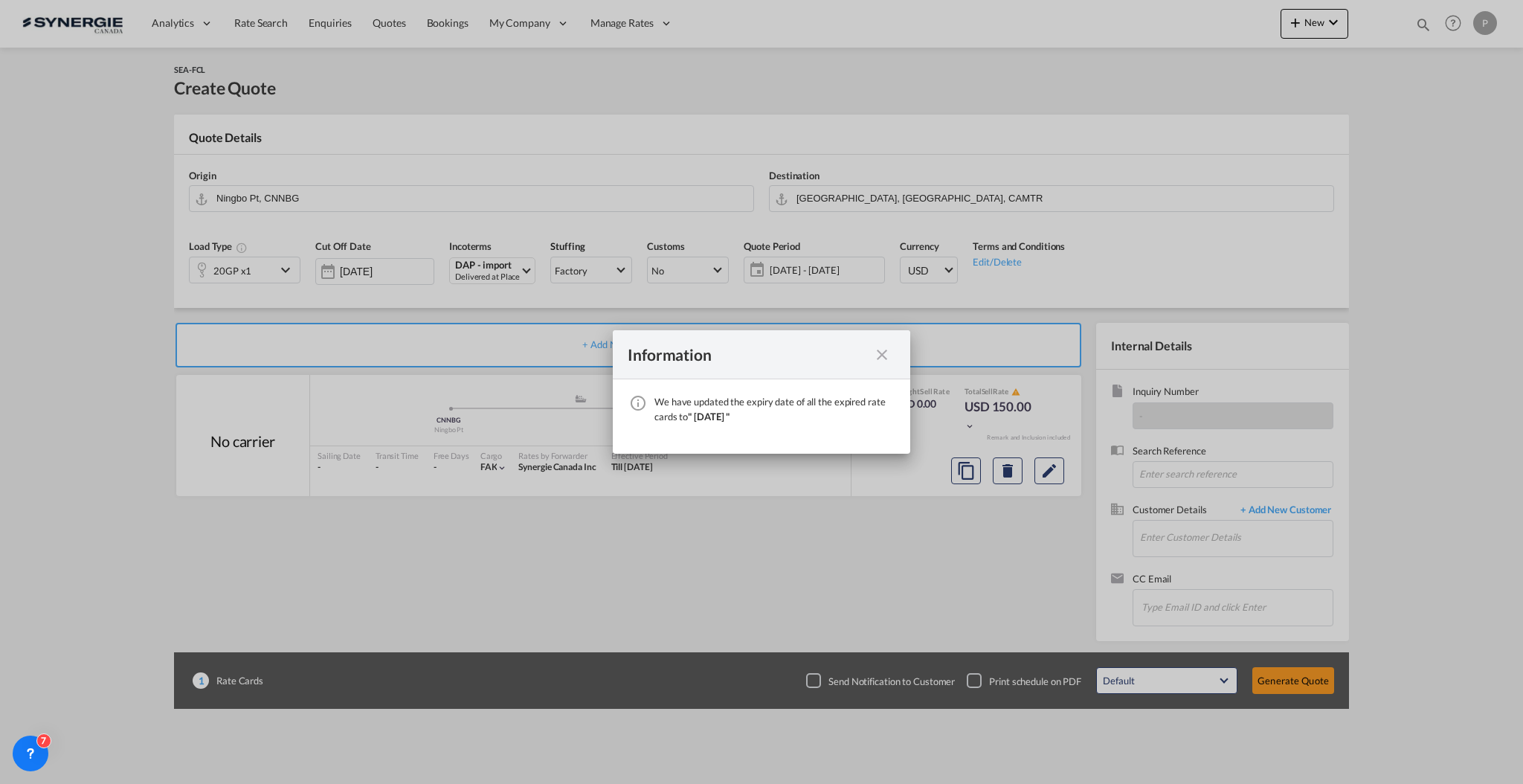
click at [884, 356] on md-icon "icon-close fg-AAA8AD cursor" at bounding box center [882, 354] width 18 height 18
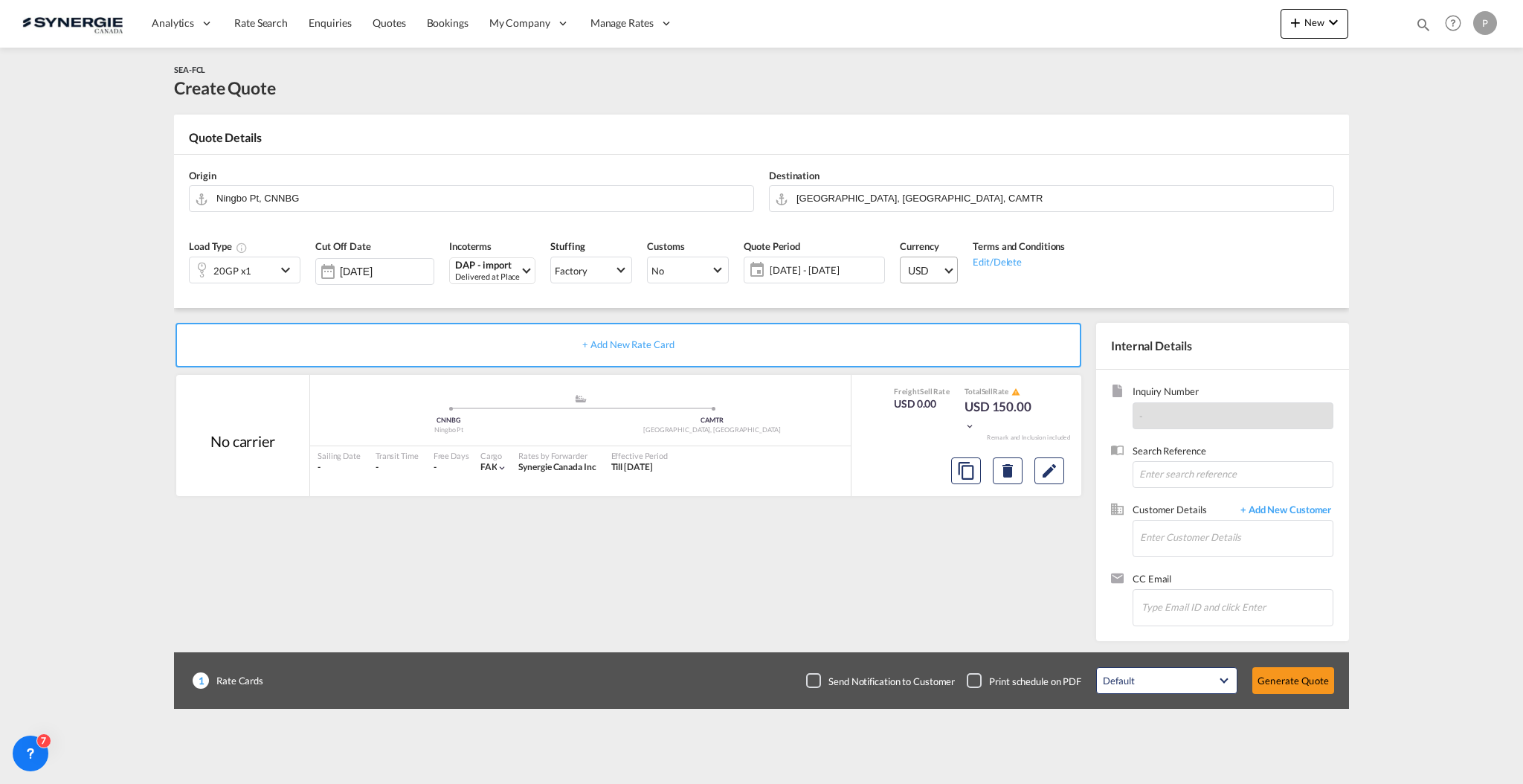
click at [954, 271] on span "Select Currency: $ USDUnited States Dollar" at bounding box center [949, 269] width 8 height 8
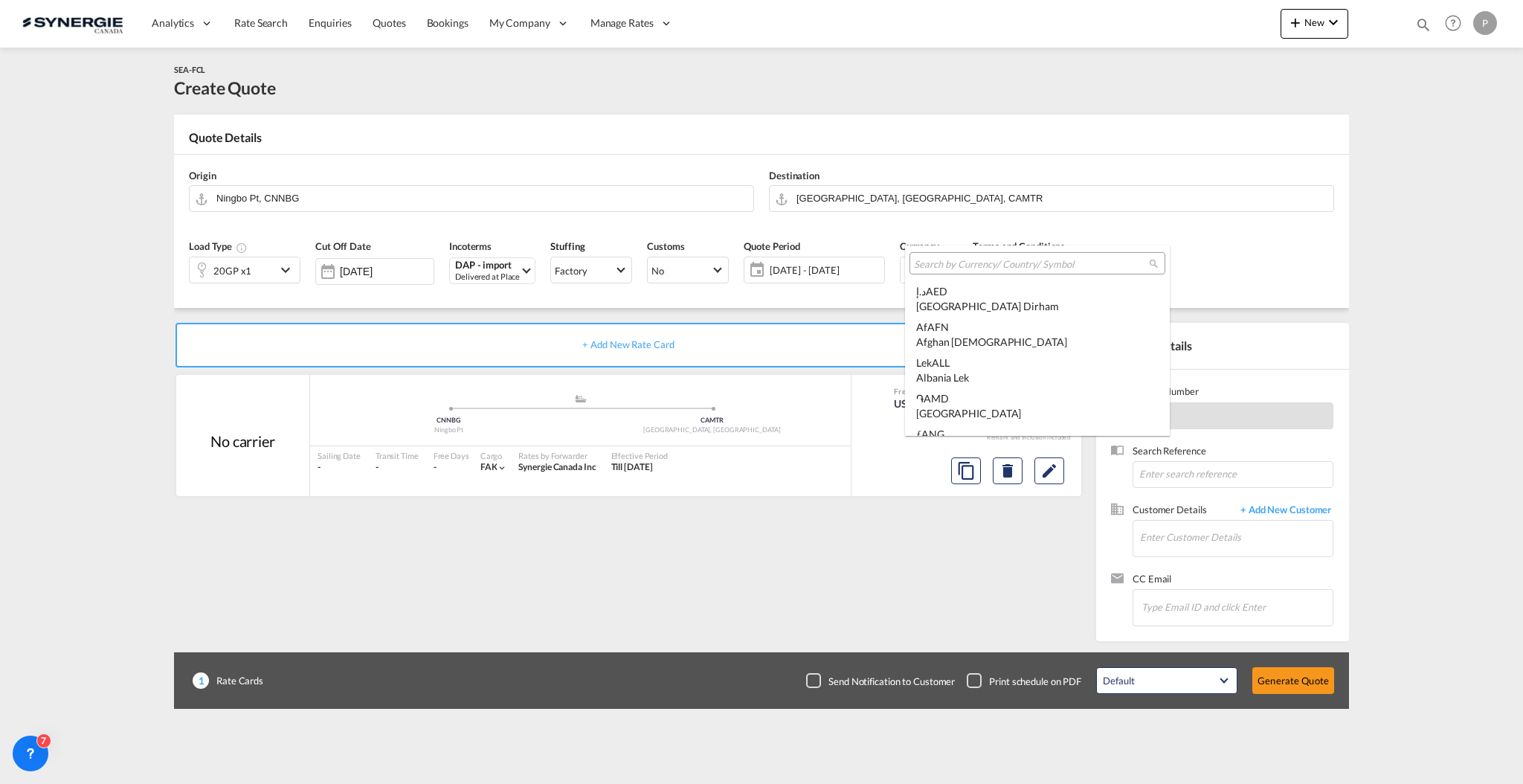
scroll to position [5134, 0]
click at [968, 271] on div at bounding box center [1037, 263] width 256 height 22
click at [970, 261] on input "search" at bounding box center [1031, 263] width 235 height 13
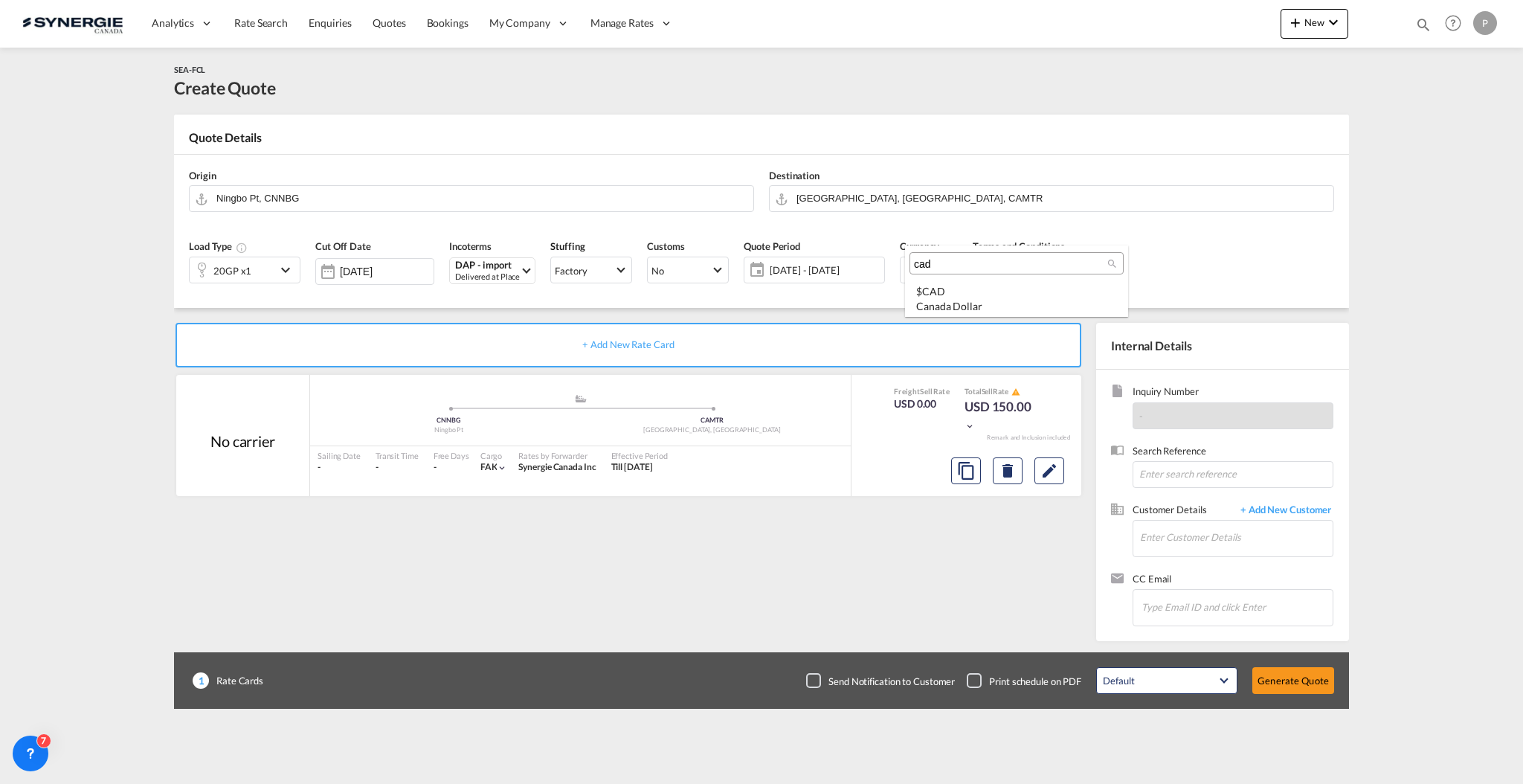
scroll to position [0, 0]
type input "cad"
click at [973, 289] on div "$ CAD Canada Dollar" at bounding box center [1017, 299] width 201 height 29
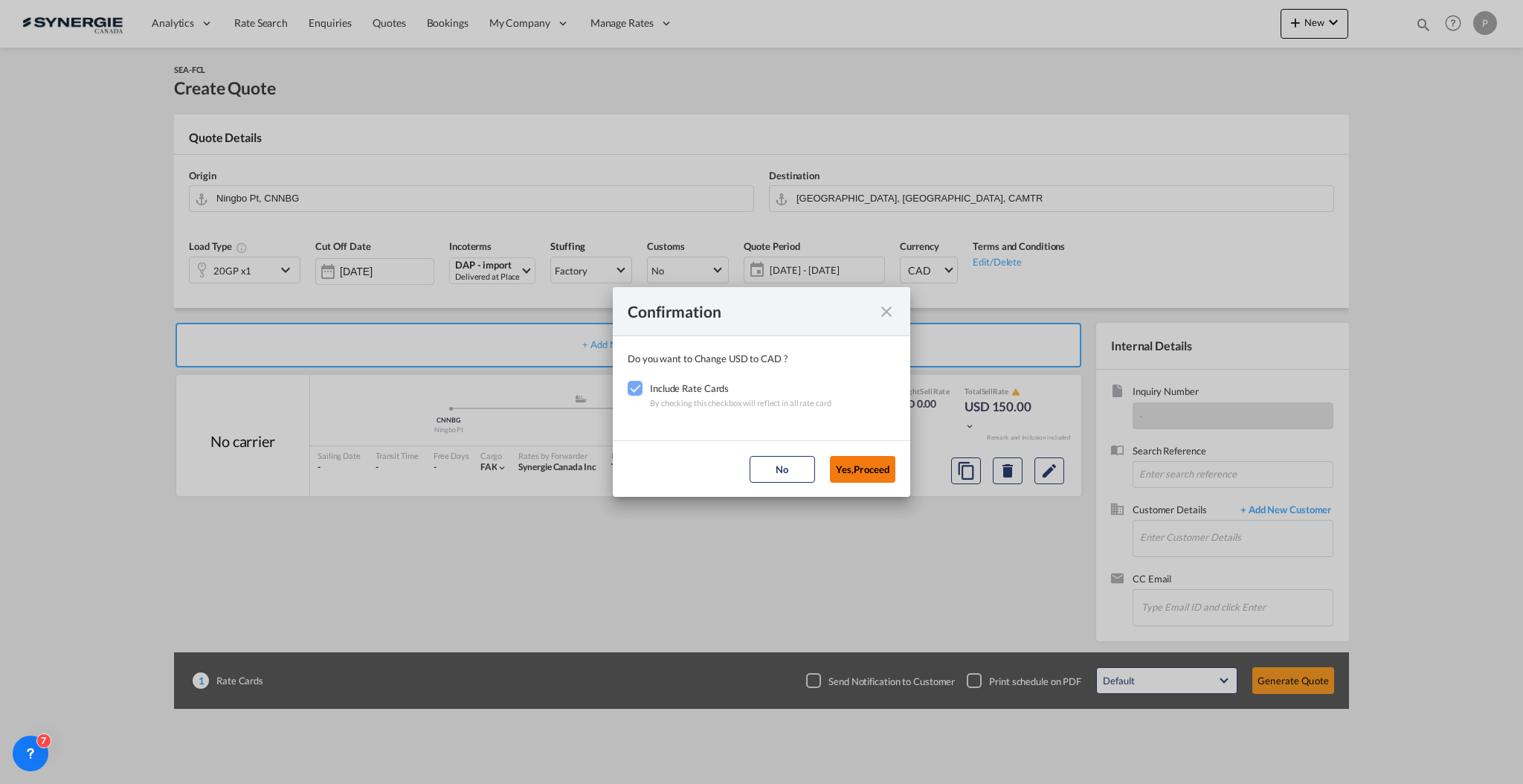
click at [863, 465] on button "Yes,Proceed" at bounding box center [863, 469] width 65 height 27
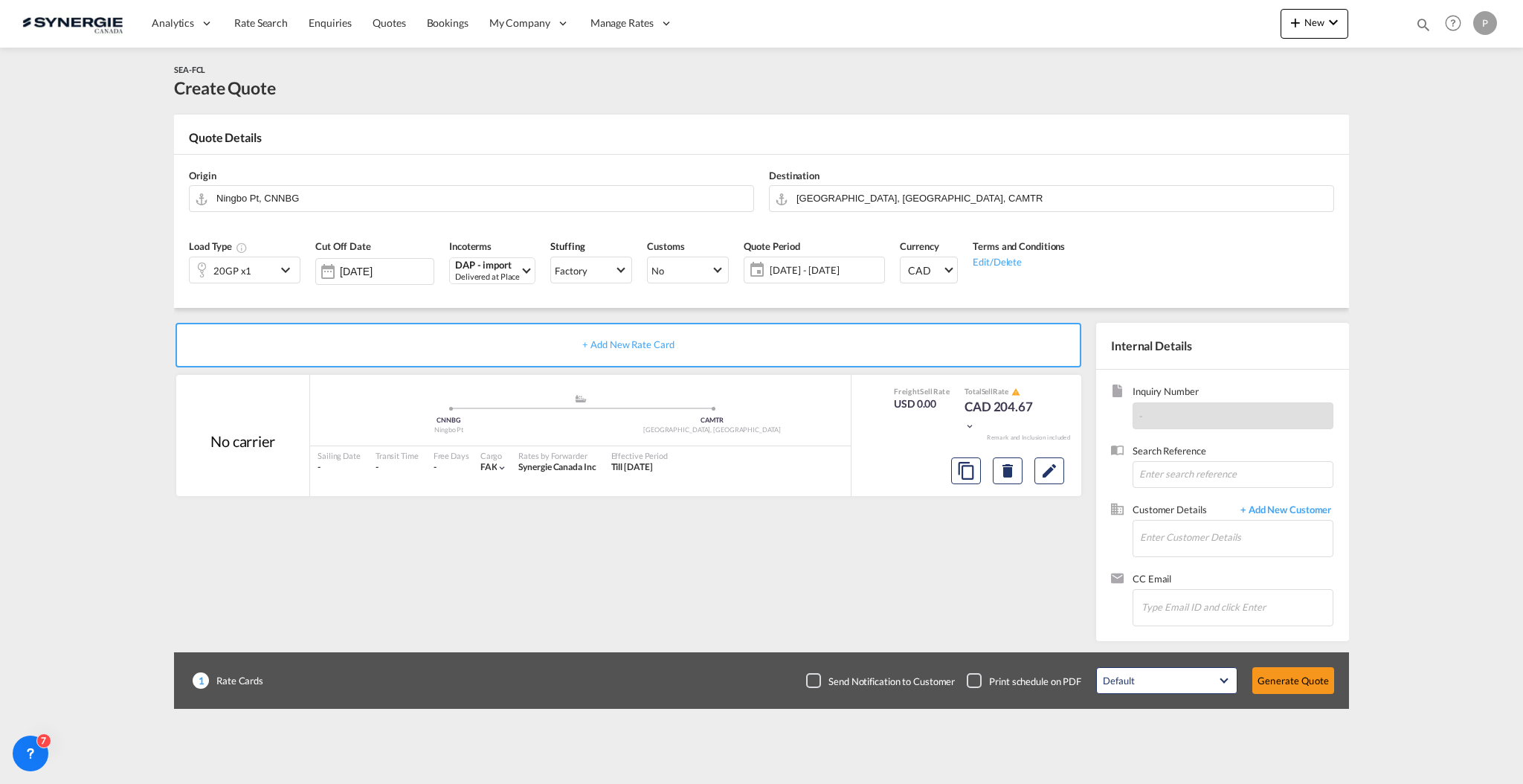
click at [251, 269] on div "20GP x1" at bounding box center [232, 269] width 86 height 25
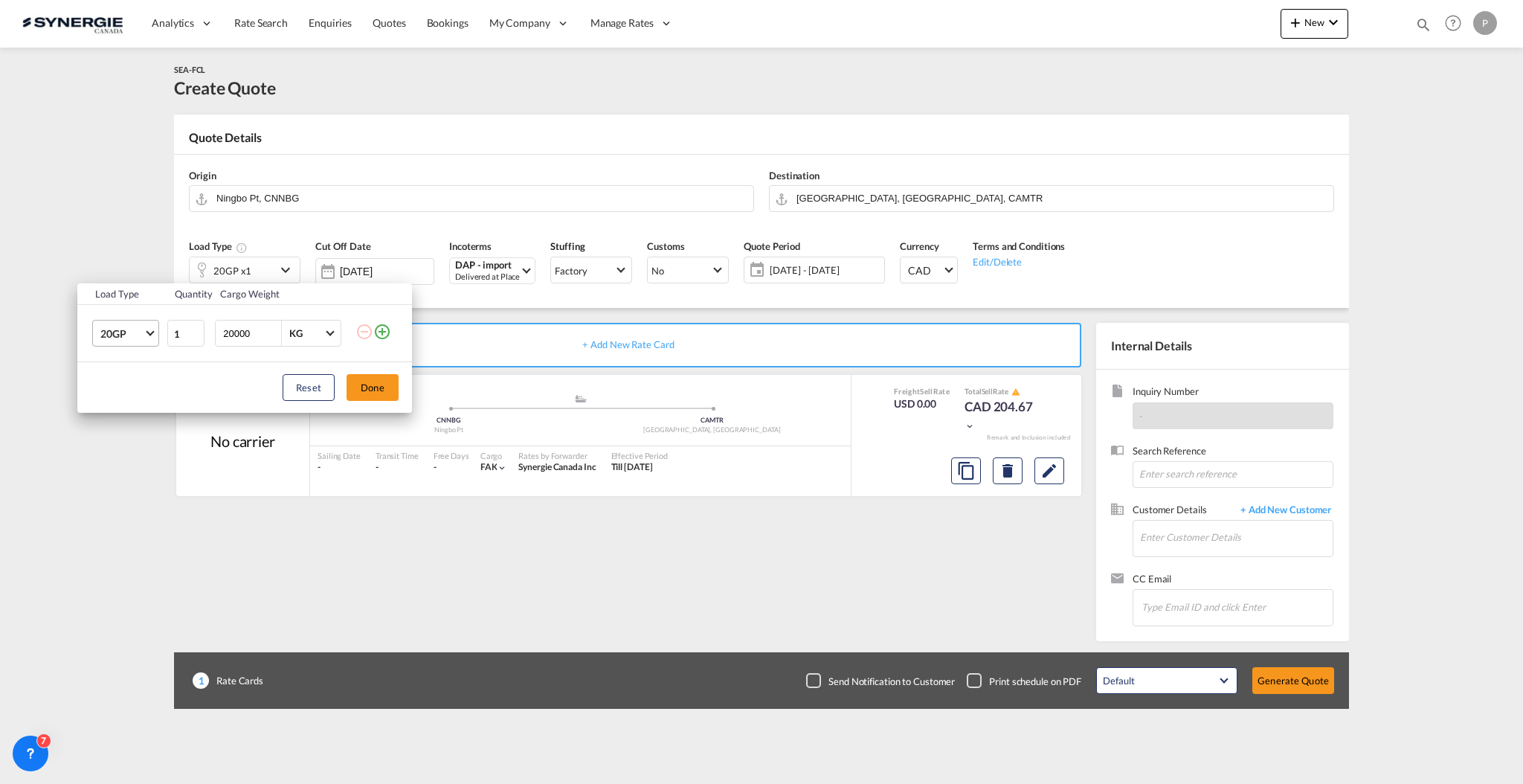
click at [140, 341] on span "20GP" at bounding box center [122, 333] width 43 height 15
click at [139, 402] on md-option "40HC" at bounding box center [139, 405] width 101 height 35
drag, startPoint x: 399, startPoint y: 392, endPoint x: 379, endPoint y: 389, distance: 20.2
click at [396, 391] on div "Reset Done" at bounding box center [245, 388] width 335 height 51
click at [369, 385] on button "Done" at bounding box center [372, 387] width 52 height 27
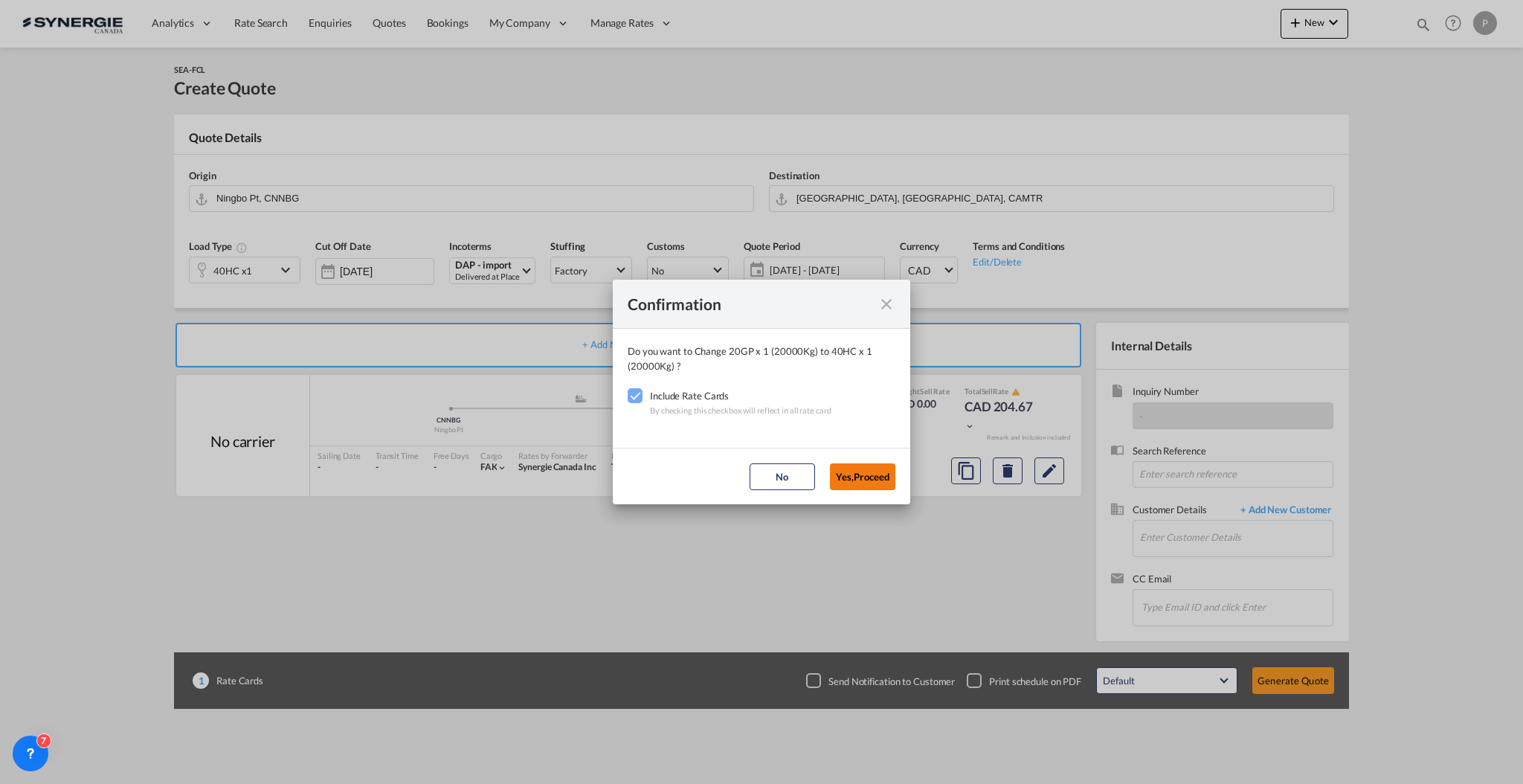
click at [874, 470] on button "Yes,Proceed" at bounding box center [863, 476] width 65 height 27
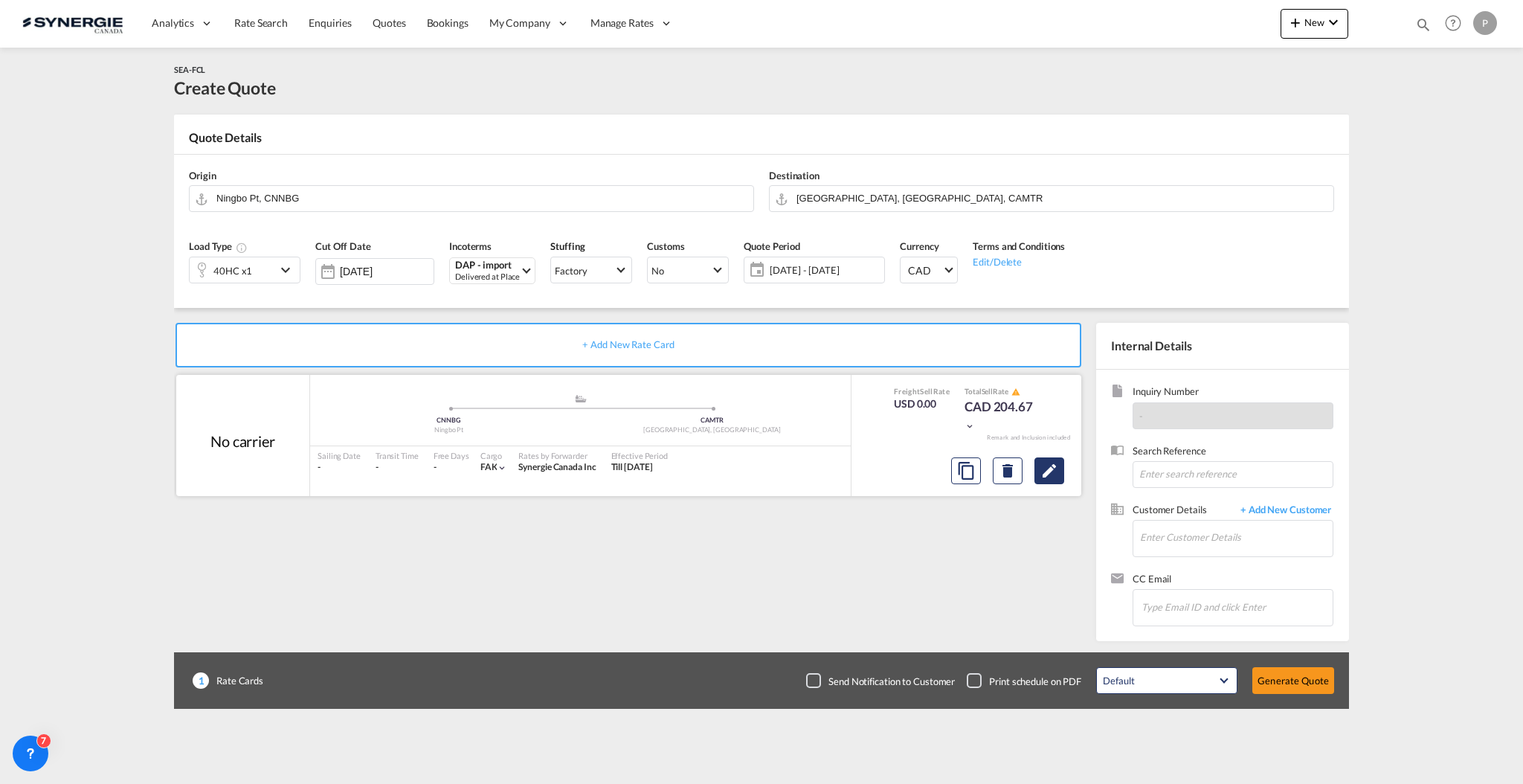
click at [1053, 473] on md-icon "Edit" at bounding box center [1049, 470] width 18 height 18
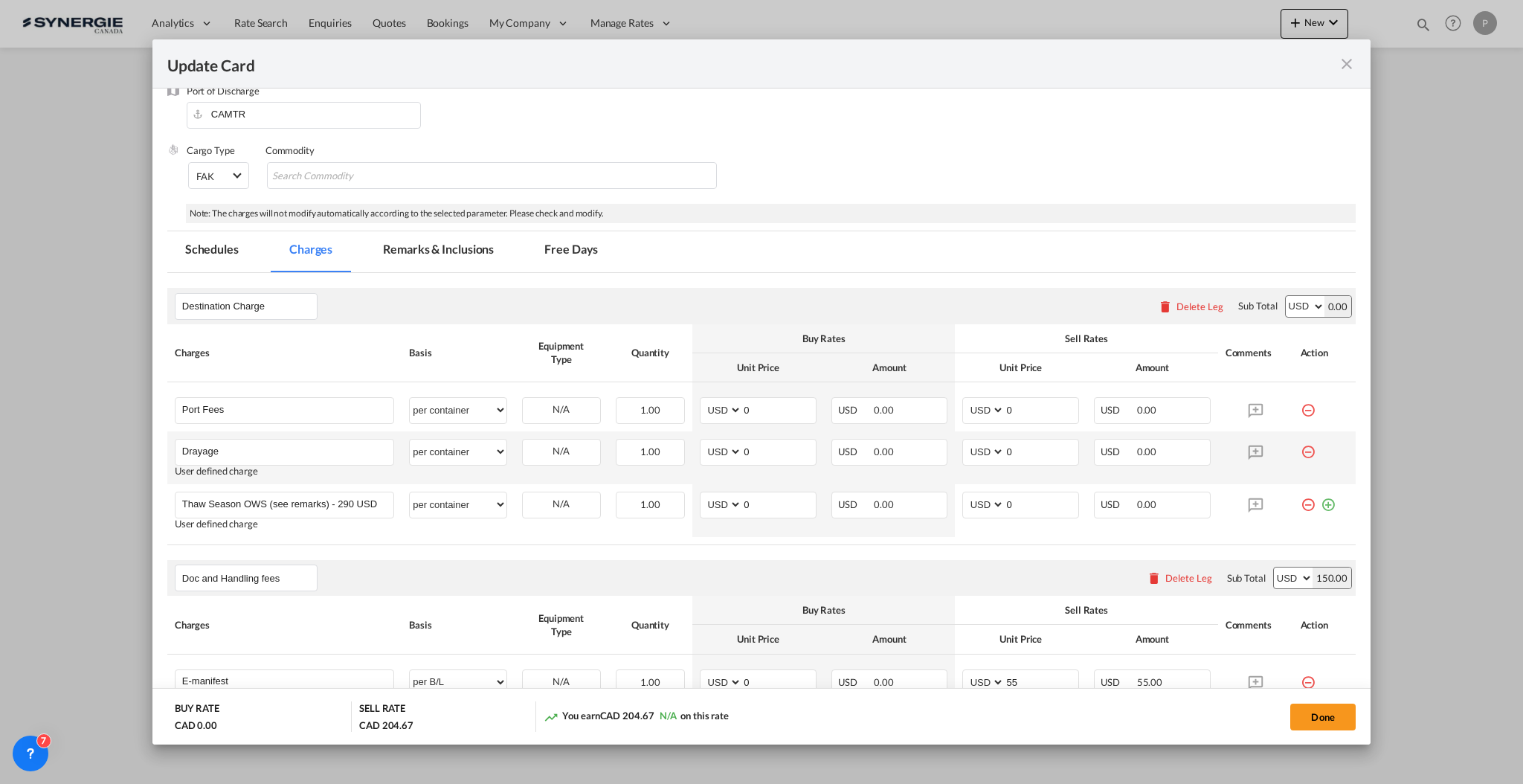
select select "per container"
select select "per B/L"
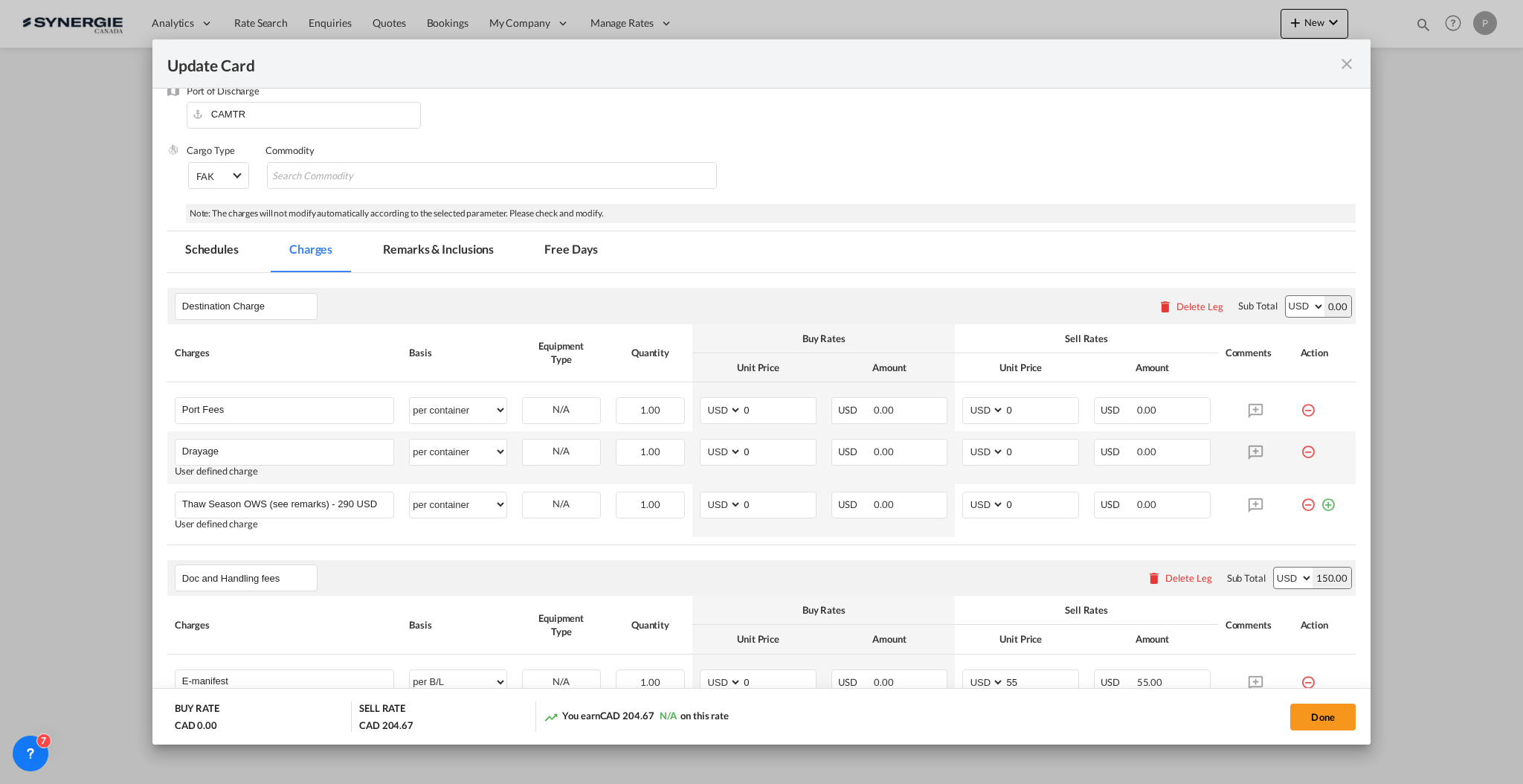
select select "per B/L"
select select "per shipment"
click at [708, 411] on select "AED AFN ALL AMD ANG AOA ARS AUD AWG AZN BAM BBD BDT BGN BHD BIF BMD BND BOB BRL…" at bounding box center [722, 410] width 38 height 20
select select "string:CAD"
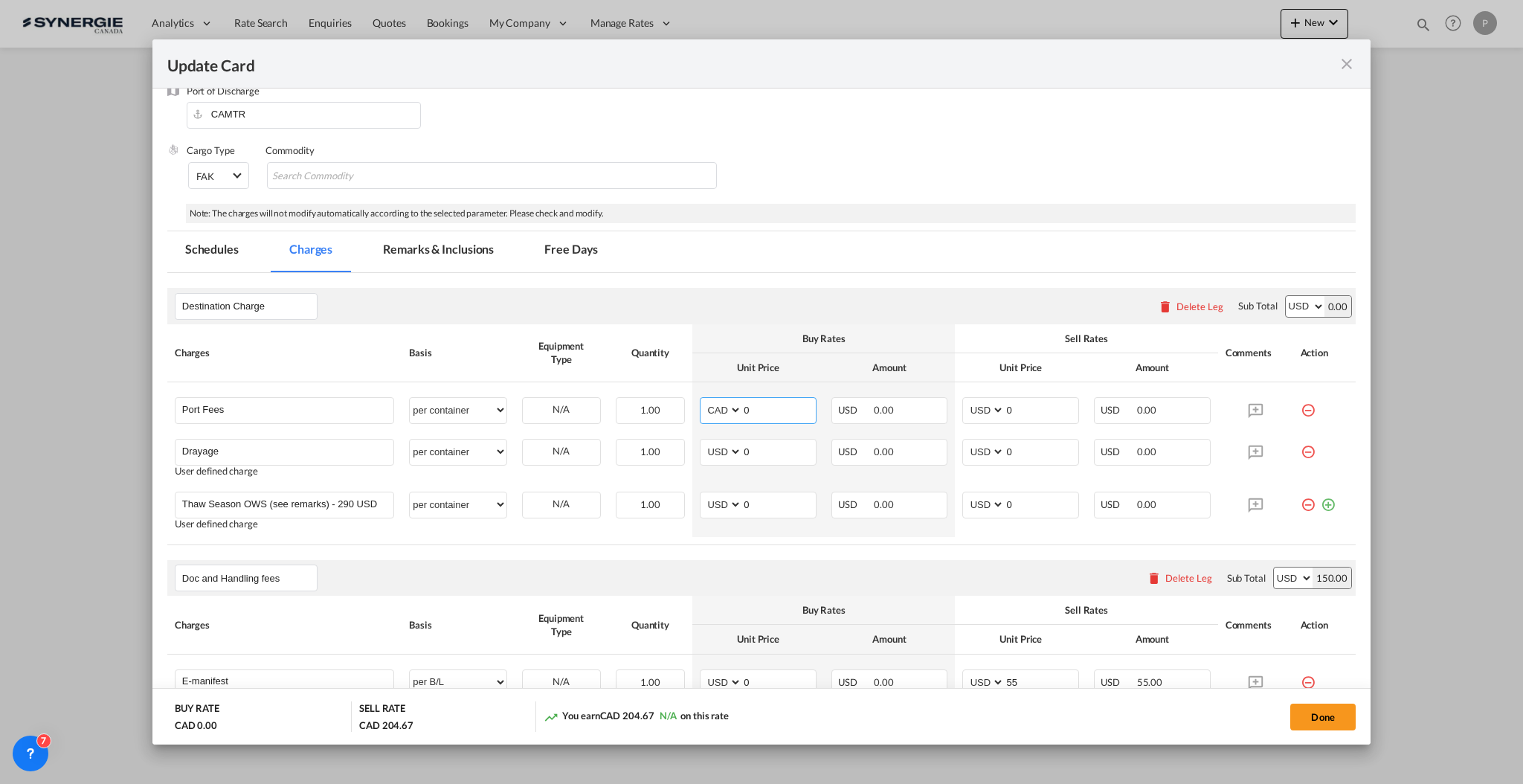
click at [776, 404] on div "Destination Charge Please enter leg name Leg Name Already Exists Delete Leg Sub…" at bounding box center [761, 416] width 1189 height 257
select select "string:CAD"
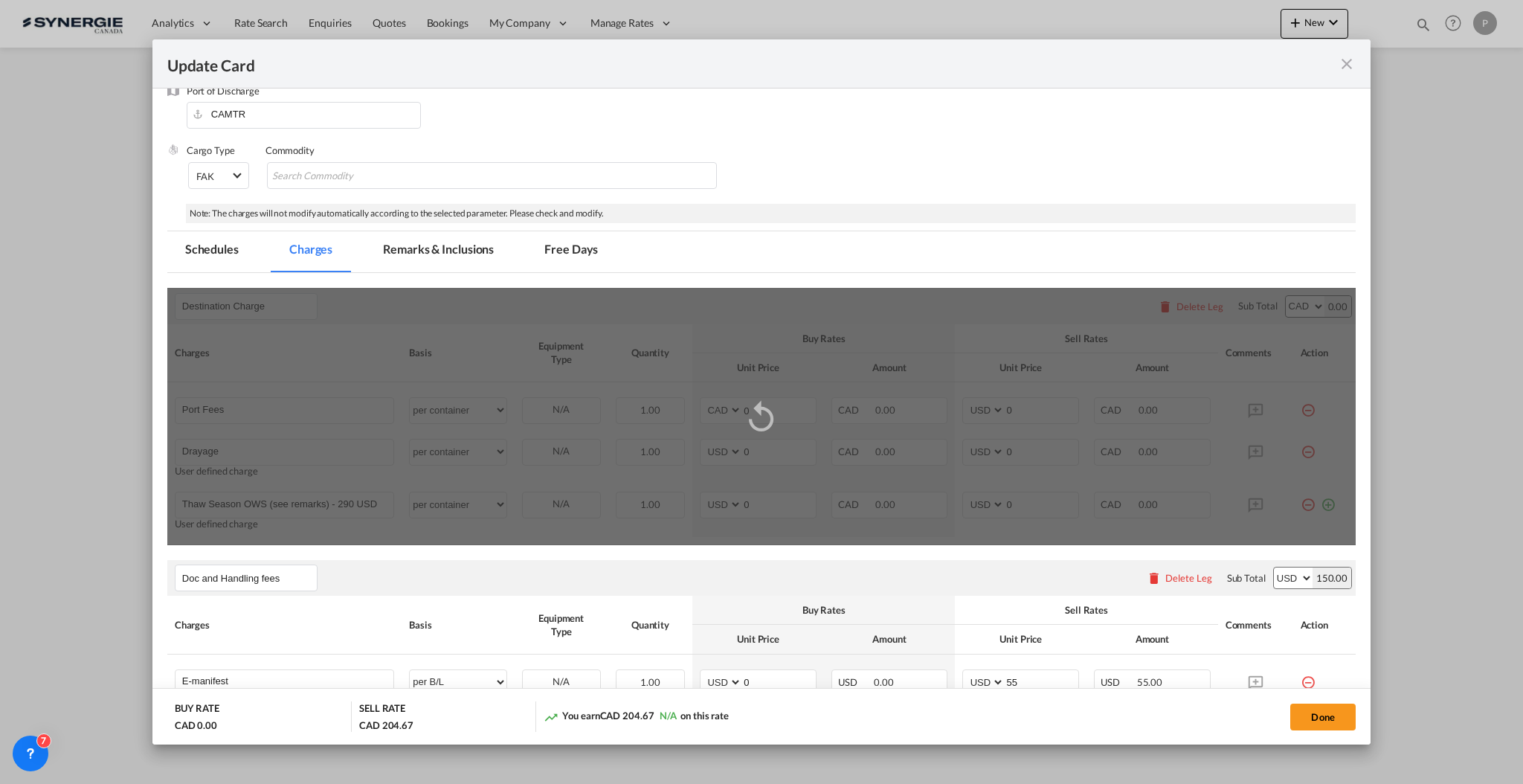
click at [776, 408] on div "Update Card Port ..." at bounding box center [761, 416] width 1189 height 257
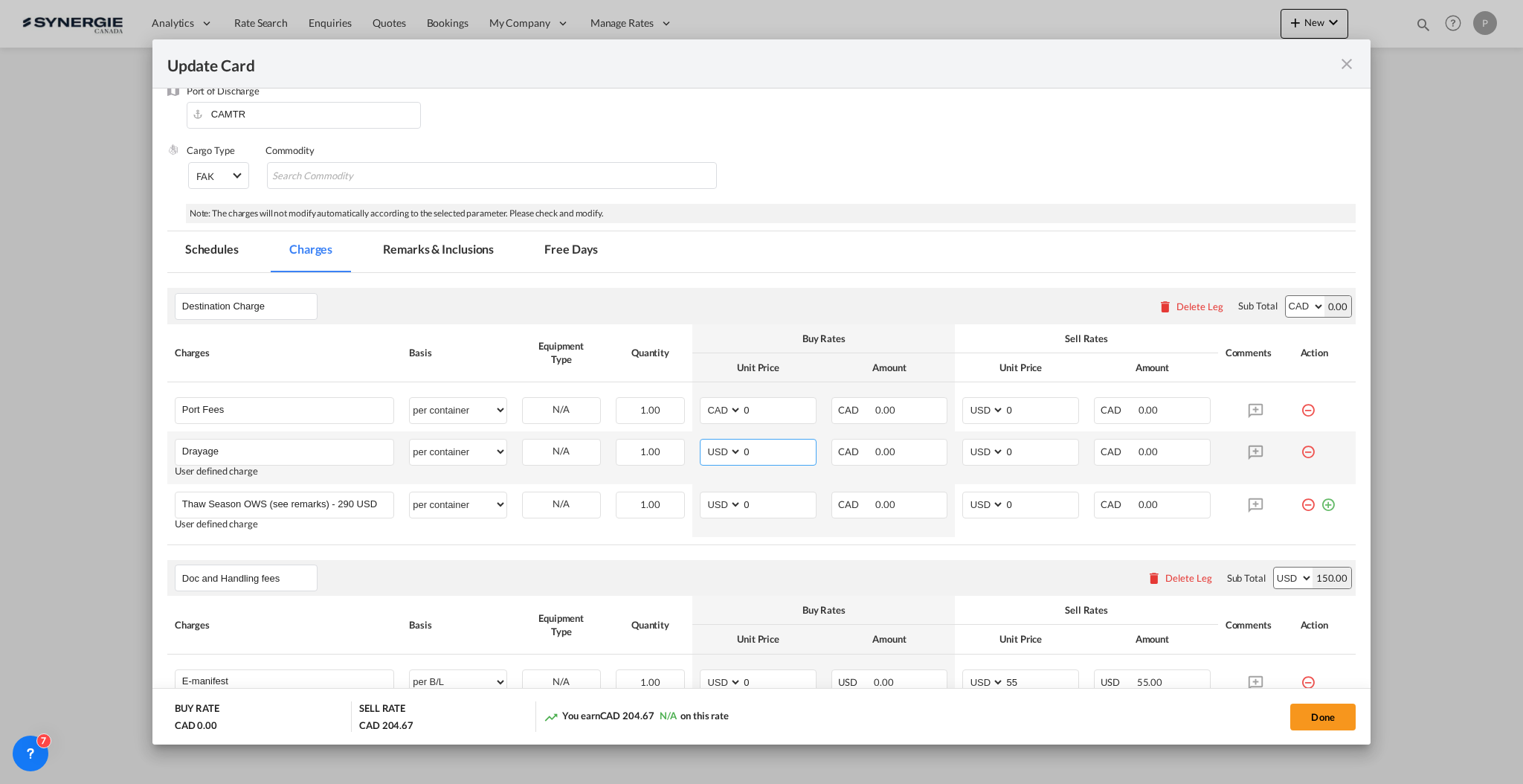
click at [712, 451] on select "AED AFN ALL AMD ANG AOA ARS AUD AWG AZN BAM BBD BDT BGN BHD BIF BMD BND BOB BRL…" at bounding box center [722, 452] width 38 height 20
select select "string:CAD"
drag, startPoint x: 820, startPoint y: 464, endPoint x: 790, endPoint y: 479, distance: 33.5
click at [820, 464] on div "Destination Charge Please enter leg name Leg Name Already Exists Delete Leg Sub…" at bounding box center [761, 416] width 1189 height 257
click at [1301, 504] on md-icon "icon-minus-circle-outline red-400-fg" at bounding box center [1308, 499] width 15 height 15
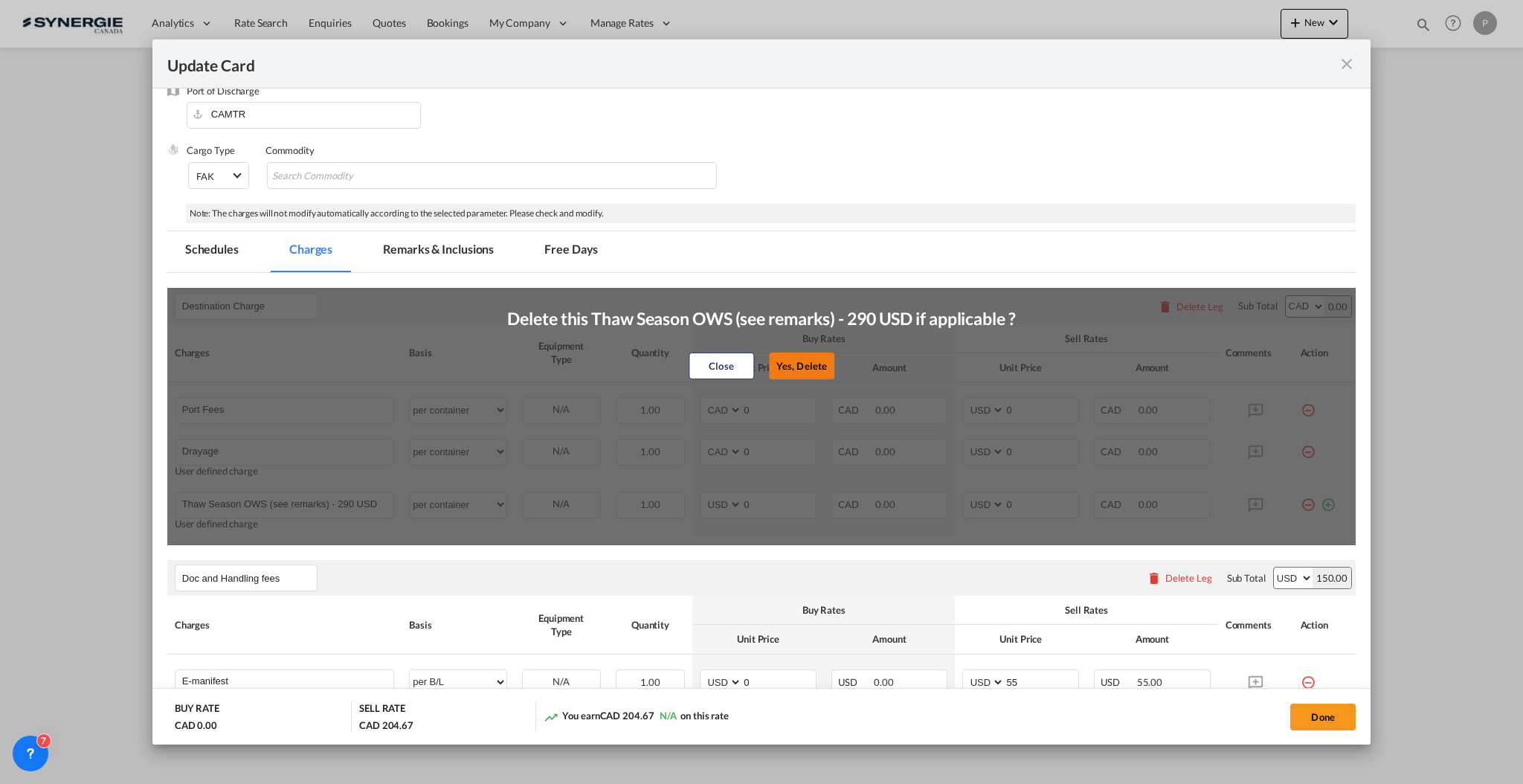
click at [797, 362] on button "Yes, Delete" at bounding box center [801, 365] width 65 height 27
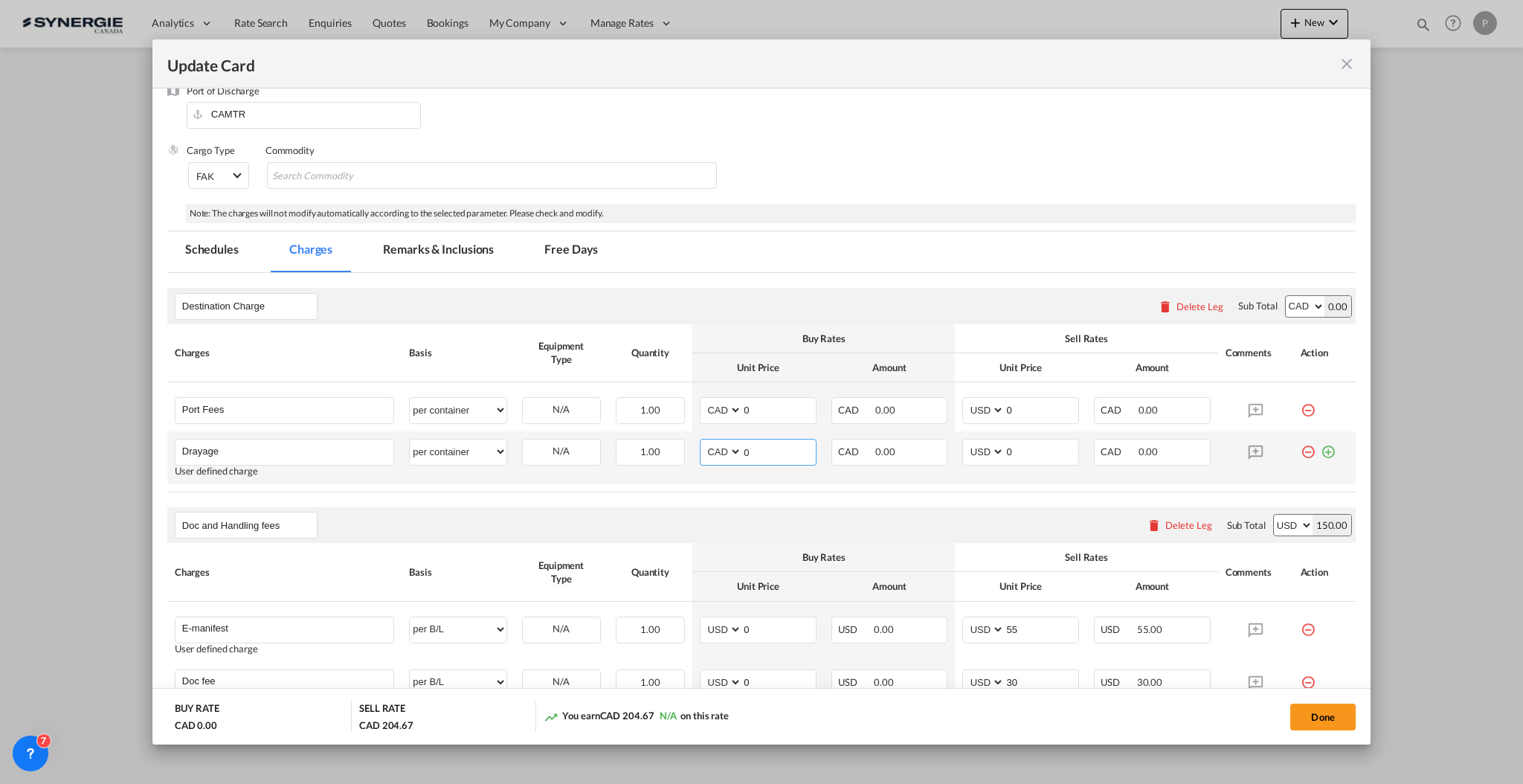
click at [768, 447] on input "0" at bounding box center [780, 450] width 74 height 22
click at [768, 411] on input "0" at bounding box center [780, 409] width 74 height 22
type input "65"
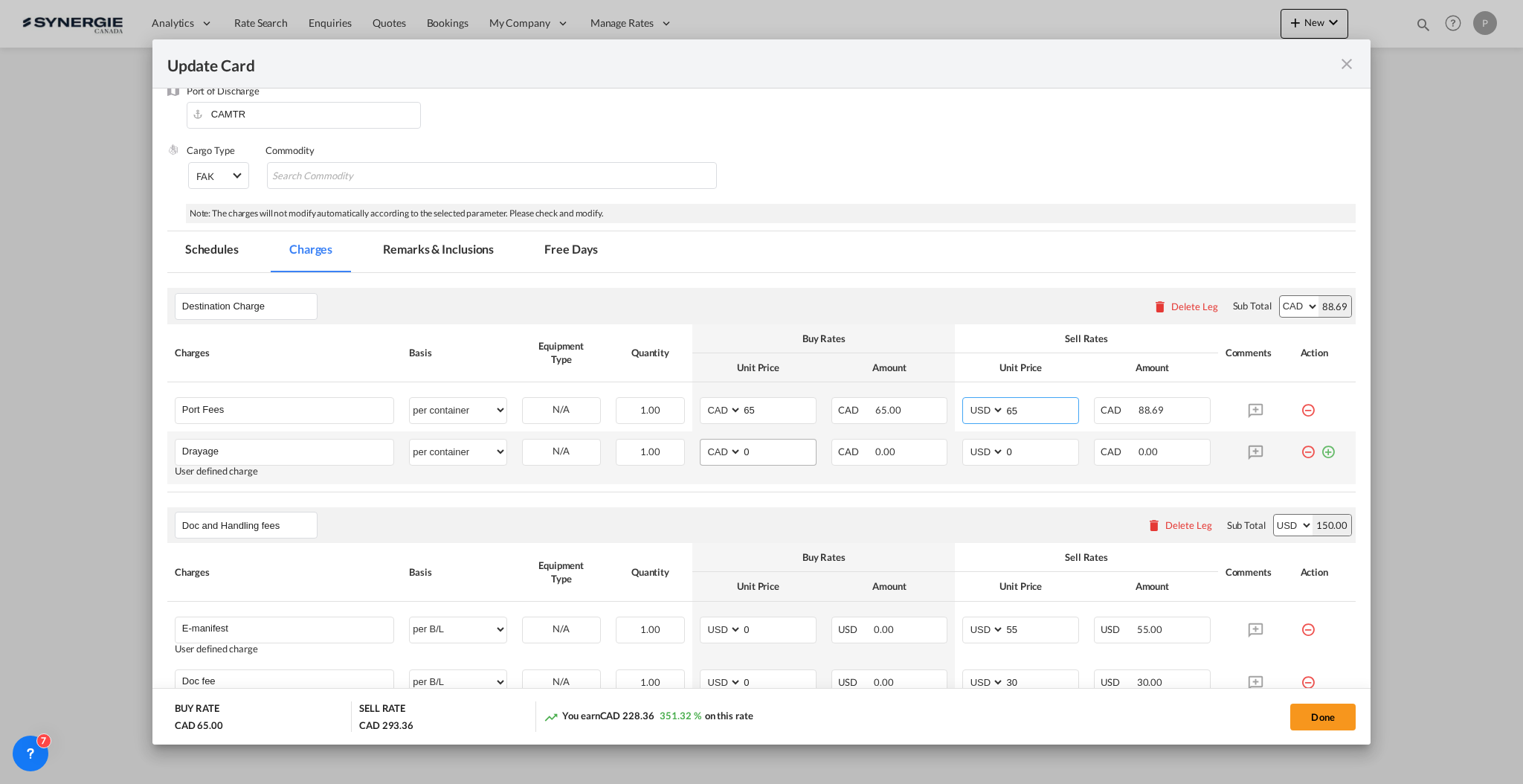
type input "65"
click at [777, 440] on input "0" at bounding box center [780, 450] width 74 height 22
click at [1020, 441] on input "0" at bounding box center [1042, 450] width 74 height 22
type input "835"
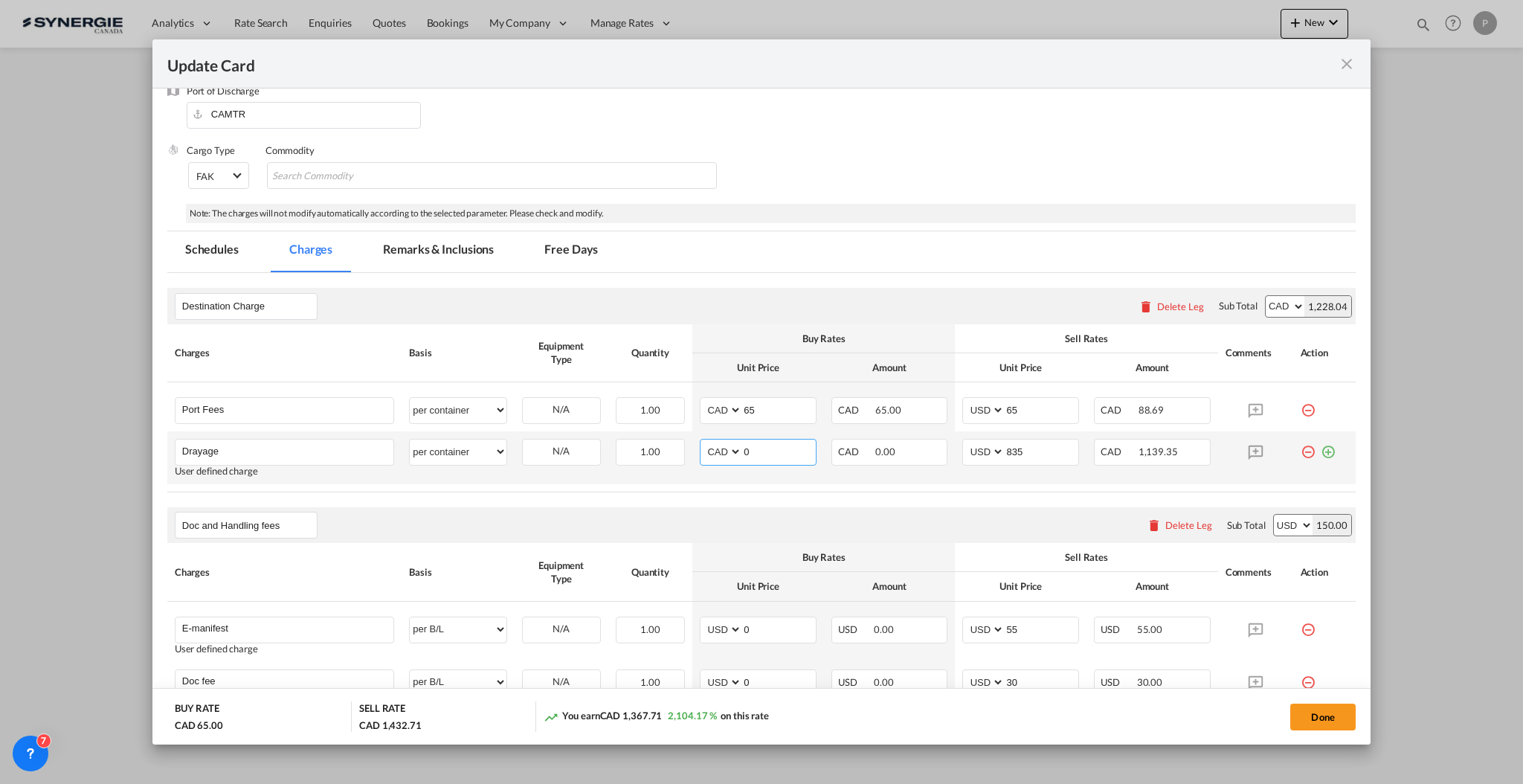
click at [773, 457] on input "0" at bounding box center [780, 450] width 74 height 22
type input "812.5"
click at [775, 489] on table "Charges Basis Equipment Type Quantity Buy Rates Sell Rates Comments Action Unit…" at bounding box center [761, 408] width 1189 height 168
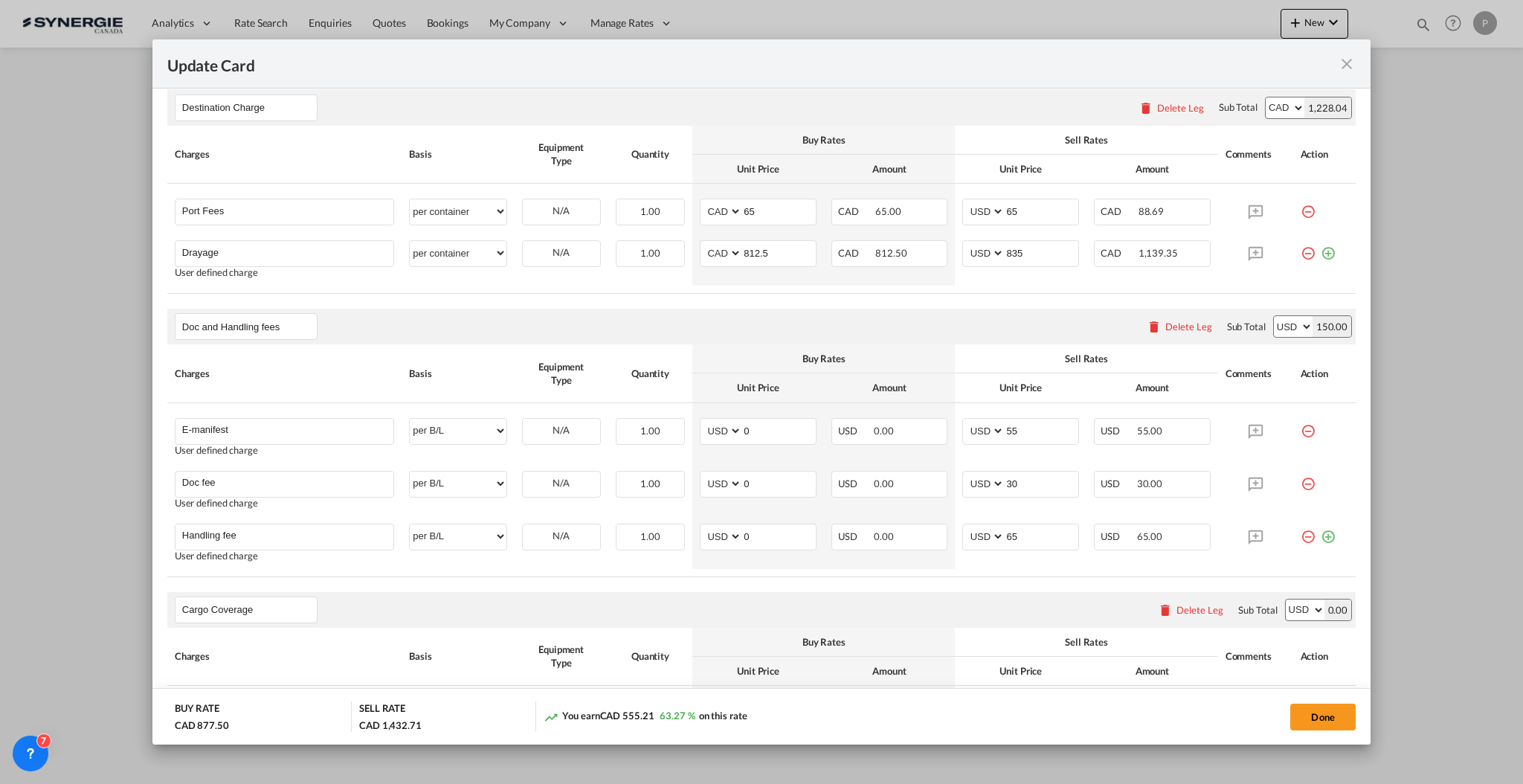
click at [1281, 333] on select "AED AFN ALL AMD ANG AOA ARS AUD AWG AZN BAM BBD BDT BGN BHD BIF BMD BND BOB BRL…" at bounding box center [1294, 326] width 38 height 21
select select "string:CAD"
click at [1202, 266] on td "CAD 1,139.35" at bounding box center [1152, 259] width 132 height 53
click at [1005, 424] on input "55" at bounding box center [1042, 429] width 74 height 22
click at [1005, 423] on input "55" at bounding box center [1042, 429] width 74 height 22
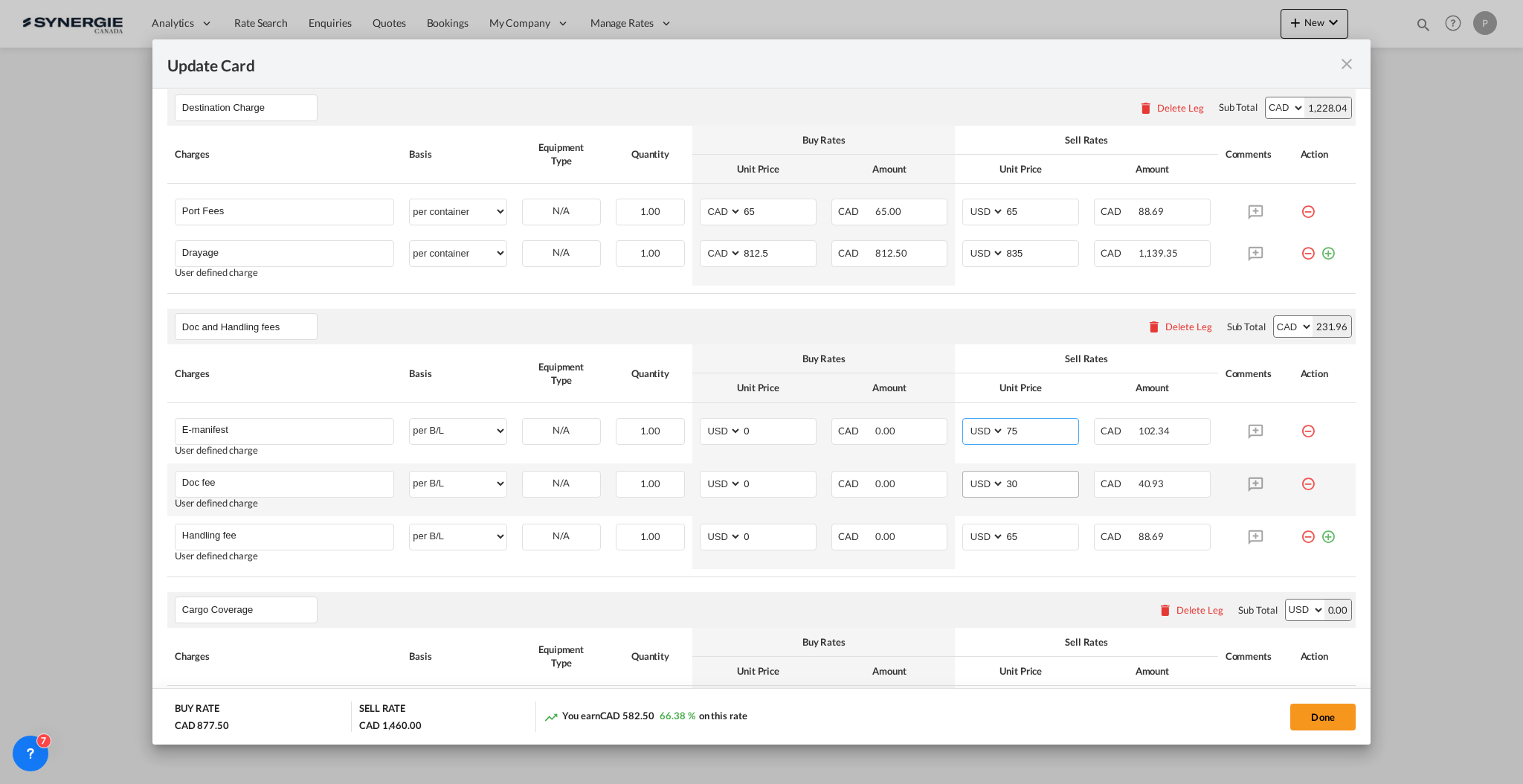
type input "75"
click at [1011, 488] on input "30" at bounding box center [1042, 482] width 74 height 22
type input "40"
click at [1007, 530] on input "65" at bounding box center [1042, 535] width 74 height 22
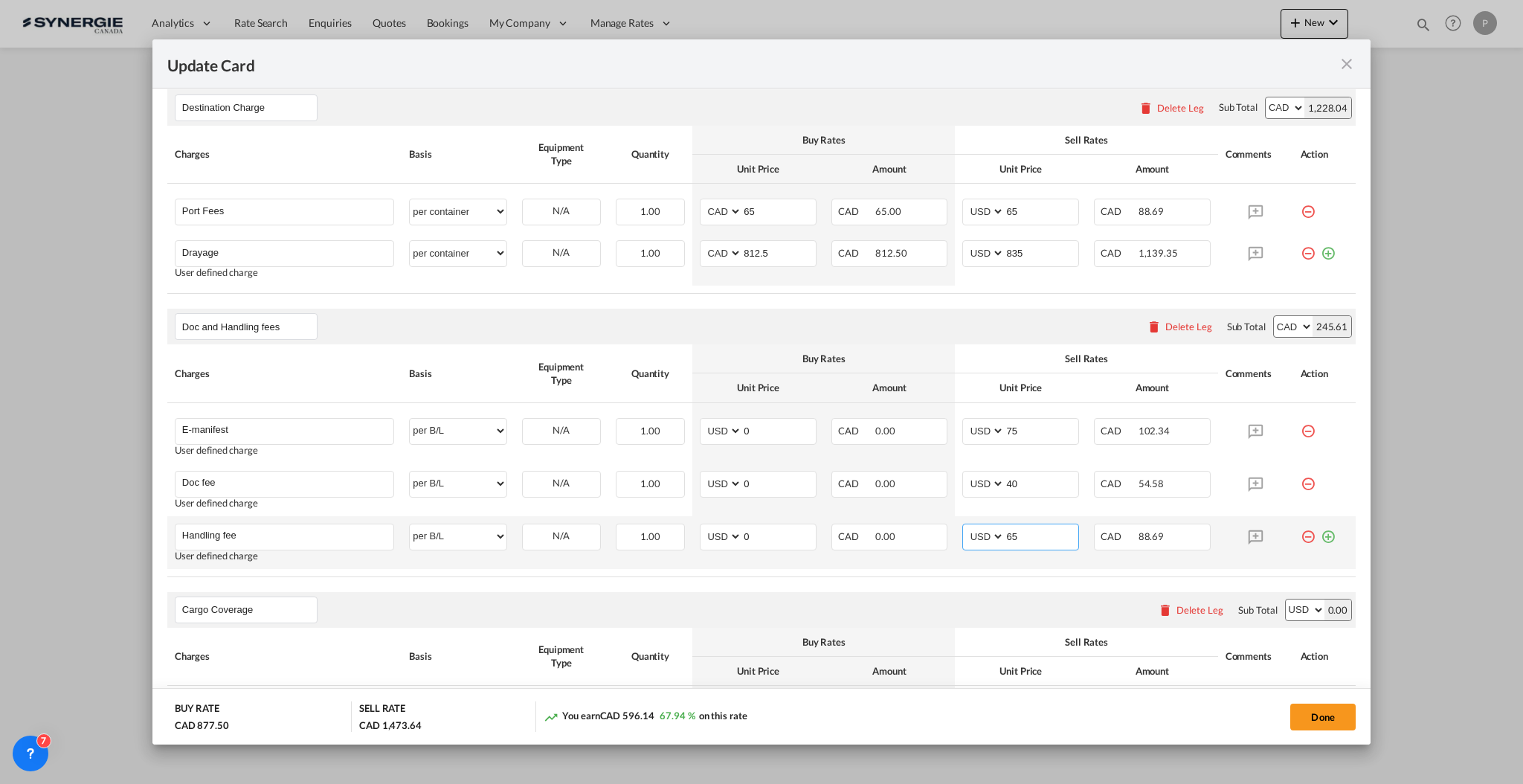
click at [1007, 530] on input "65" at bounding box center [1042, 535] width 74 height 22
type input "90"
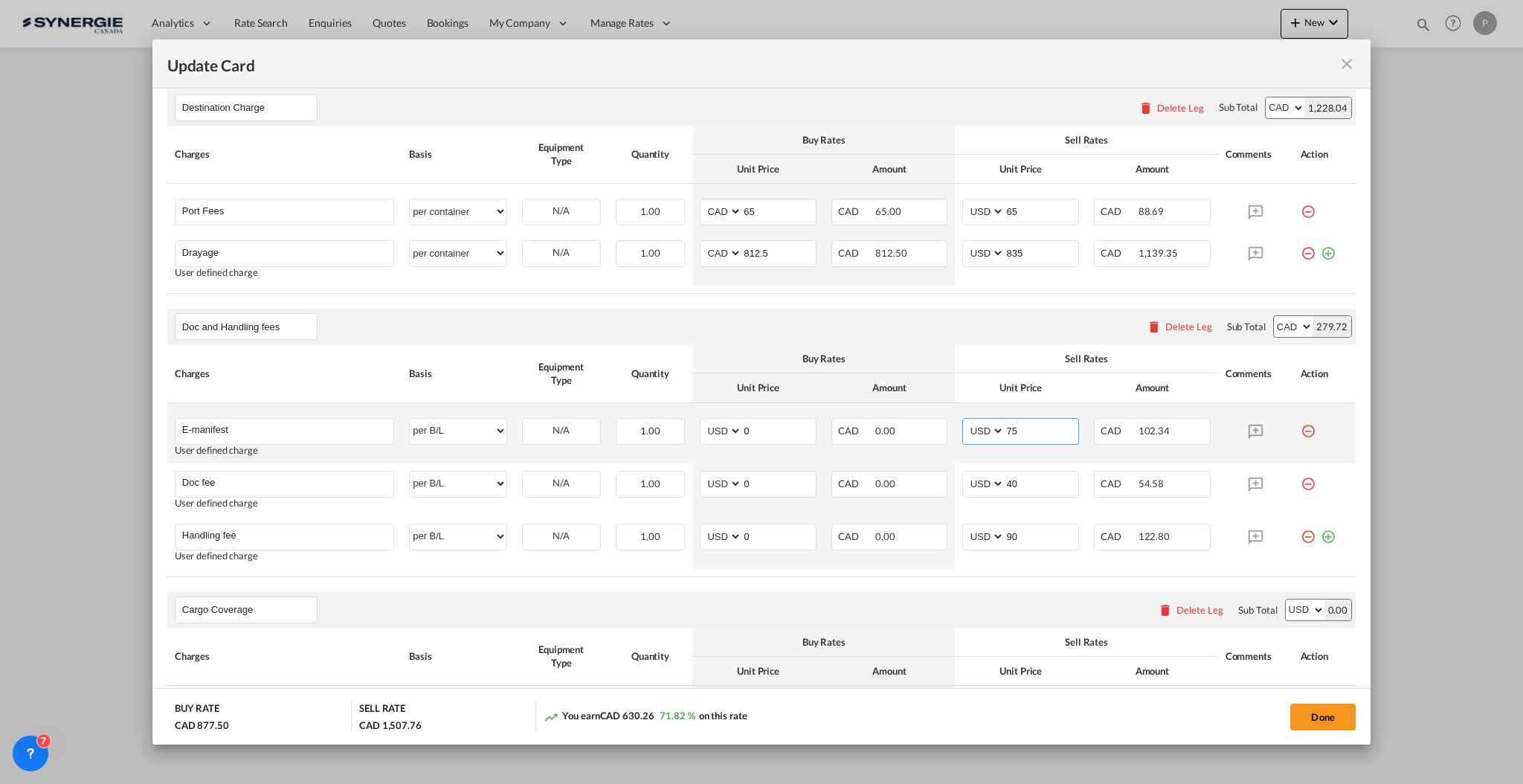
click at [988, 425] on select "AED AFN ALL AMD ANG AOA ARS AUD AWG AZN BAM BBD BDT BGN BHD BIF BMD BND BOB BRL…" at bounding box center [985, 431] width 38 height 20
select select "string:CAD"
click at [982, 481] on div "Doc and Handling fees Please enter leg name Leg Name Already Exists Delete Leg …" at bounding box center [761, 442] width 1189 height 269
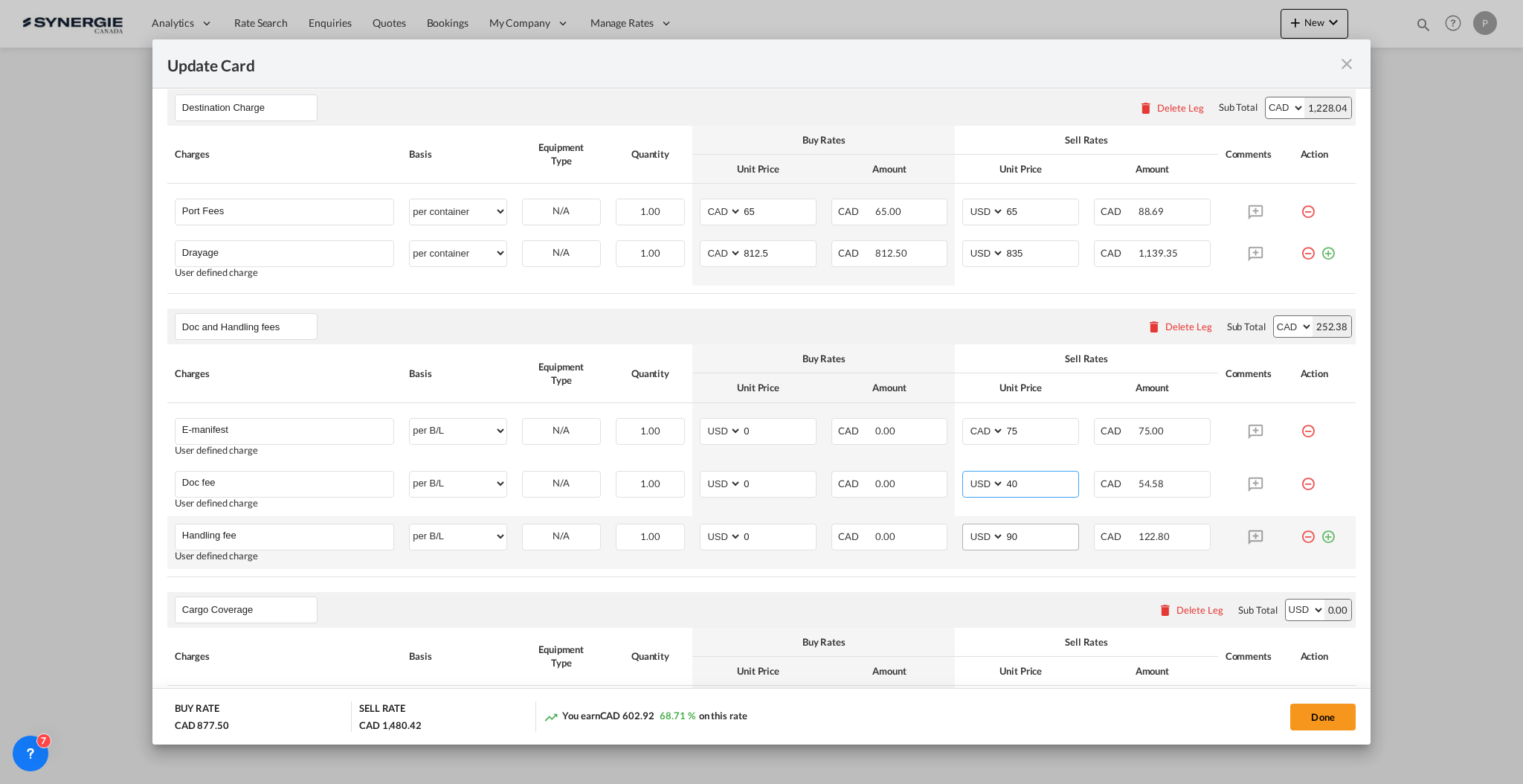
select select "string:CAD"
click at [971, 526] on div "Doc and Handling fees Please enter leg name Leg Name Already Exists Delete Leg …" at bounding box center [761, 442] width 1189 height 269
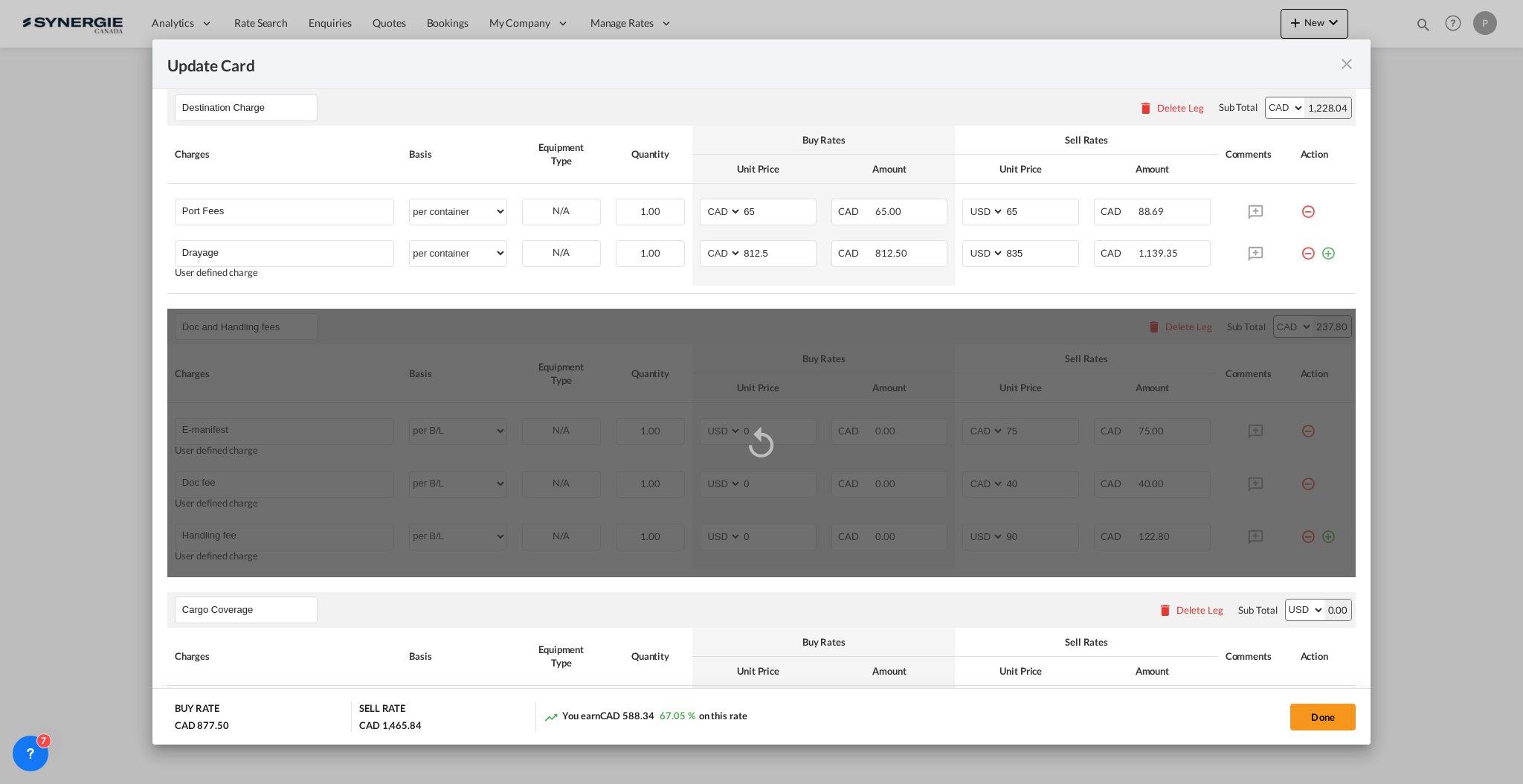
click at [978, 536] on div "Update Card Port ..." at bounding box center [761, 442] width 1189 height 269
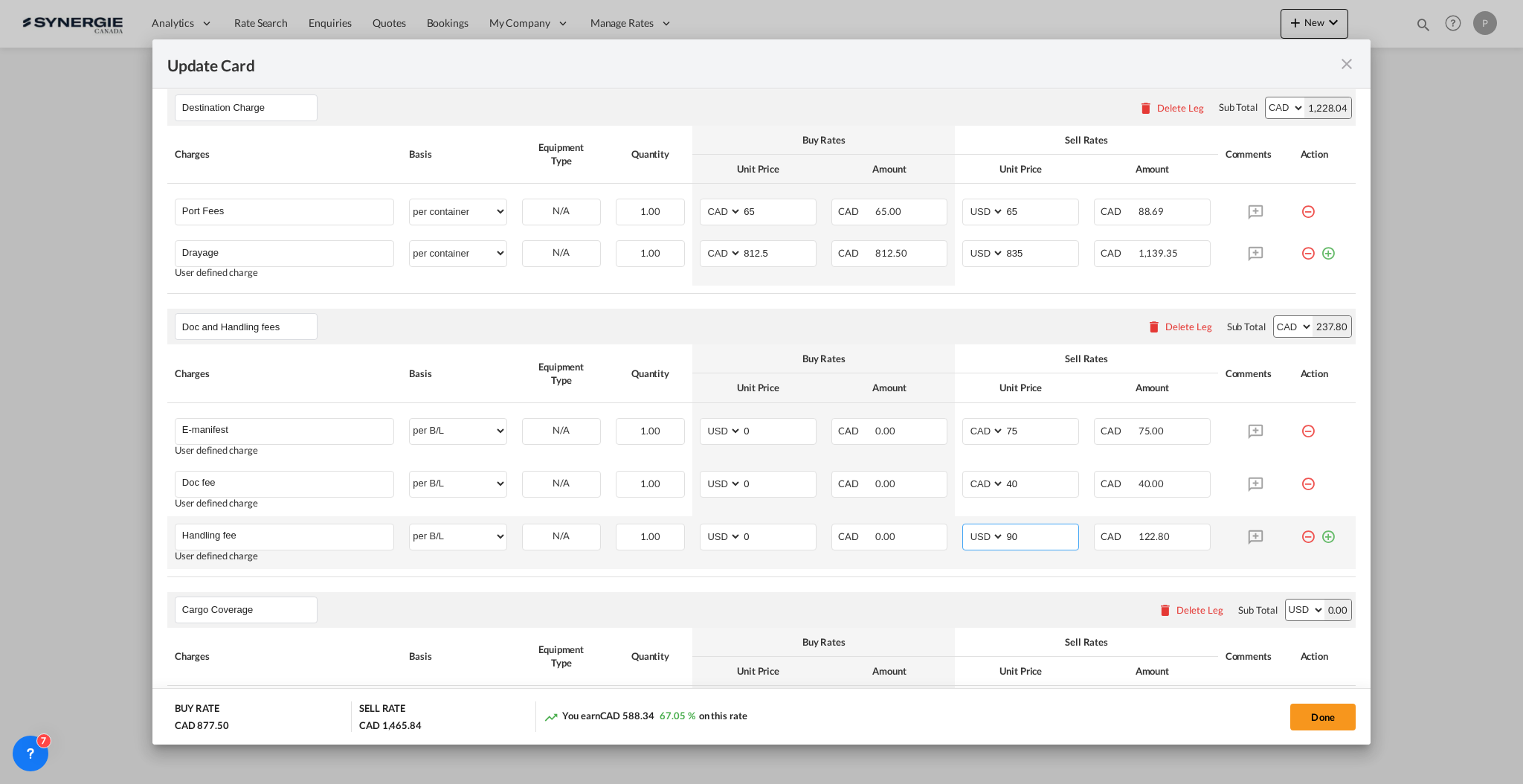
click at [978, 536] on select "AED AFN ALL AMD ANG AOA ARS AUD AWG AZN BAM BBD BDT BGN BHD BIF BMD BND BOB BRL…" at bounding box center [985, 536] width 38 height 20
select select "string:CAD"
click at [974, 569] on div "Doc and Handling fees Please enter leg name Leg Name Already Exists Delete Leg …" at bounding box center [761, 442] width 1189 height 269
click at [977, 250] on select "AED AFN ALL AMD ANG AOA ARS AUD AWG AZN BAM BBD BDT BGN BHD BIF BMD BND BOB BRL…" at bounding box center [985, 253] width 38 height 20
select select "string:CAD"
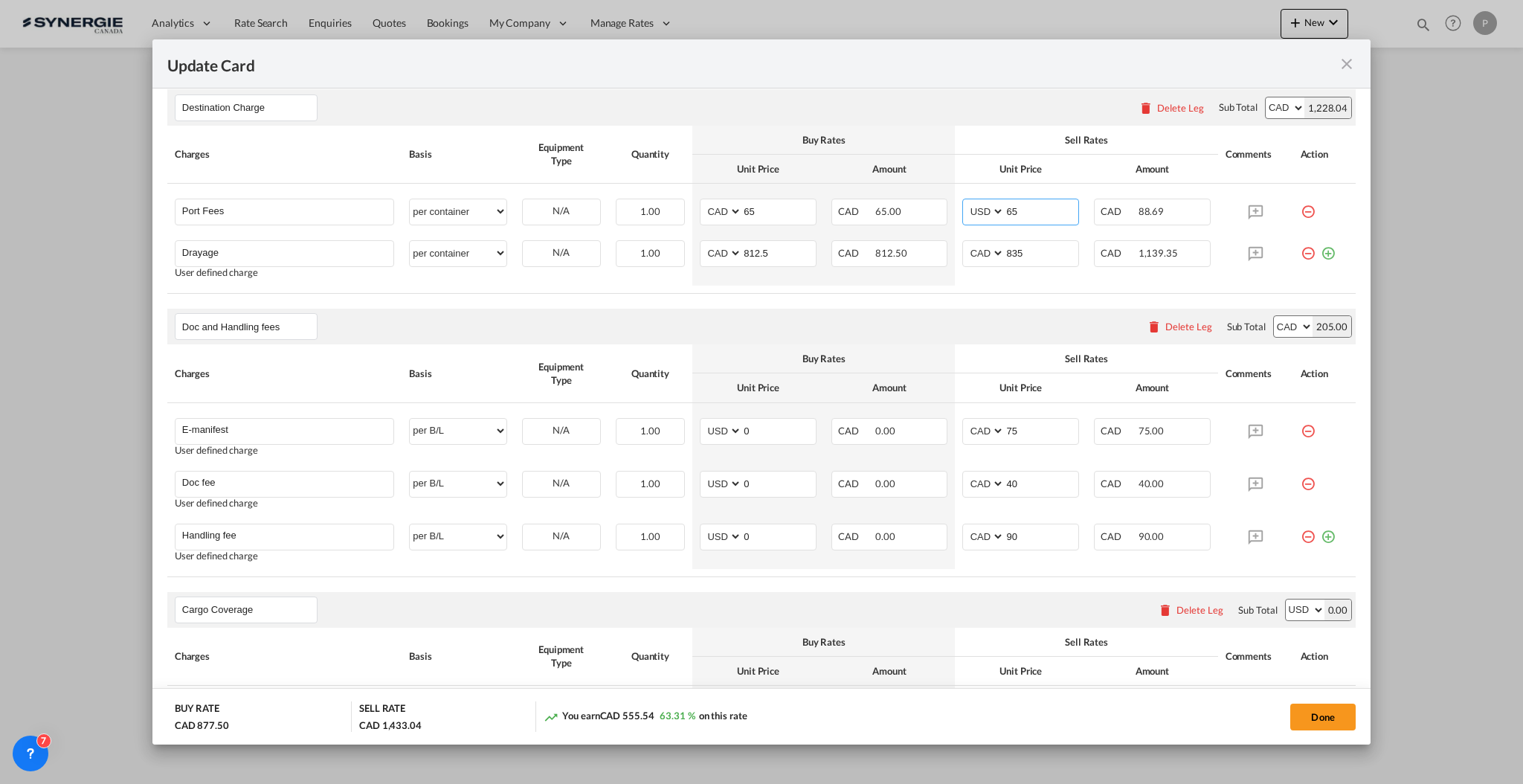
click at [983, 202] on div "Destination Charge Please enter leg name Leg Name Already Exists Delete Leg Sub…" at bounding box center [761, 192] width 1189 height 205
select select "string:CAD"
click at [988, 140] on div "Destination Charge Please enter leg name Leg Name Already Exists Delete Leg Sub…" at bounding box center [761, 192] width 1189 height 205
click at [1329, 712] on button "Done" at bounding box center [1323, 716] width 65 height 27
type input "[DATE]"
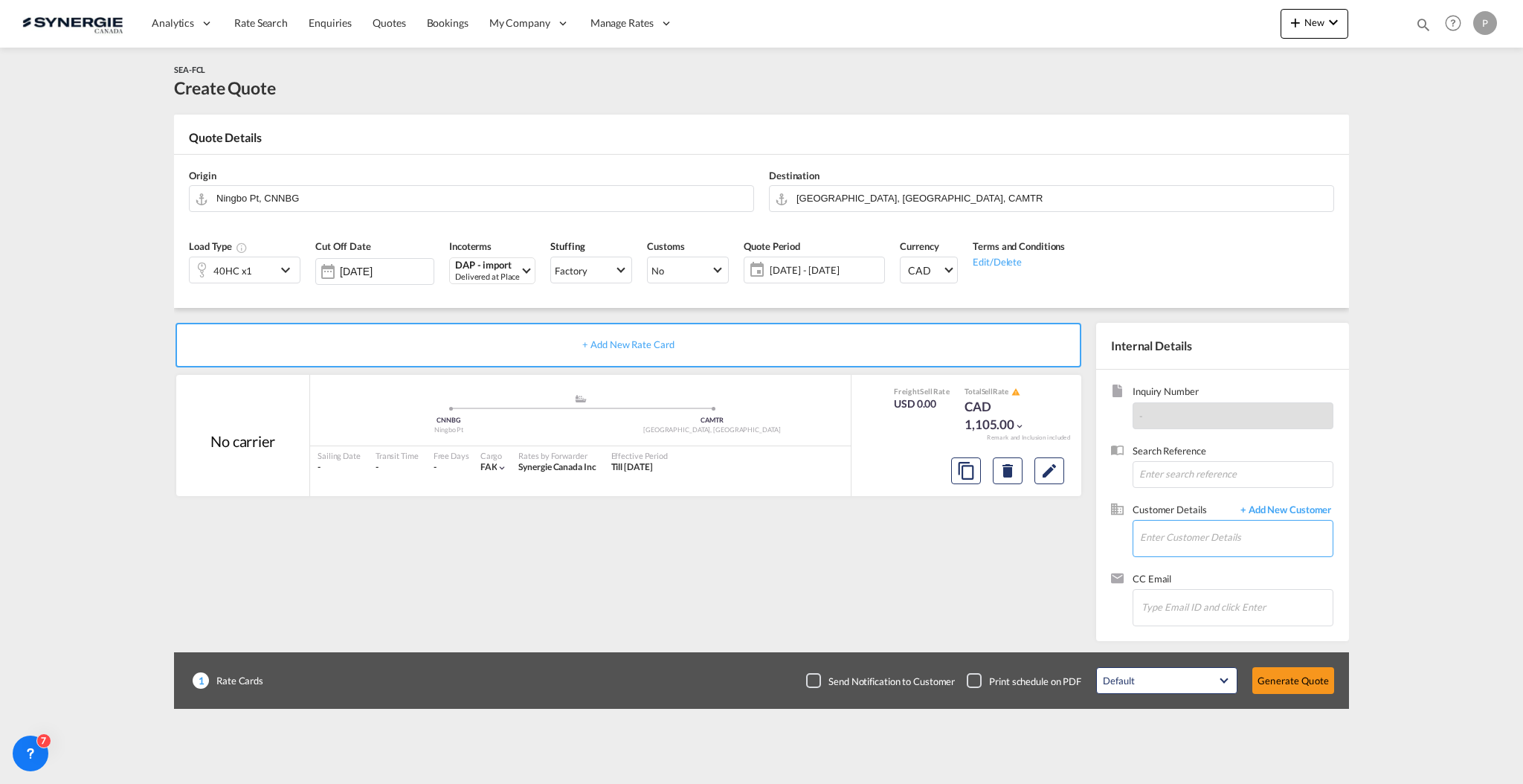
click at [1220, 527] on input "Enter Customer Details" at bounding box center [1237, 537] width 192 height 33
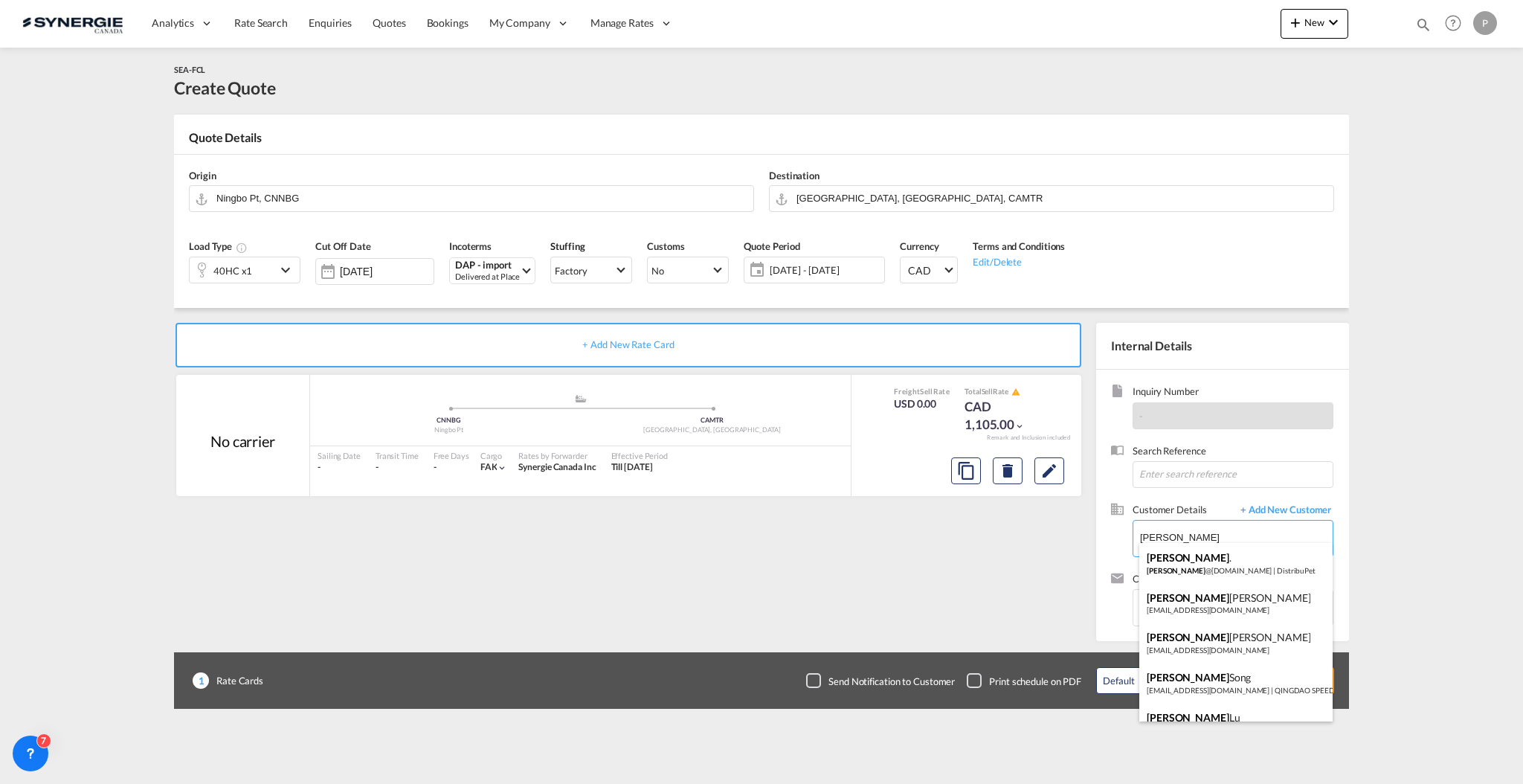
type input "[PERSON_NAME]"
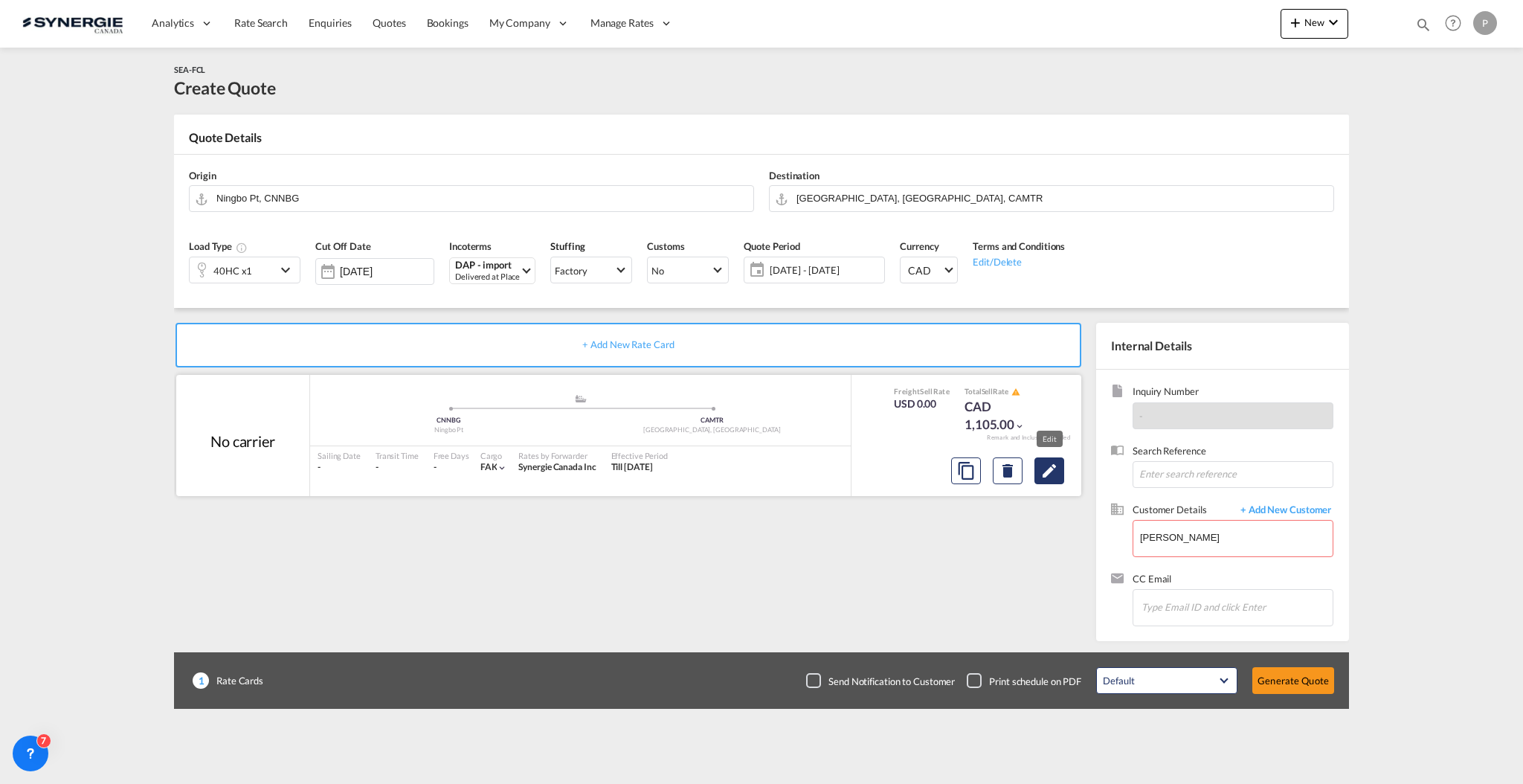
click at [1051, 481] on button "Edit" at bounding box center [1049, 470] width 30 height 27
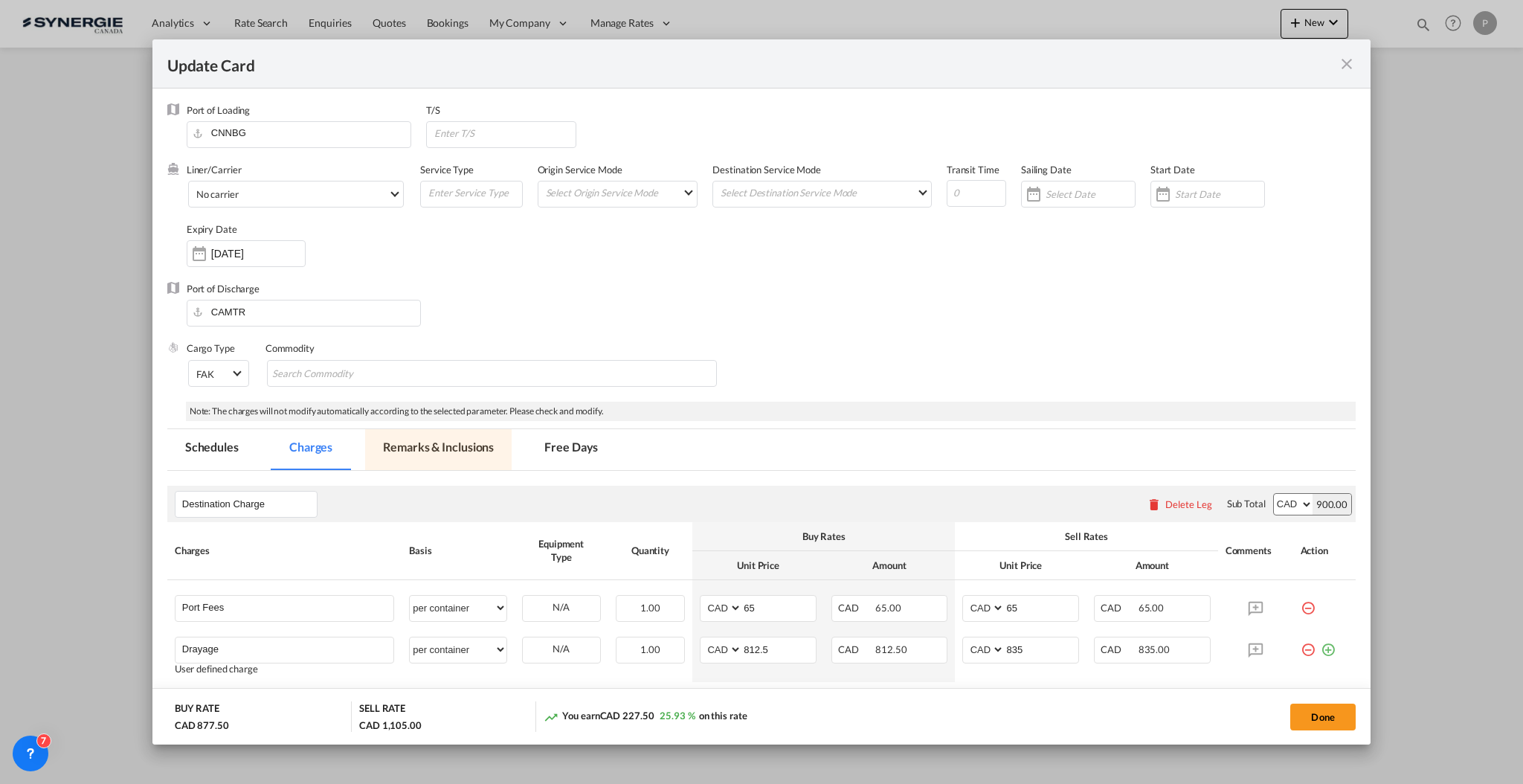
click at [459, 452] on md-tab-item "Remarks & Inclusions" at bounding box center [439, 449] width 146 height 41
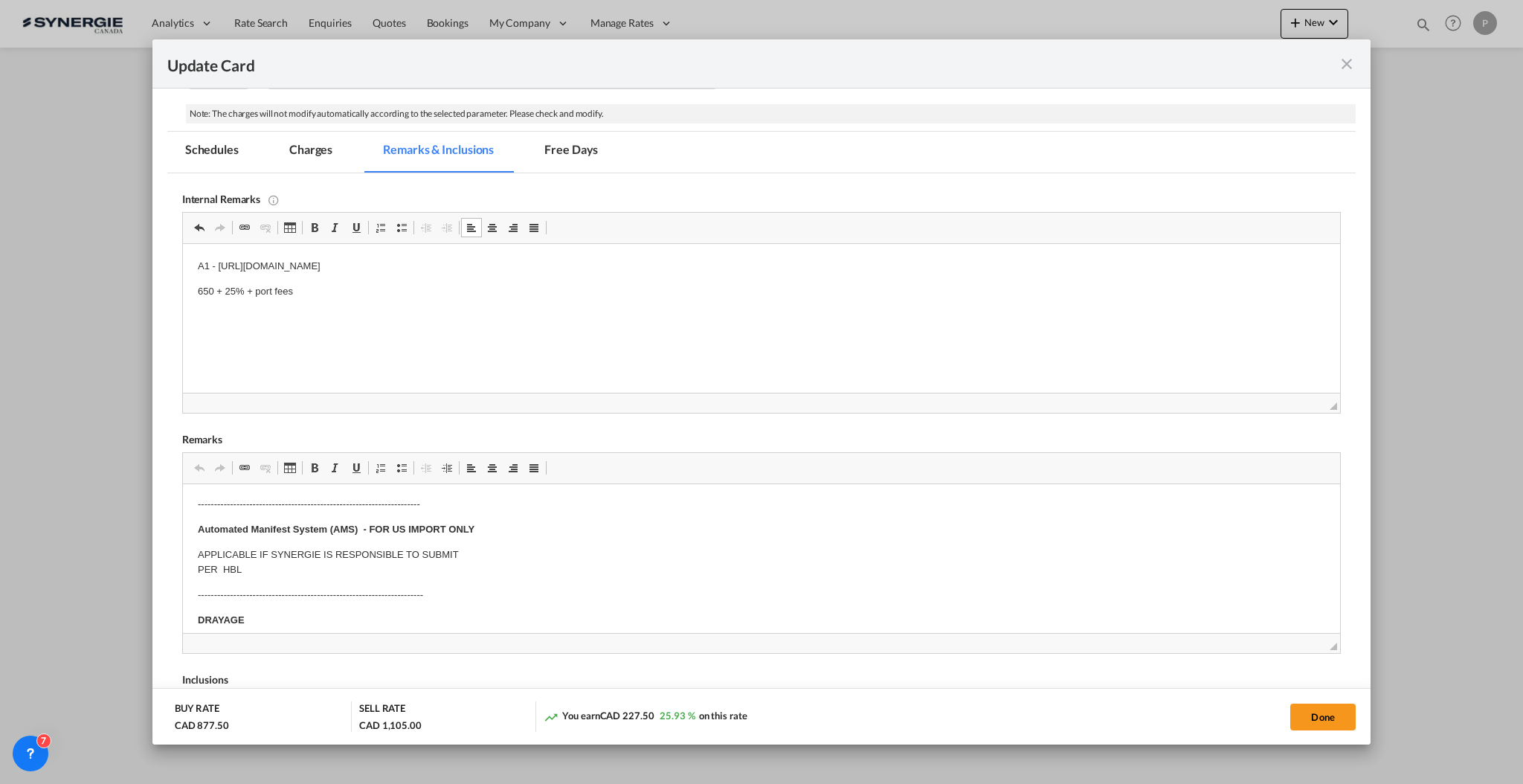
scroll to position [0, 0]
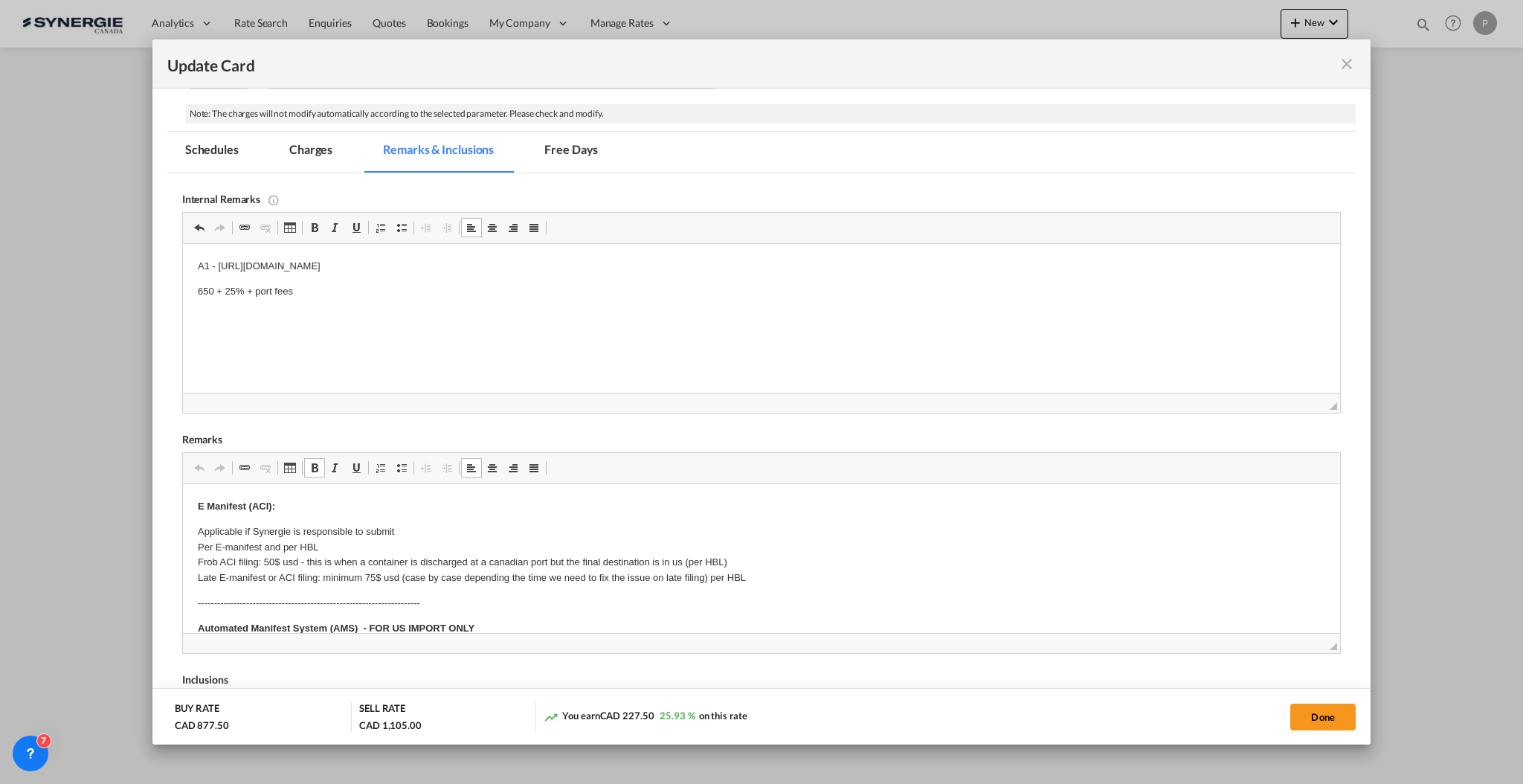
drag, startPoint x: 280, startPoint y: 574, endPoint x: 231, endPoint y: 567, distance: 49.5
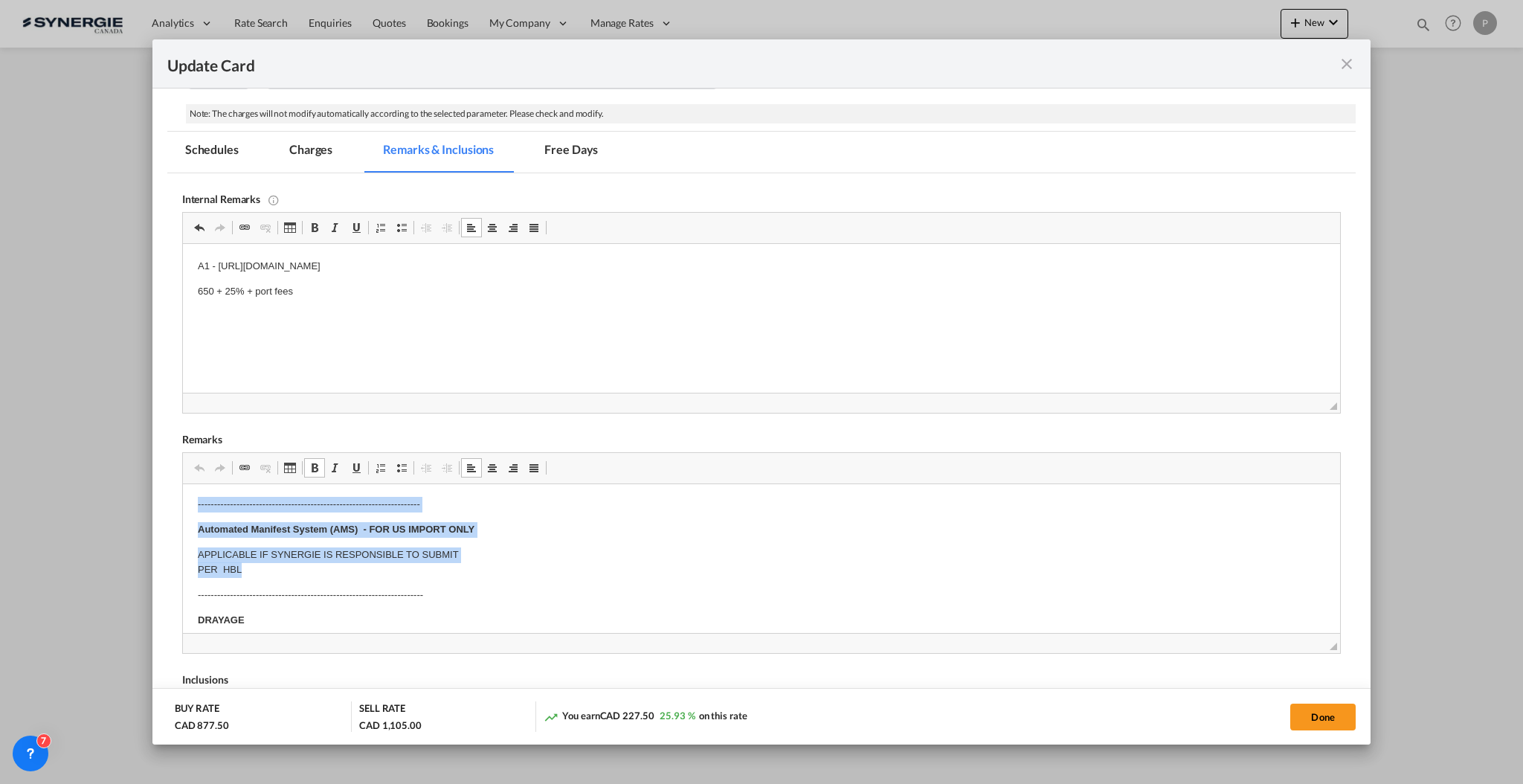
drag, startPoint x: 262, startPoint y: 578, endPoint x: 193, endPoint y: 509, distance: 97.6
click at [193, 509] on html "E Manifest (ACI): Applicable if Synergie is responsible to submit Per E-manifes…" at bounding box center [761, 786] width 1157 height 801
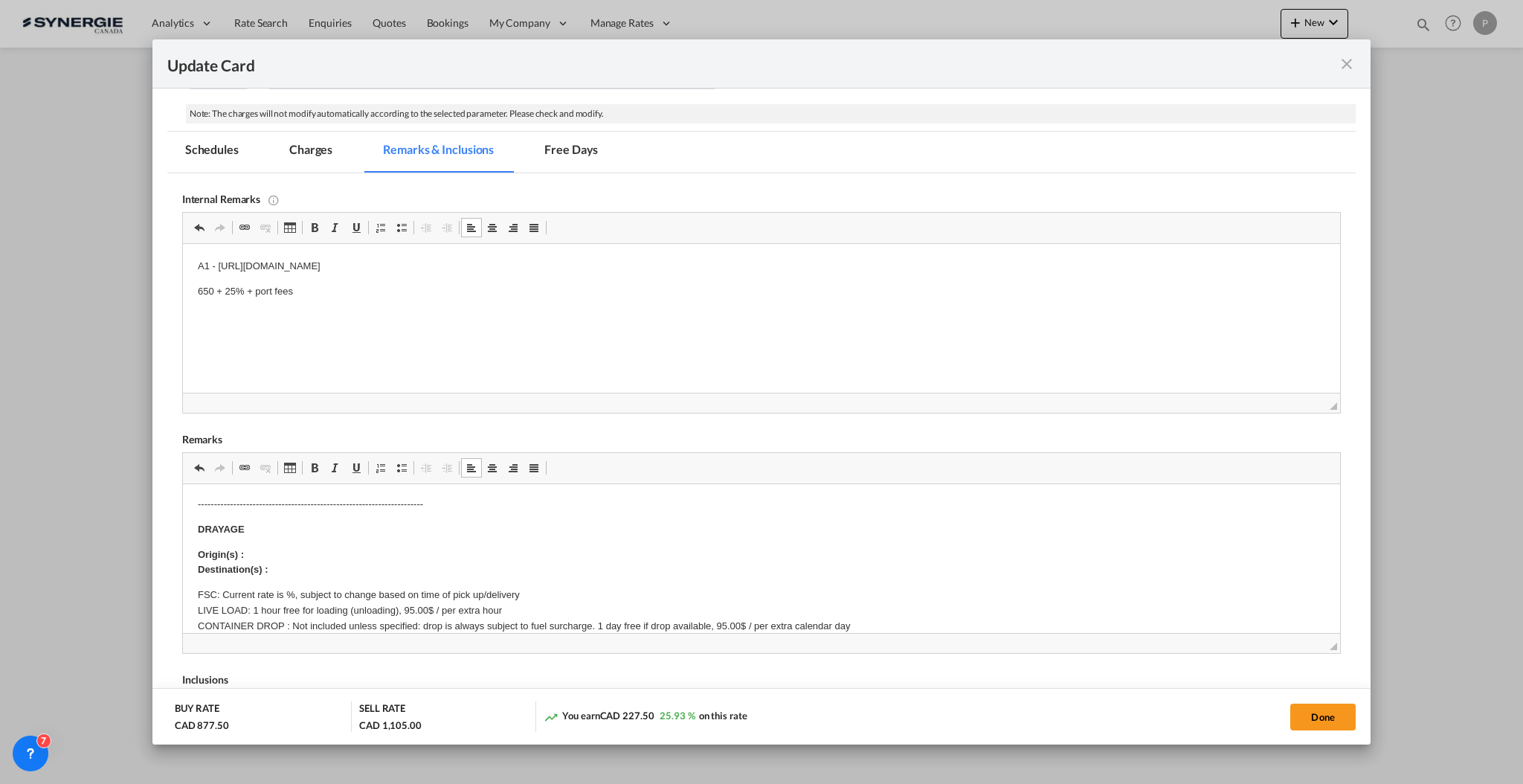
click at [252, 543] on body "E Manifest (ACI): Applicable if Synergie is responsible to submit Per E-manifes…" at bounding box center [760, 740] width 1127 height 680
click at [312, 566] on p "Origin(s) : Montreal CY Destination(s) :" at bounding box center [760, 562] width 1127 height 32
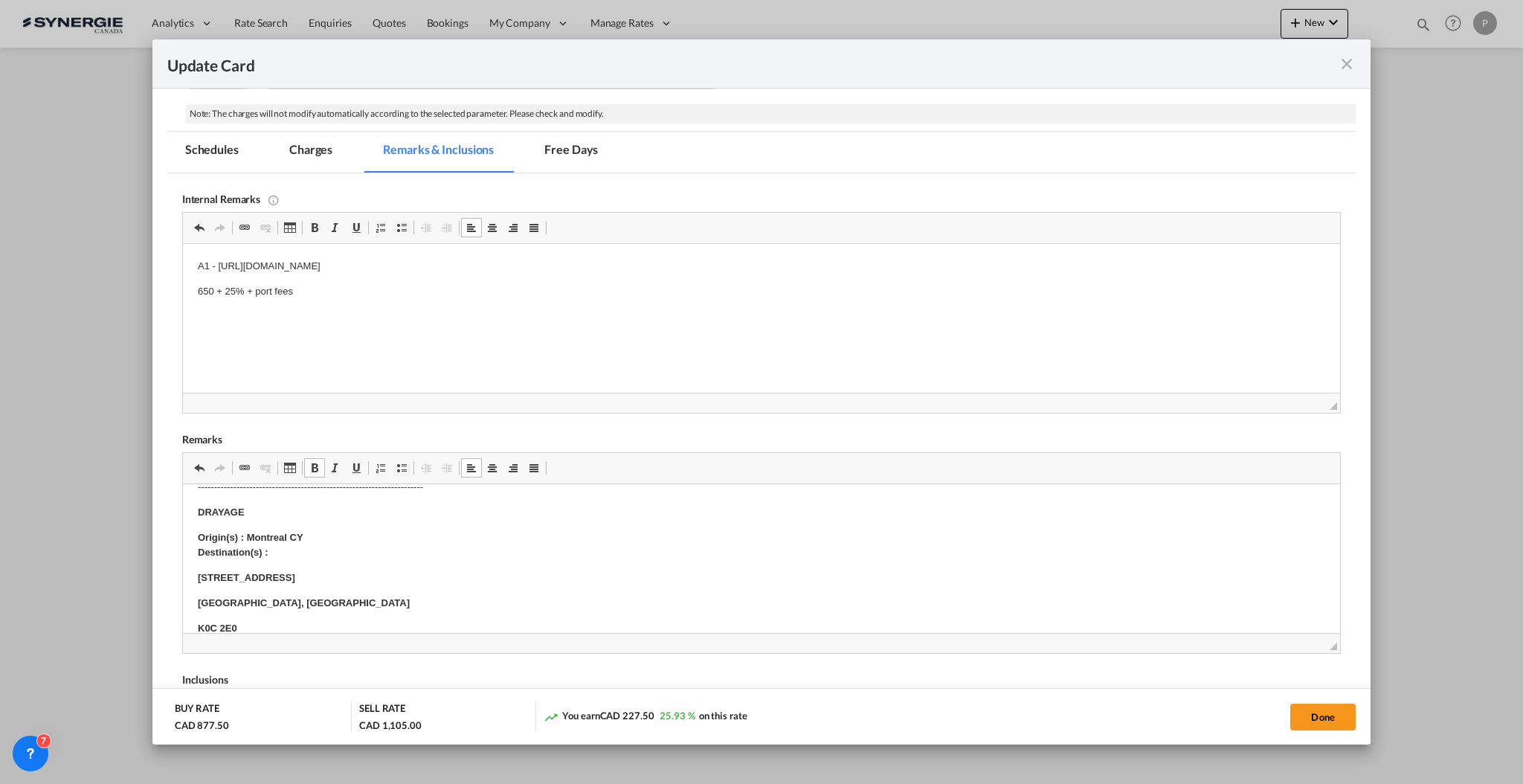
click at [362, 545] on p "Origin(s) : Montreal CY Destination(s) :" at bounding box center [760, 545] width 1127 height 32
click at [366, 555] on p "Origin(s) : Montreal CY Destination(s) :" at bounding box center [760, 545] width 1127 height 32
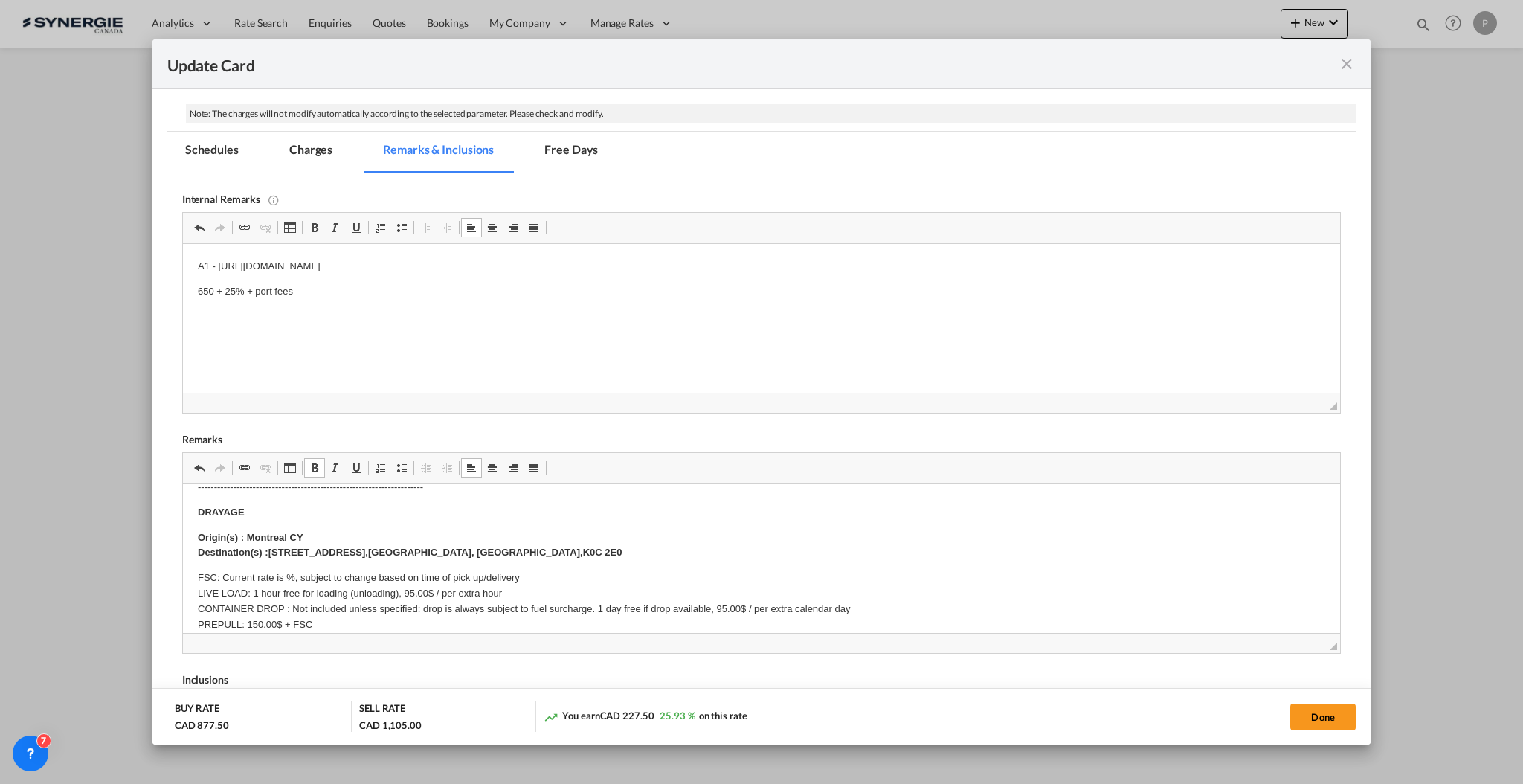
click at [290, 568] on body "E Manifest (ACI): Applicable if Synergie is responsible to submit Per E-manifes…" at bounding box center [760, 723] width 1127 height 680
click at [255, 590] on p "FSC: Current rate is 25%, subject to change based on time of pick up/delivery L…" at bounding box center [760, 616] width 1127 height 93
click at [245, 611] on p "FSC: Current rate is 25%, subject to change based on time of pick up/delivery L…" at bounding box center [760, 616] width 1127 height 93
click at [245, 610] on p "FSC: Current rate is 25%, subject to change based on time of pick up/delivery L…" at bounding box center [760, 616] width 1127 height 93
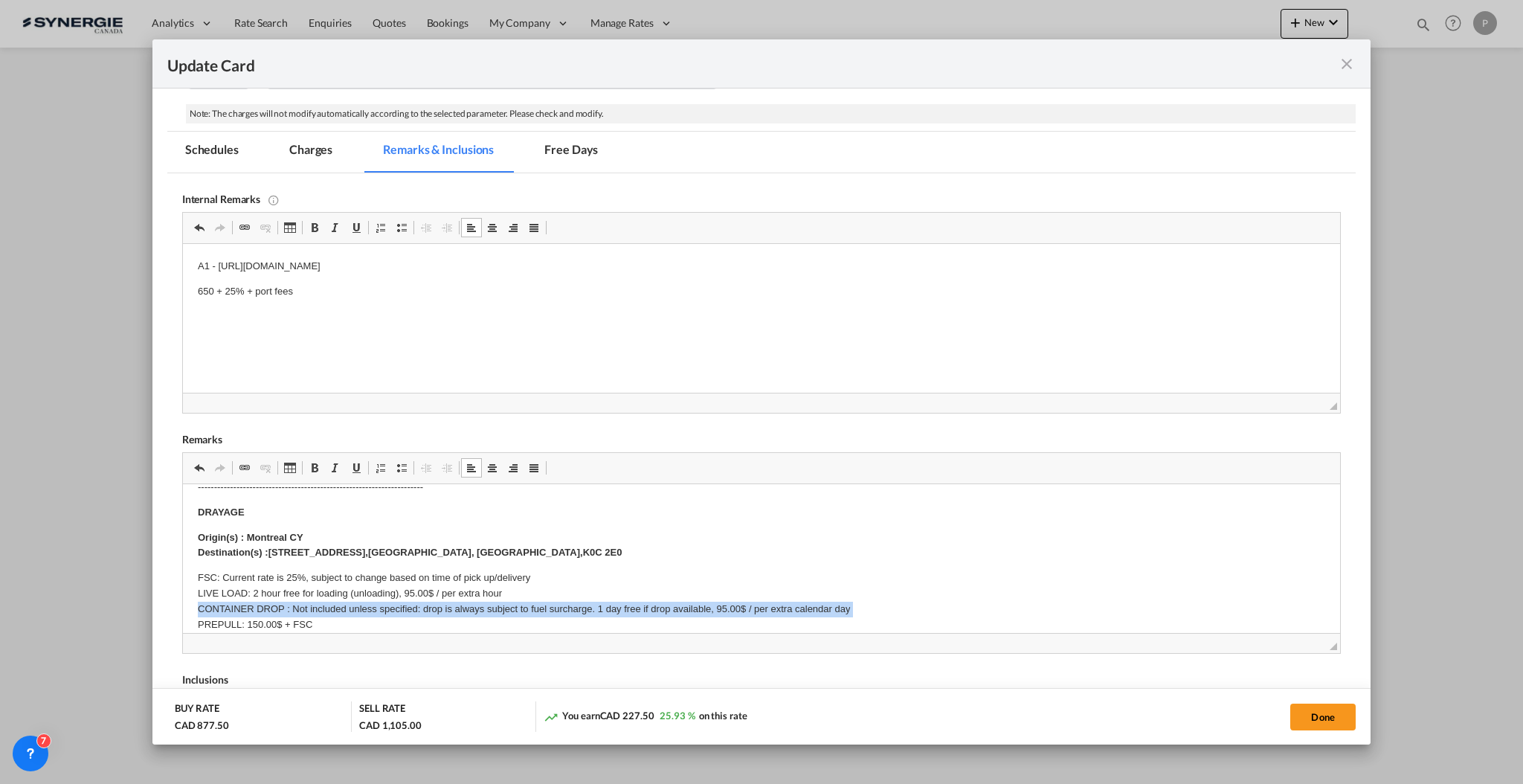
click at [245, 610] on p "FSC: Current rate is 25%, subject to change based on time of pick up/delivery L…" at bounding box center [760, 616] width 1127 height 93
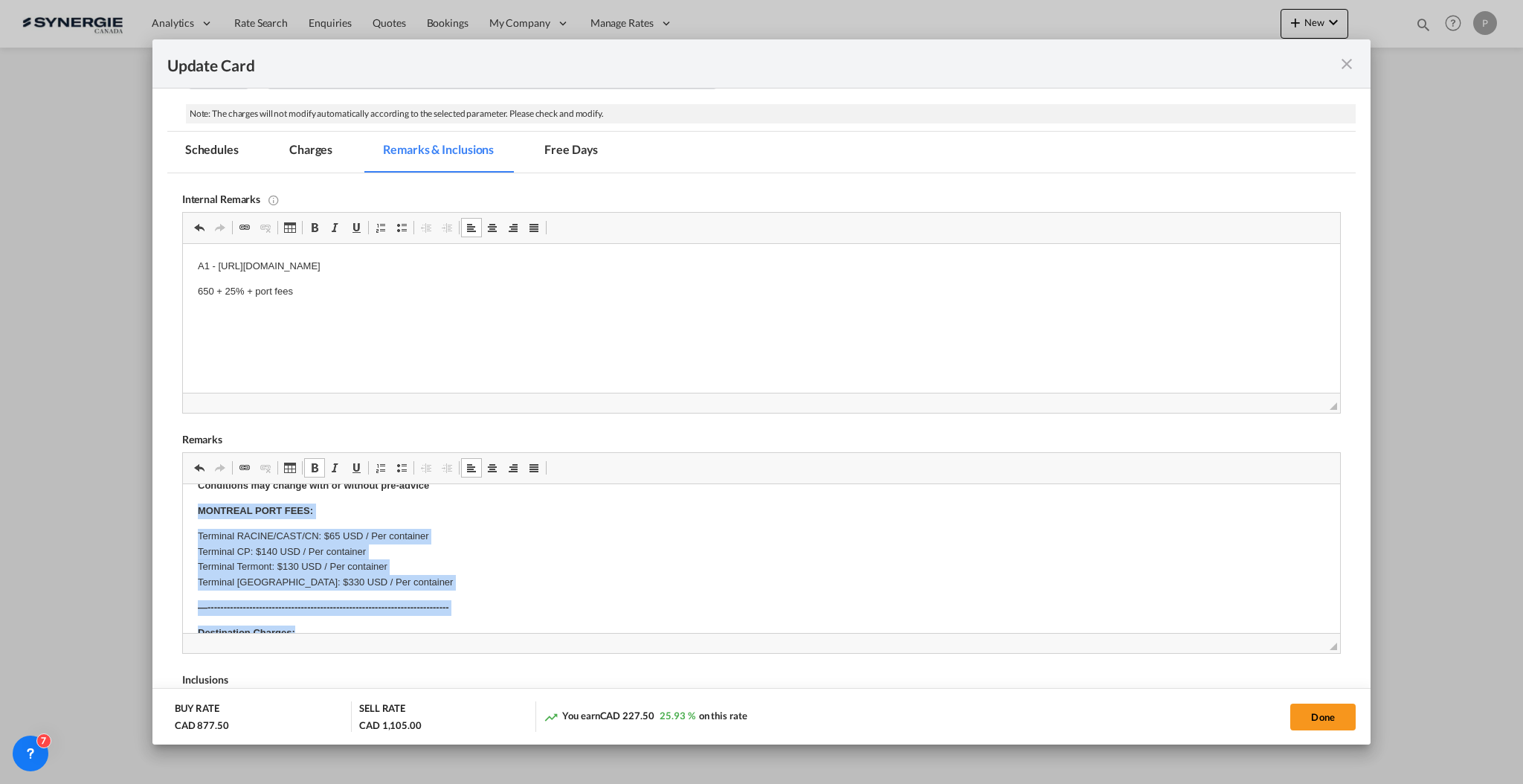
scroll to position [341, 0]
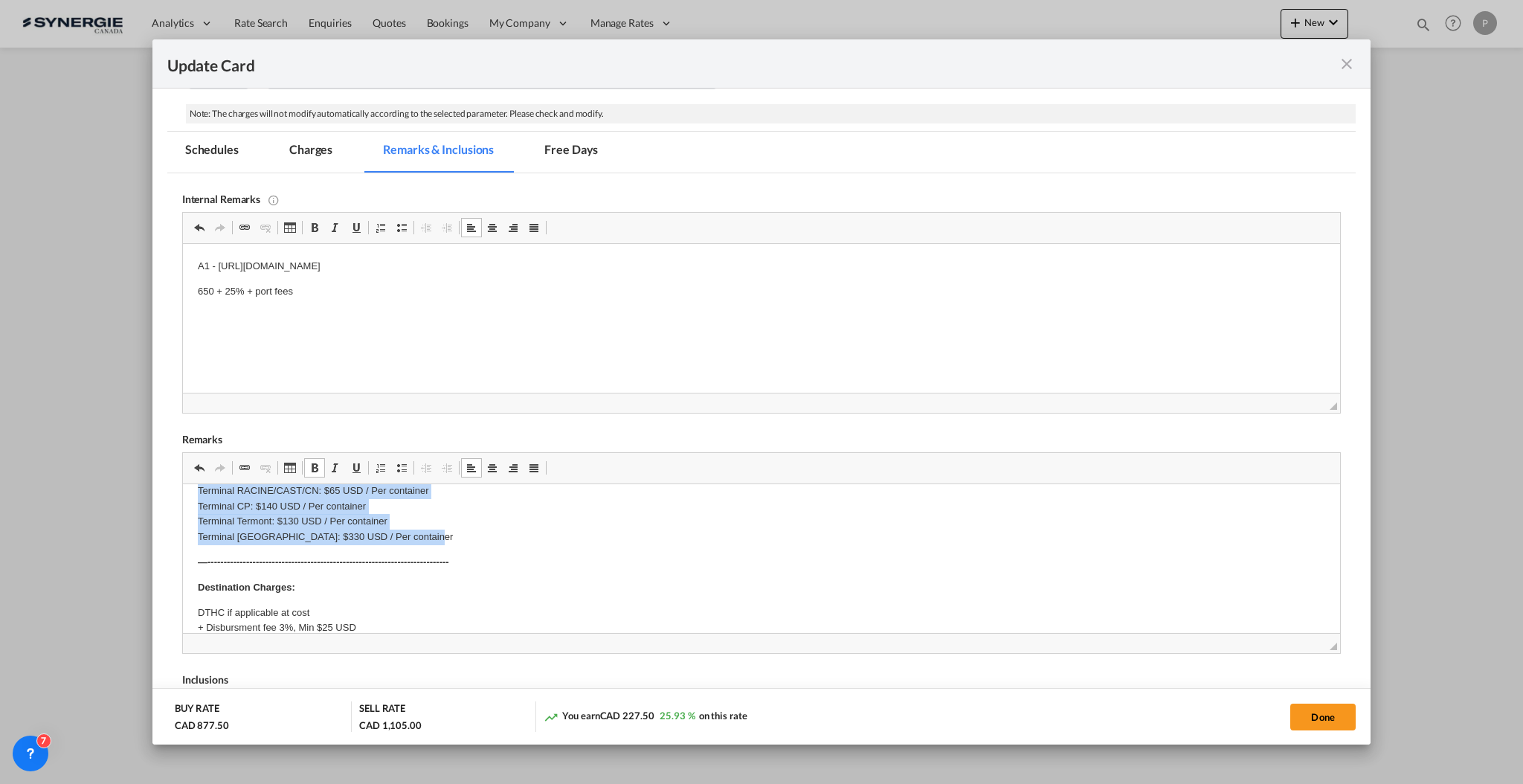
drag, startPoint x: 193, startPoint y: 592, endPoint x: 499, endPoint y: 535, distance: 311.3
click at [499, 535] on html "E Manifest (ACI): Applicable if Synergie is responsible to submit Per E-manifes…" at bounding box center [761, 491] width 1157 height 695
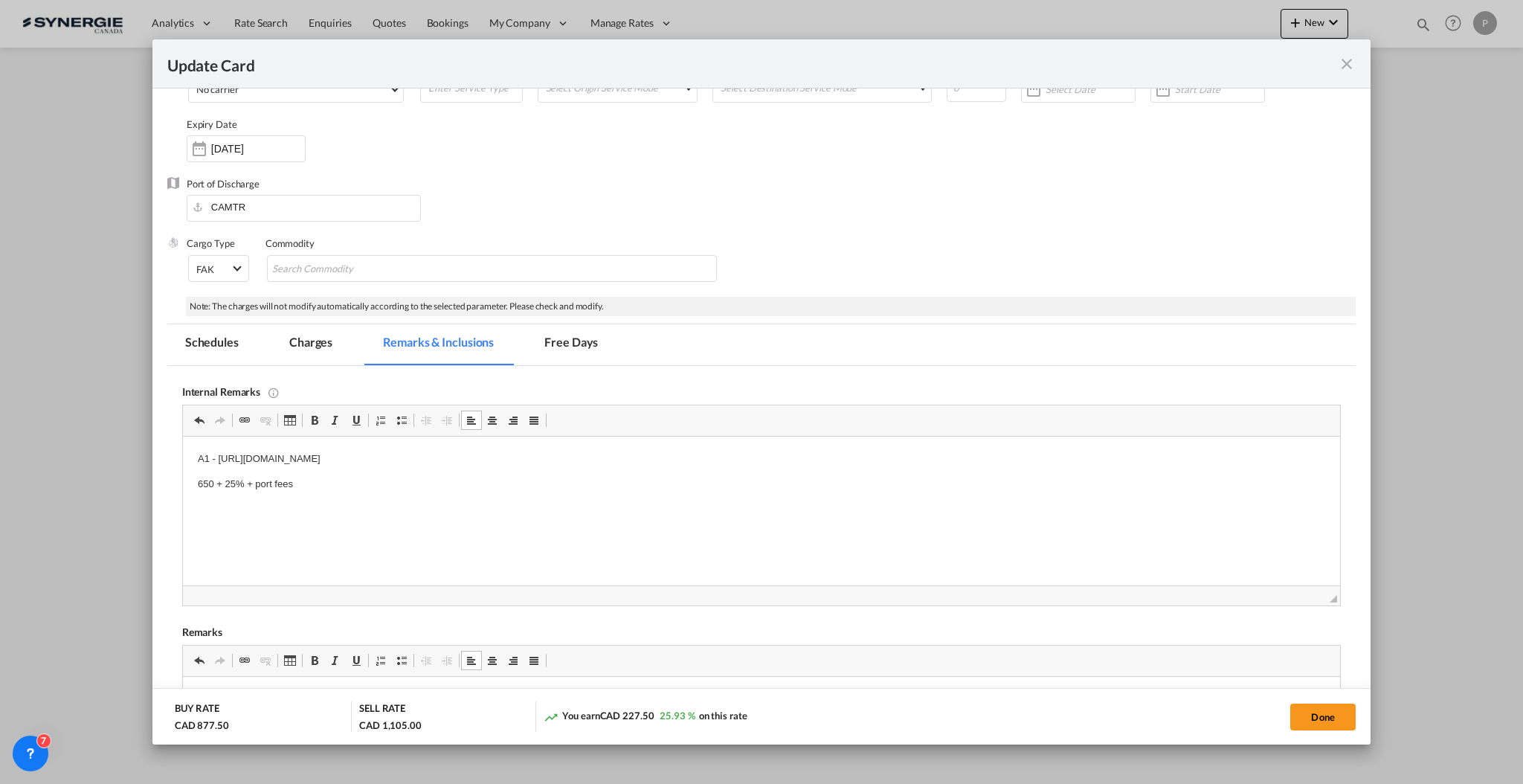
scroll to position [0, 0]
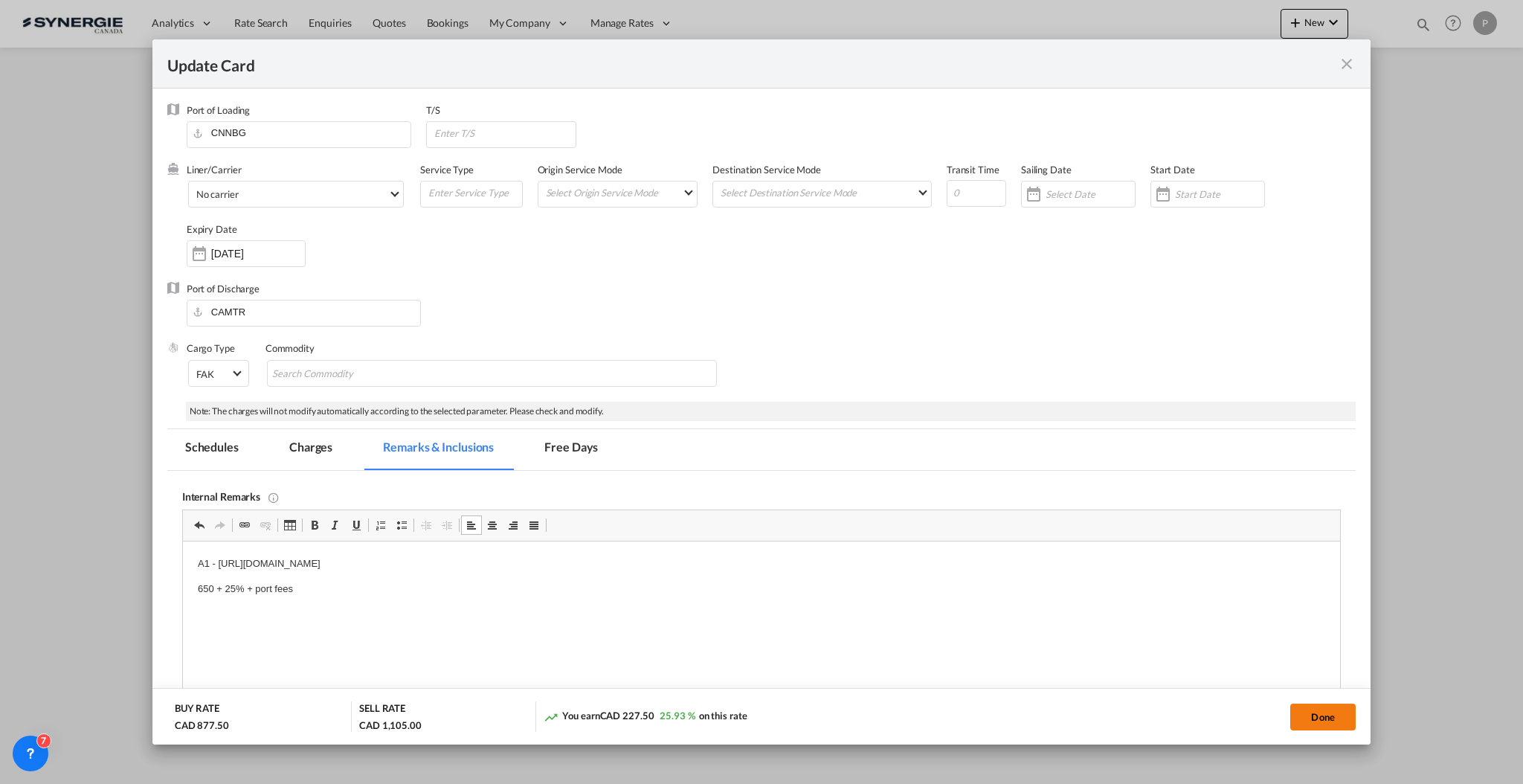
click at [1323, 712] on button "Done" at bounding box center [1323, 716] width 65 height 27
type input "[DATE]"
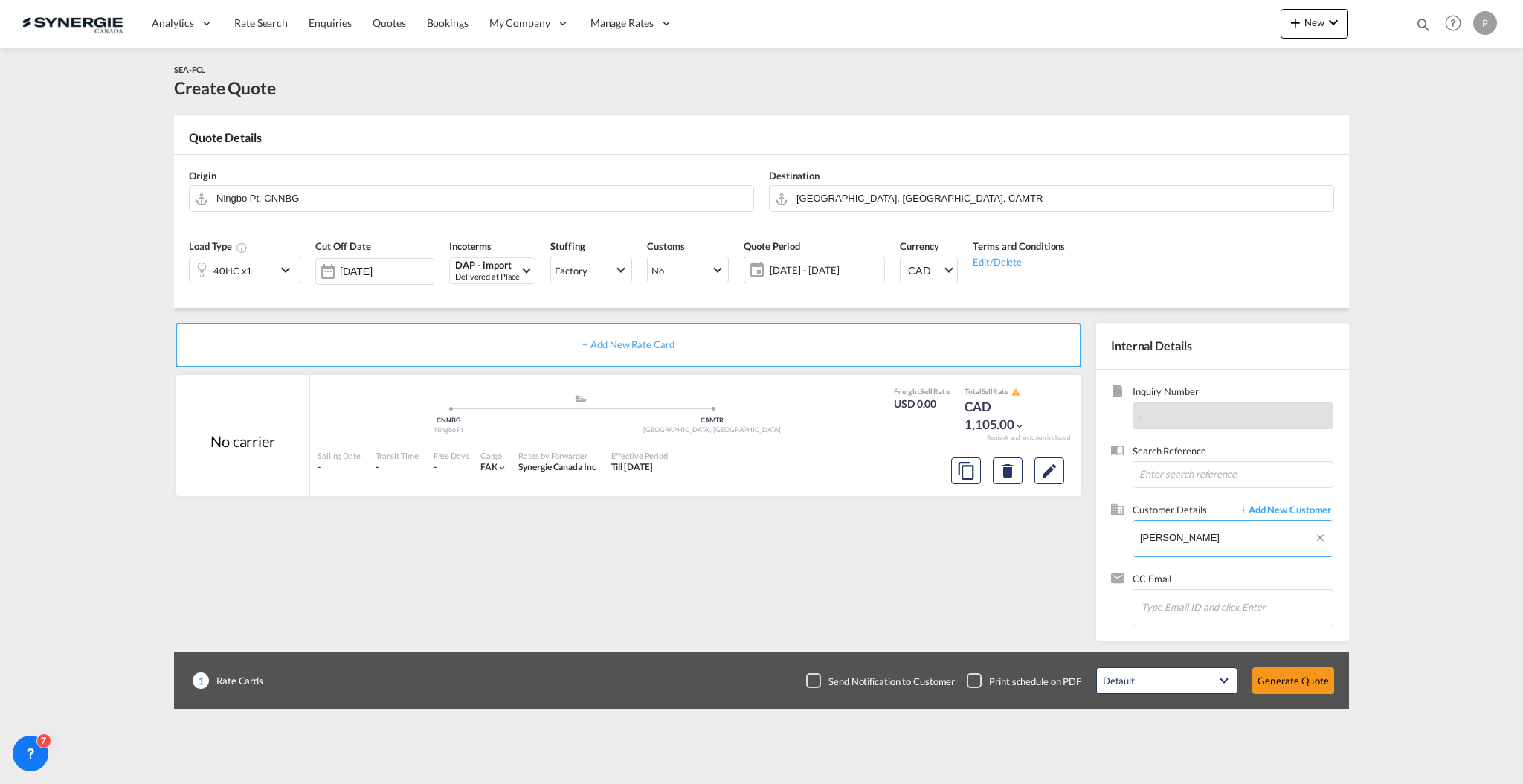
click at [1171, 533] on body "Analytics Reports Dashboard Rate Search Enquiries Quotes Bookings" at bounding box center [761, 392] width 1523 height 784
click at [1171, 533] on input "[PERSON_NAME]" at bounding box center [1237, 537] width 192 height 33
paste input "@[DOMAIN_NAME]"
click at [1278, 568] on div "[PERSON_NAME] . [PERSON_NAME][EMAIL_ADDRESS][DOMAIN_NAME] | DistribuPet" at bounding box center [1236, 563] width 193 height 40
type input "DistribuPet, [PERSON_NAME] ., [PERSON_NAME][EMAIL_ADDRESS][DOMAIN_NAME]"
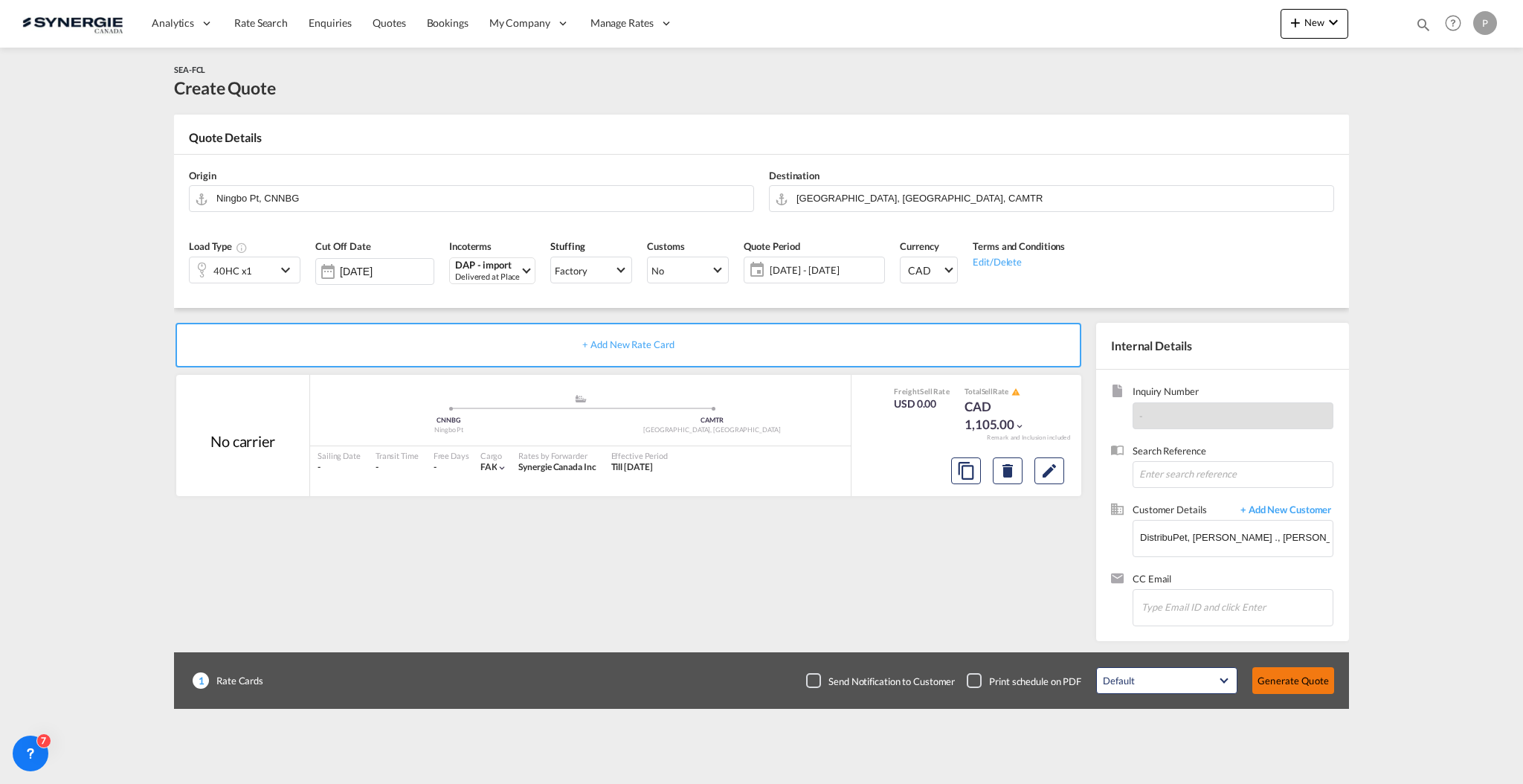
click at [1291, 687] on button "Generate Quote" at bounding box center [1294, 680] width 82 height 27
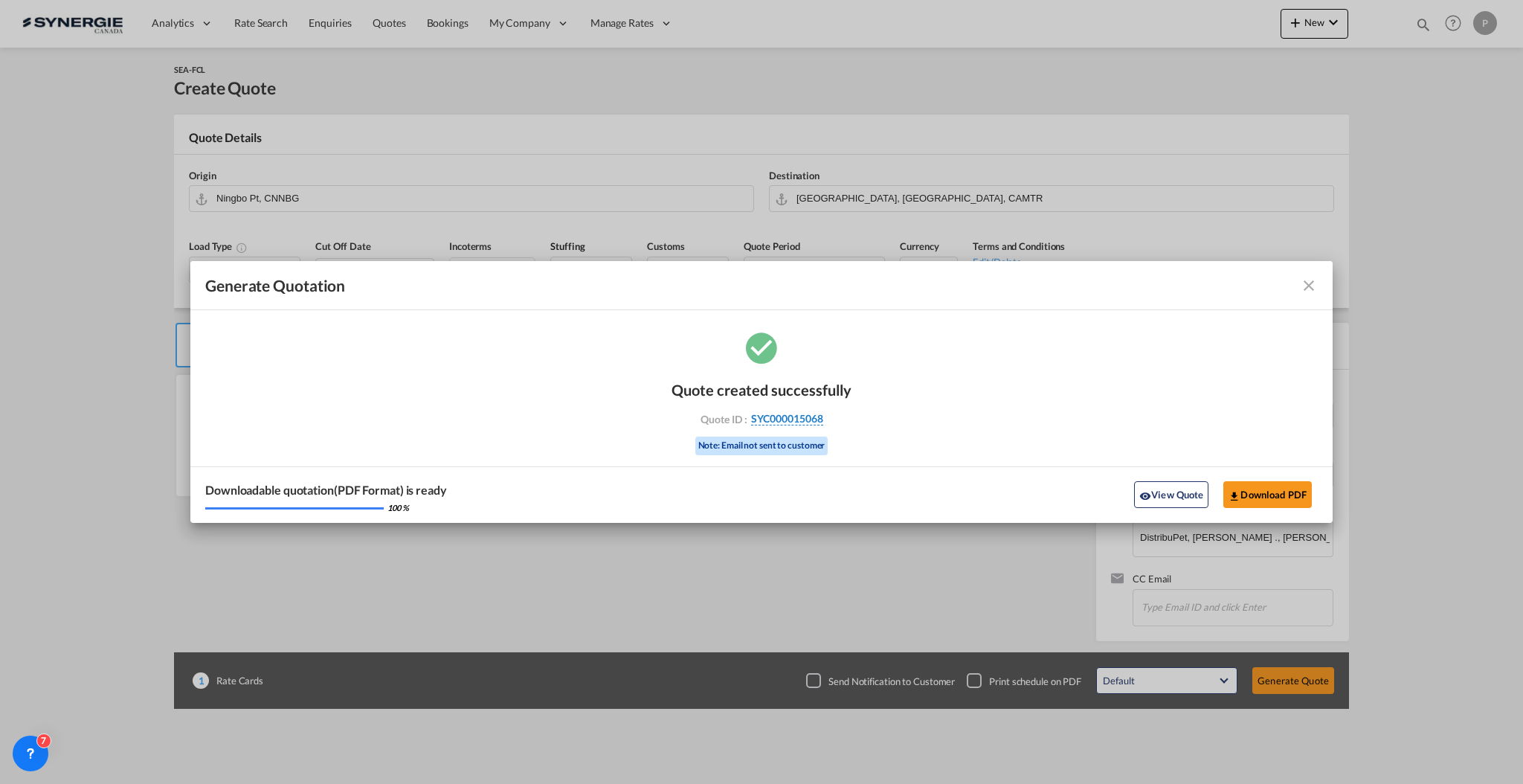
drag, startPoint x: 853, startPoint y: 415, endPoint x: 823, endPoint y: 423, distance: 31.0
click at [823, 423] on div "Quote created successfully Quote ID : SYC000015068 Note: Email not sent to cust…" at bounding box center [761, 425] width 1143 height 194
copy div "SYC000015068"
click at [1271, 492] on button "Download PDF" at bounding box center [1267, 494] width 89 height 27
click at [1187, 488] on button "View Quote" at bounding box center [1171, 494] width 75 height 27
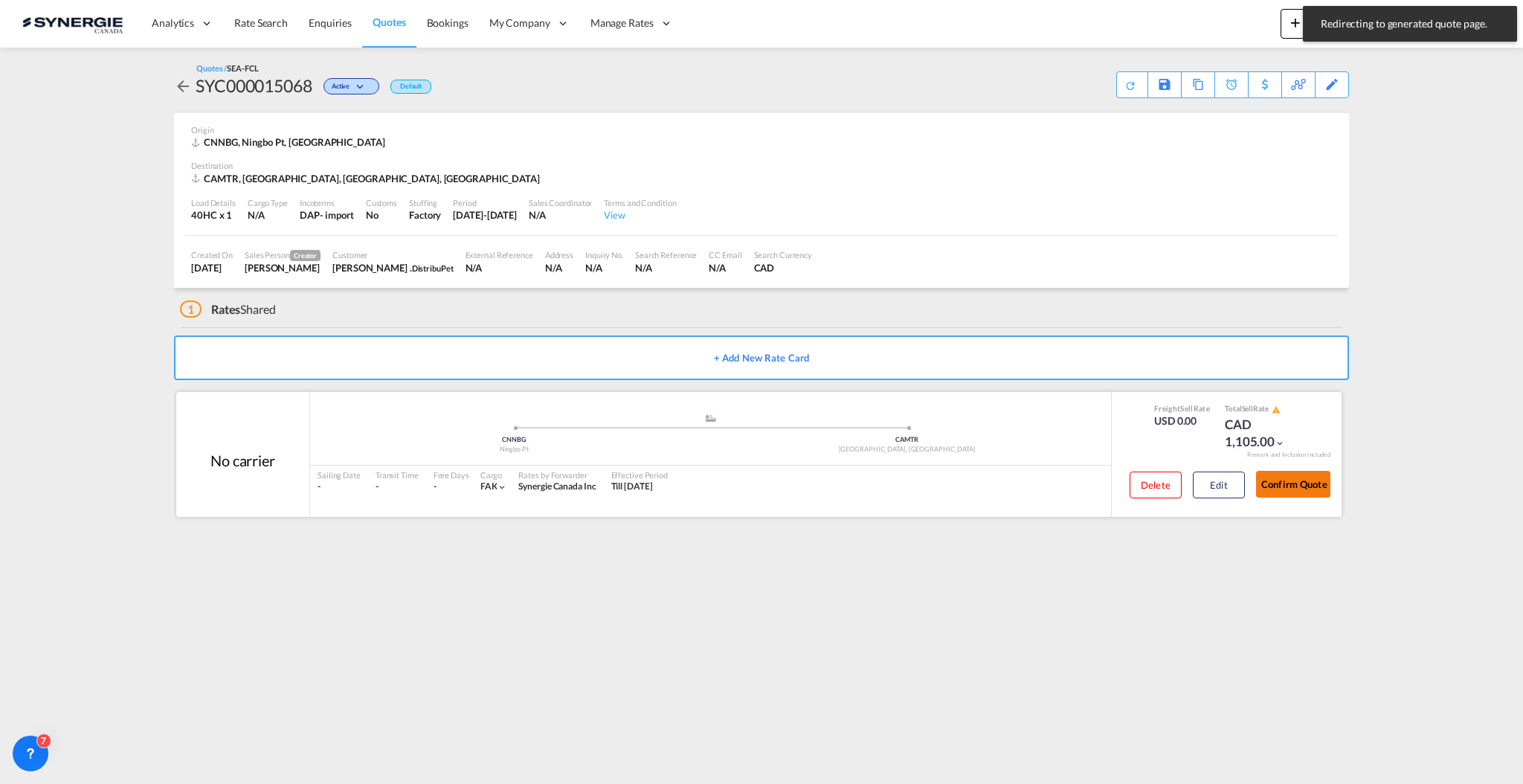
click at [1291, 485] on button "Confirm Quote" at bounding box center [1293, 484] width 75 height 27
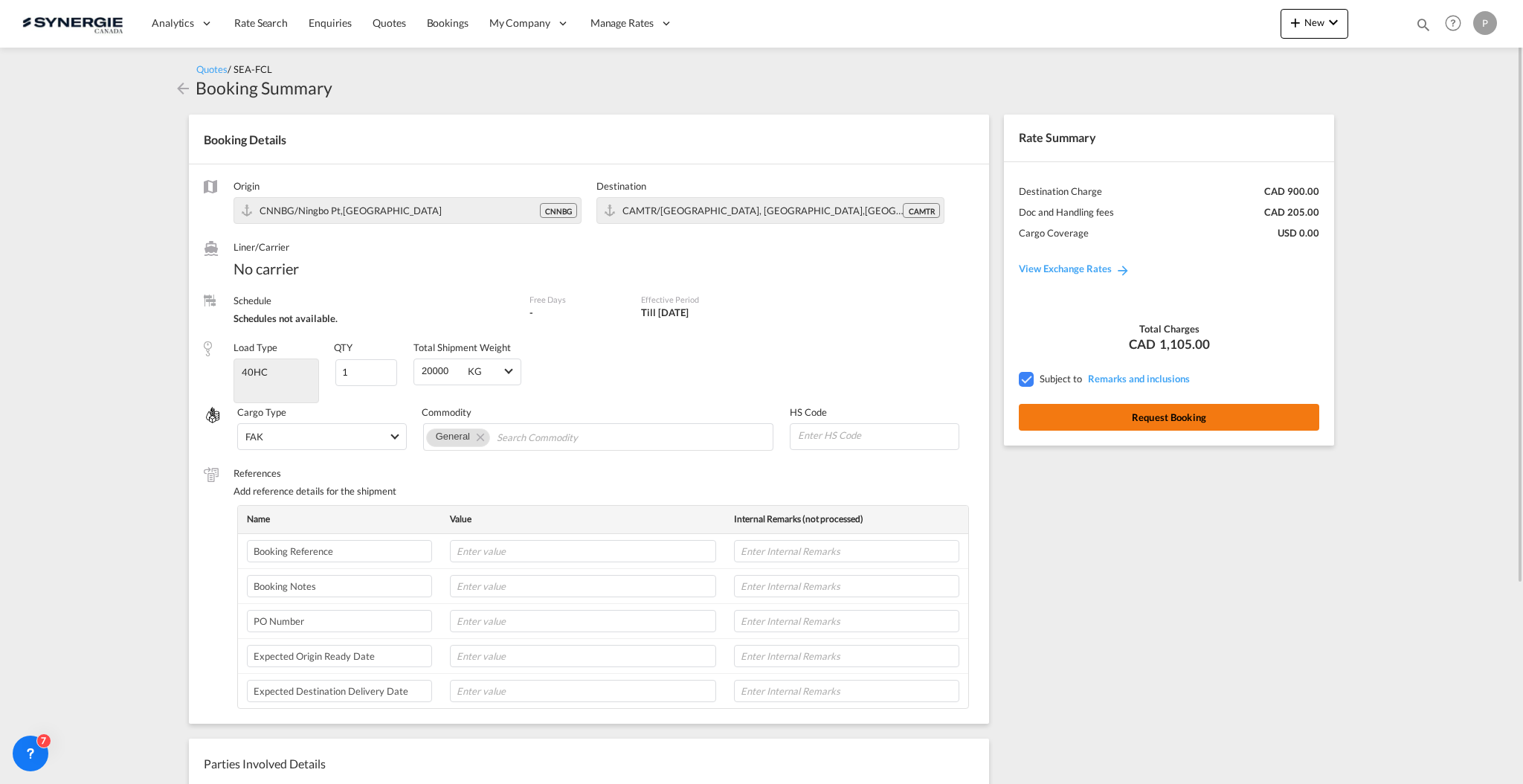
click at [1156, 409] on button "Request Booking" at bounding box center [1169, 417] width 300 height 27
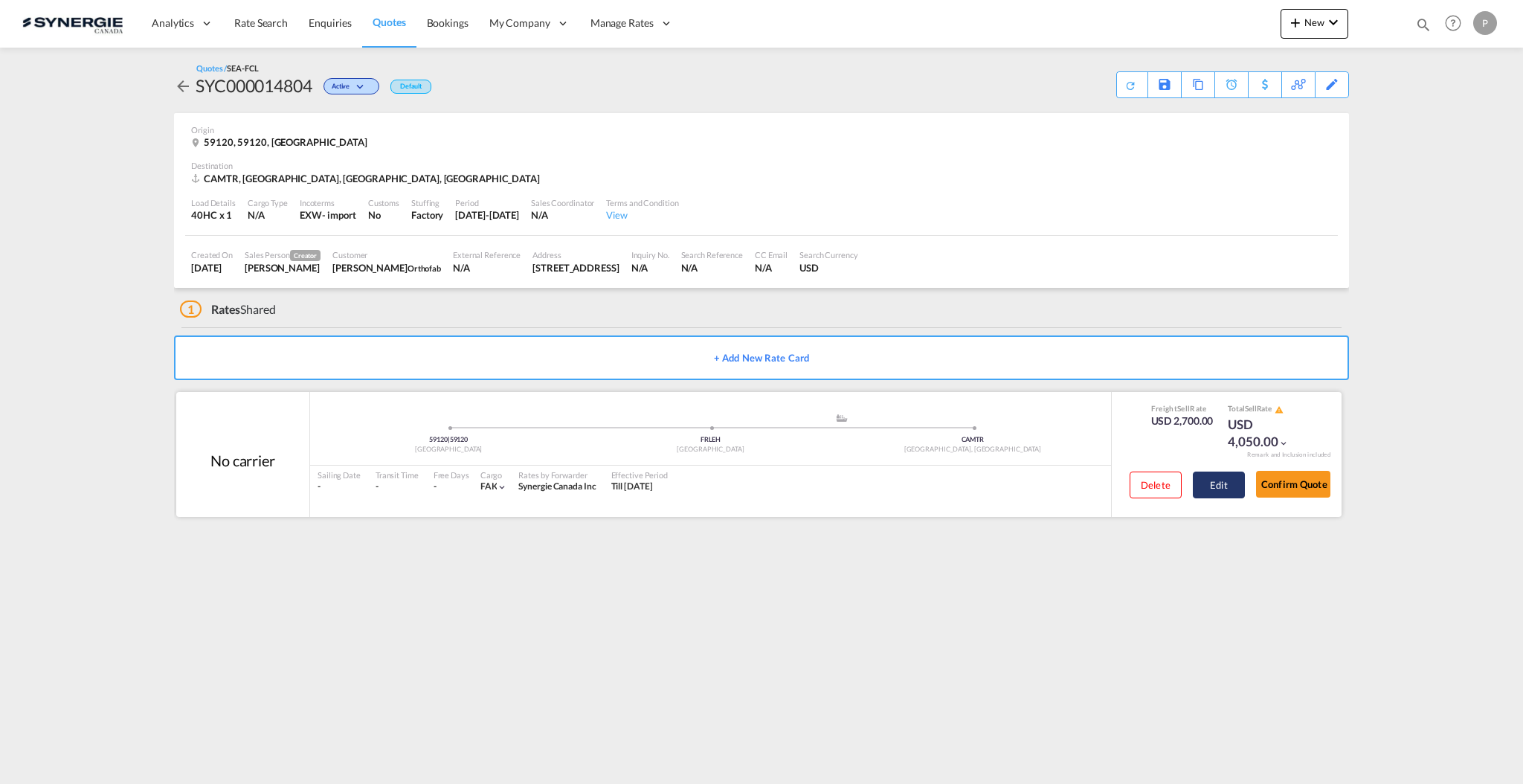
click at [1235, 482] on button "Edit" at bounding box center [1219, 485] width 52 height 27
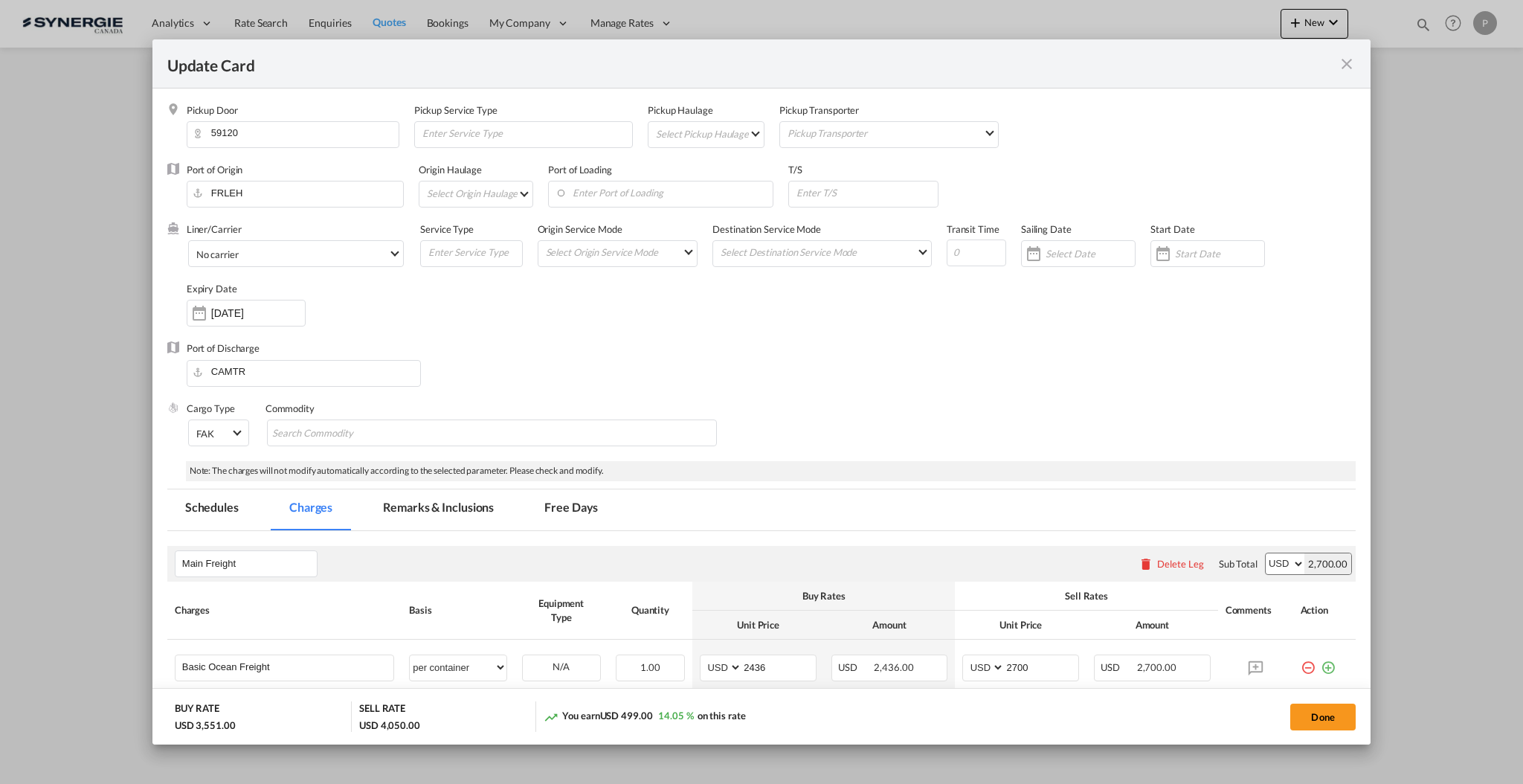
select select "per container"
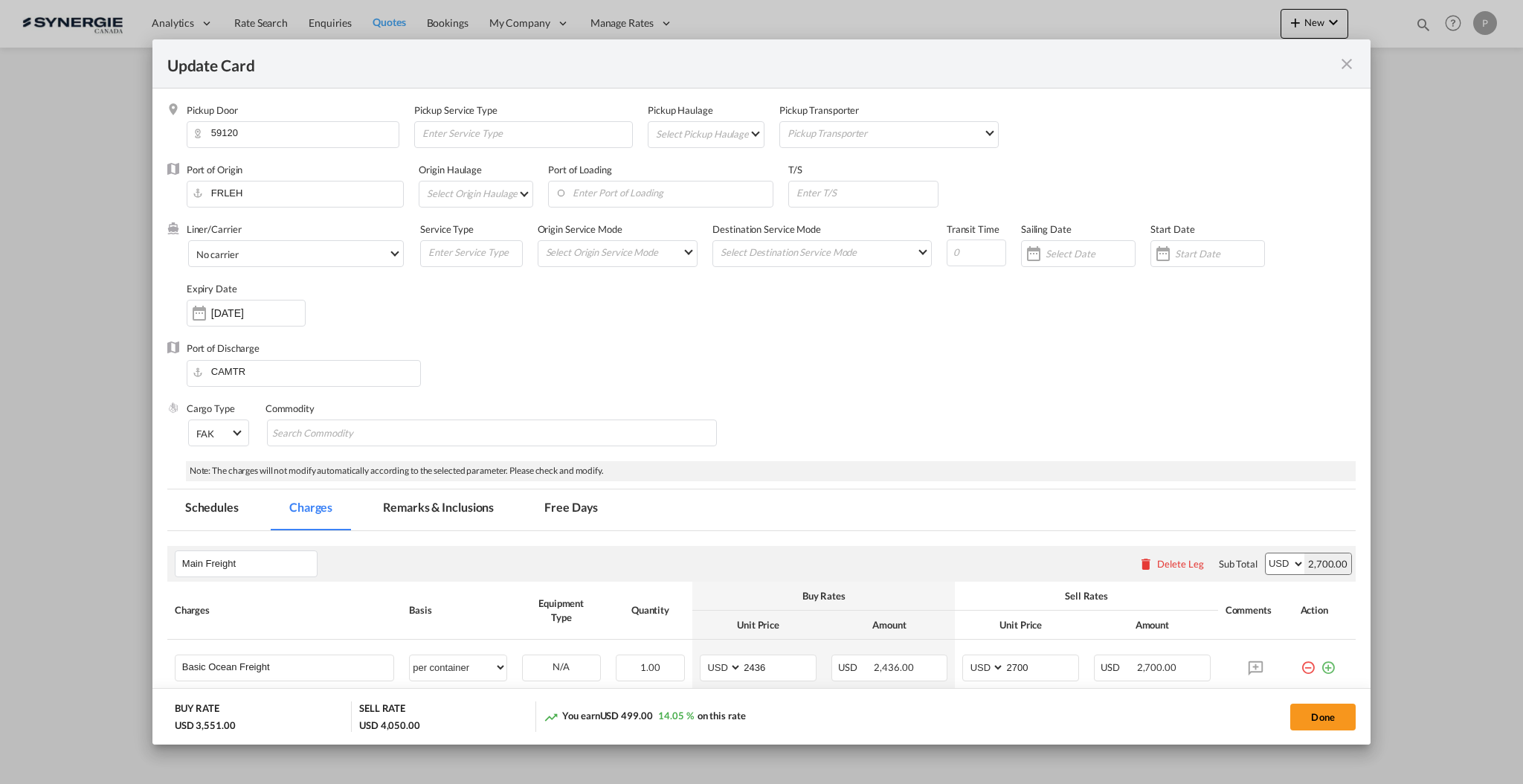
select select "per container"
select select "per B/L"
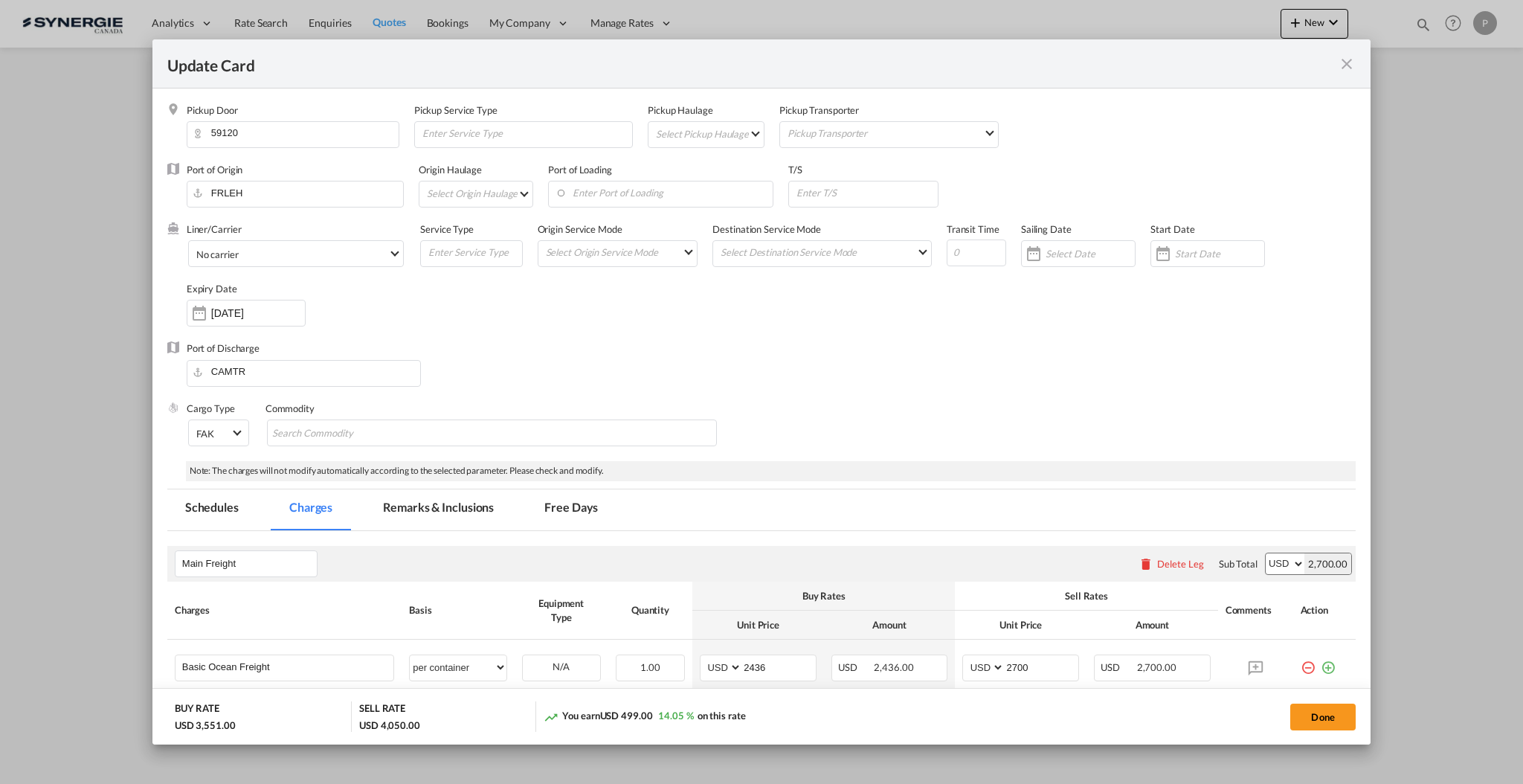
select select "per shipment"
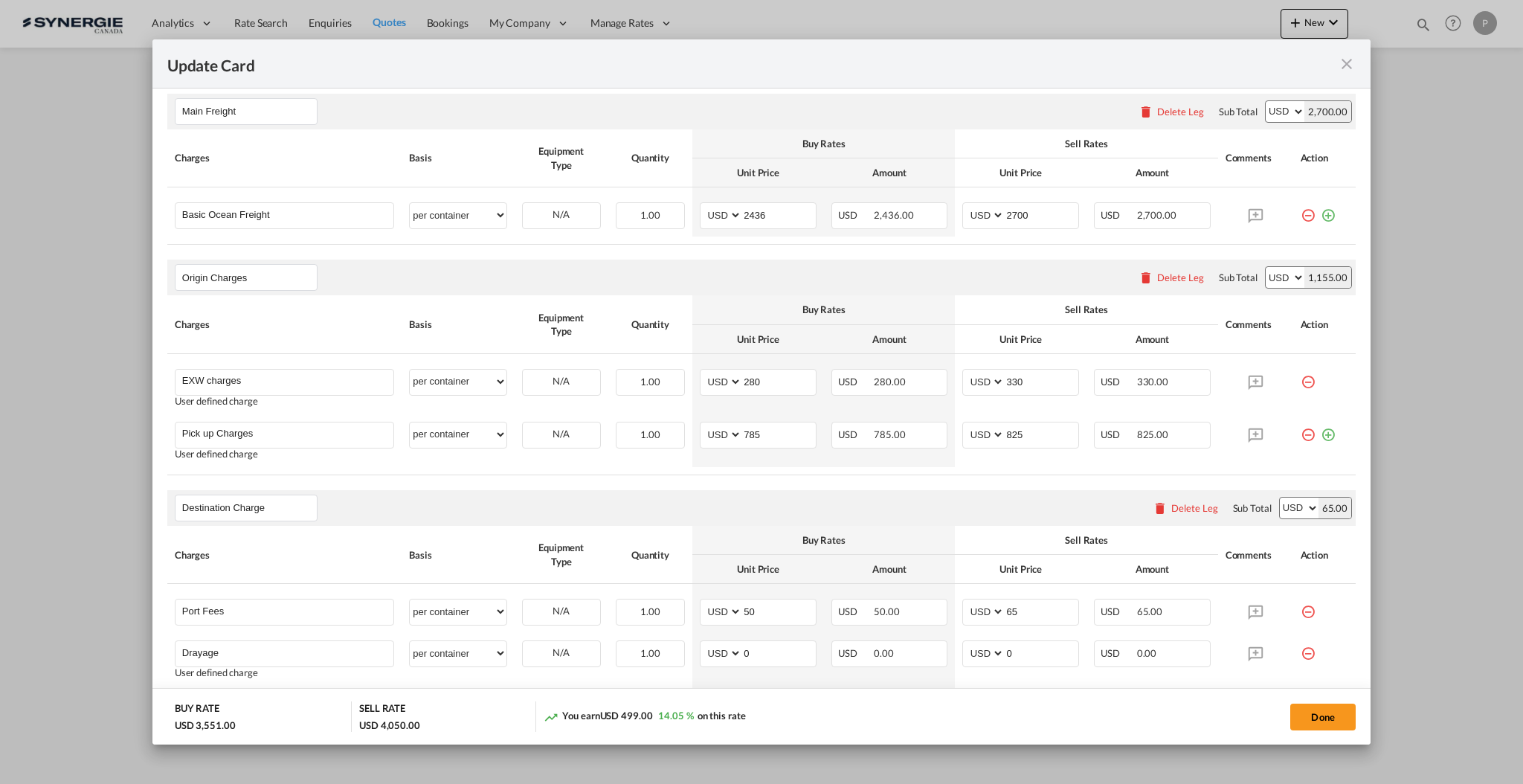
scroll to position [298, 0]
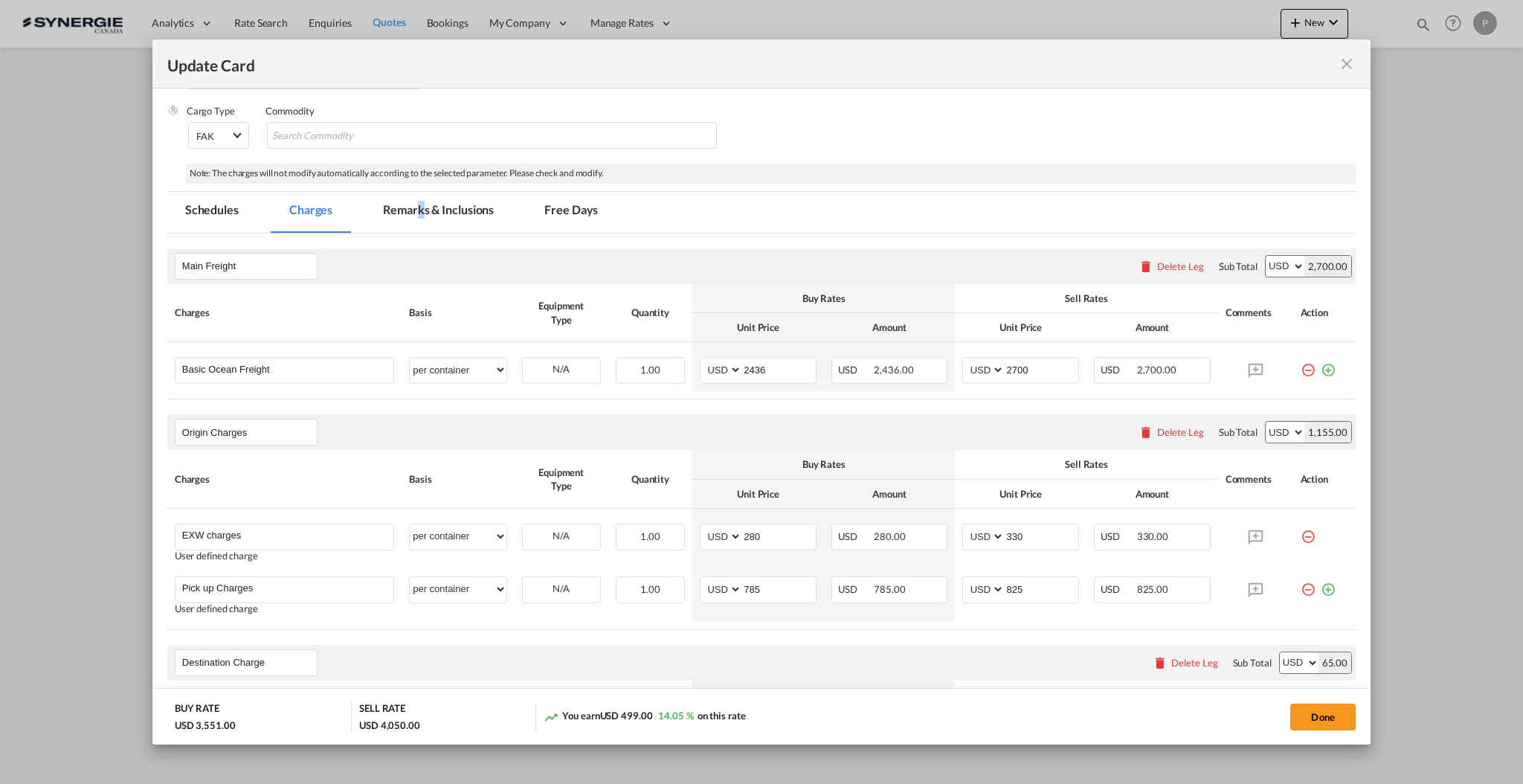
click at [420, 220] on md-tab-item "Remarks & Inclusions" at bounding box center [439, 212] width 146 height 41
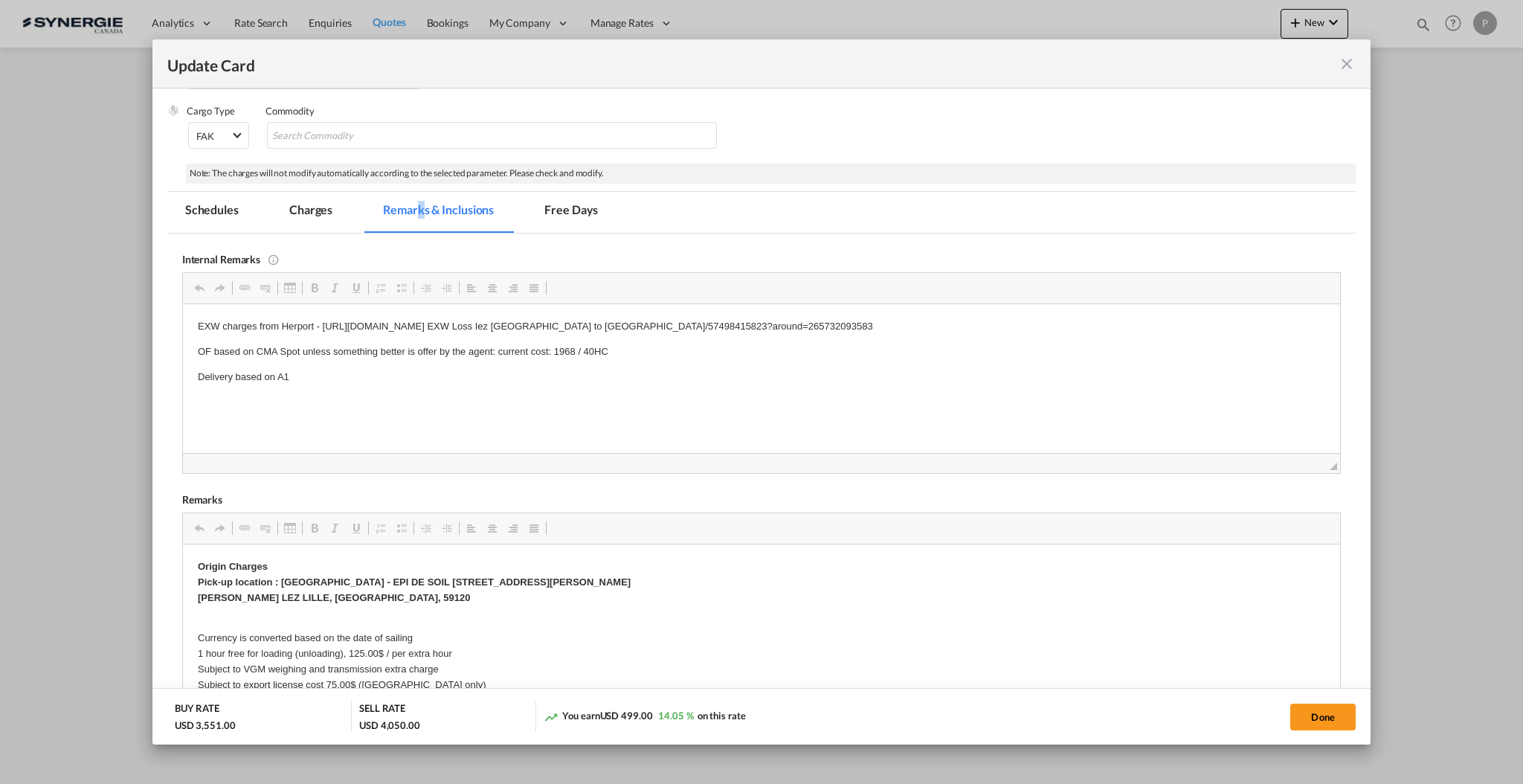
scroll to position [0, 0]
click at [332, 214] on md-tab-item "Charges" at bounding box center [311, 212] width 78 height 41
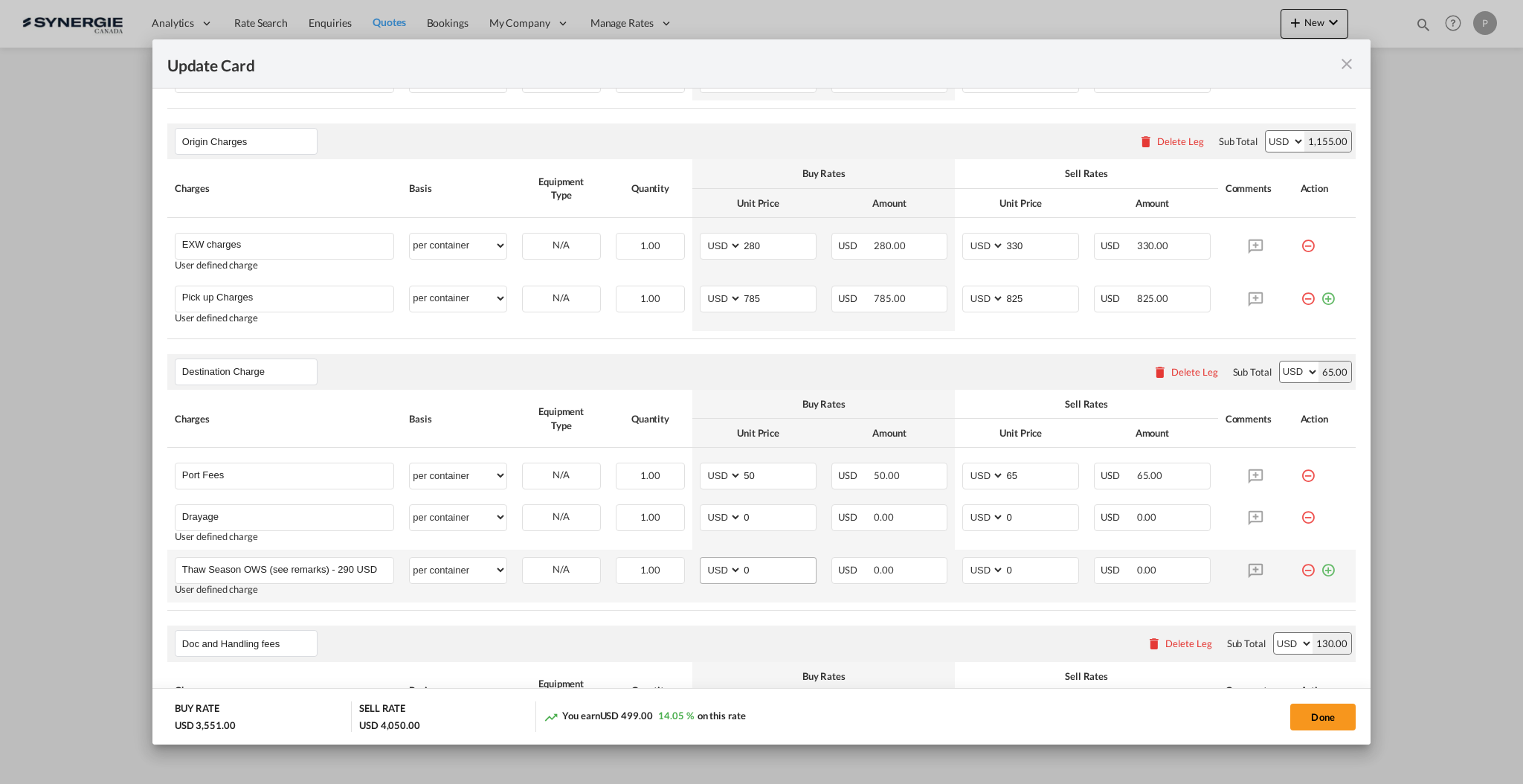
scroll to position [694, 0]
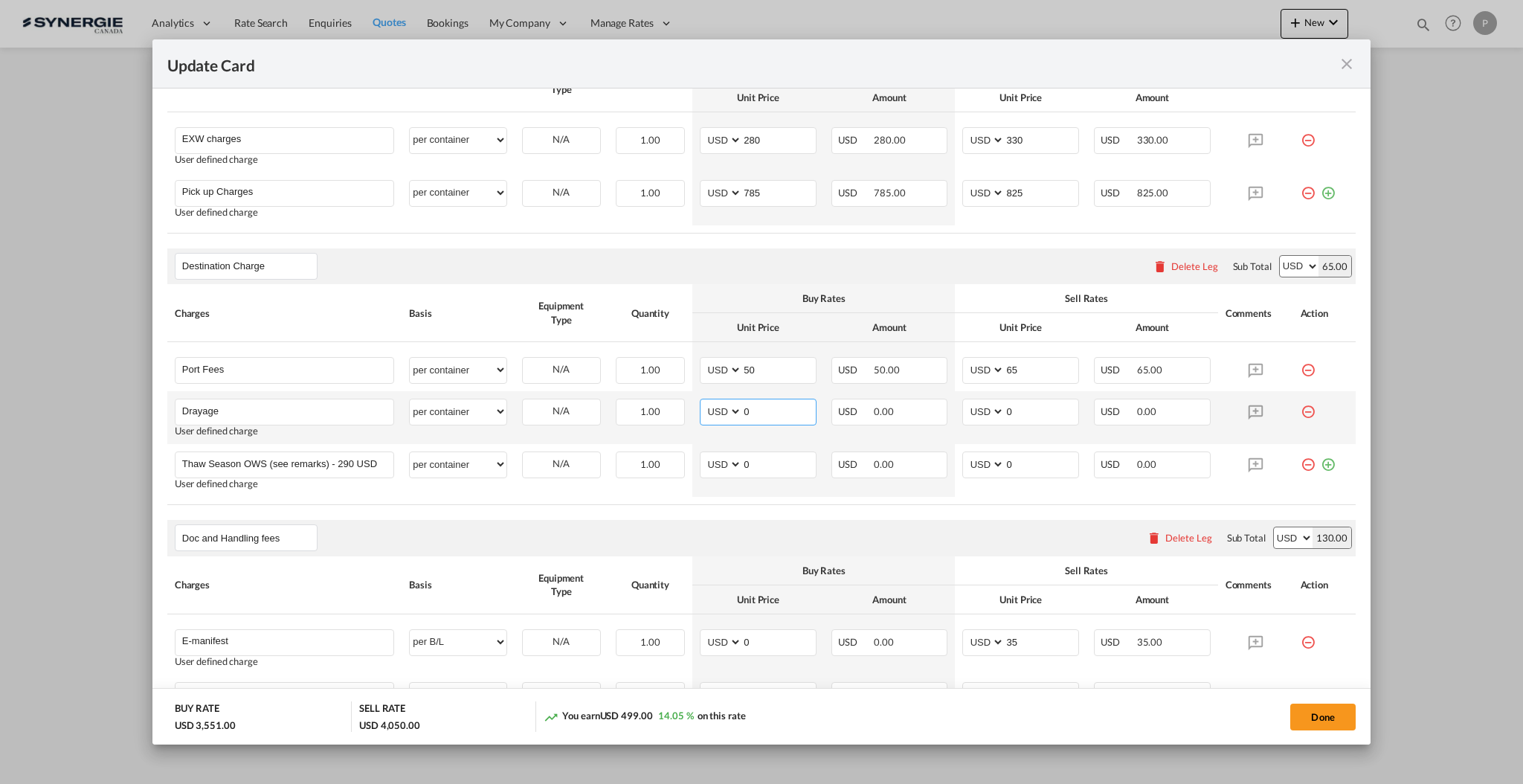
click at [765, 411] on input "0" at bounding box center [780, 410] width 74 height 22
click at [765, 410] on input "0" at bounding box center [780, 410] width 74 height 22
type input "310"
type input "365"
click at [751, 409] on input "310" at bounding box center [780, 410] width 74 height 22
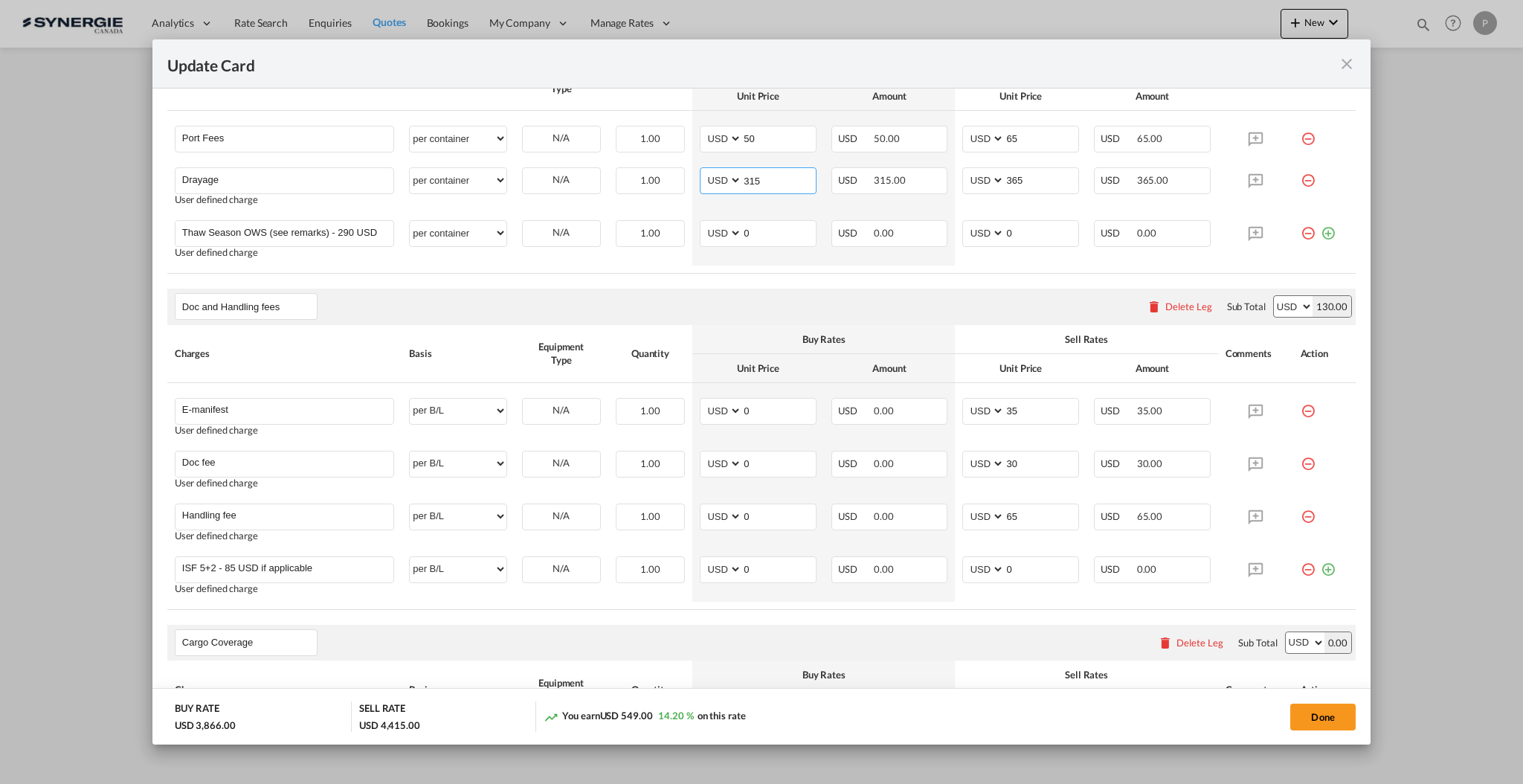
scroll to position [892, 0]
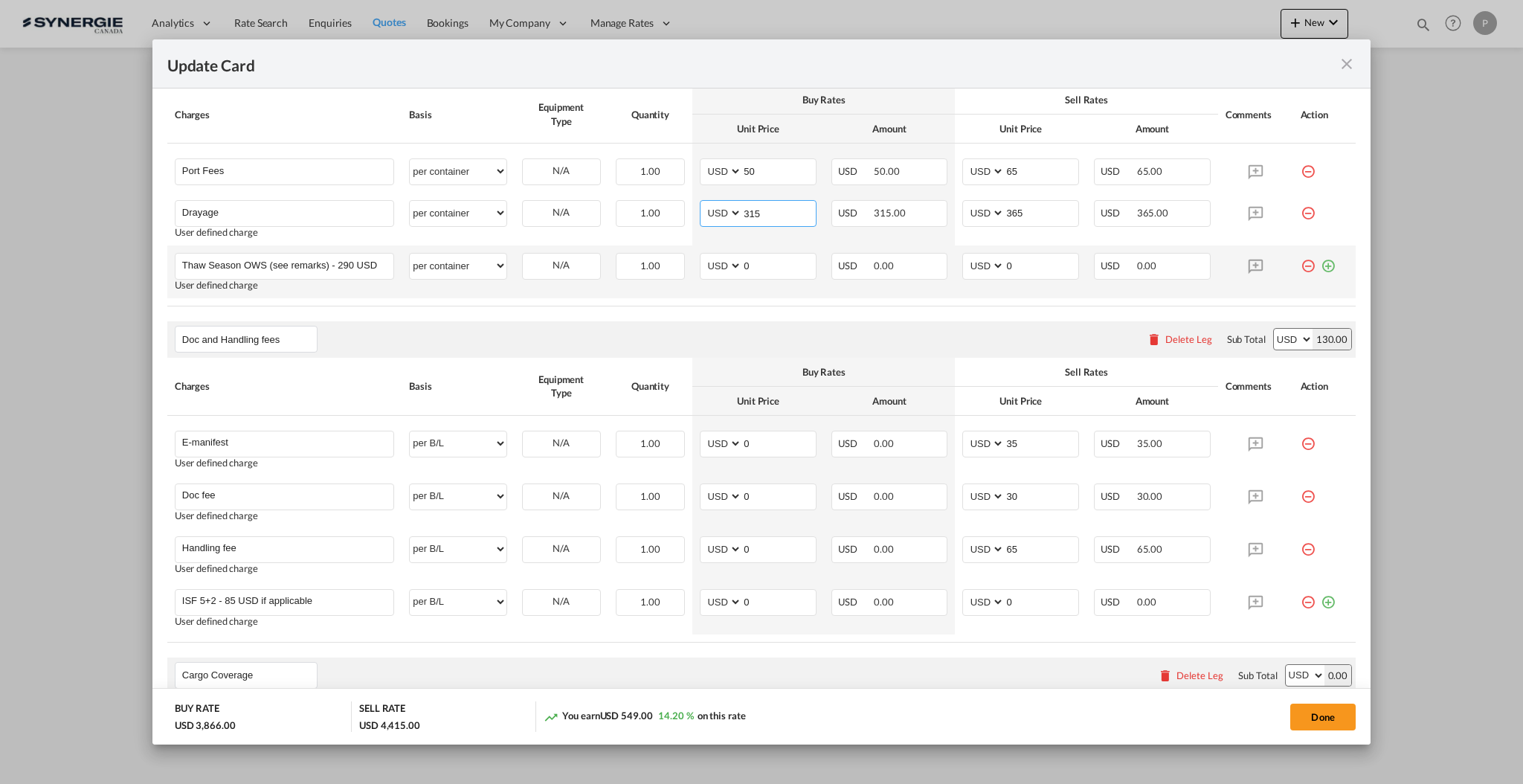
type input "315"
click at [1301, 263] on md-icon "icon-minus-circle-outline red-400-fg" at bounding box center [1308, 260] width 15 height 15
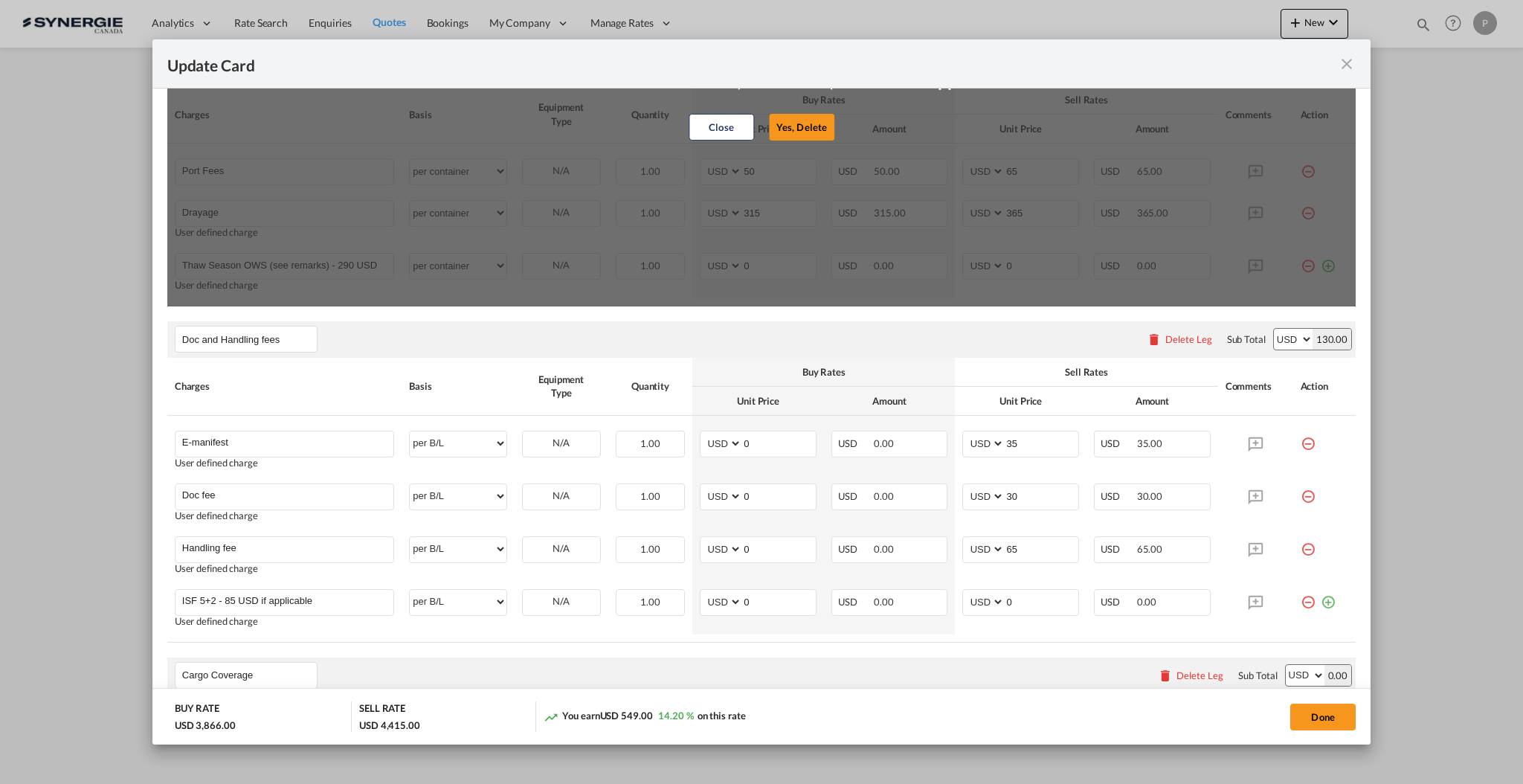
click at [806, 126] on button "Yes, Delete" at bounding box center [801, 127] width 65 height 27
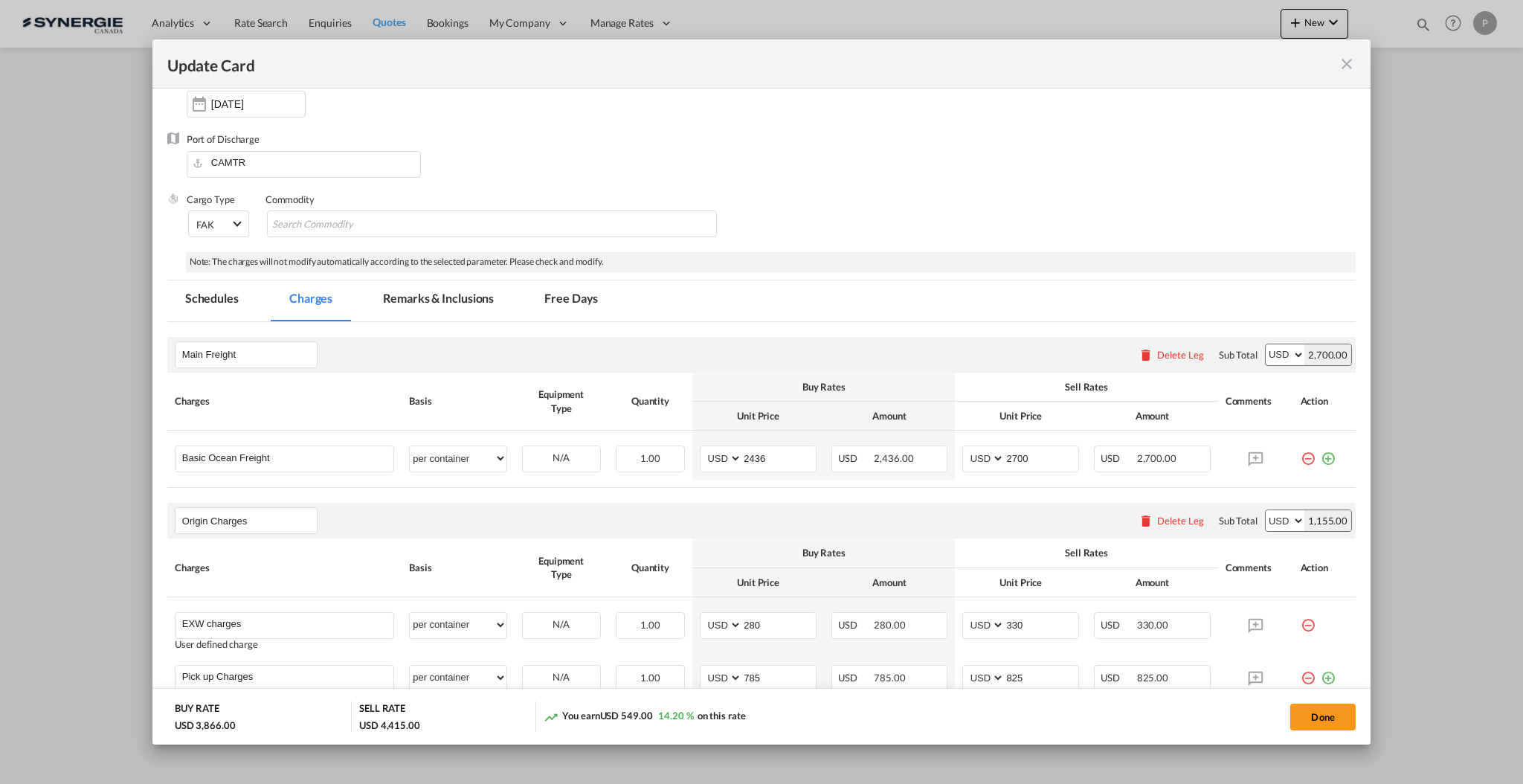
scroll to position [0, 0]
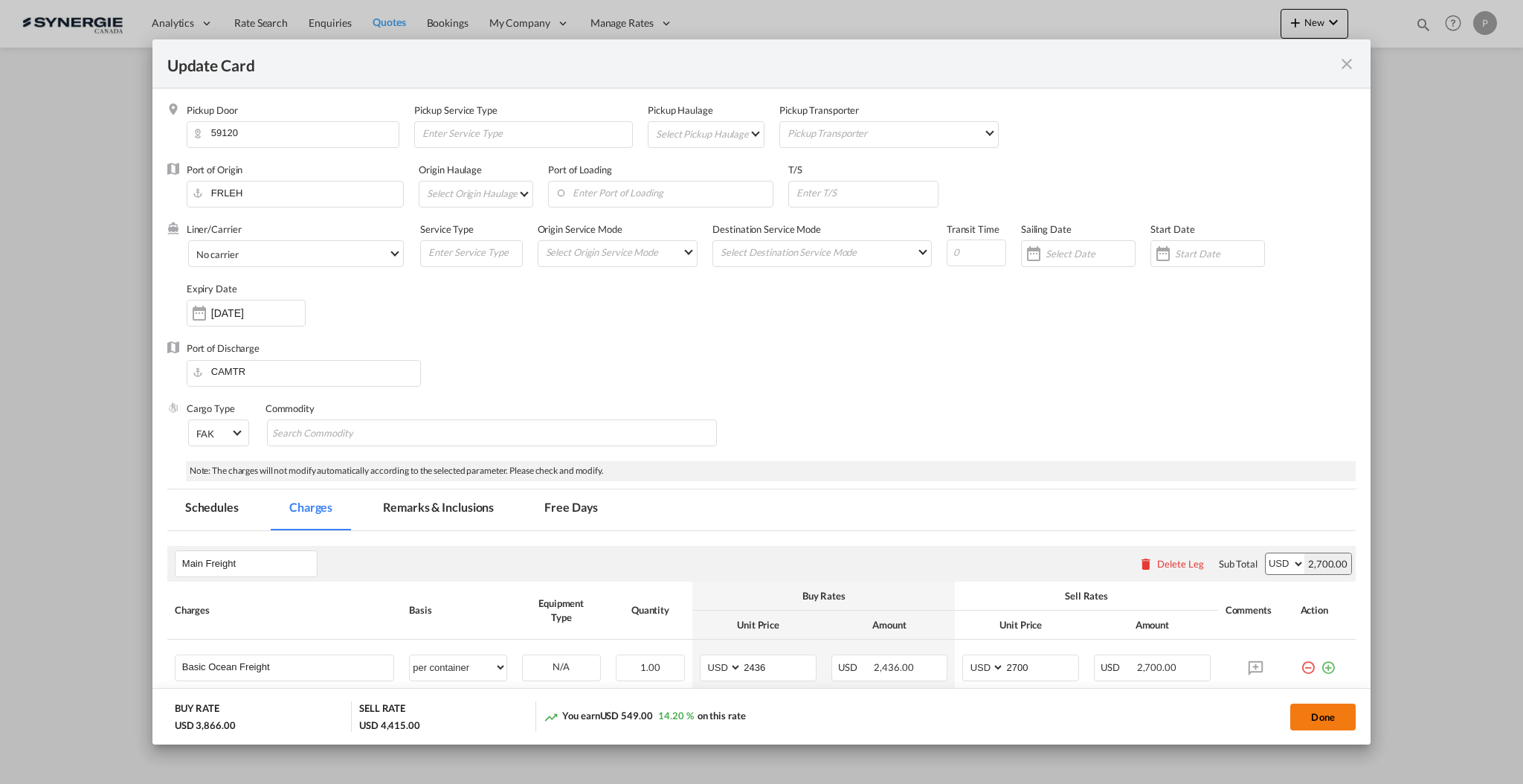
click at [1327, 710] on button "Done" at bounding box center [1323, 716] width 65 height 27
type input "15 Oct 2025"
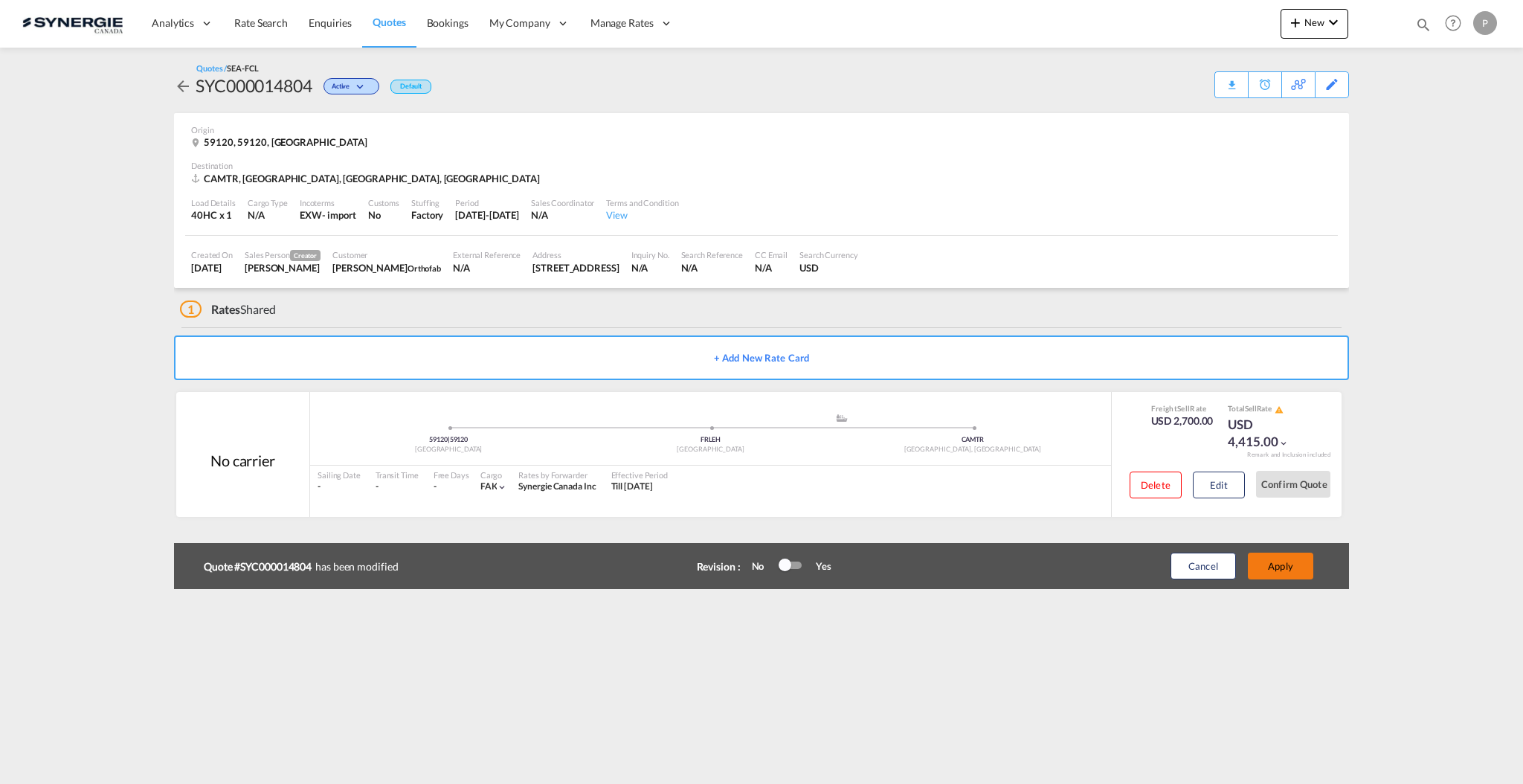
click at [1280, 575] on button "Apply" at bounding box center [1281, 565] width 65 height 27
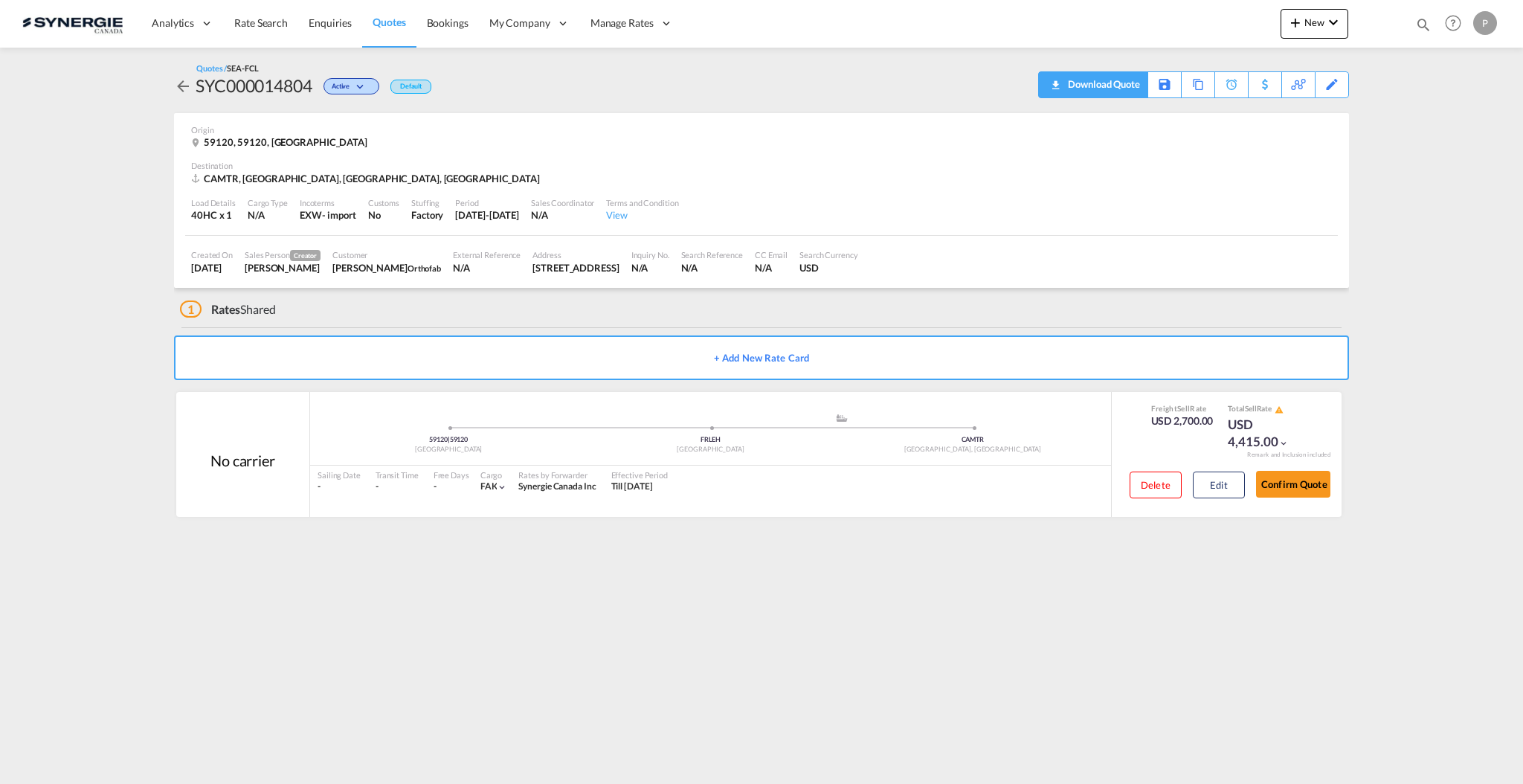
click at [1127, 84] on div "Download Quote" at bounding box center [1102, 84] width 76 height 24
click at [1287, 493] on button "Confirm Quote" at bounding box center [1293, 484] width 75 height 27
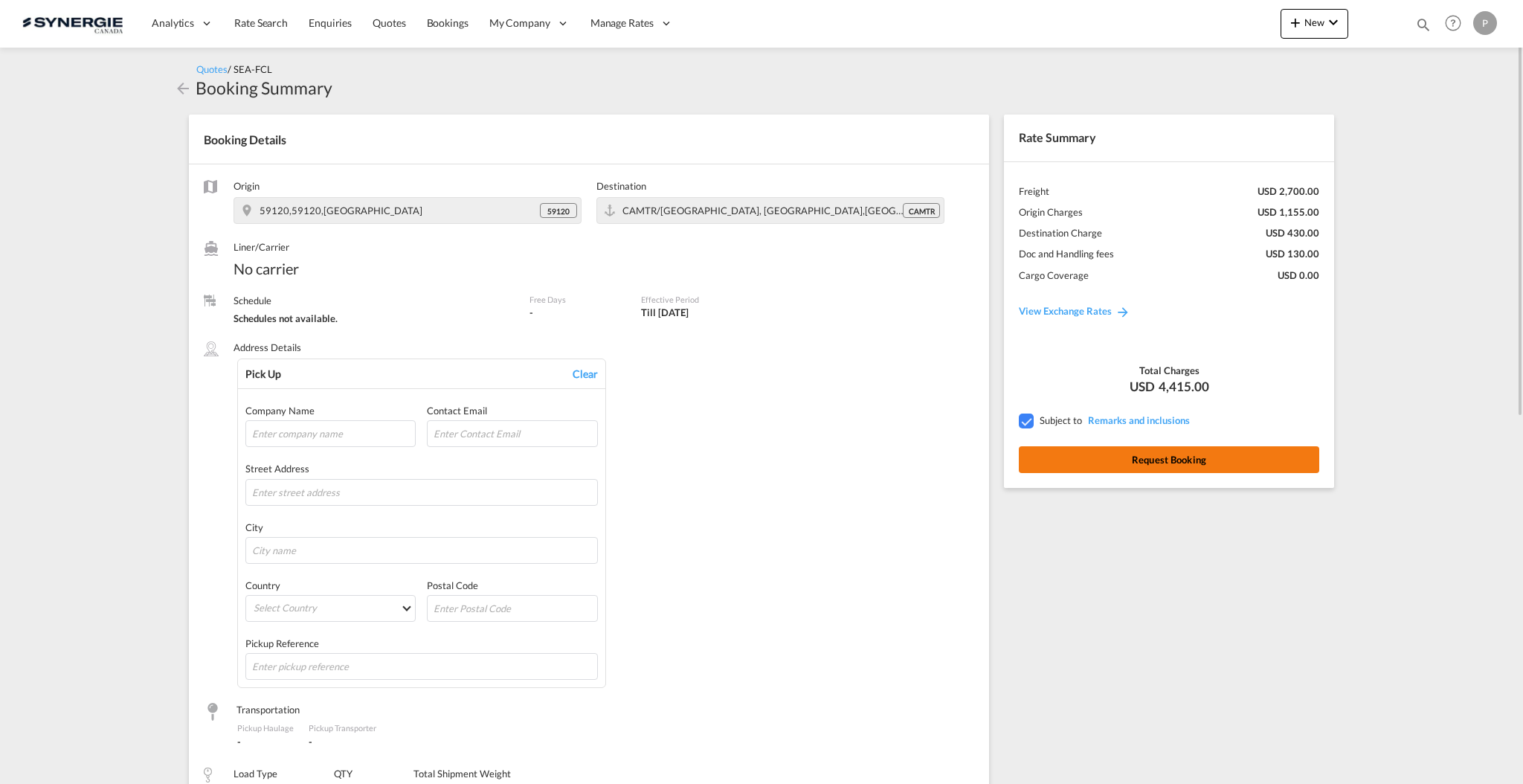
click at [1211, 463] on button "Request Booking" at bounding box center [1169, 459] width 300 height 27
